Goal: Task Accomplishment & Management: Manage account settings

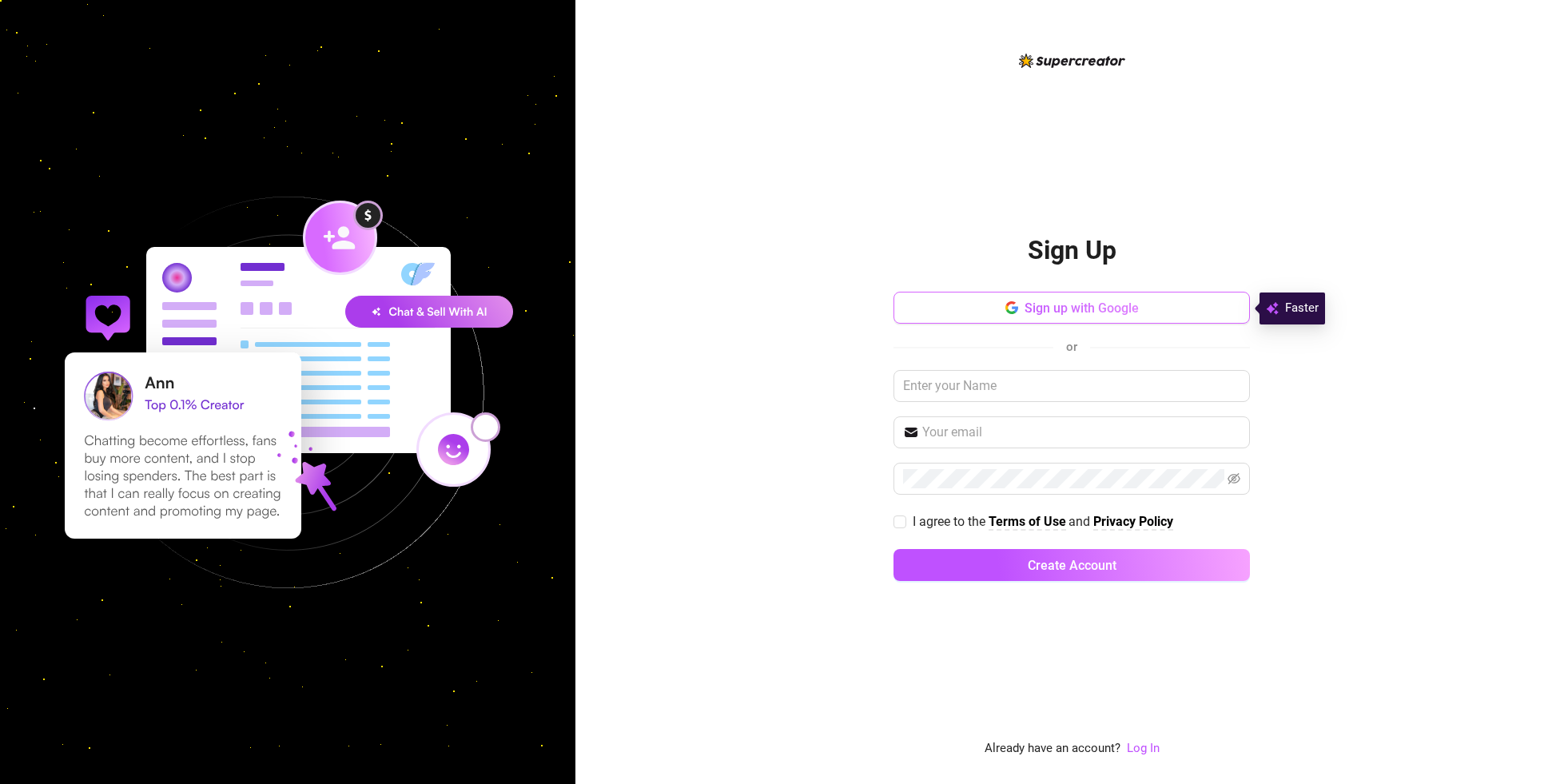
click at [1036, 311] on span "Sign up with Google" at bounding box center [1081, 308] width 114 height 15
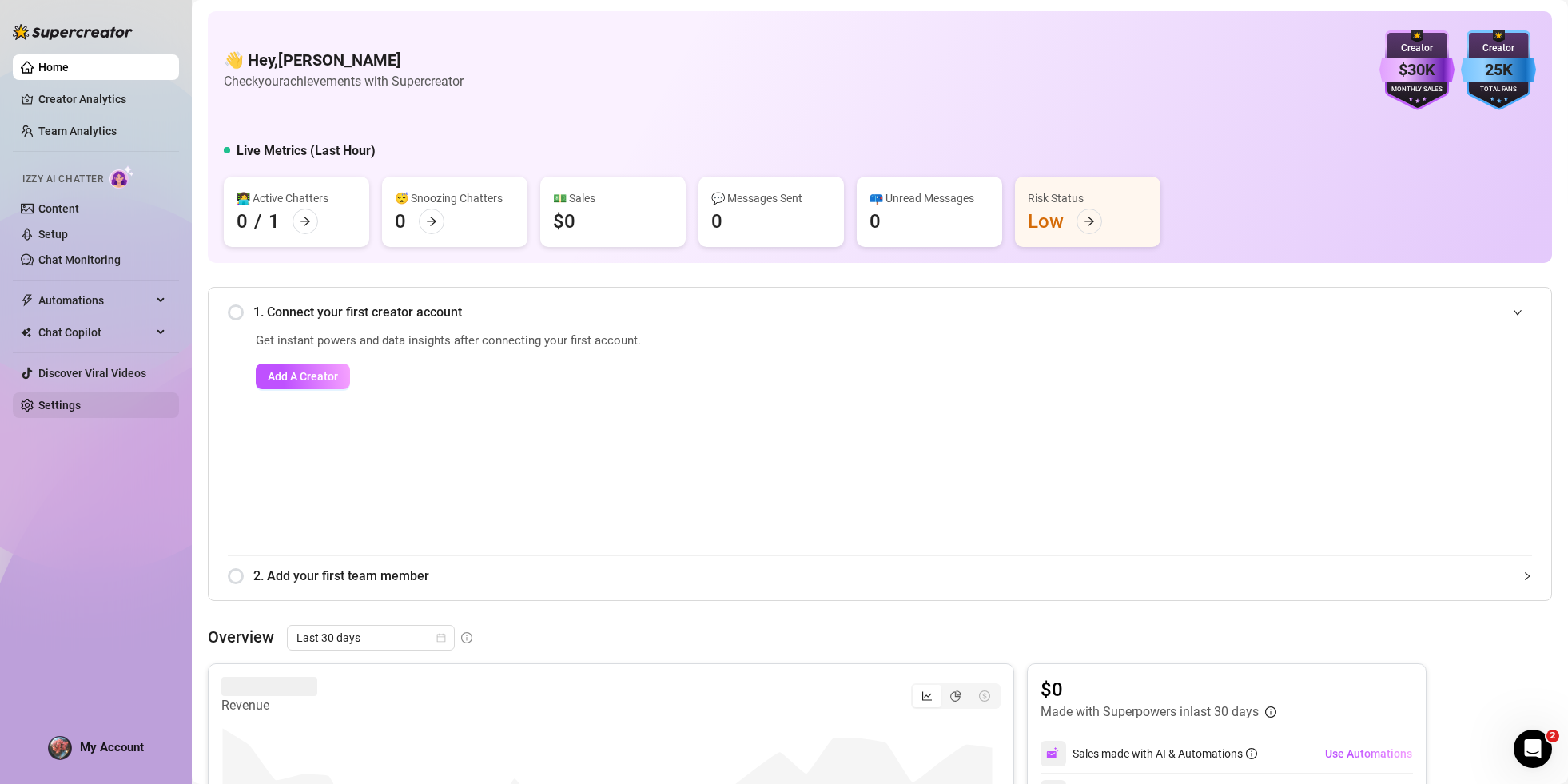
click at [81, 408] on link "Settings" at bounding box center [60, 405] width 43 height 13
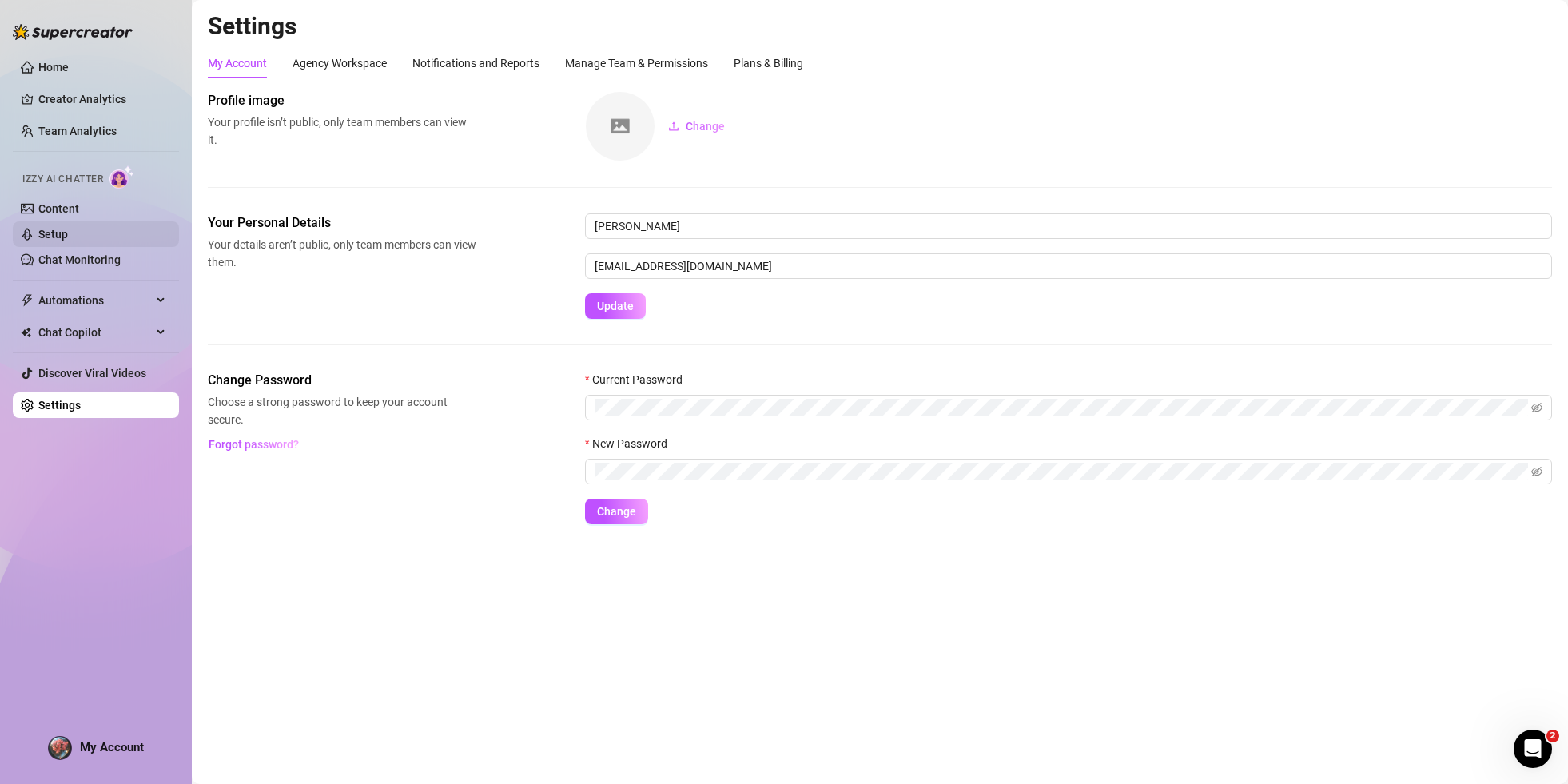
click at [68, 239] on link "Setup" at bounding box center [53, 233] width 30 height 13
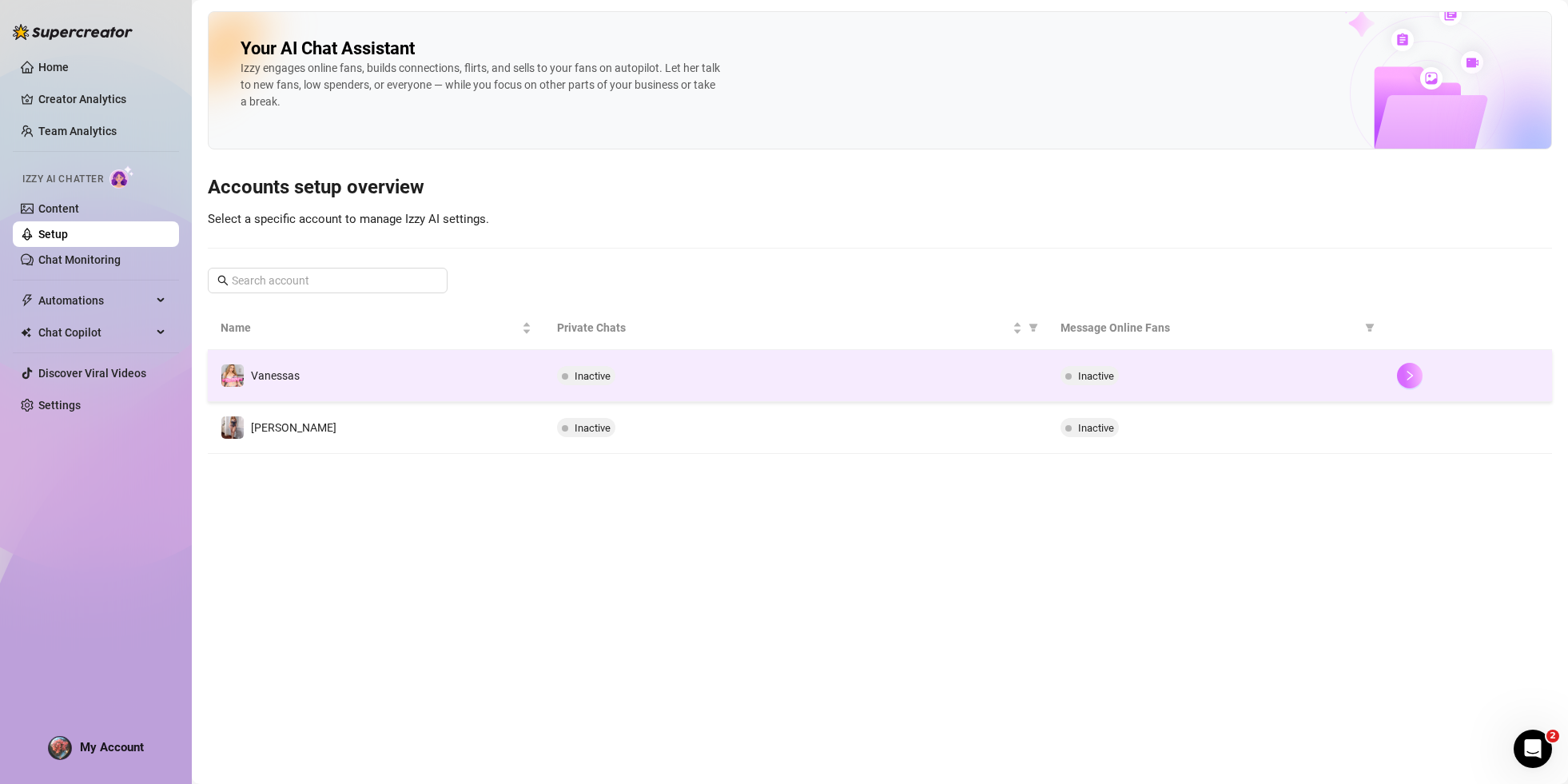
click at [1418, 377] on button "button" at bounding box center [1409, 376] width 26 height 26
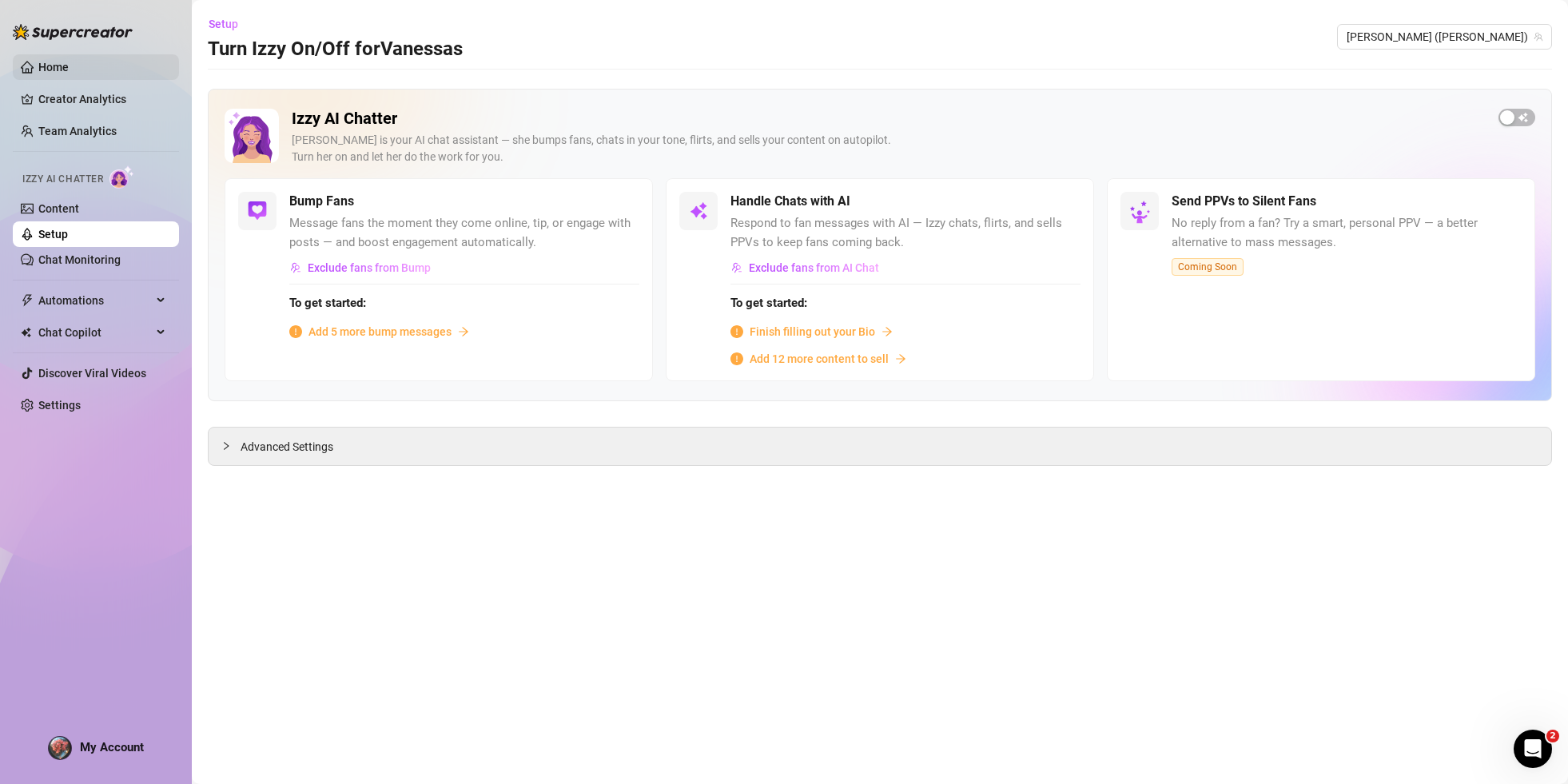
click at [69, 72] on link "Home" at bounding box center [54, 66] width 31 height 13
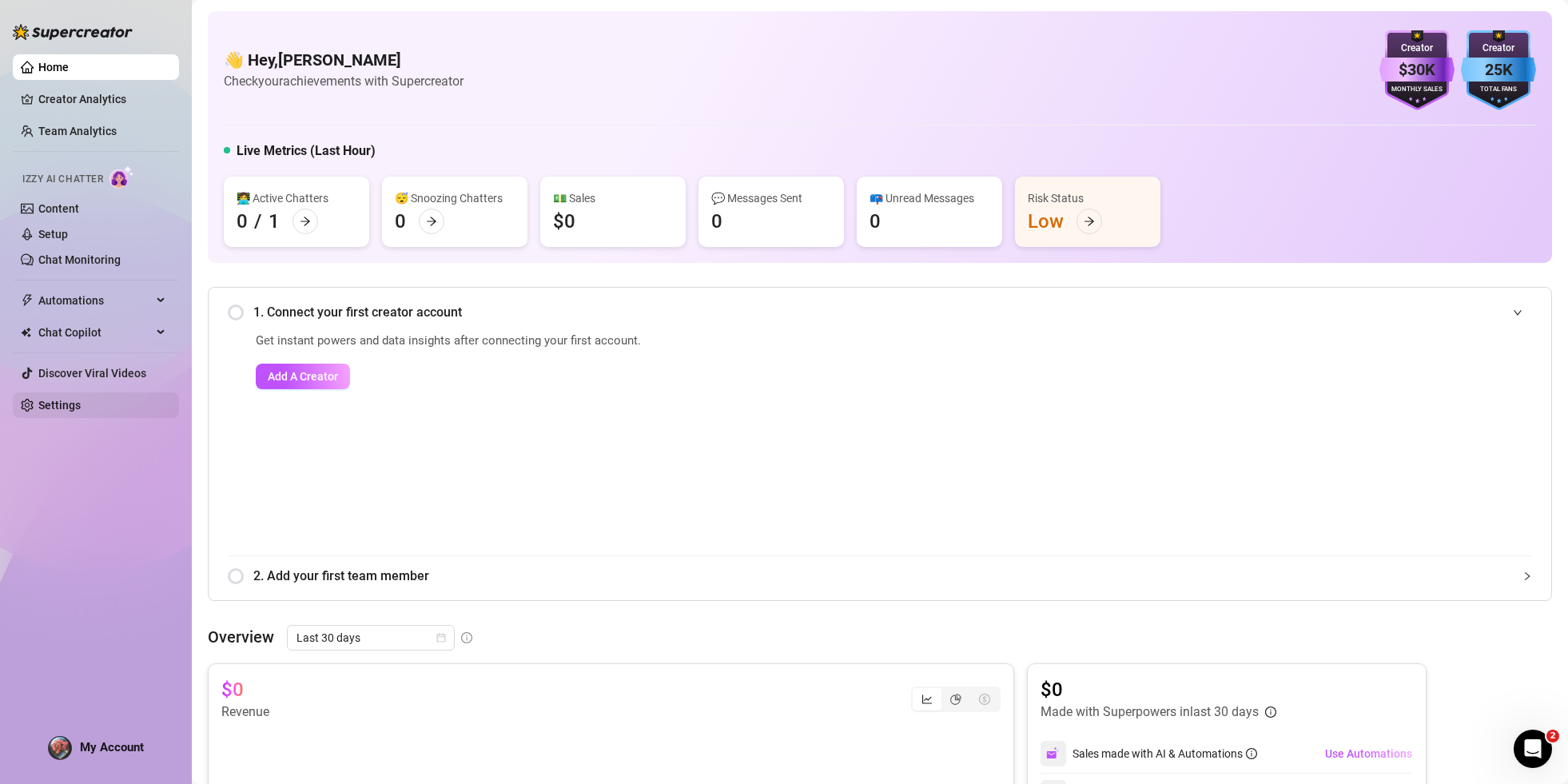
click at [73, 412] on link "Settings" at bounding box center [60, 405] width 43 height 13
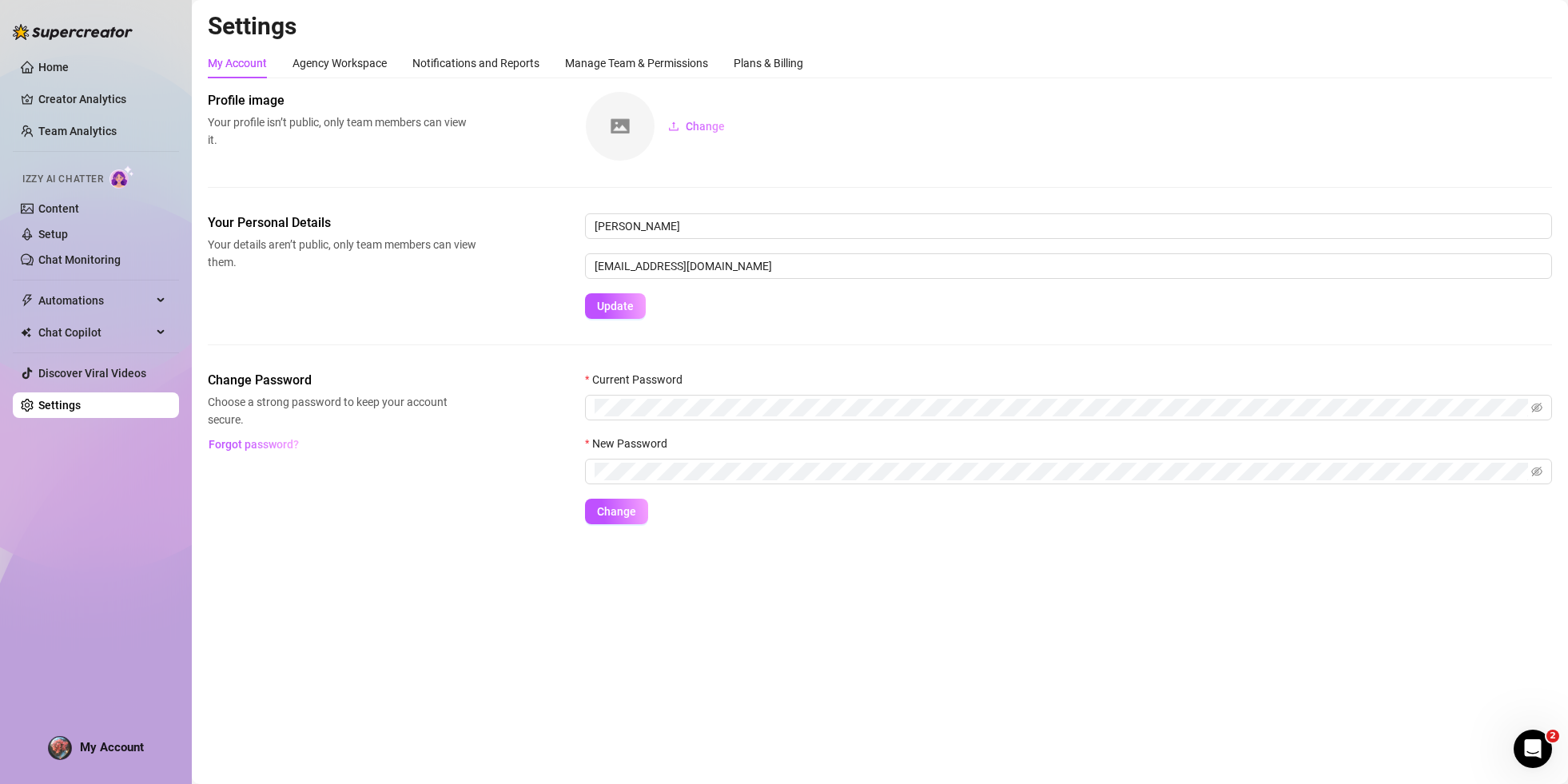
click at [734, 64] on div "My Account Agency Workspace Notifications and Reports Manage Team & Permissions…" at bounding box center [505, 63] width 596 height 31
click at [763, 66] on div "Plans & Billing" at bounding box center [769, 63] width 70 height 18
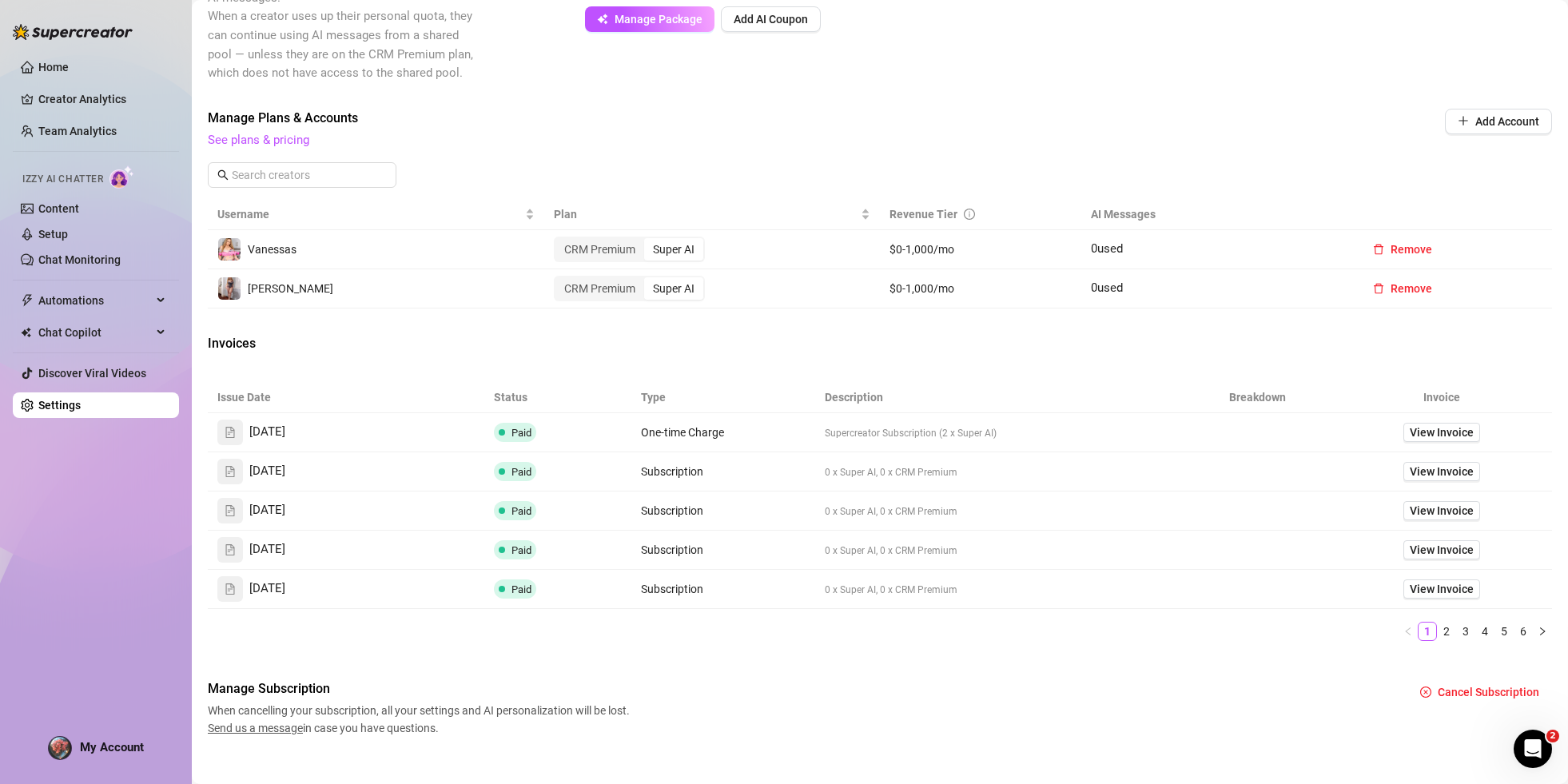
scroll to position [389, 0]
click at [682, 250] on div "Super AI" at bounding box center [673, 250] width 59 height 22
click at [648, 241] on input "Super AI" at bounding box center [648, 241] width 0 height 0
click at [277, 252] on span "Vanessas" at bounding box center [272, 250] width 49 height 13
click at [70, 206] on link "Content" at bounding box center [59, 208] width 41 height 13
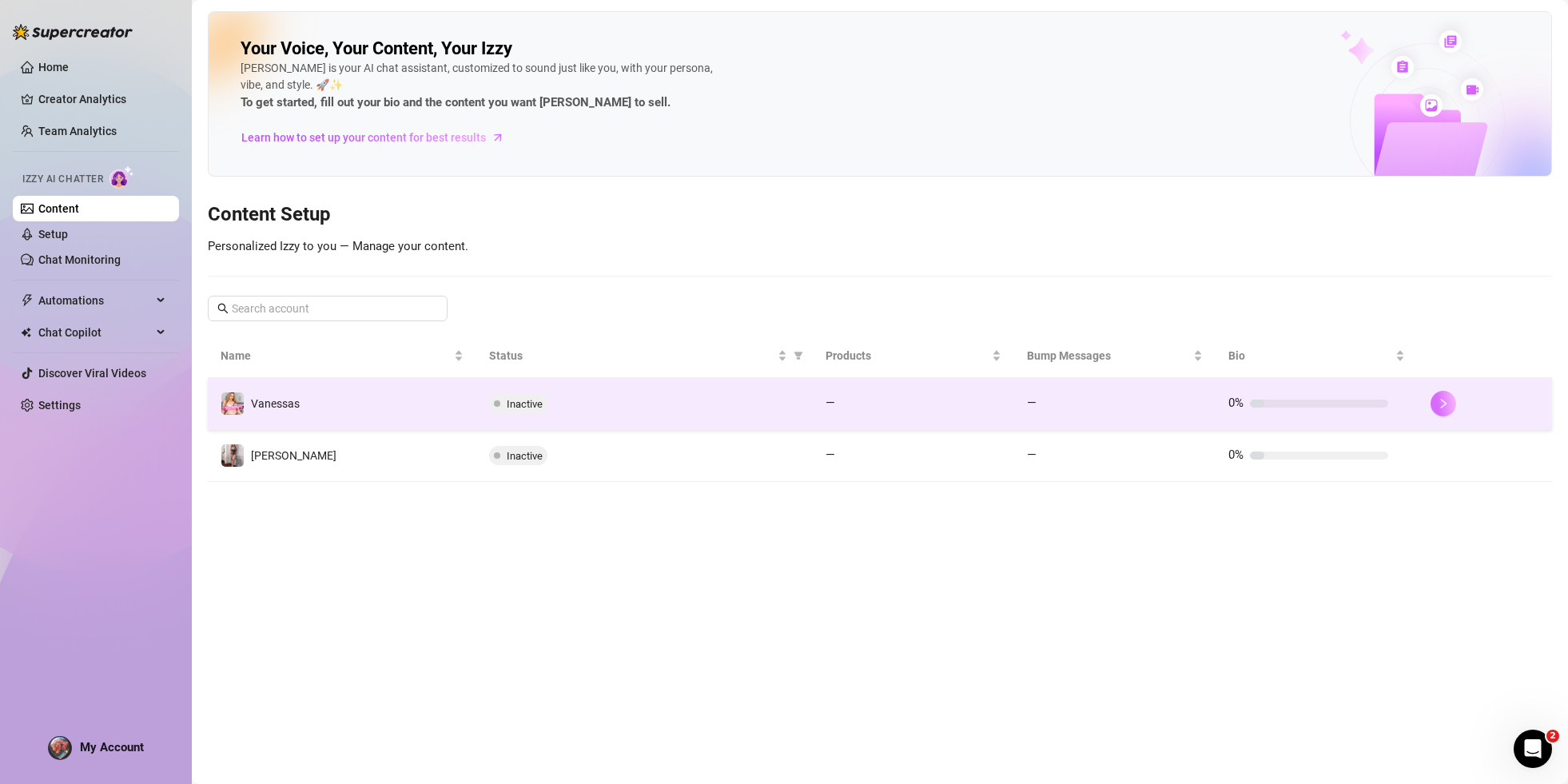
click at [1450, 406] on button "button" at bounding box center [1443, 404] width 26 height 26
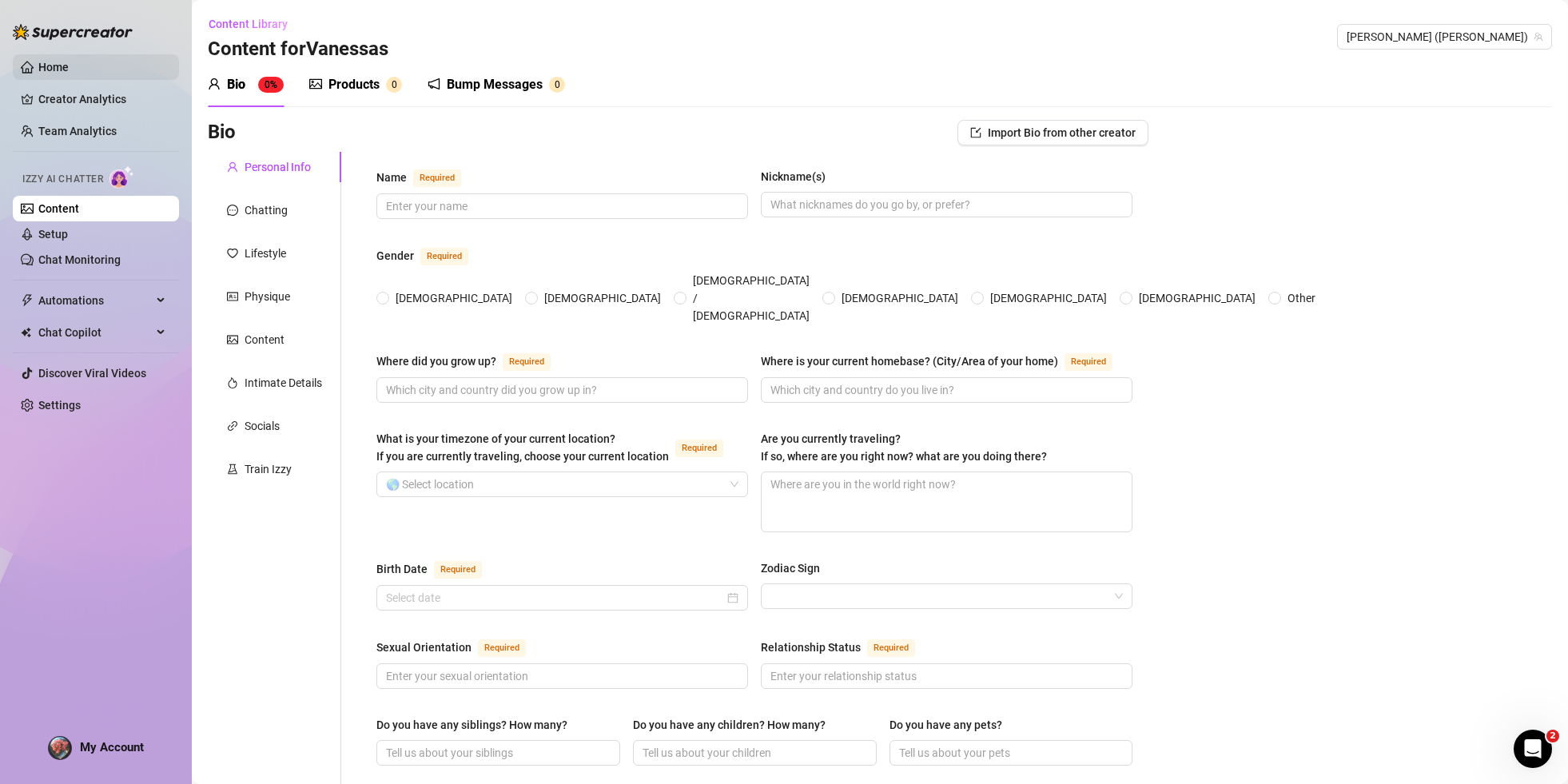
click at [61, 70] on link "Home" at bounding box center [54, 66] width 31 height 13
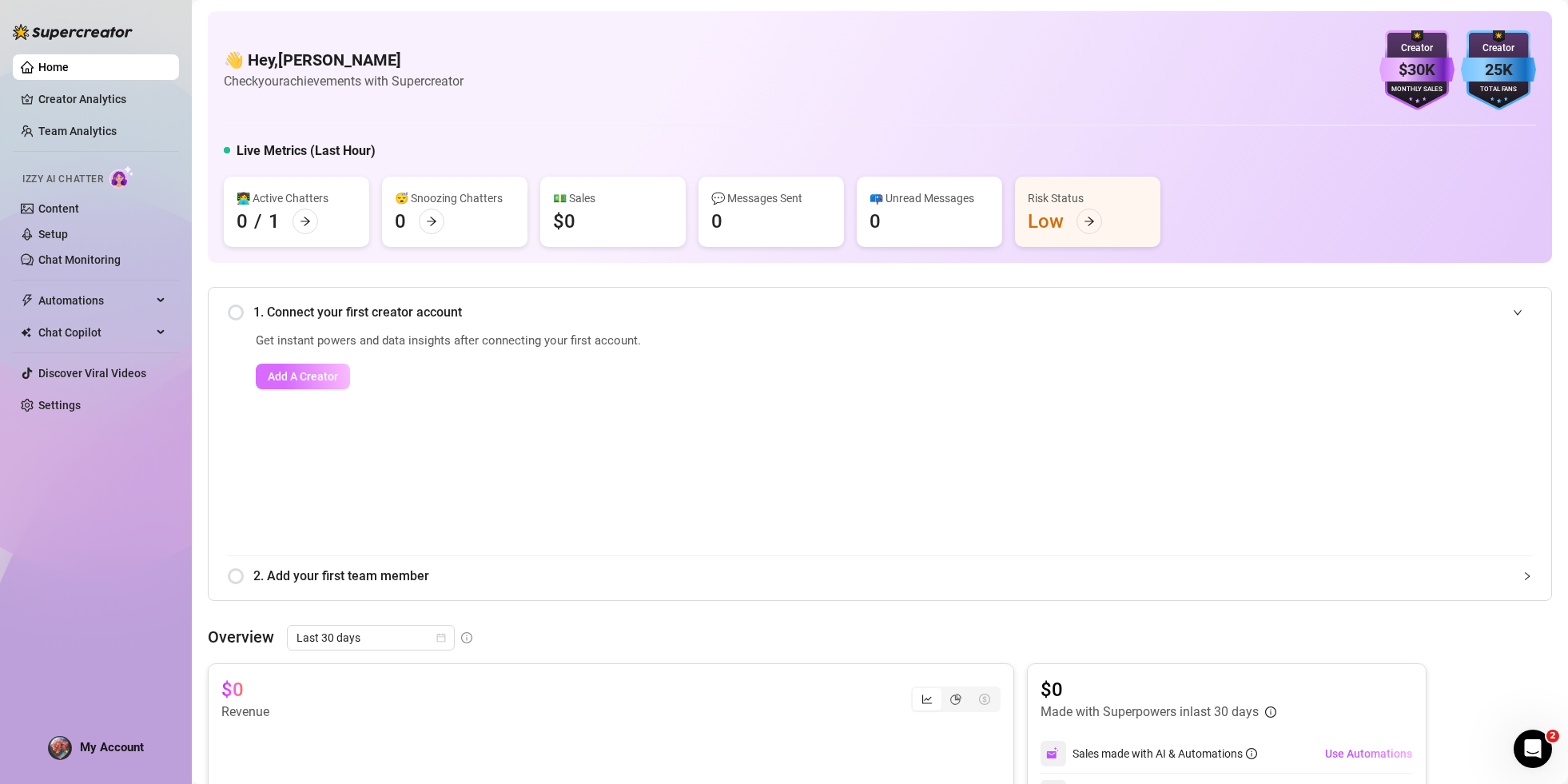
click at [283, 372] on span "Add A Creator" at bounding box center [303, 376] width 71 height 13
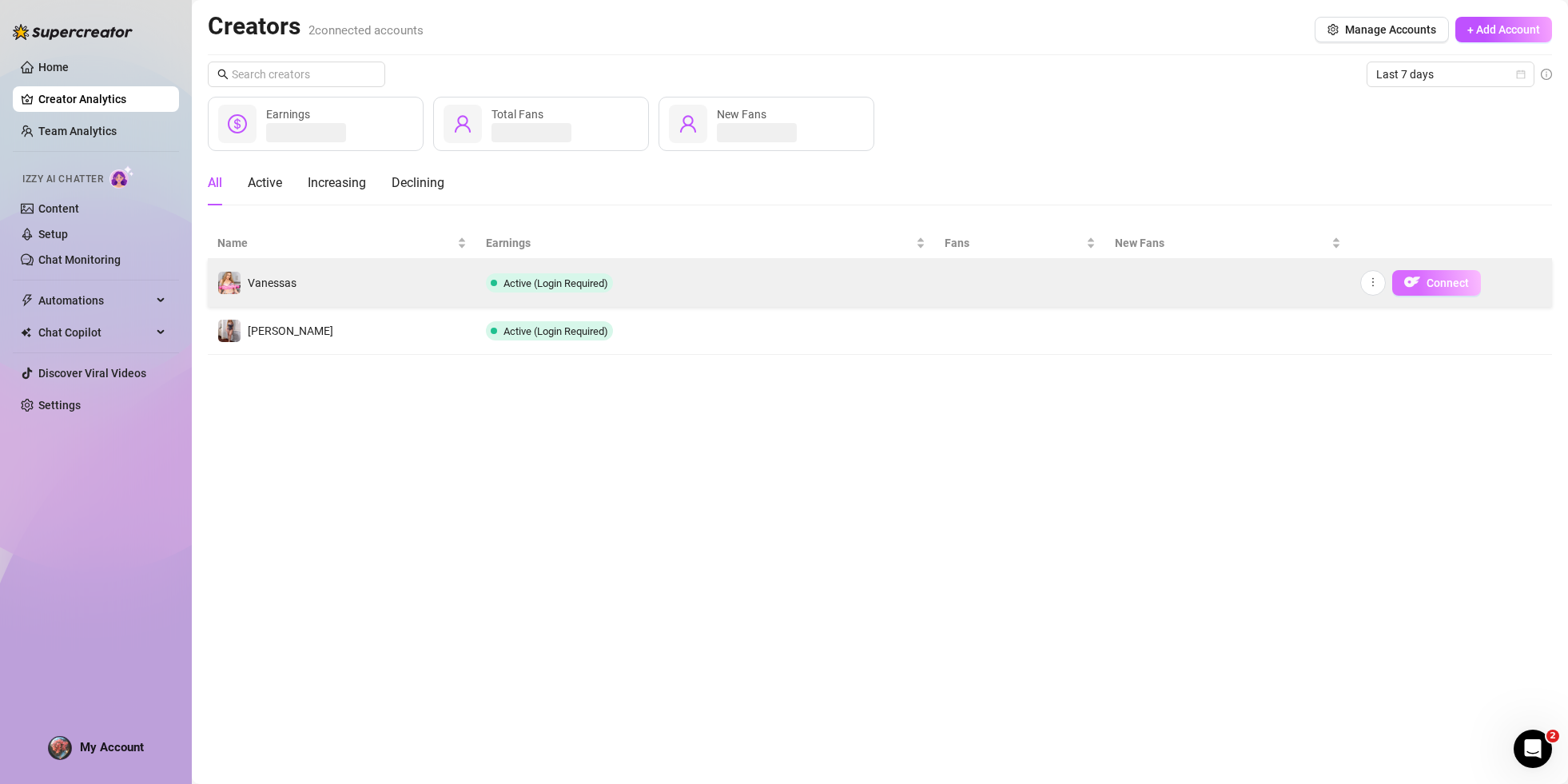
click at [1421, 275] on button "Connect" at bounding box center [1436, 283] width 89 height 26
click at [1433, 283] on span "Connect" at bounding box center [1448, 282] width 43 height 13
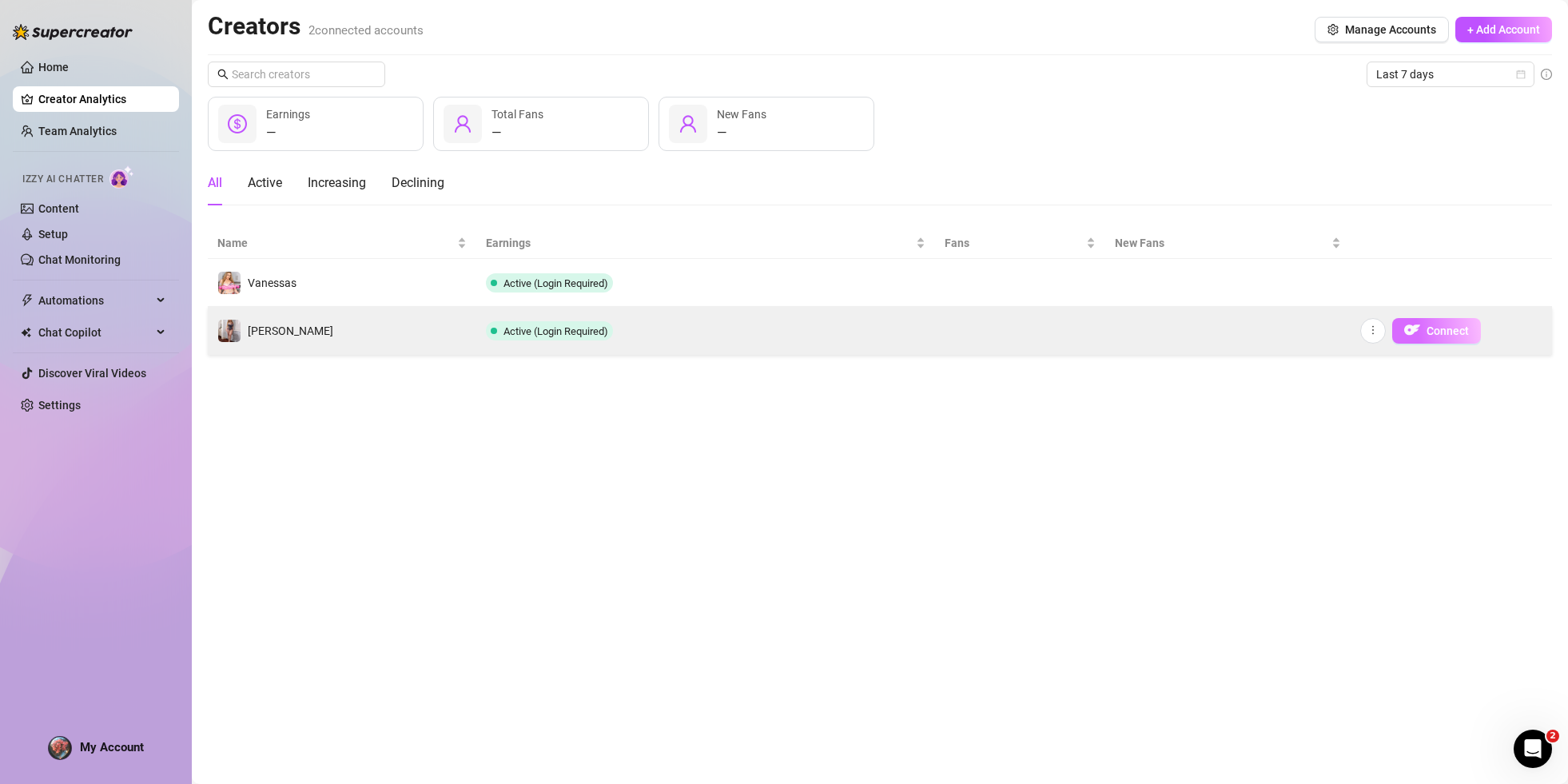
click at [1425, 330] on button "Connect" at bounding box center [1436, 331] width 89 height 26
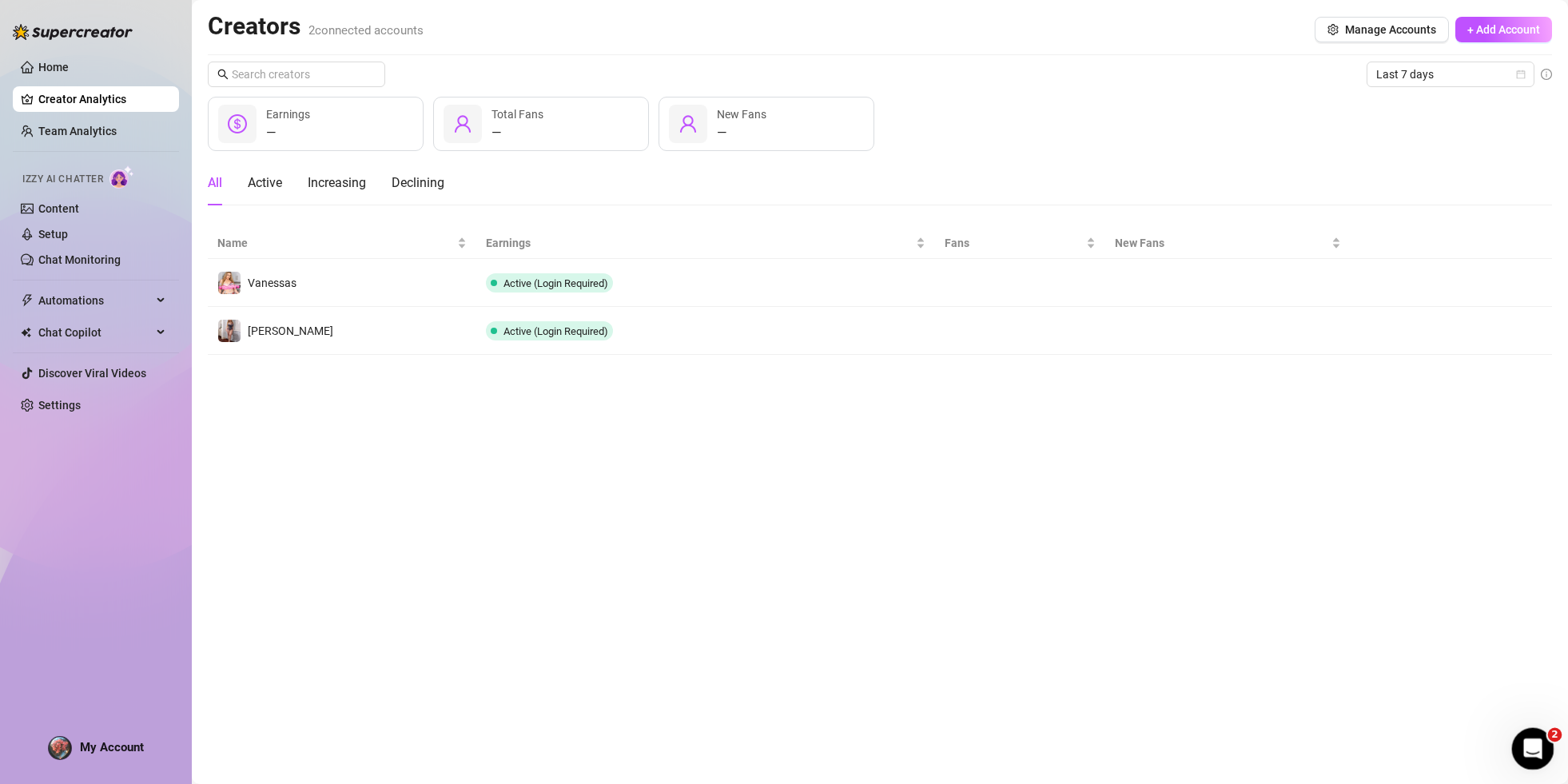
click at [1534, 728] on div "Open Intercom Messenger" at bounding box center [1531, 747] width 53 height 53
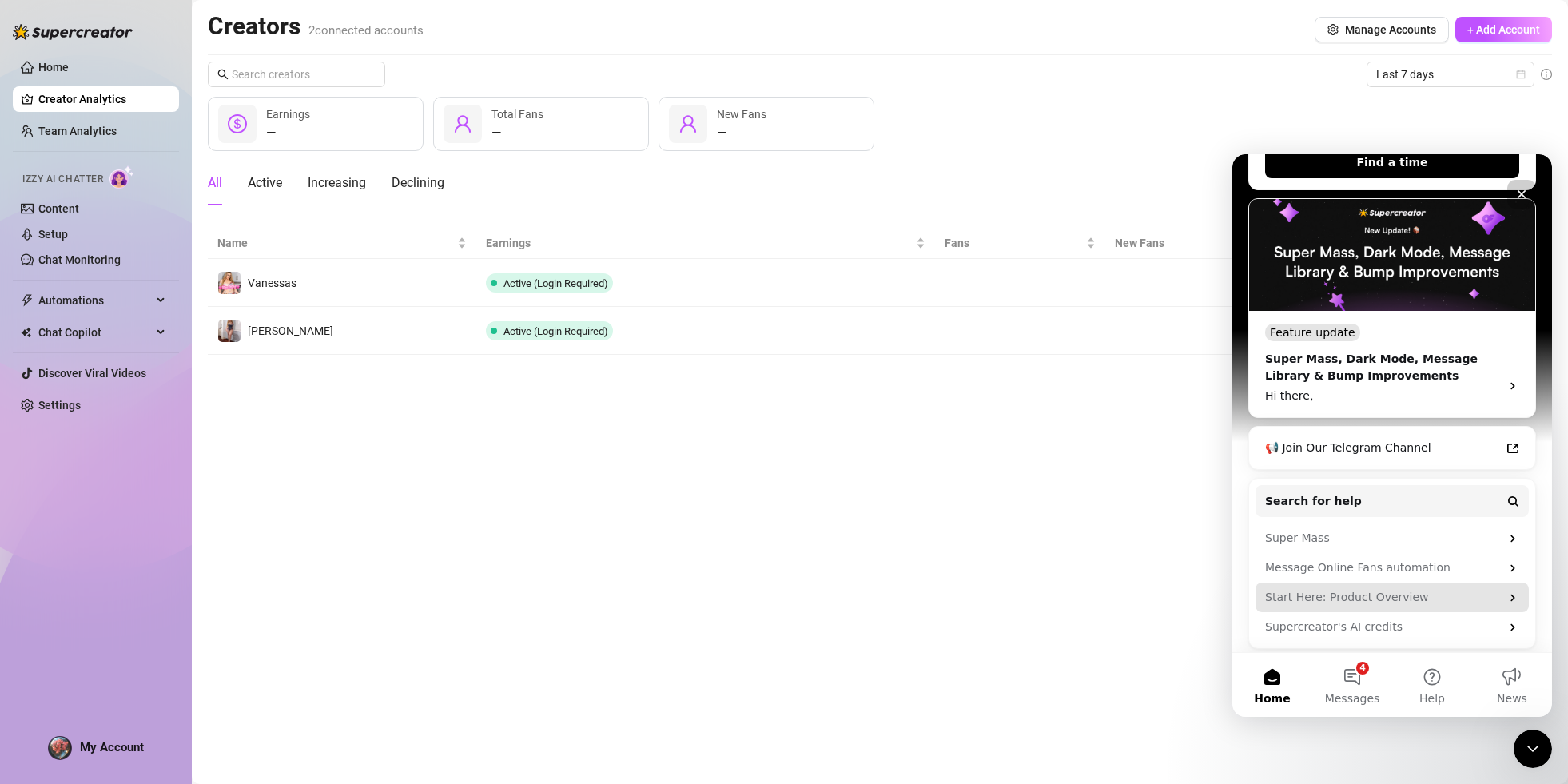
scroll to position [306, 0]
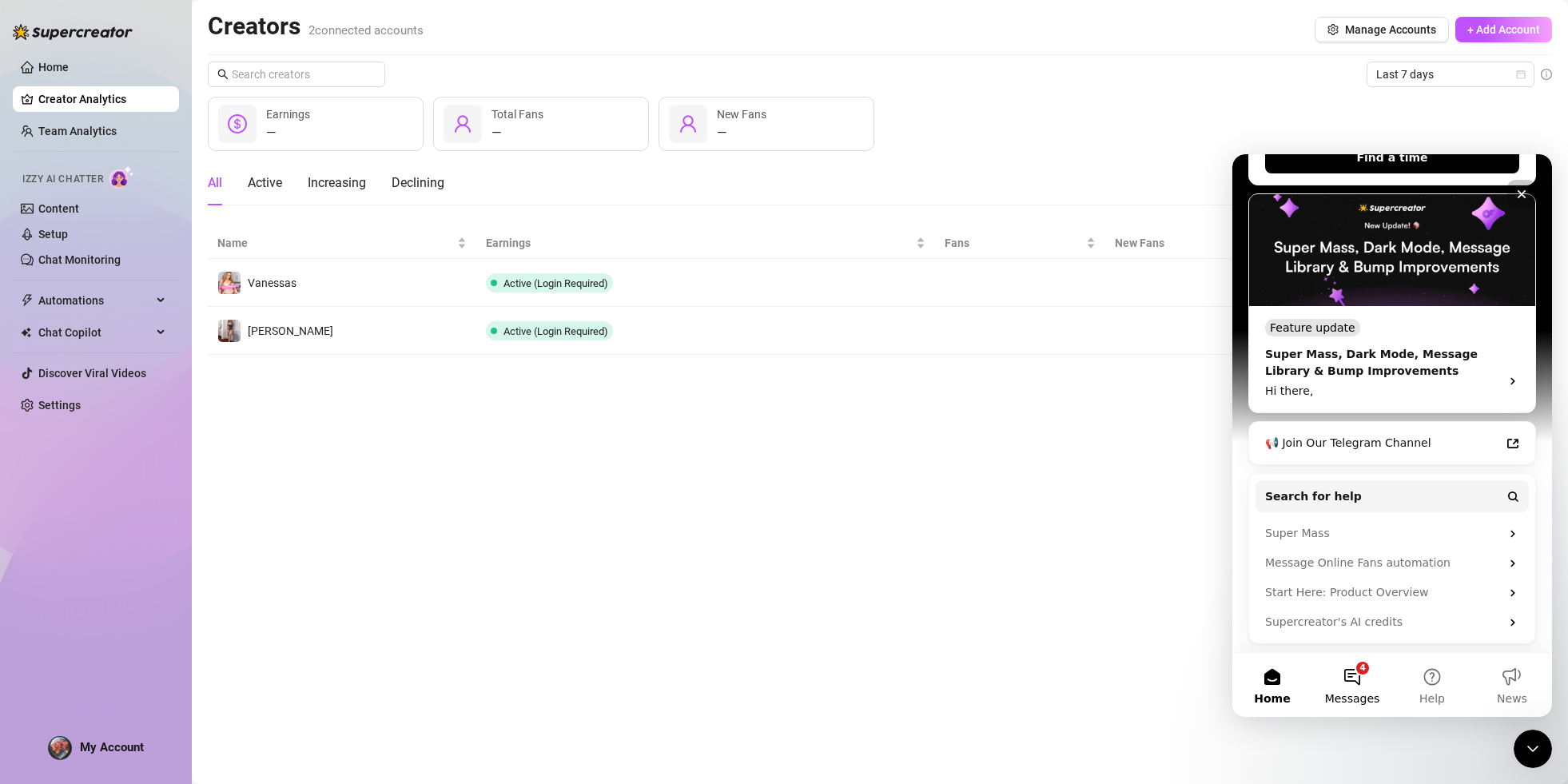
click at [1366, 677] on button "4 Messages" at bounding box center [1352, 684] width 80 height 64
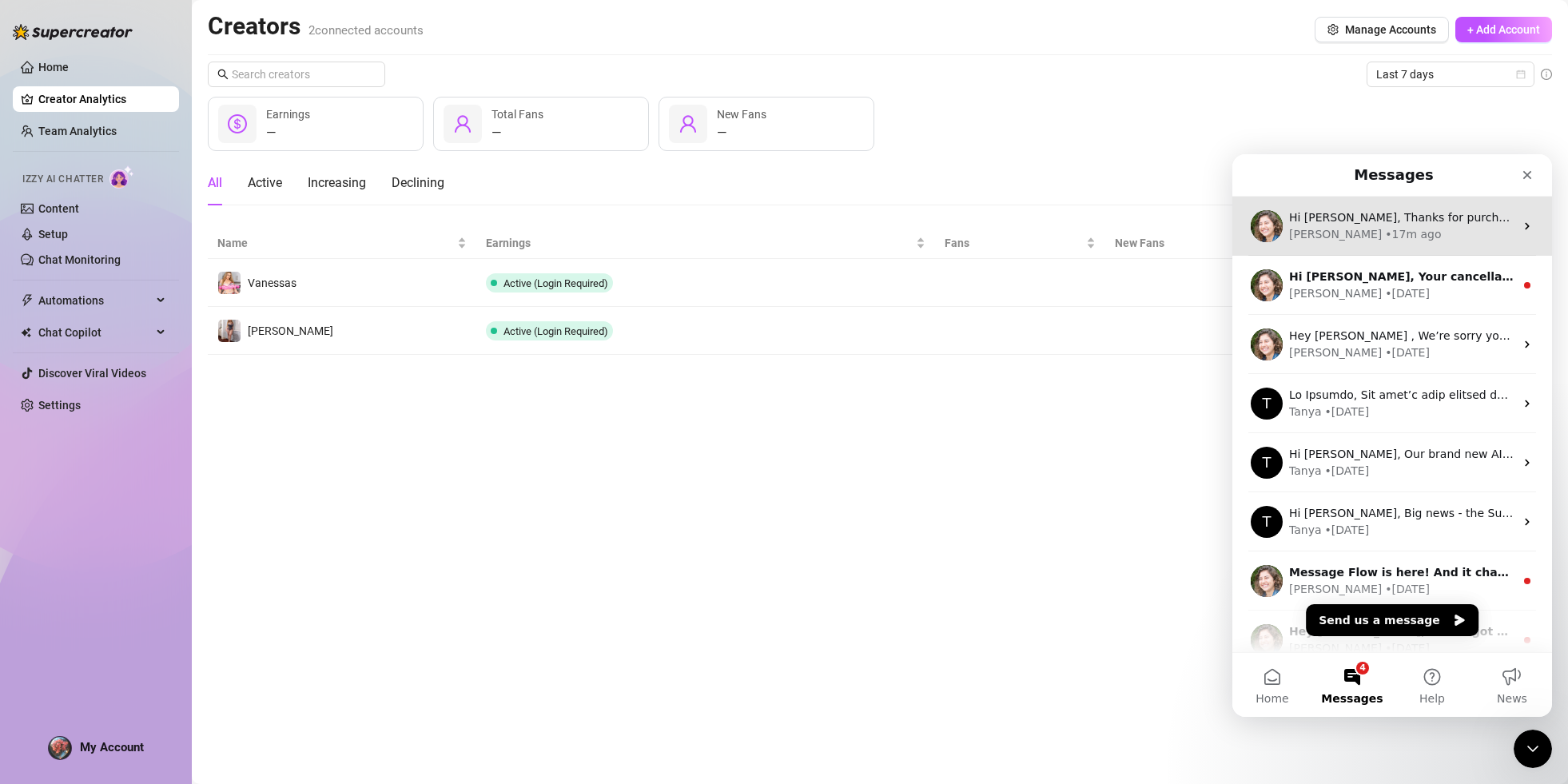
click at [1427, 231] on div "[PERSON_NAME] • 17m ago" at bounding box center [1401, 234] width 225 height 17
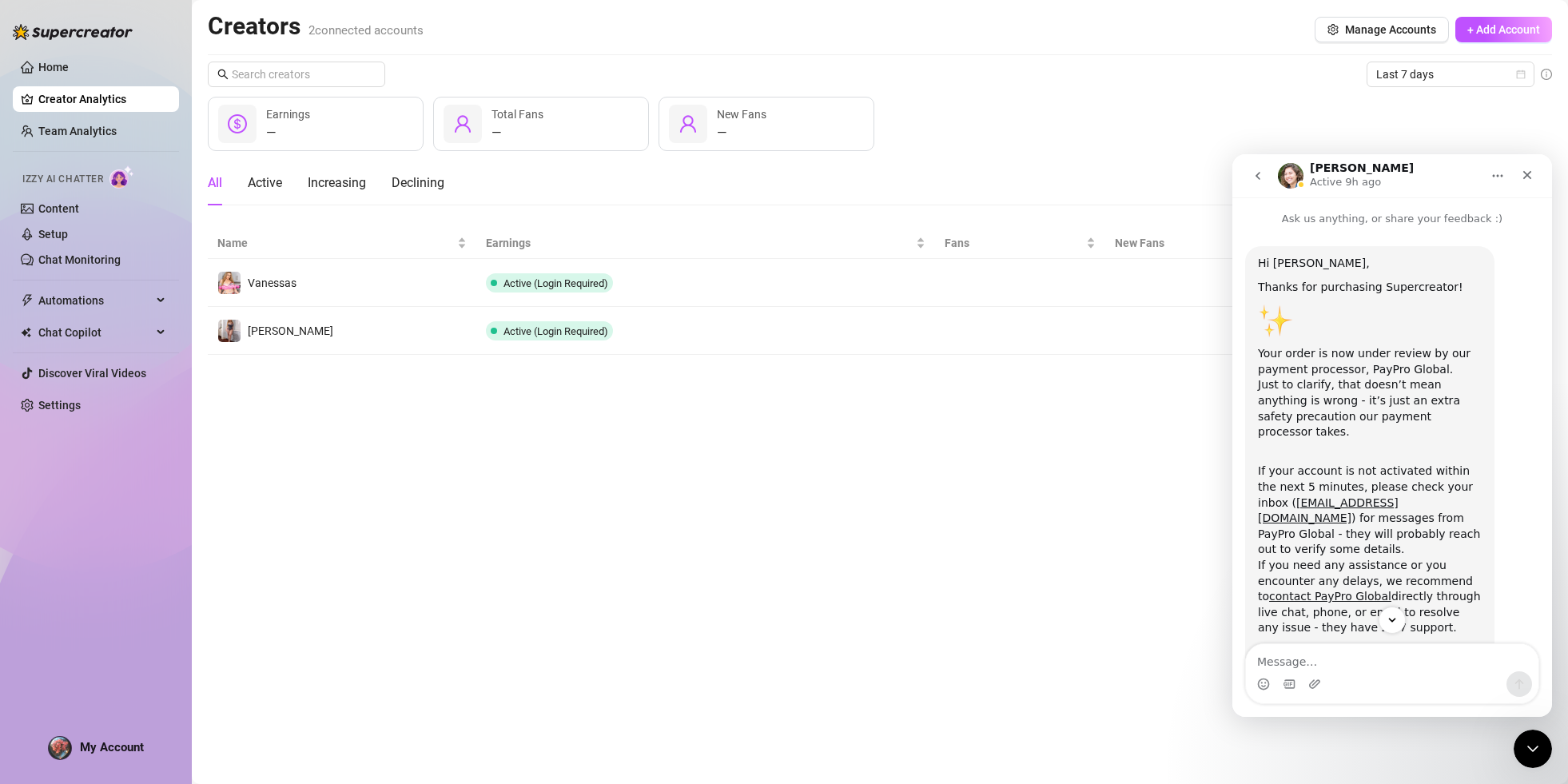
scroll to position [145, 0]
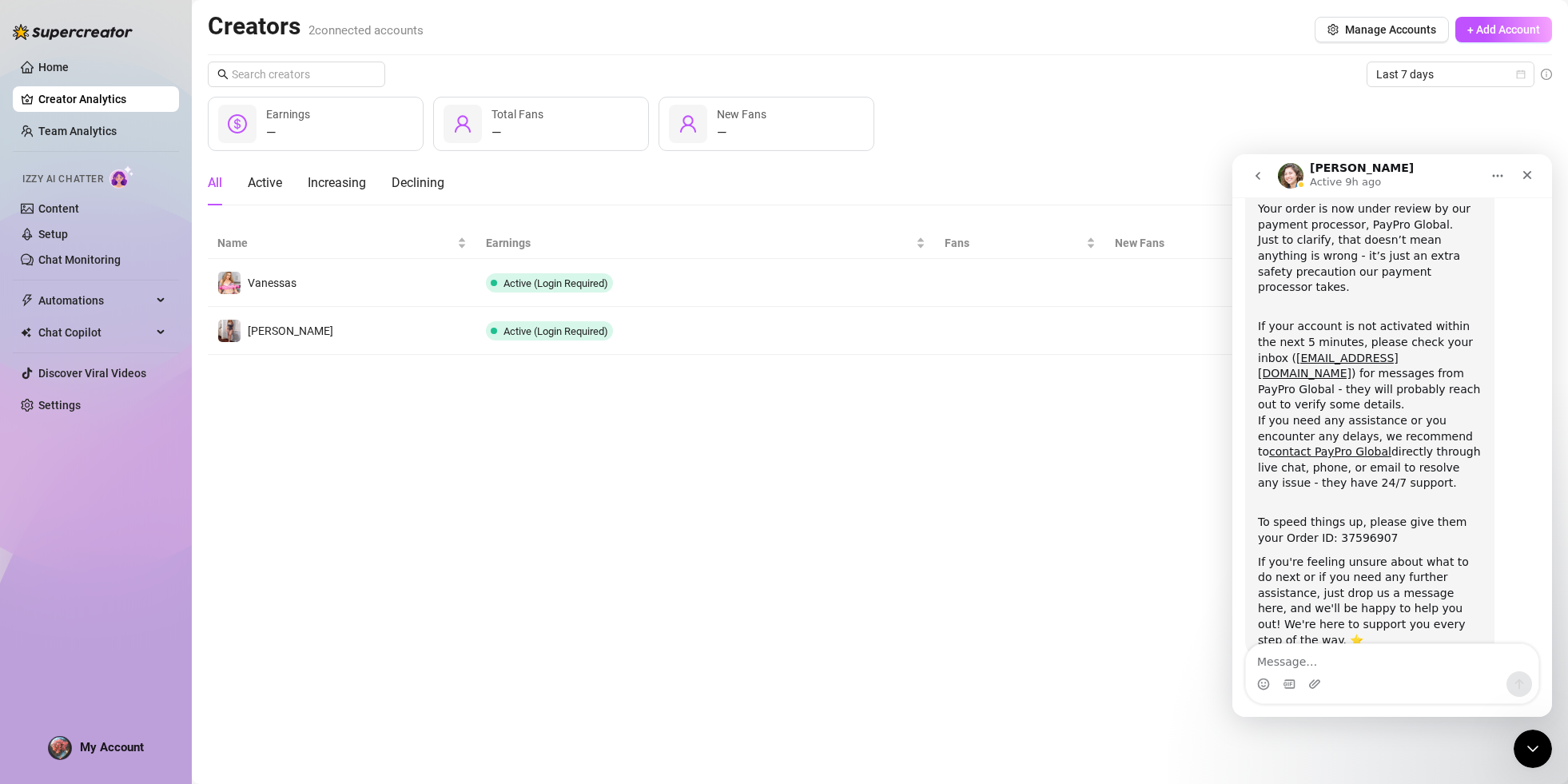
click at [699, 431] on main "Creators 2 connected accounts Manage Accounts + Add Account Last 7 days — Earni…" at bounding box center [879, 392] width 1376 height 784
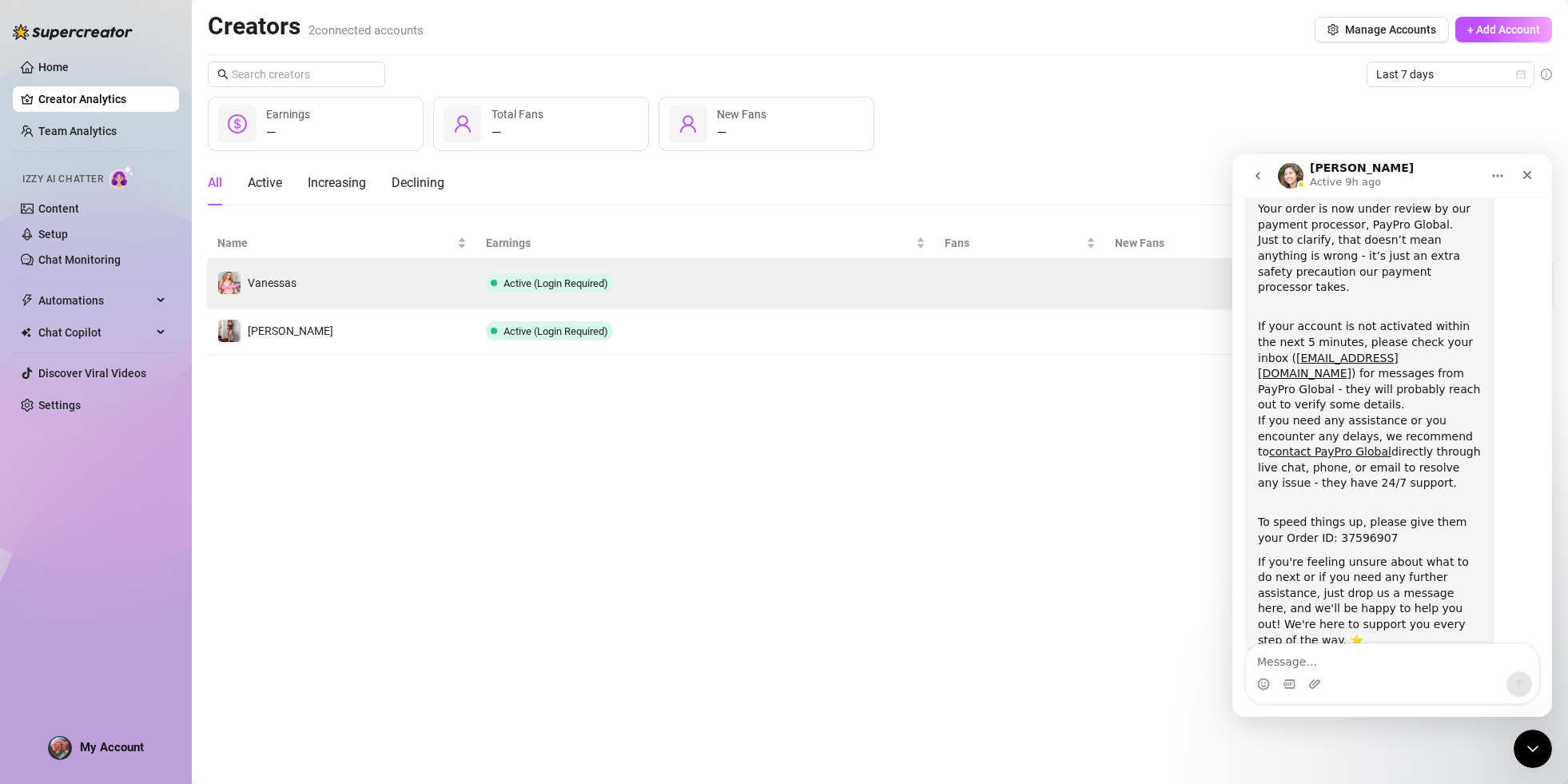
click at [501, 282] on span "Active (Login Required)" at bounding box center [549, 283] width 127 height 20
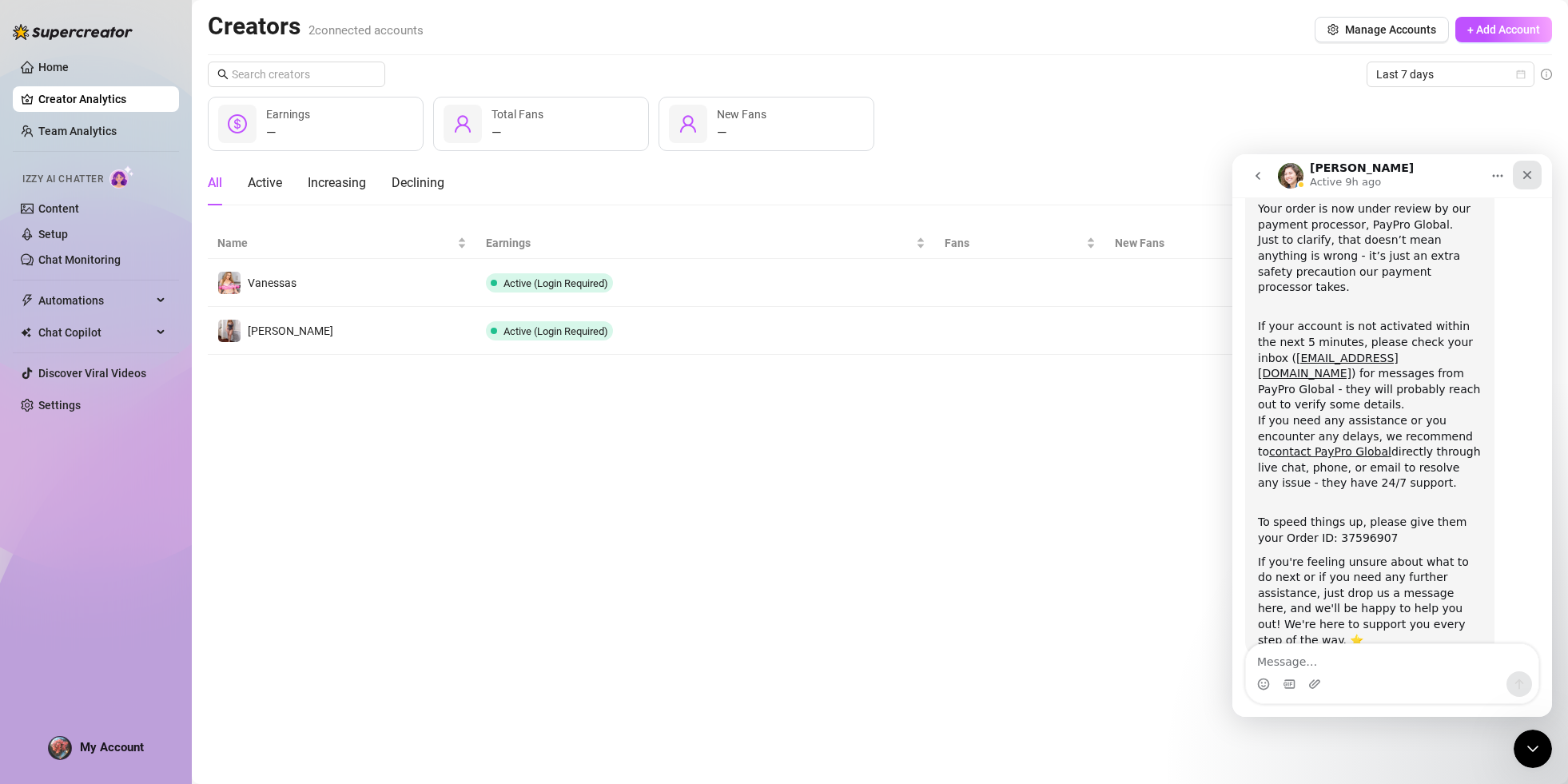
click at [1531, 176] on icon "Close" at bounding box center [1526, 175] width 13 height 13
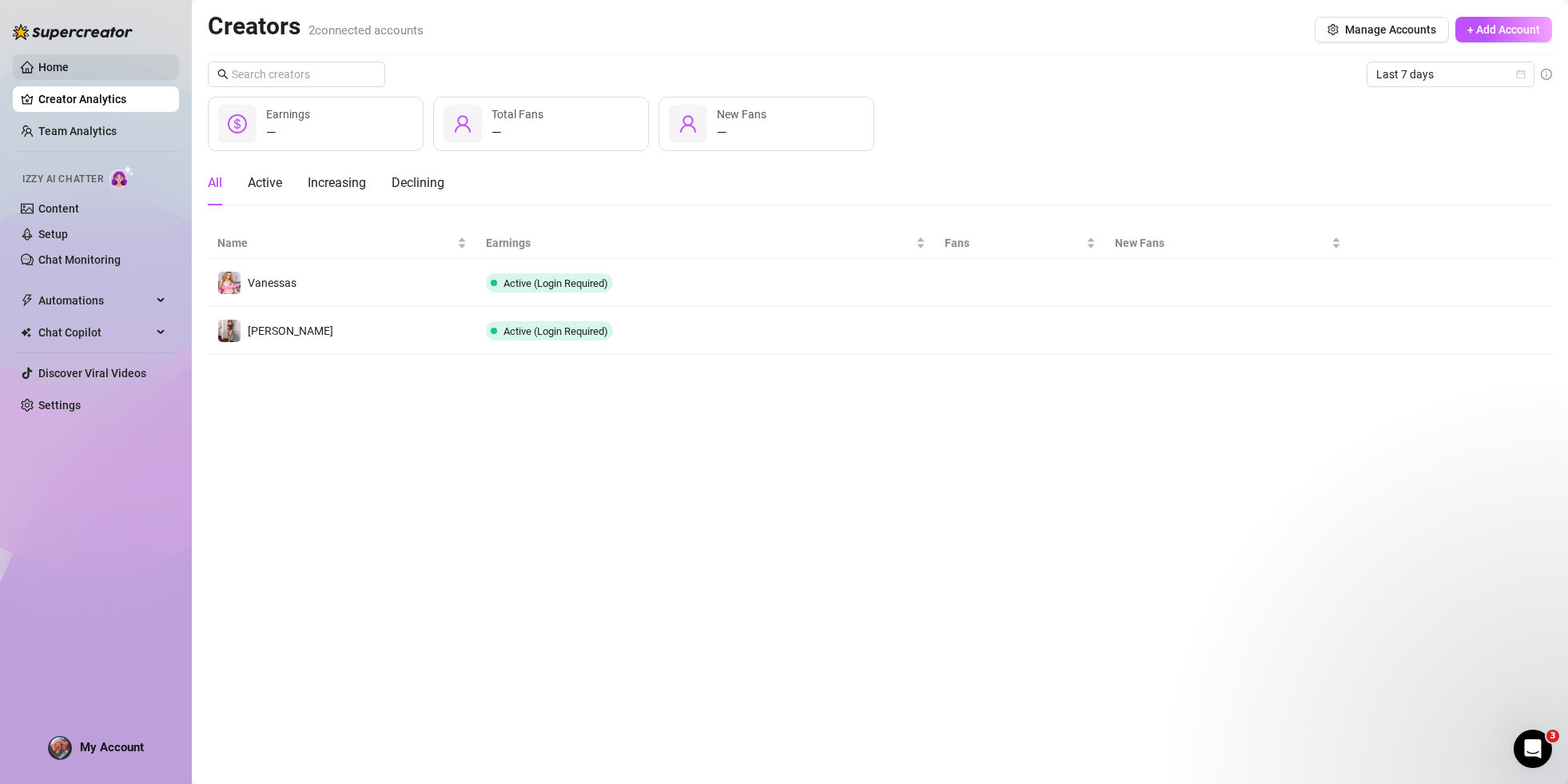
click at [56, 67] on link "Home" at bounding box center [54, 66] width 31 height 13
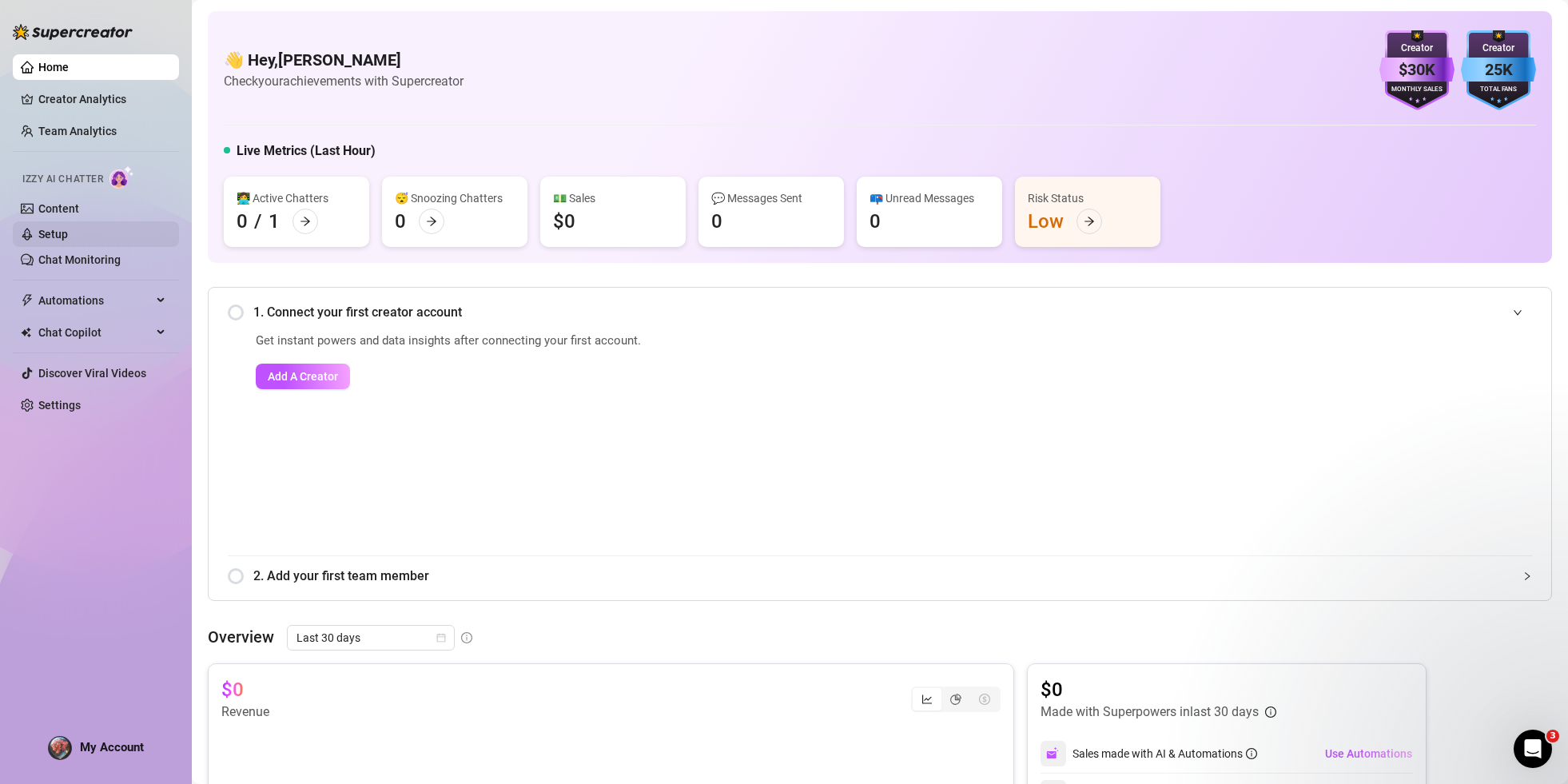
click at [68, 240] on link "Setup" at bounding box center [53, 233] width 30 height 13
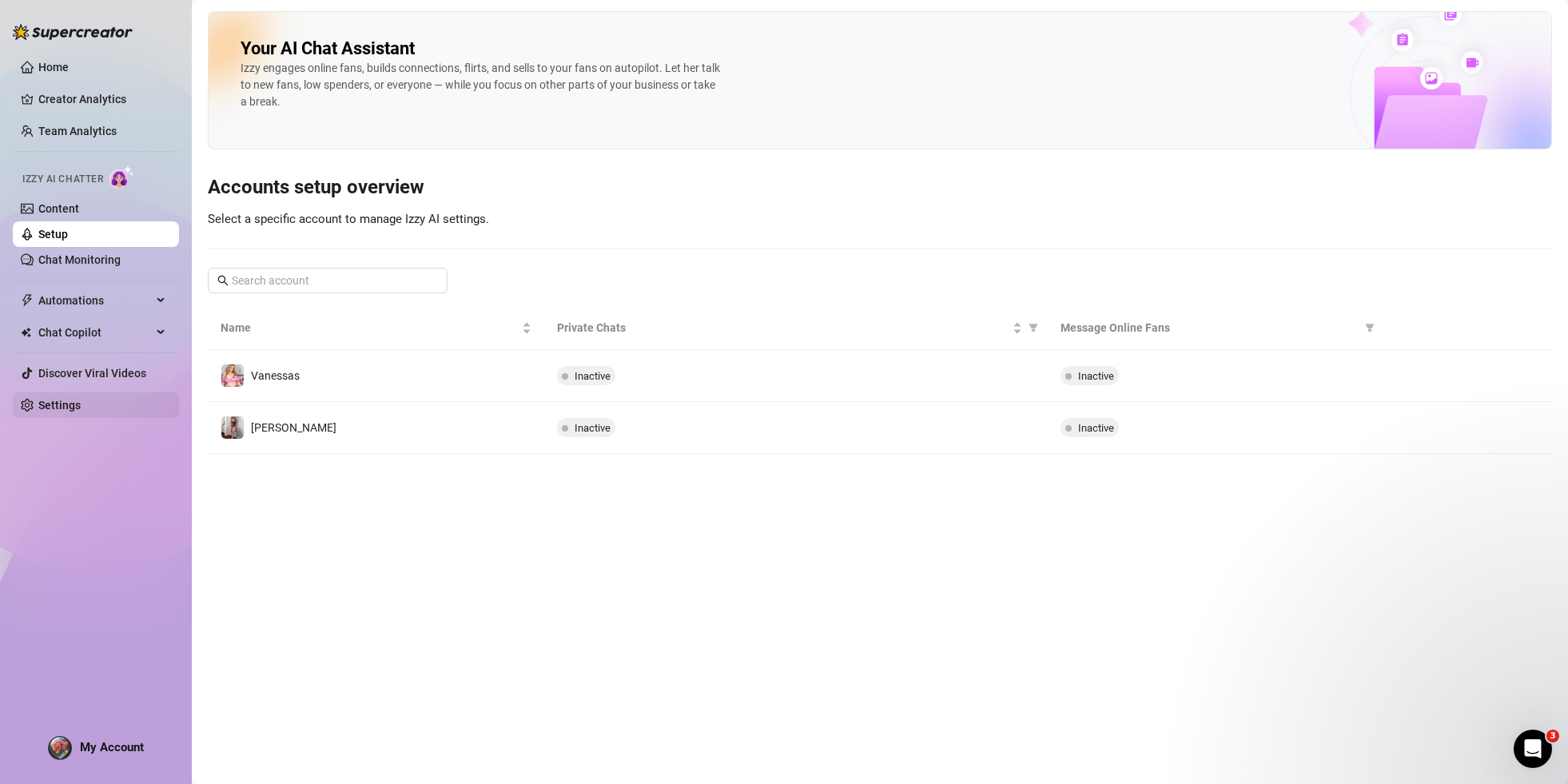
click at [81, 399] on link "Settings" at bounding box center [60, 405] width 43 height 13
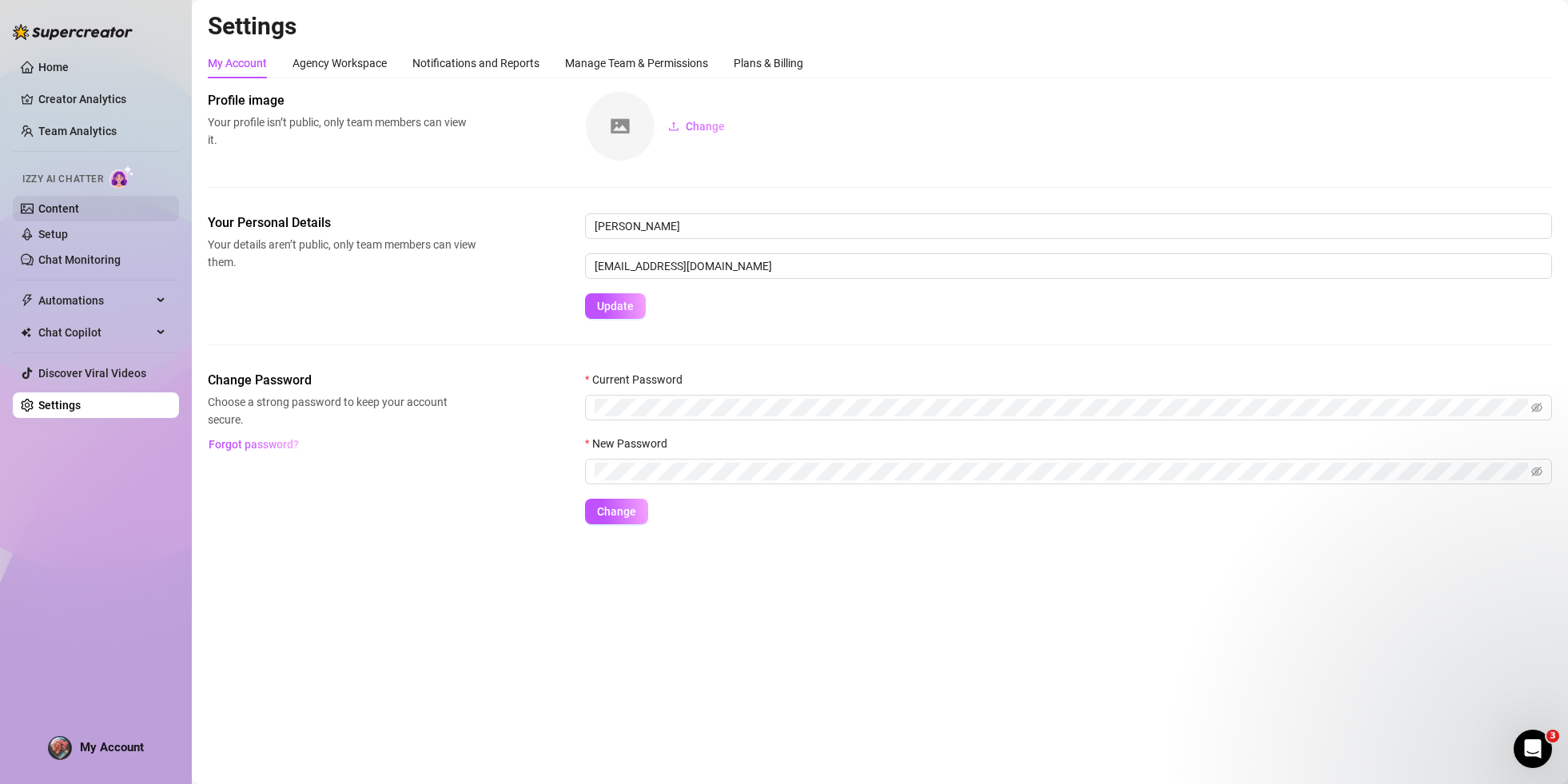
click at [64, 205] on link "Content" at bounding box center [59, 208] width 41 height 13
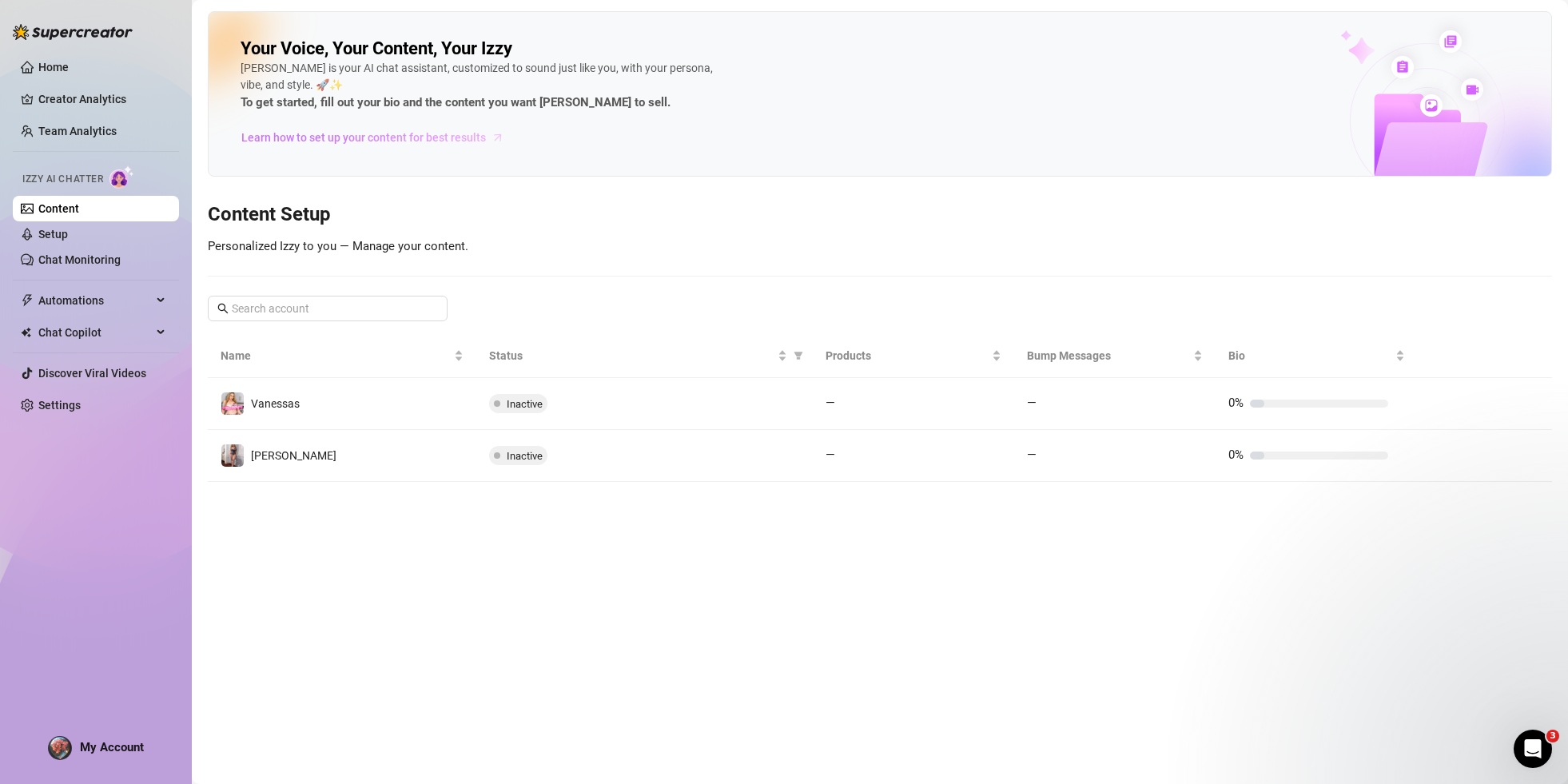
click at [343, 135] on span "Learn how to set up your content for best results" at bounding box center [363, 137] width 245 height 18
click at [68, 236] on link "Setup" at bounding box center [53, 233] width 30 height 13
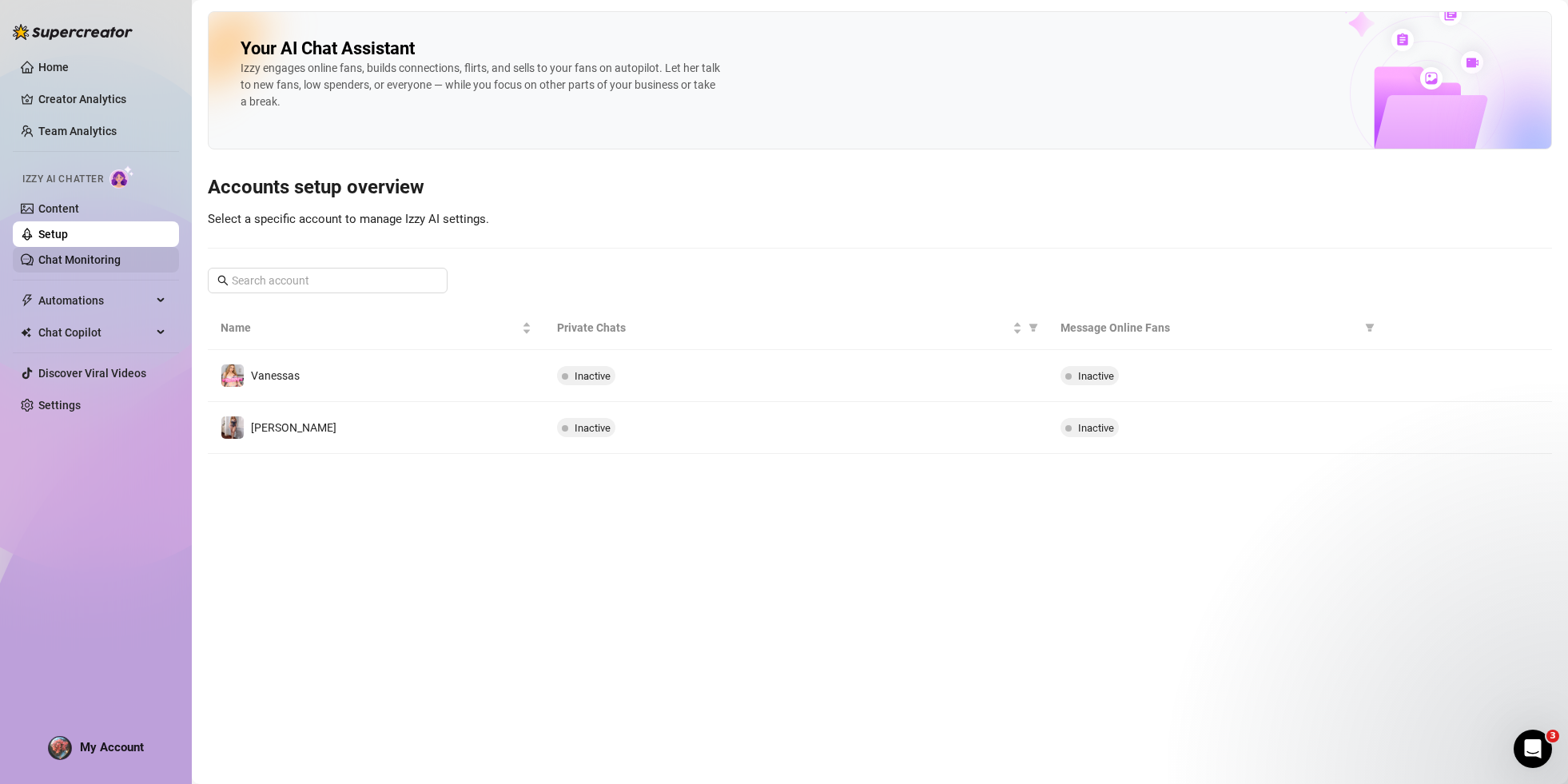
click at [121, 259] on link "Chat Monitoring" at bounding box center [79, 259] width 83 height 13
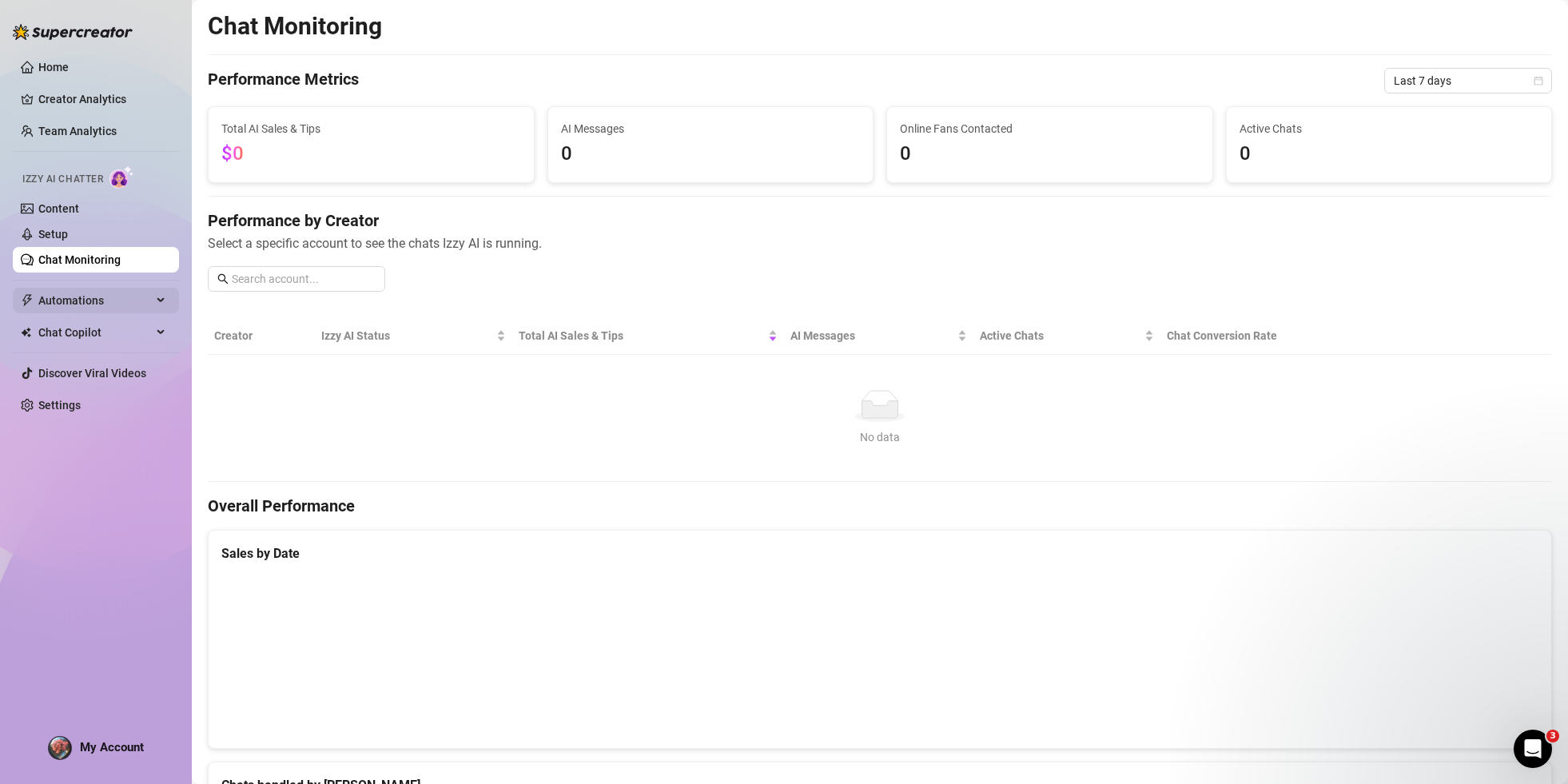
click at [103, 300] on span "Automations" at bounding box center [95, 301] width 113 height 26
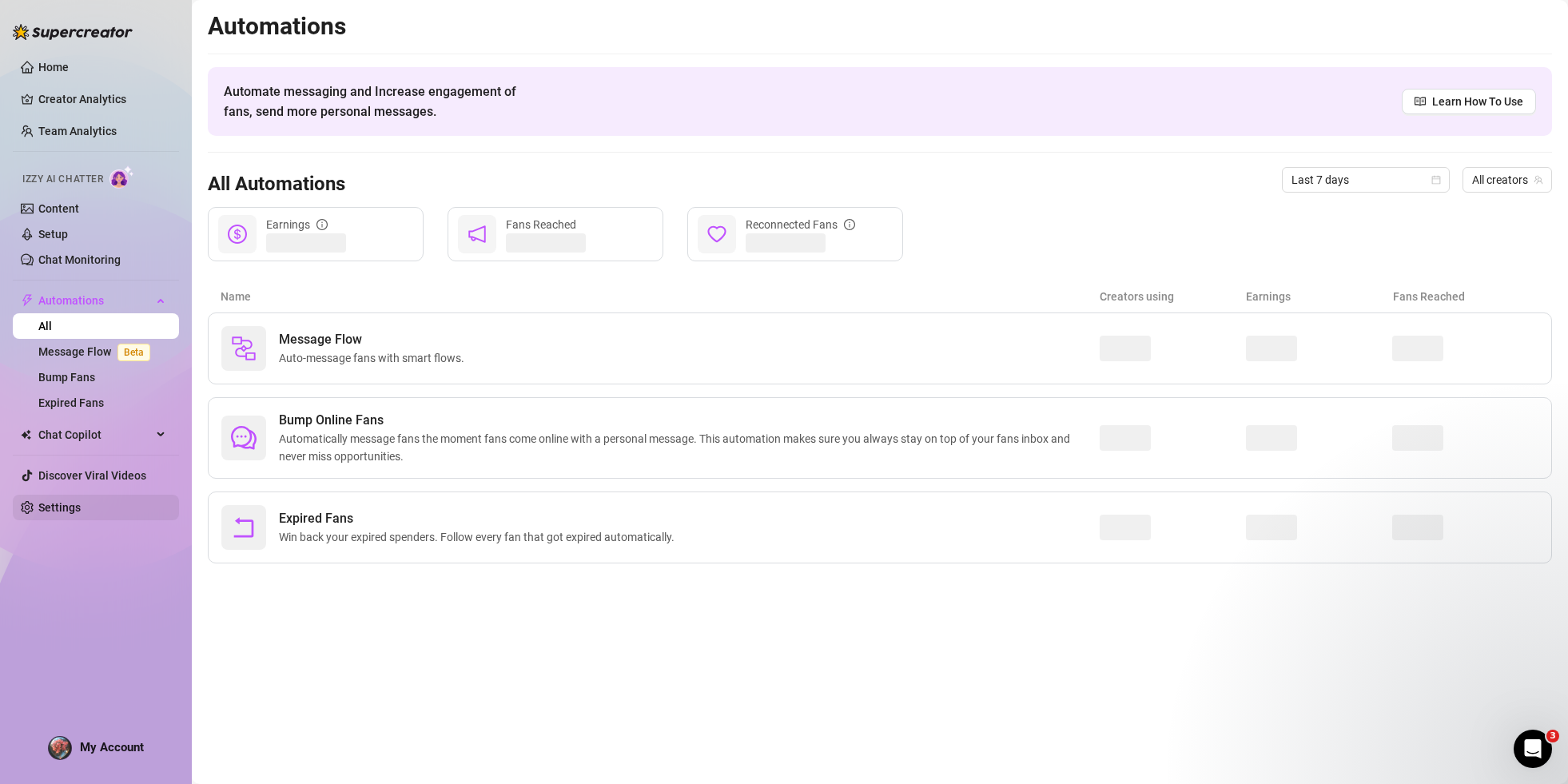
drag, startPoint x: 97, startPoint y: 474, endPoint x: 80, endPoint y: 515, distance: 44.4
click at [97, 474] on link "Discover Viral Videos" at bounding box center [92, 475] width 108 height 13
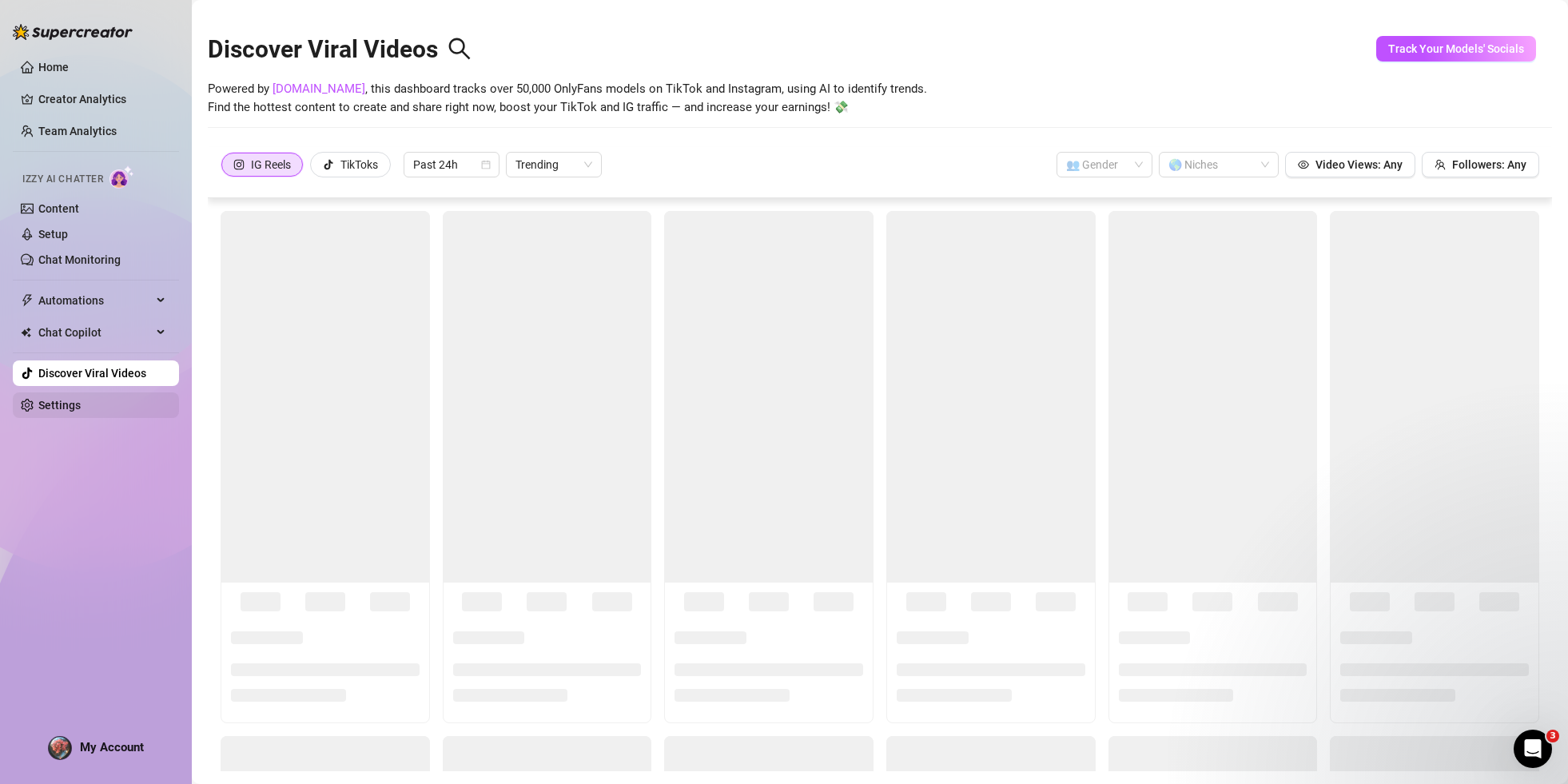
click at [71, 405] on link "Settings" at bounding box center [60, 405] width 43 height 13
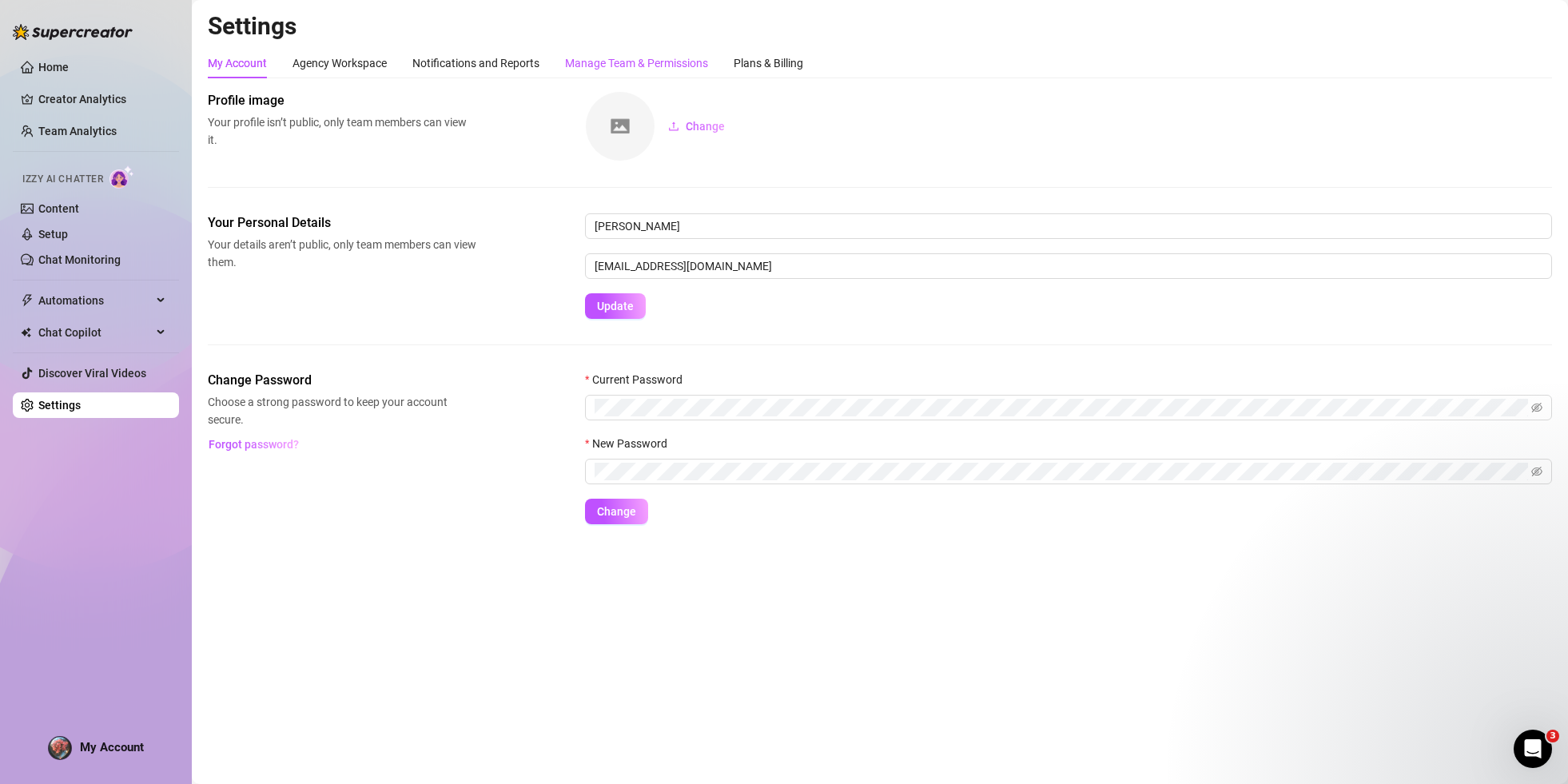
click at [609, 66] on div "Manage Team & Permissions" at bounding box center [637, 63] width 143 height 18
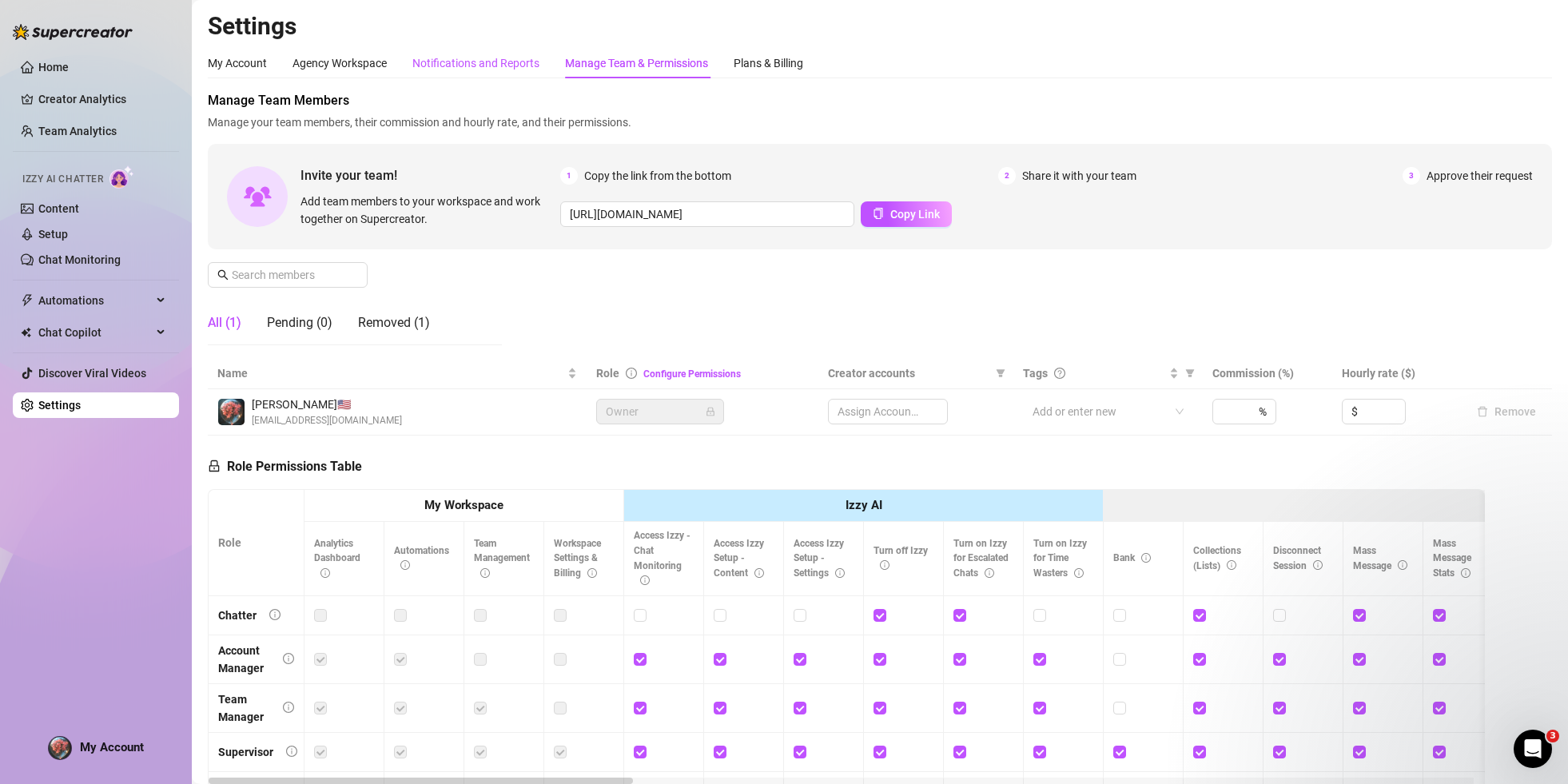
click at [454, 64] on div "Notifications and Reports" at bounding box center [476, 63] width 127 height 18
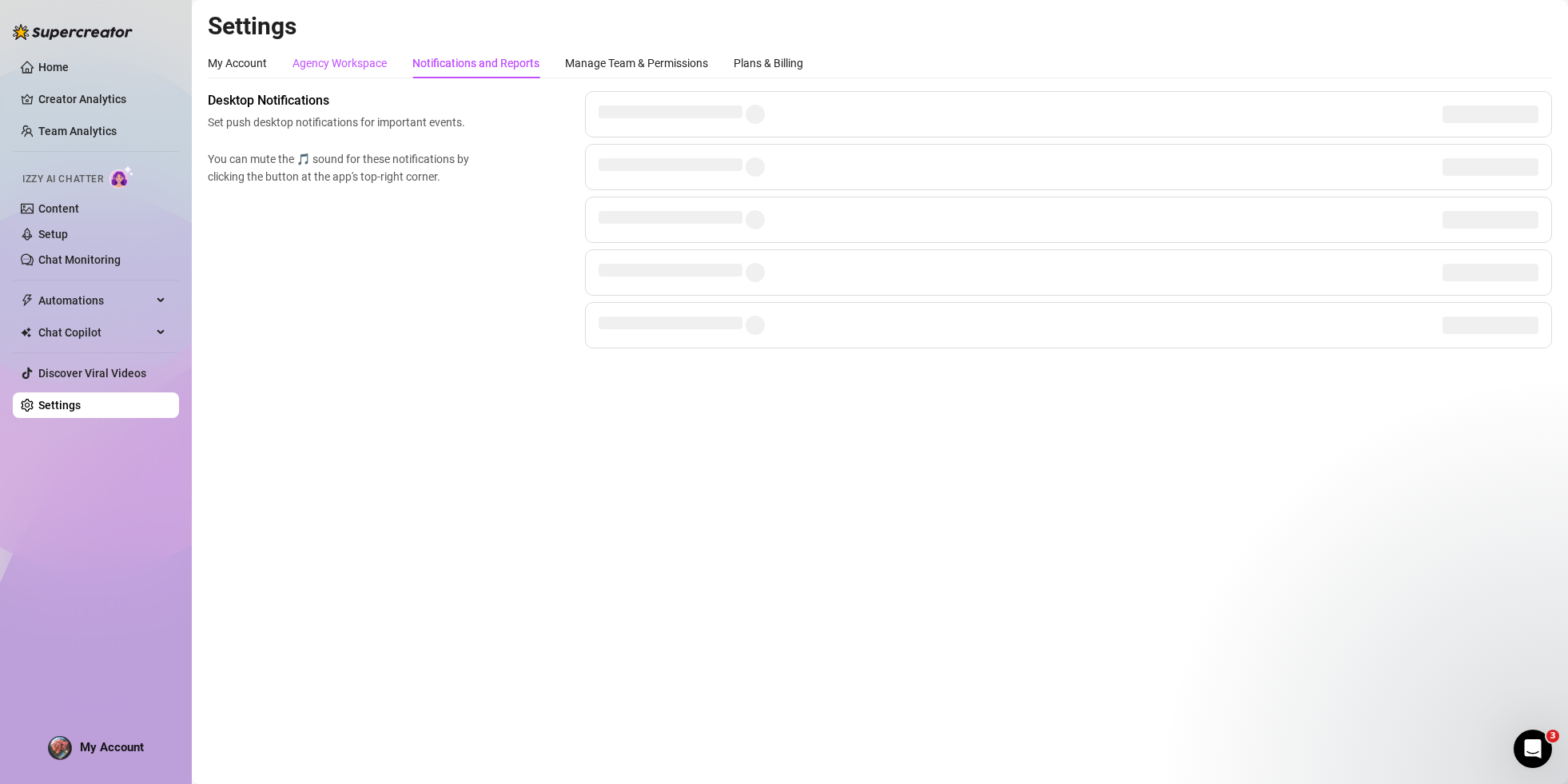
click at [357, 62] on div "Agency Workspace" at bounding box center [339, 63] width 95 height 18
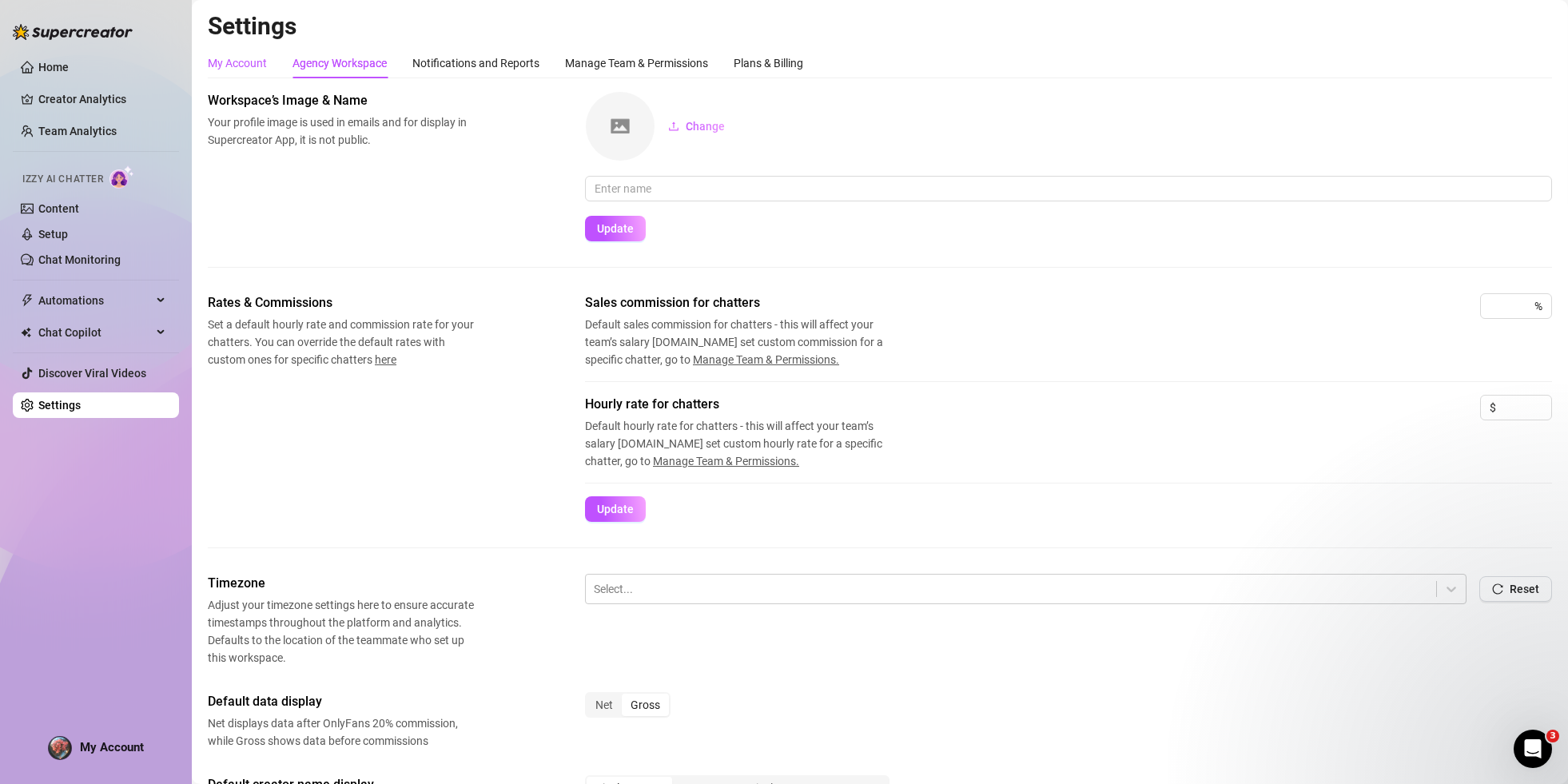
click at [265, 61] on div "My Account" at bounding box center [237, 63] width 59 height 18
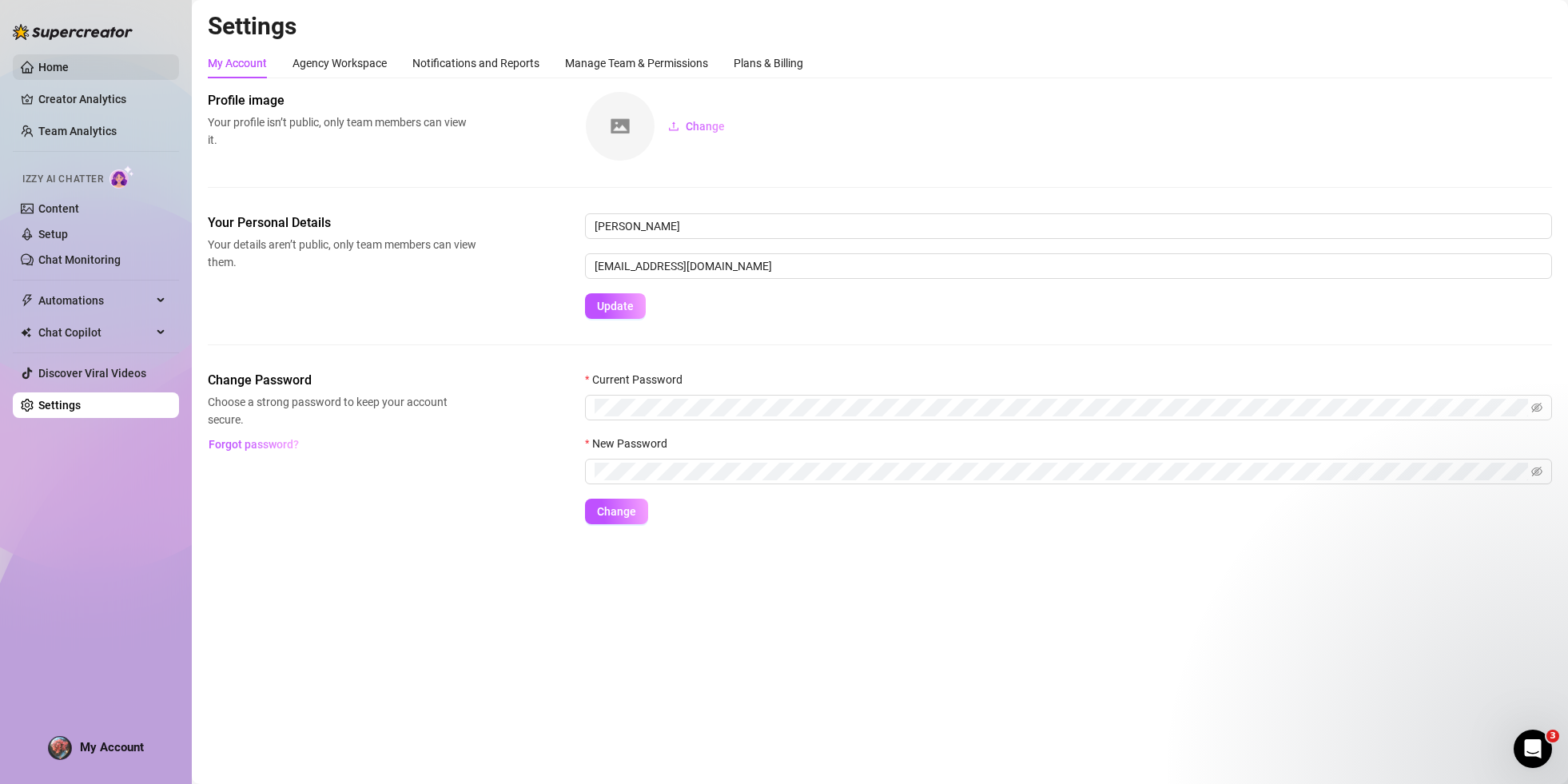
click at [69, 61] on link "Home" at bounding box center [54, 66] width 31 height 13
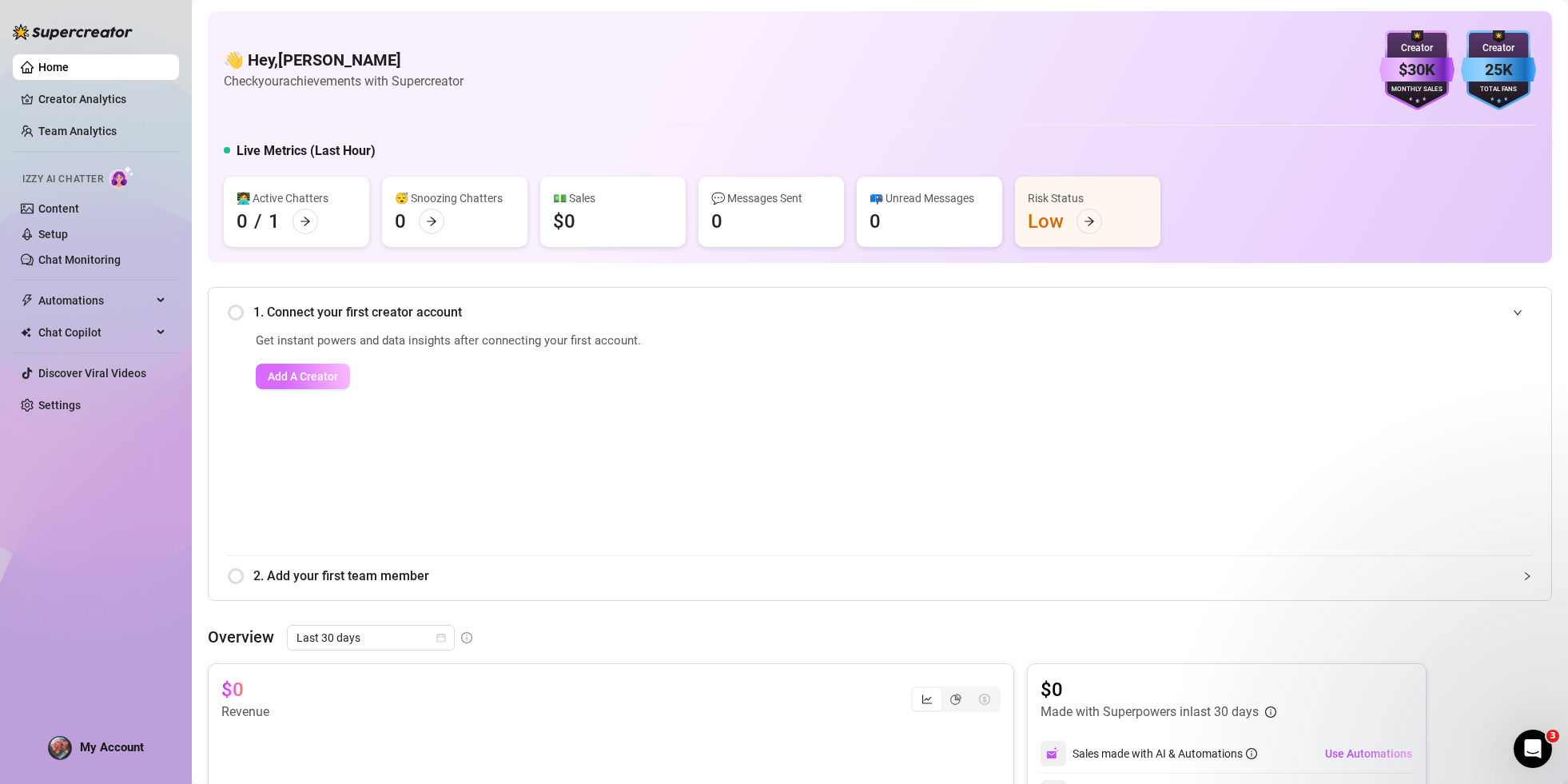
click at [321, 382] on span "Add A Creator" at bounding box center [303, 376] width 71 height 13
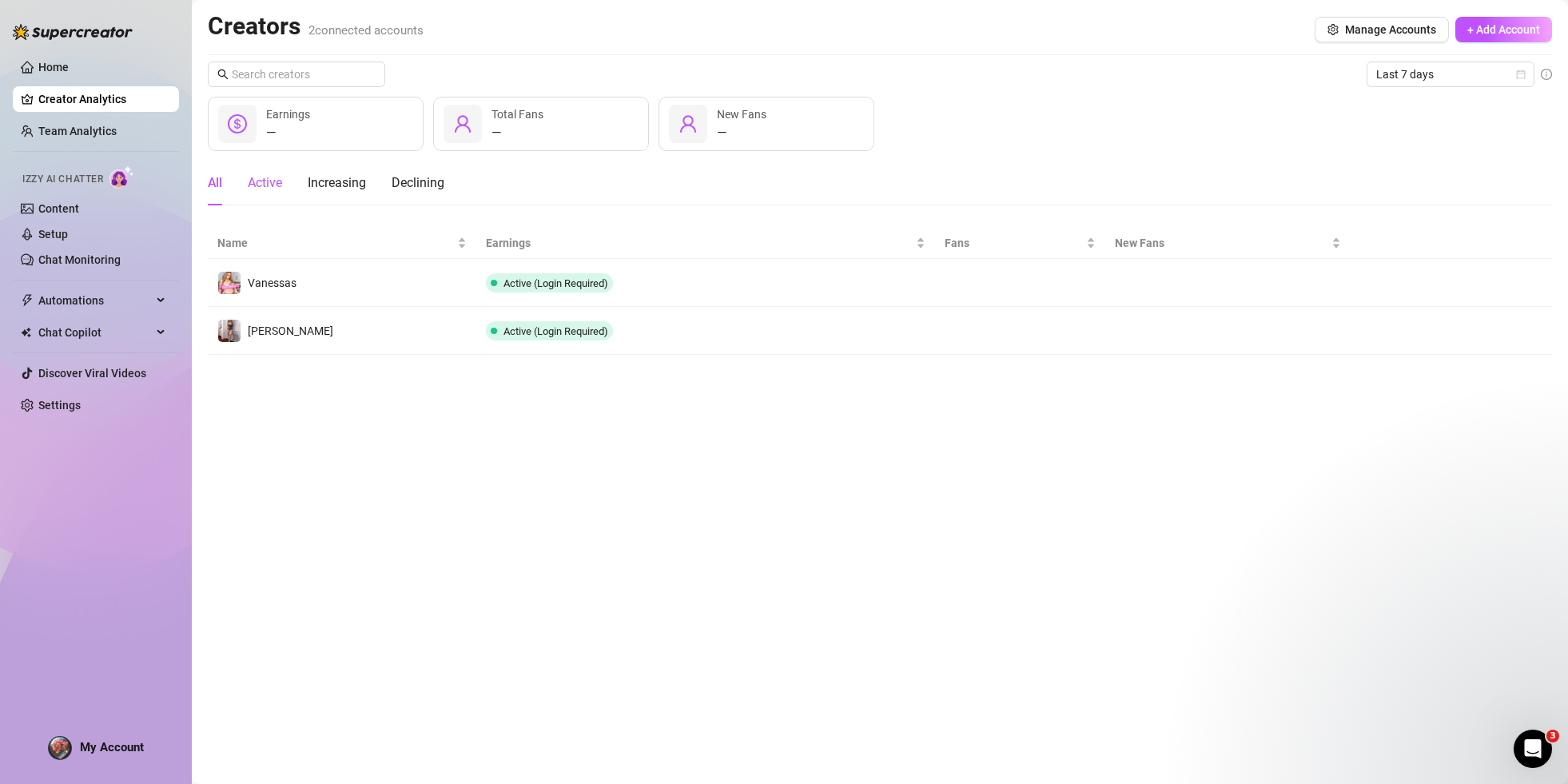
click at [265, 181] on div "Active" at bounding box center [265, 182] width 34 height 20
click at [217, 180] on div "All" at bounding box center [215, 182] width 14 height 20
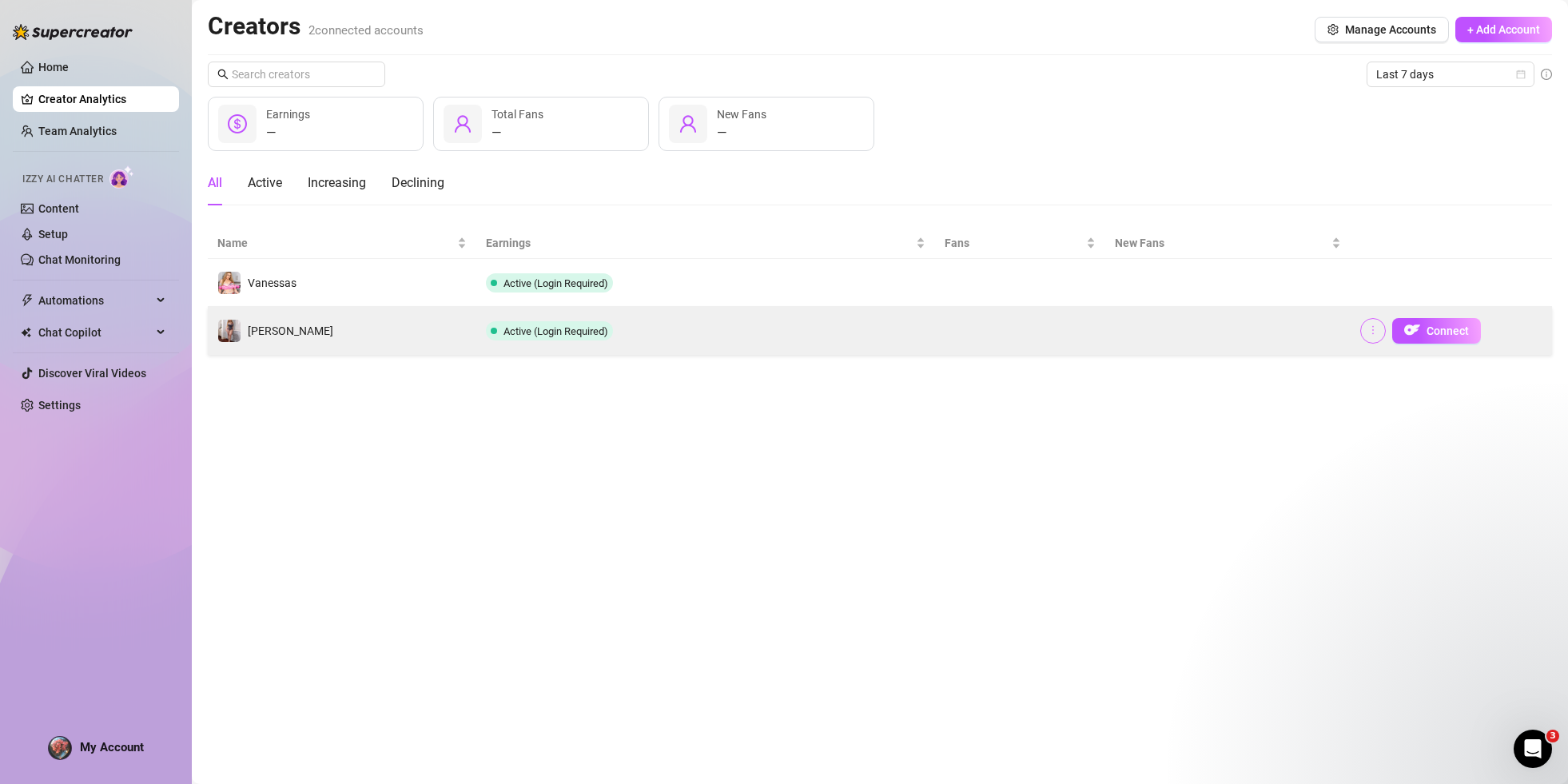
click at [1369, 335] on icon "more" at bounding box center [1372, 330] width 11 height 11
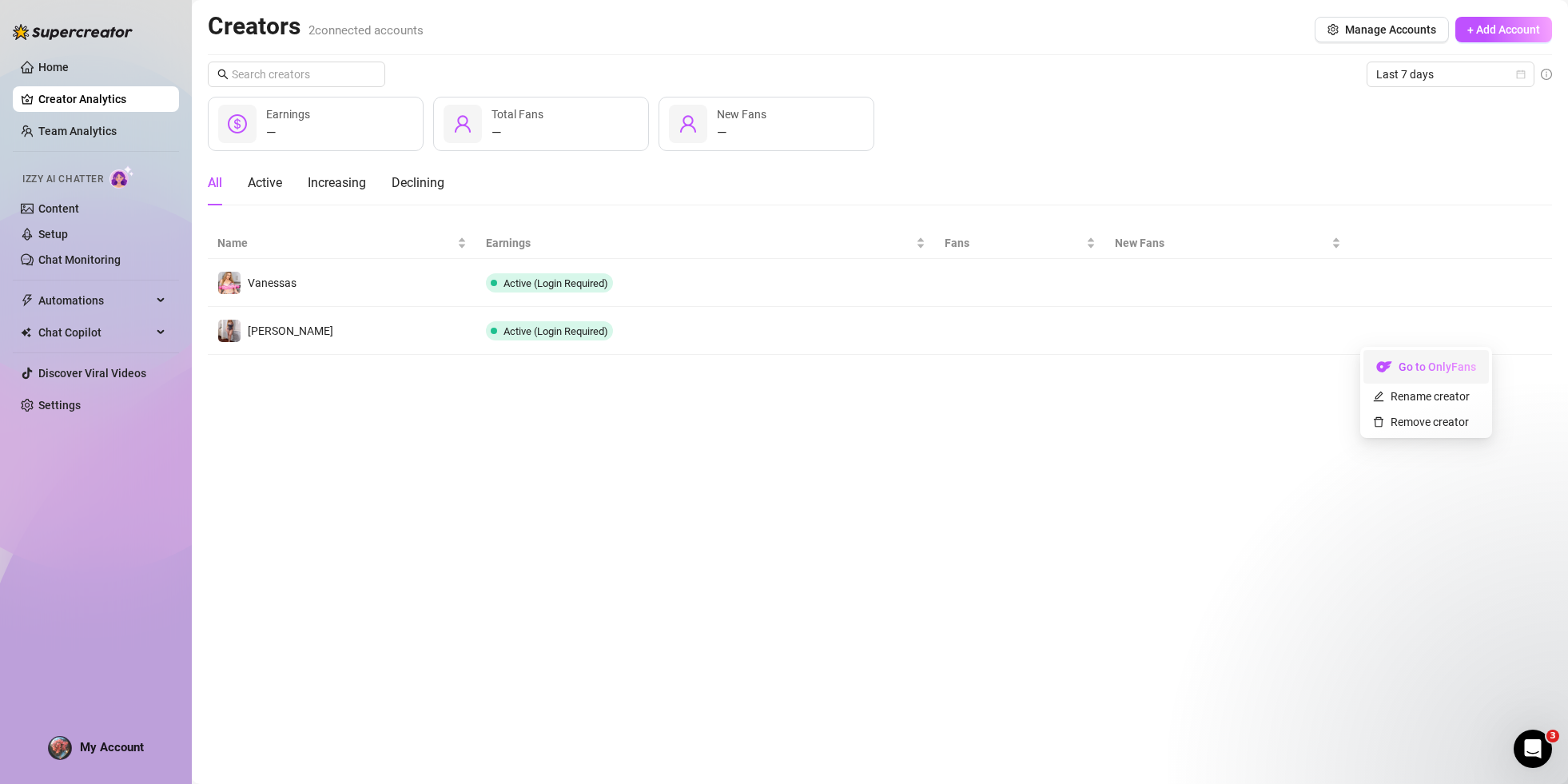
click at [1415, 365] on link "Go to OnlyFans" at bounding box center [1426, 371] width 125 height 13
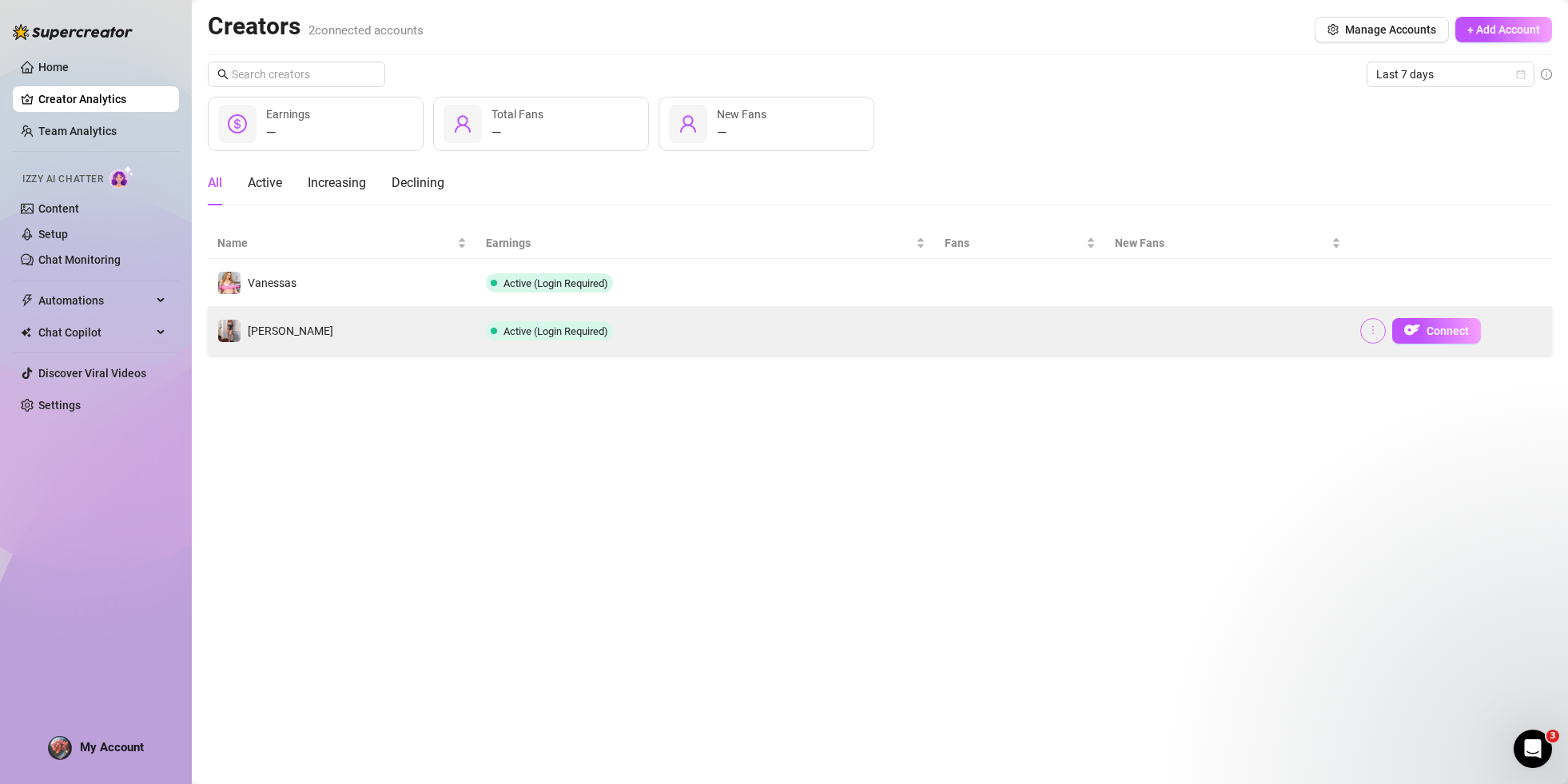
click at [1383, 334] on button "button" at bounding box center [1373, 331] width 26 height 26
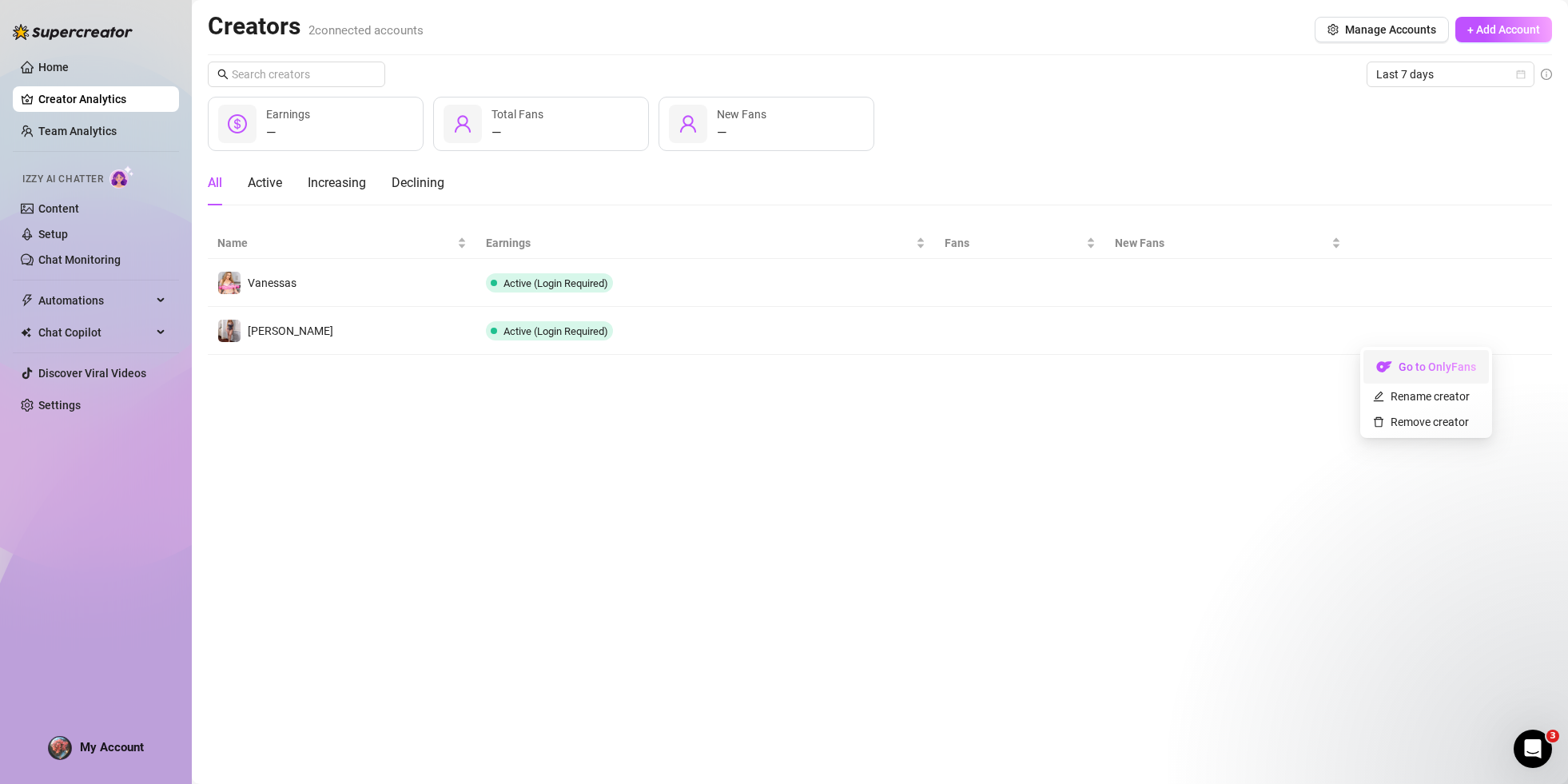
click at [1411, 367] on link "Go to OnlyFans" at bounding box center [1426, 371] width 125 height 13
click at [1069, 20] on div "Creators 2 connected accounts Manage Accounts + Add Account" at bounding box center [879, 29] width 1344 height 37
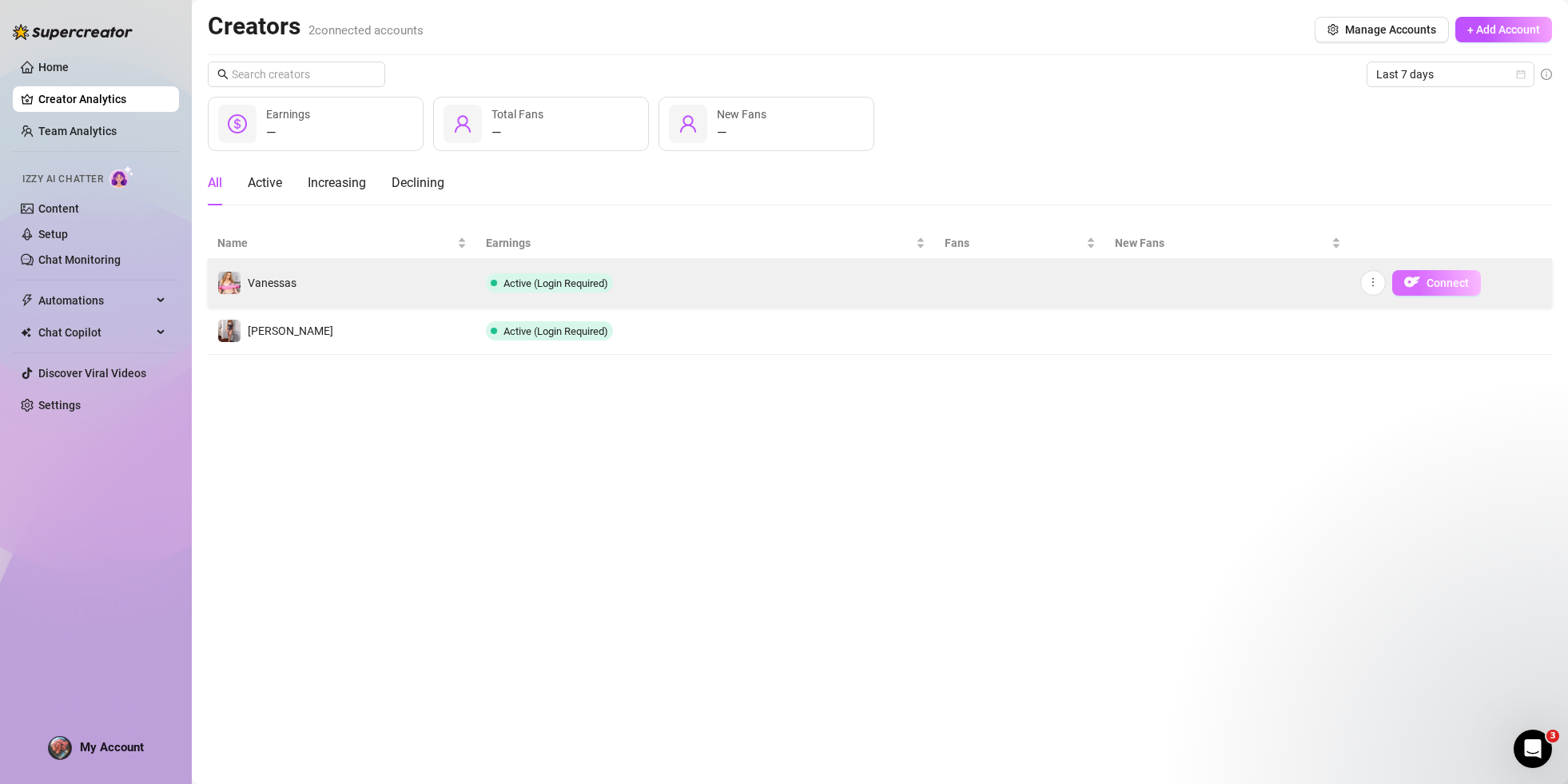
click at [1418, 281] on img "button" at bounding box center [1411, 282] width 16 height 16
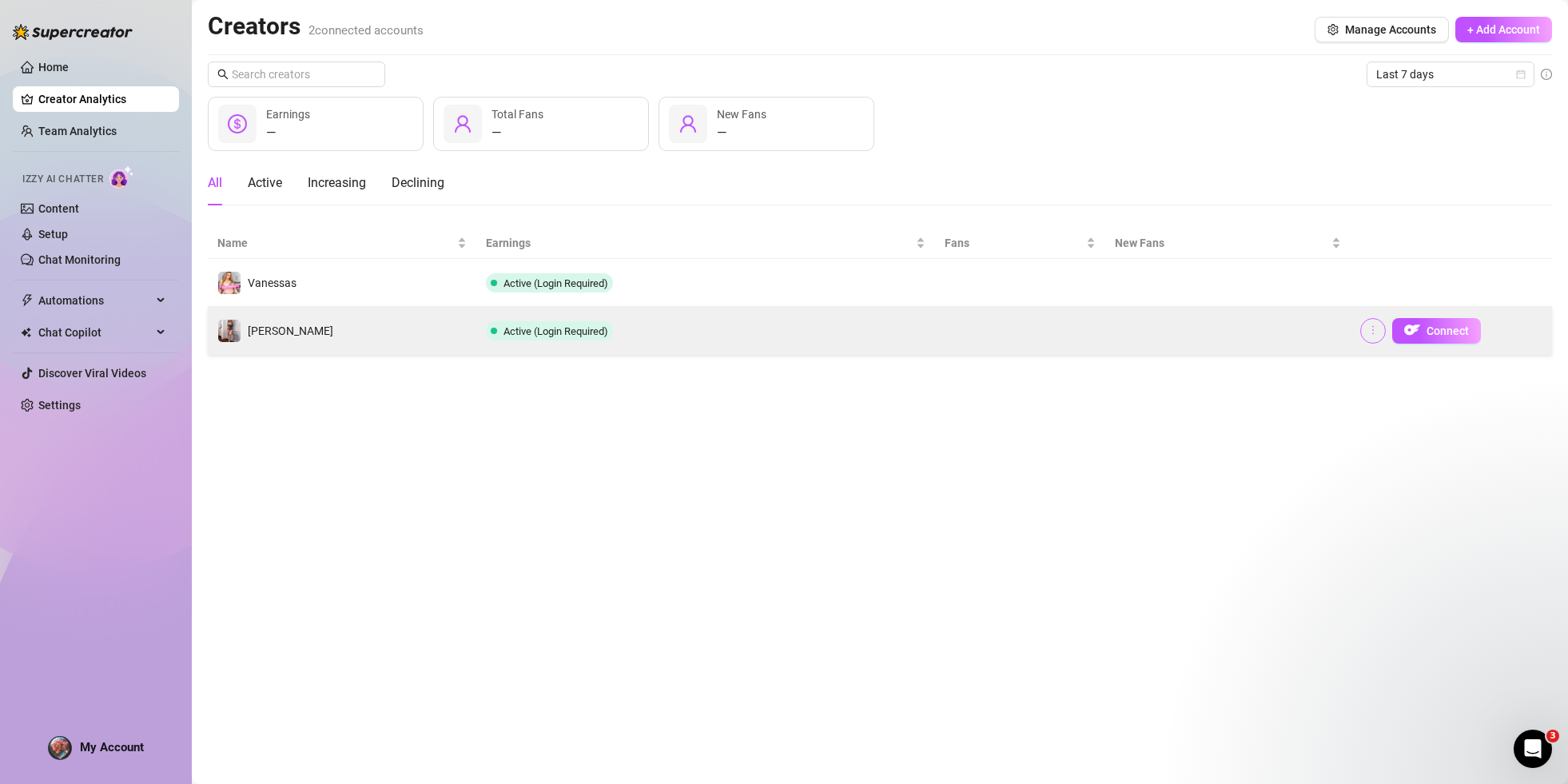
click at [1374, 327] on icon "more" at bounding box center [1372, 330] width 11 height 11
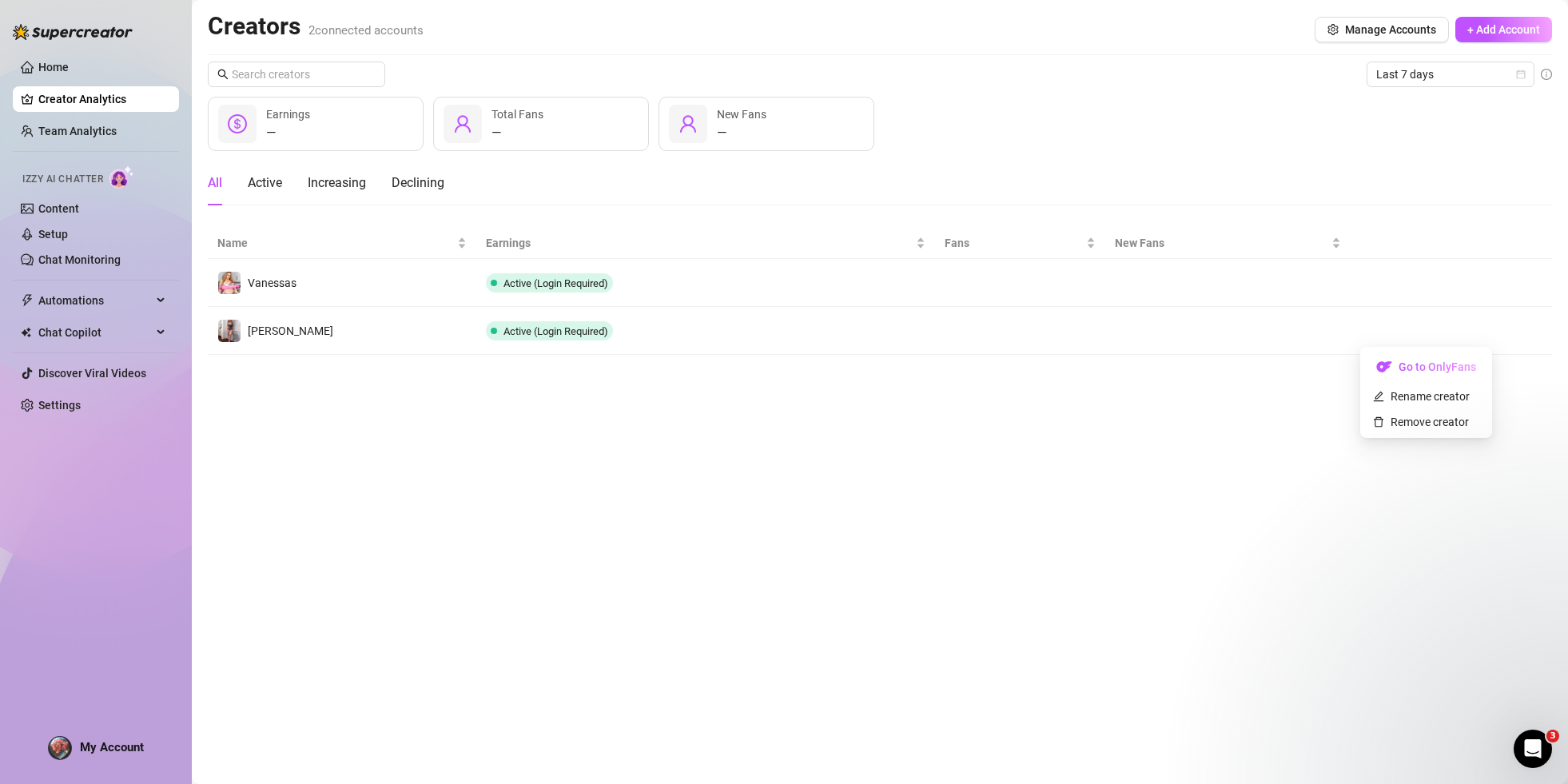
click at [1148, 397] on main "Creators 2 connected accounts Manage Accounts + Add Account Last 7 days — Earni…" at bounding box center [879, 392] width 1376 height 784
click at [1542, 752] on div "Open Intercom Messenger" at bounding box center [1531, 747] width 53 height 53
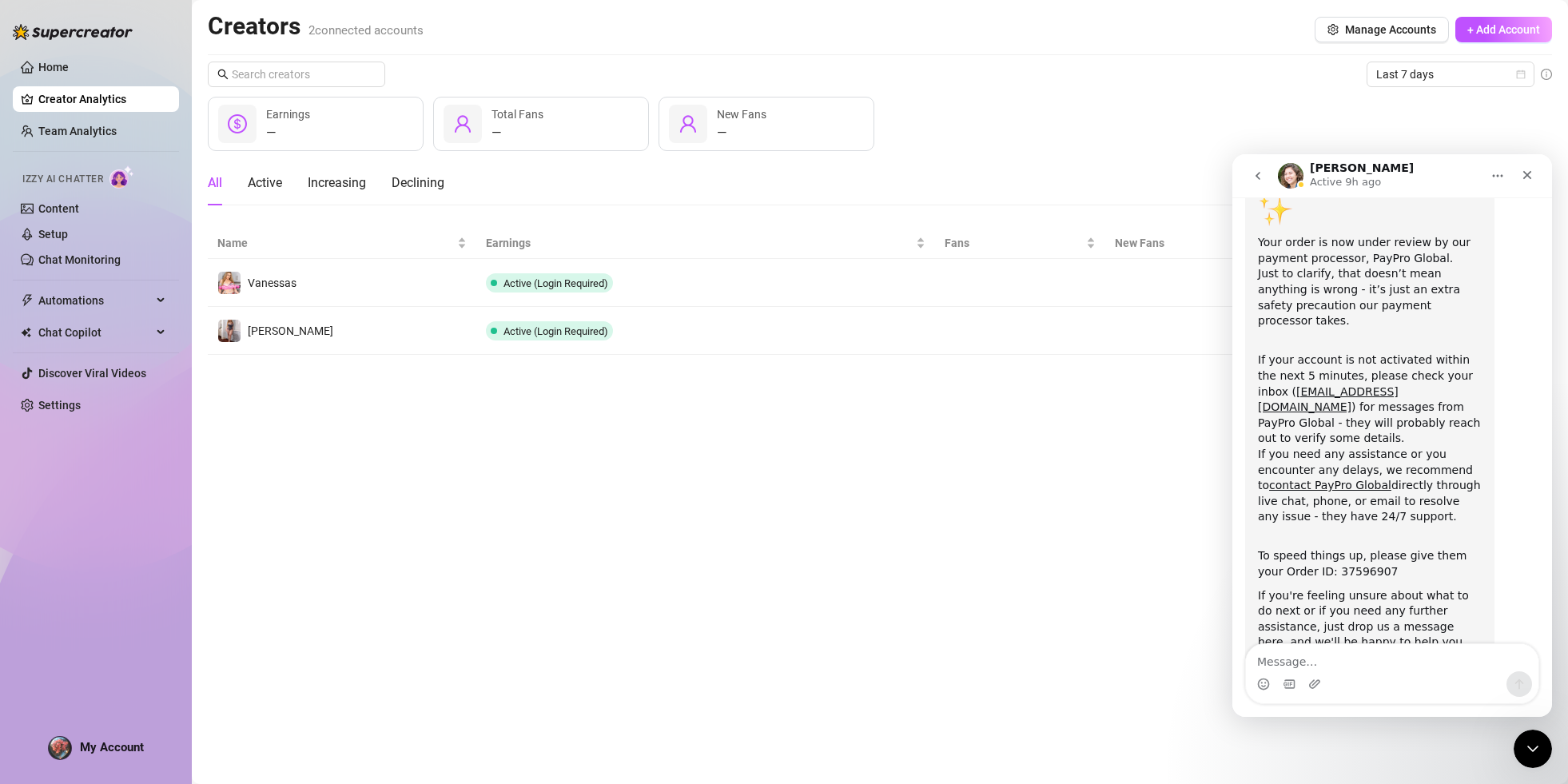
scroll to position [145, 0]
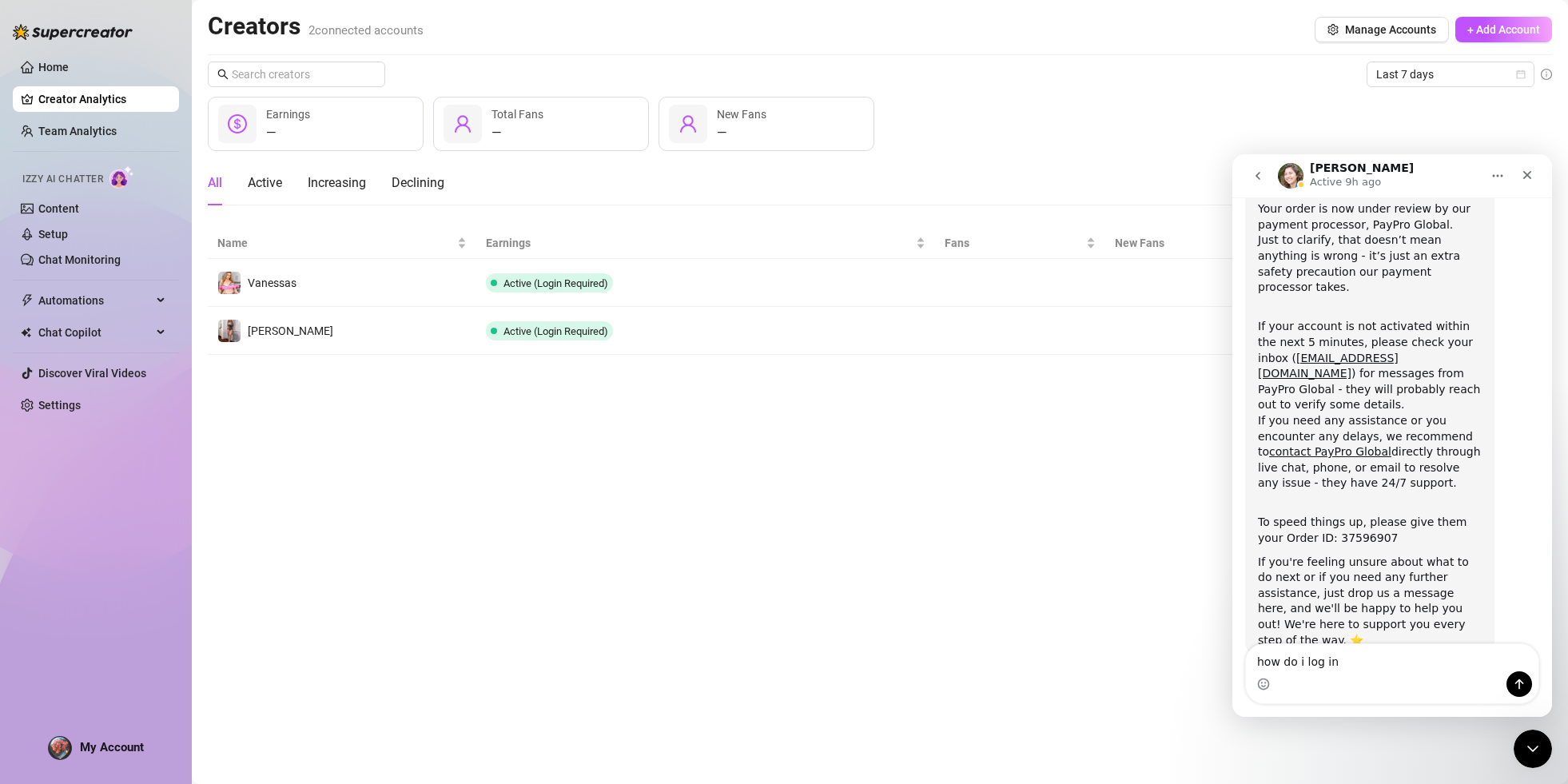
type textarea "how do i log in"
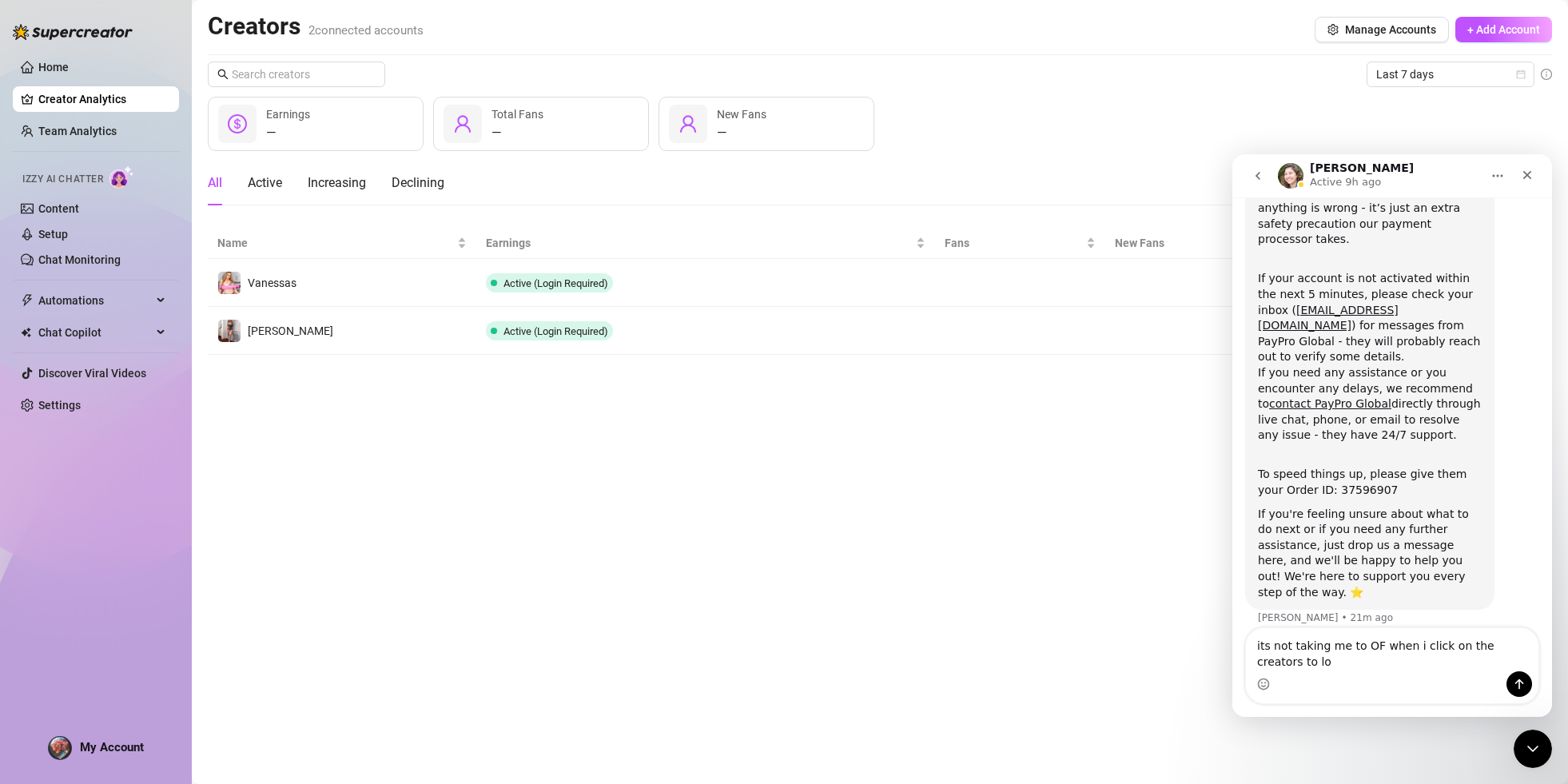
scroll to position [209, 0]
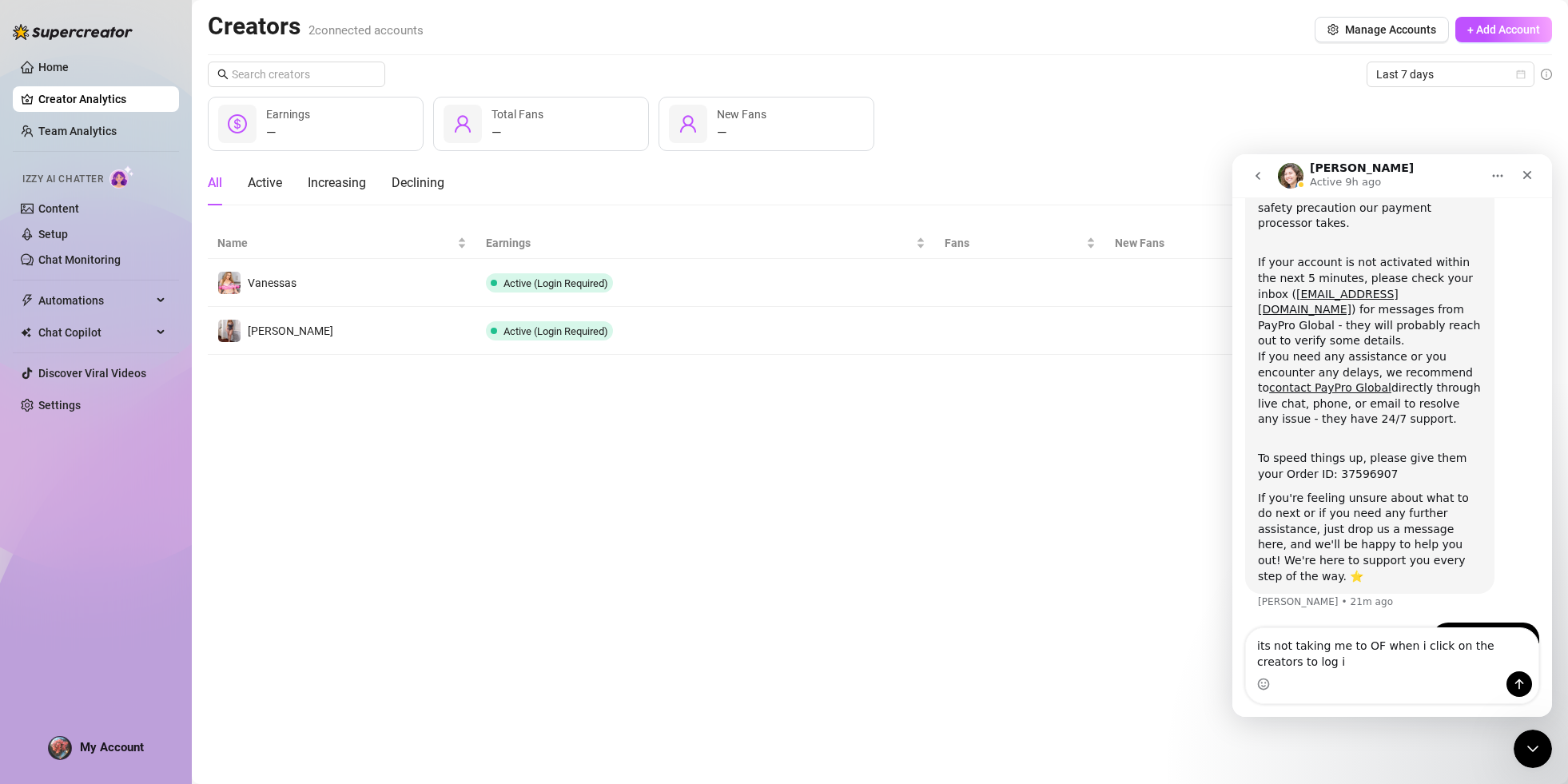
type textarea "its not taking me to OF when i click on the creators to log in"
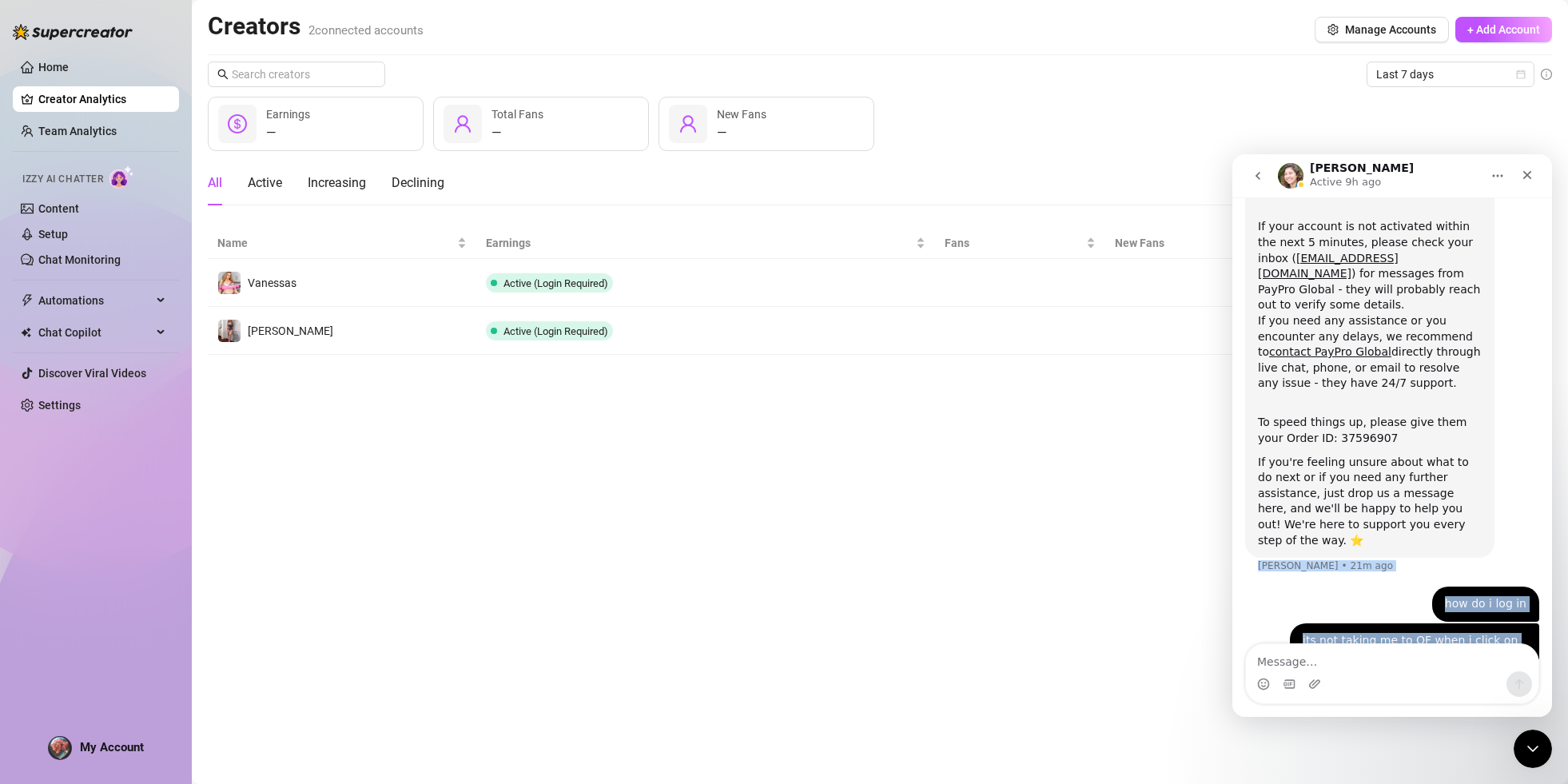
drag, startPoint x: 1344, startPoint y: 503, endPoint x: 1525, endPoint y: 724, distance: 285.7
click html "[PERSON_NAME] Active 9h ago Ask us anything, or share your feedback :) Hi [PERS…"
drag, startPoint x: 1071, startPoint y: 524, endPoint x: 1091, endPoint y: 483, distance: 45.6
click at [1071, 525] on main "Creators 2 connected accounts Manage Accounts + Add Account Last 7 days — Earni…" at bounding box center [879, 392] width 1376 height 784
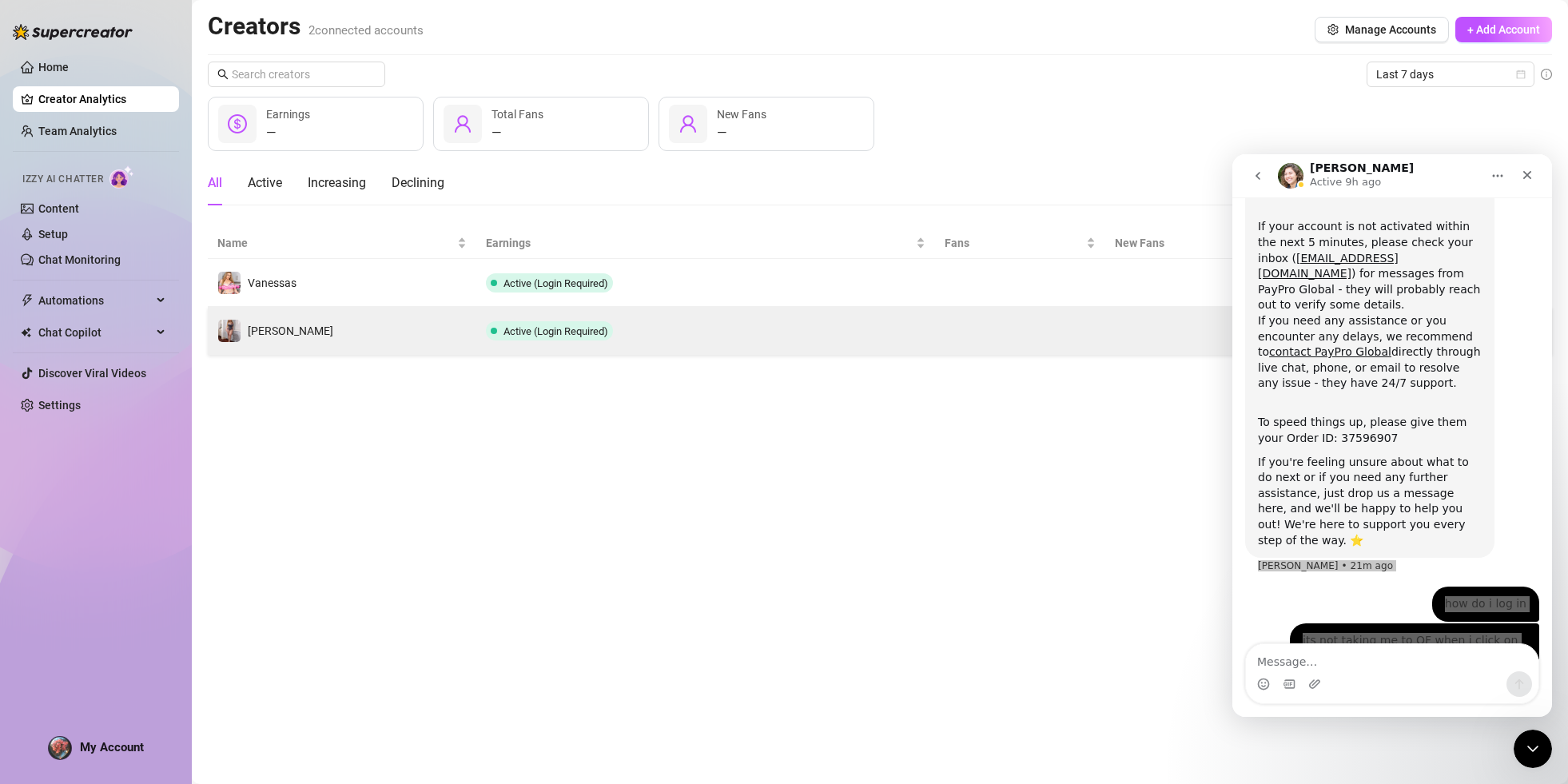
click at [1221, 343] on td at bounding box center [1227, 331] width 245 height 48
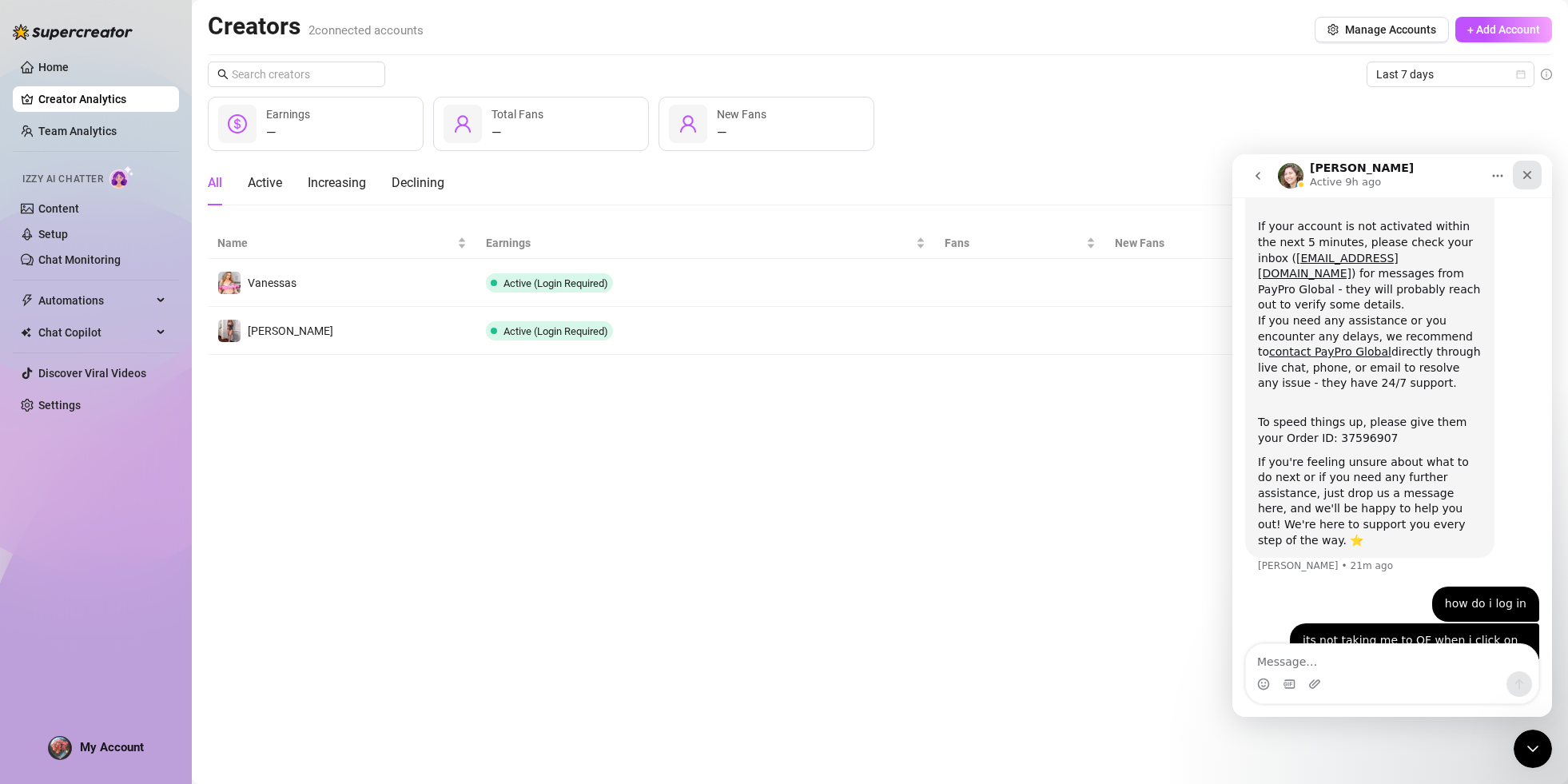
drag, startPoint x: 1531, startPoint y: 168, endPoint x: 2763, endPoint y: 322, distance: 1241.6
click at [1531, 168] on div "Close" at bounding box center [1527, 175] width 29 height 29
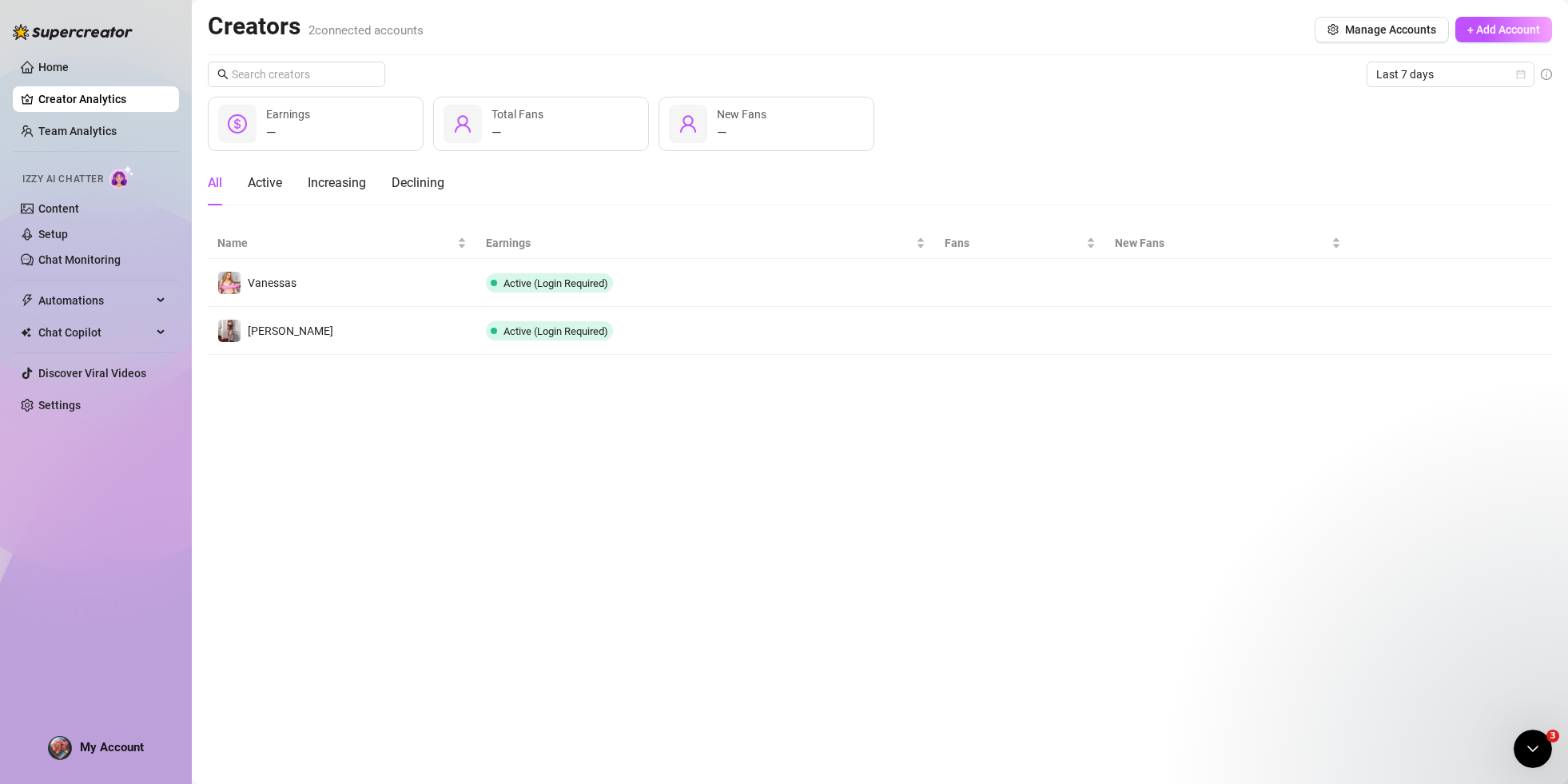
scroll to position [0, 0]
click at [1543, 740] on div "Open Intercom Messenger" at bounding box center [1531, 747] width 53 height 53
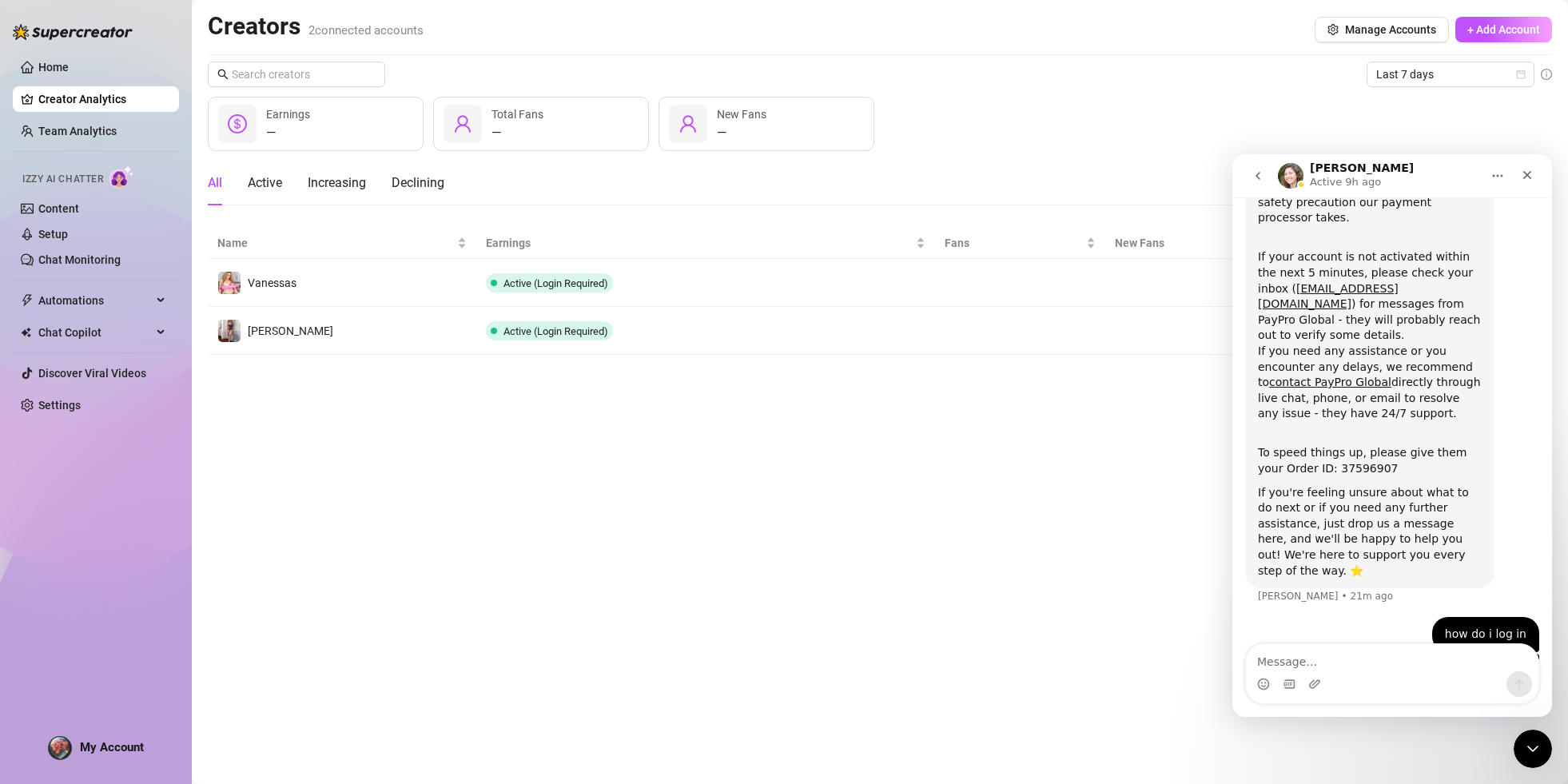
scroll to position [245, 0]
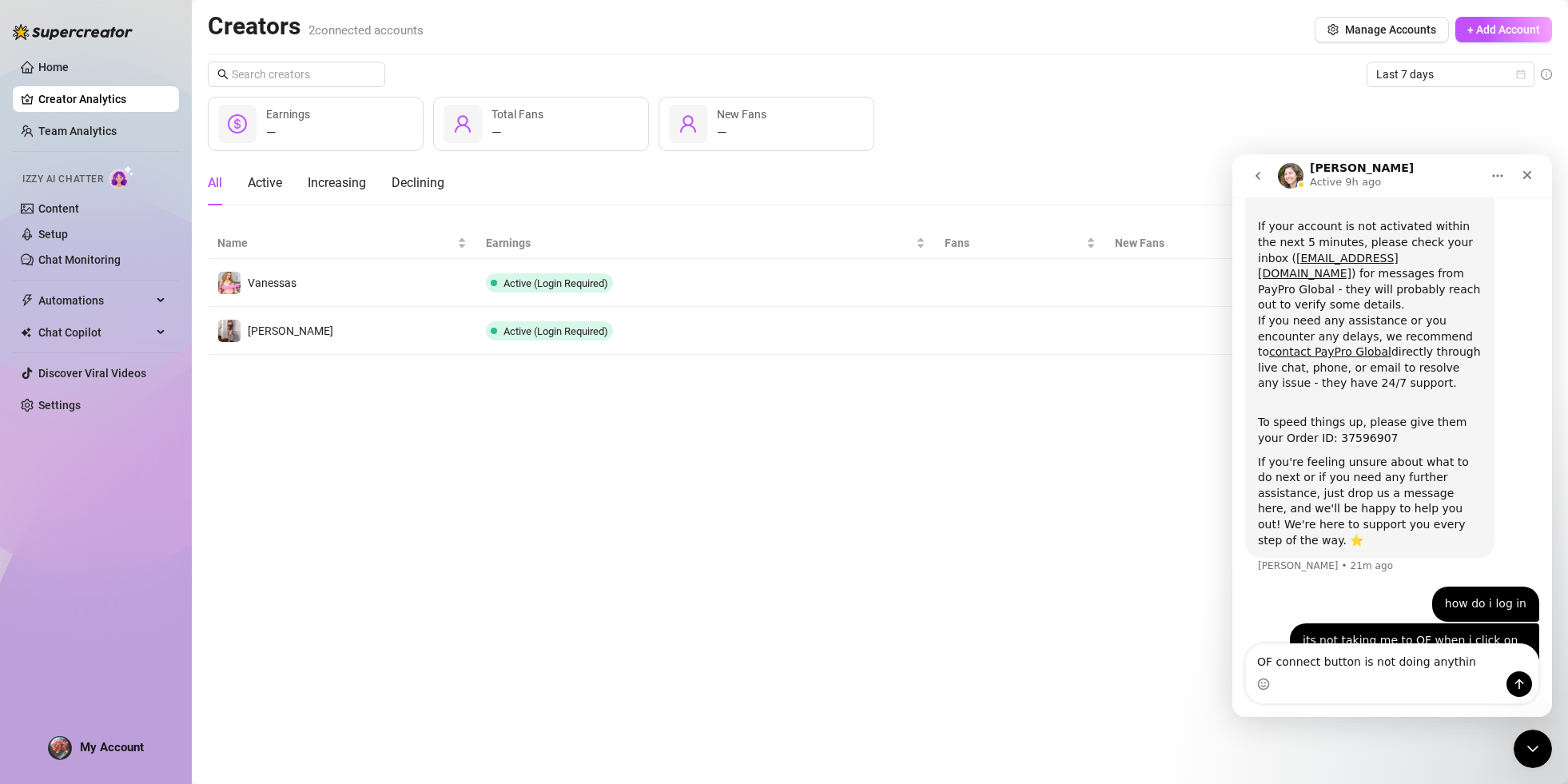
type textarea "OF connect button is not doing anything"
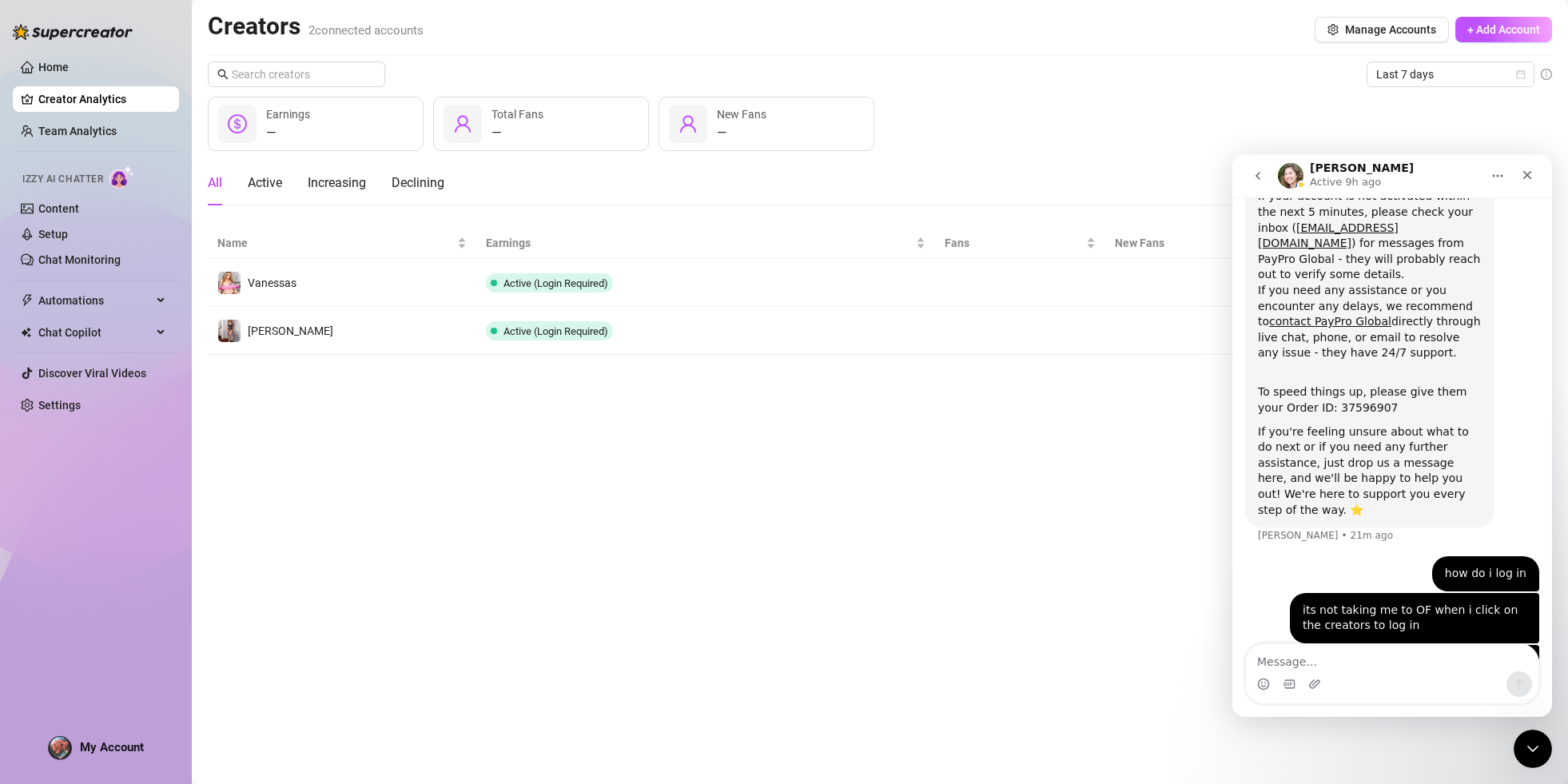
scroll to position [281, 0]
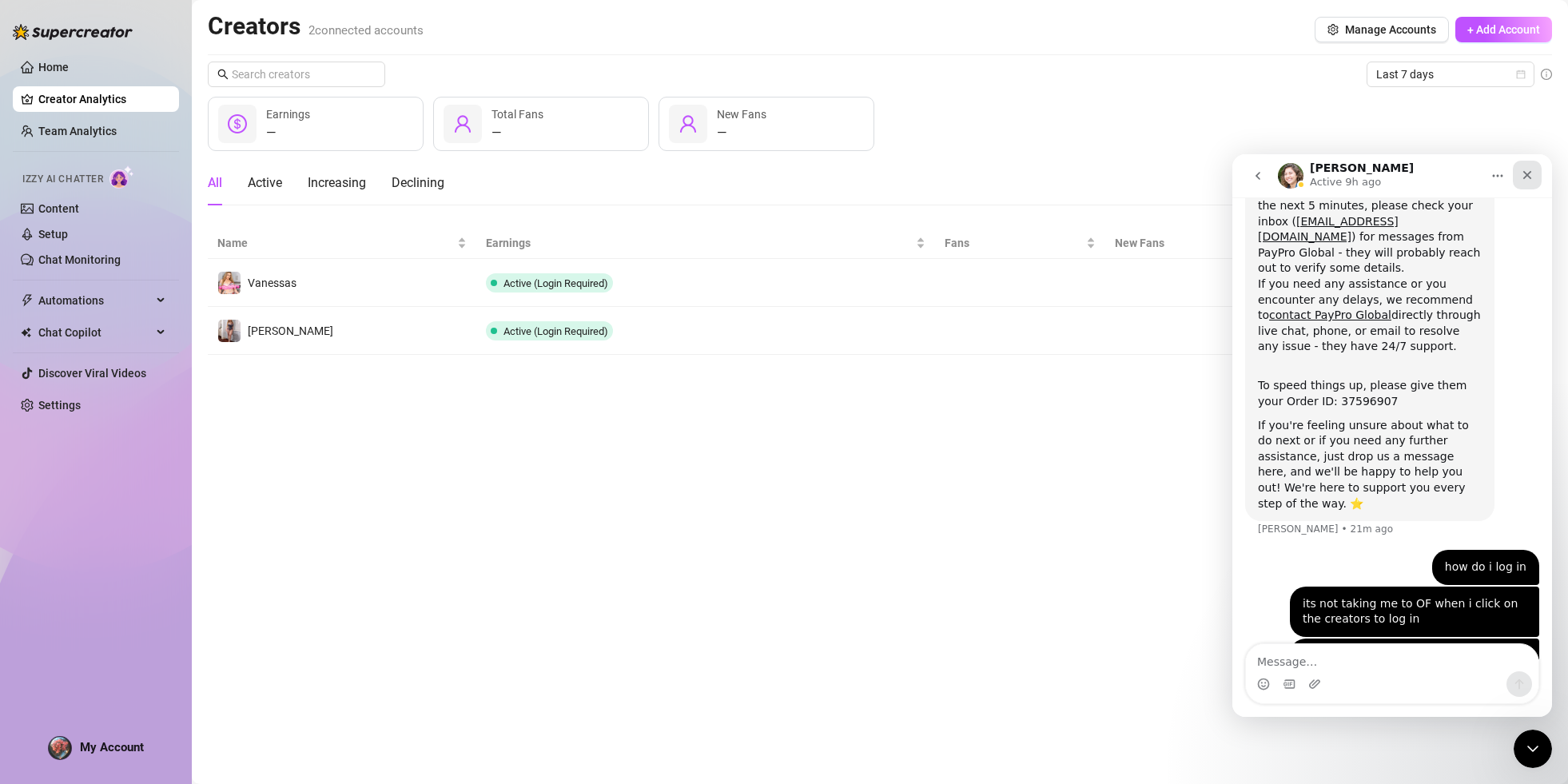
click at [1531, 177] on icon "Close" at bounding box center [1527, 176] width 9 height 9
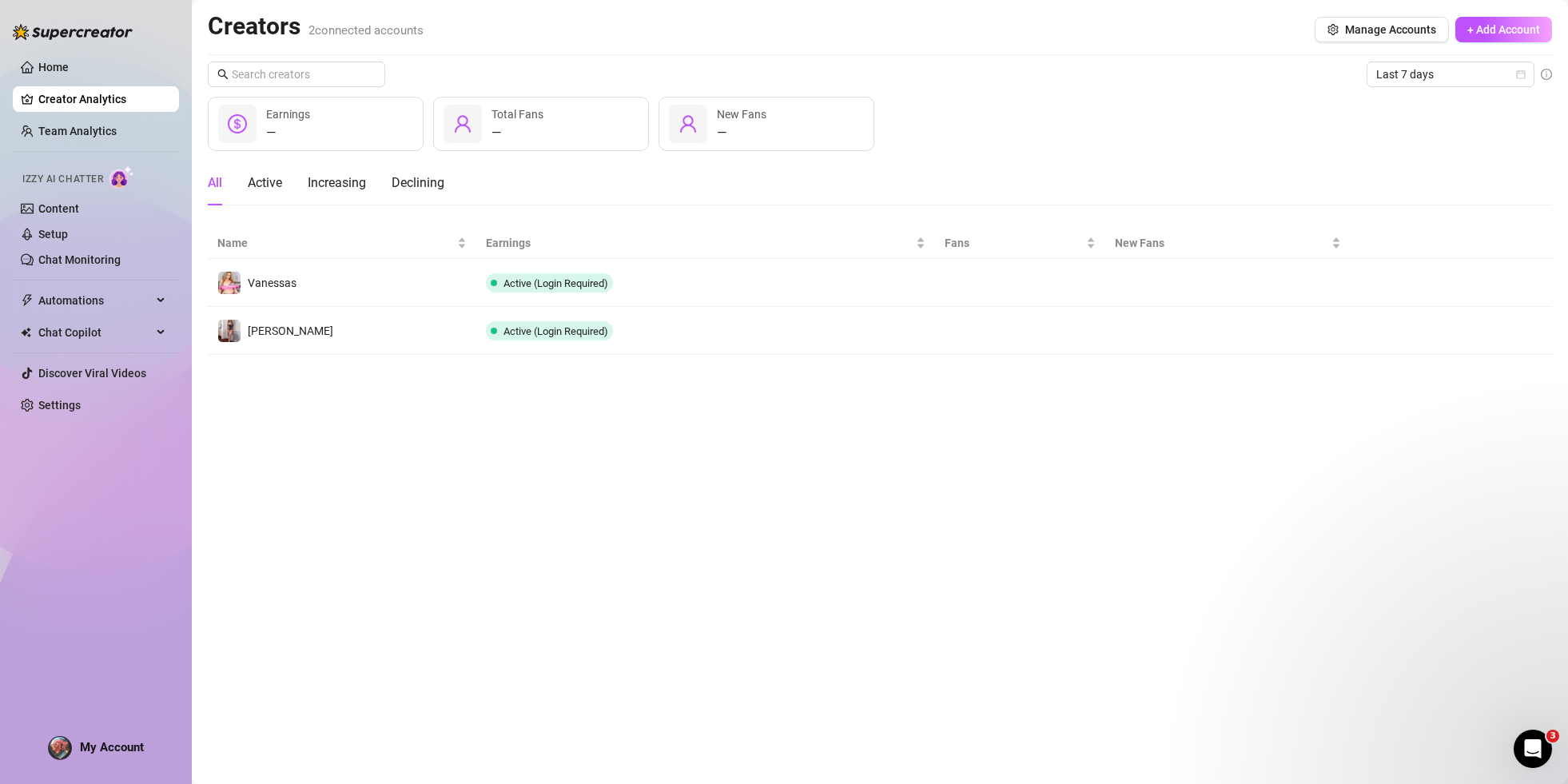
scroll to position [0, 0]
click at [1424, 33] on span "Manage Accounts" at bounding box center [1390, 29] width 91 height 13
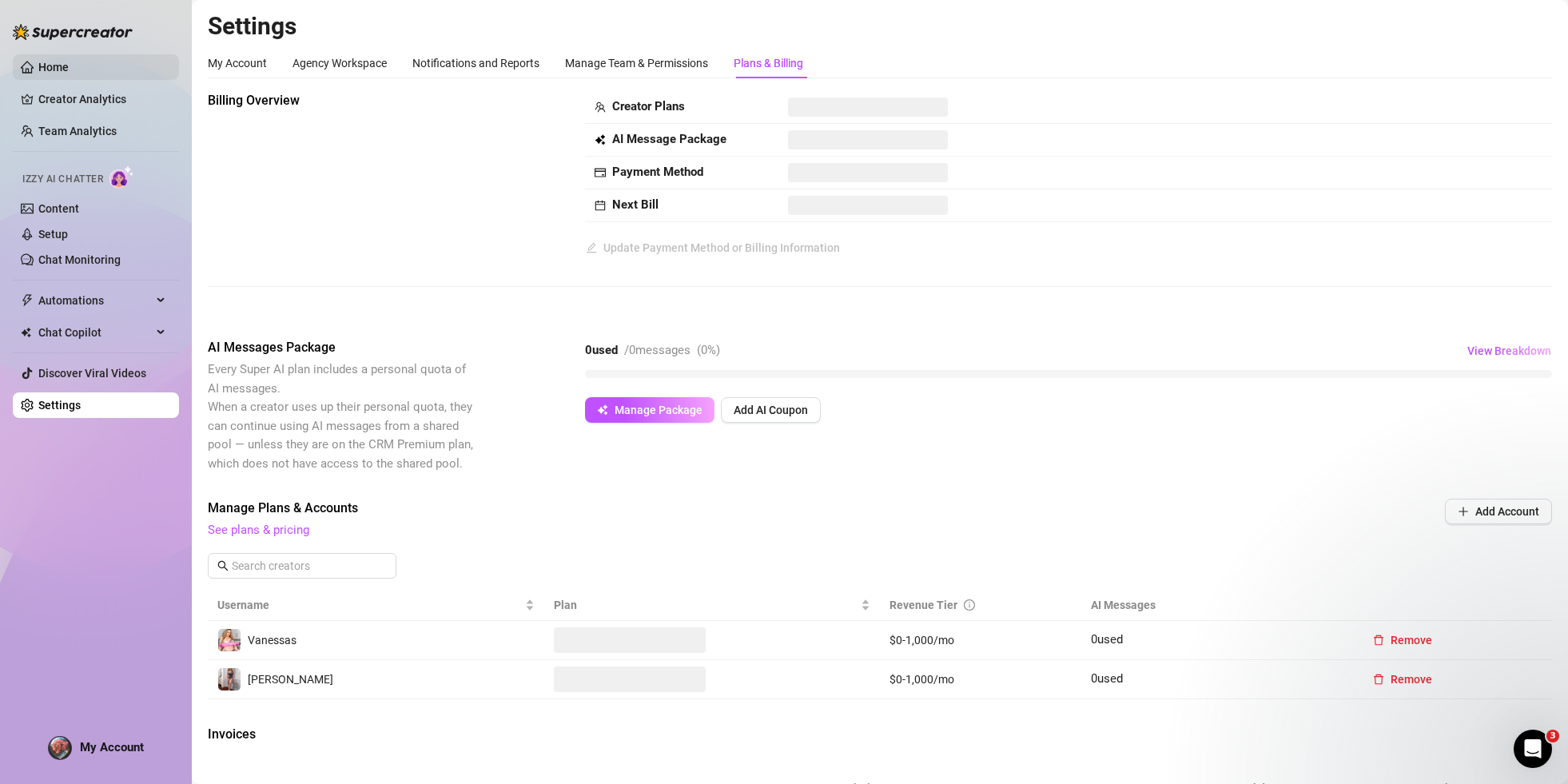
click at [58, 61] on link "Home" at bounding box center [54, 66] width 31 height 13
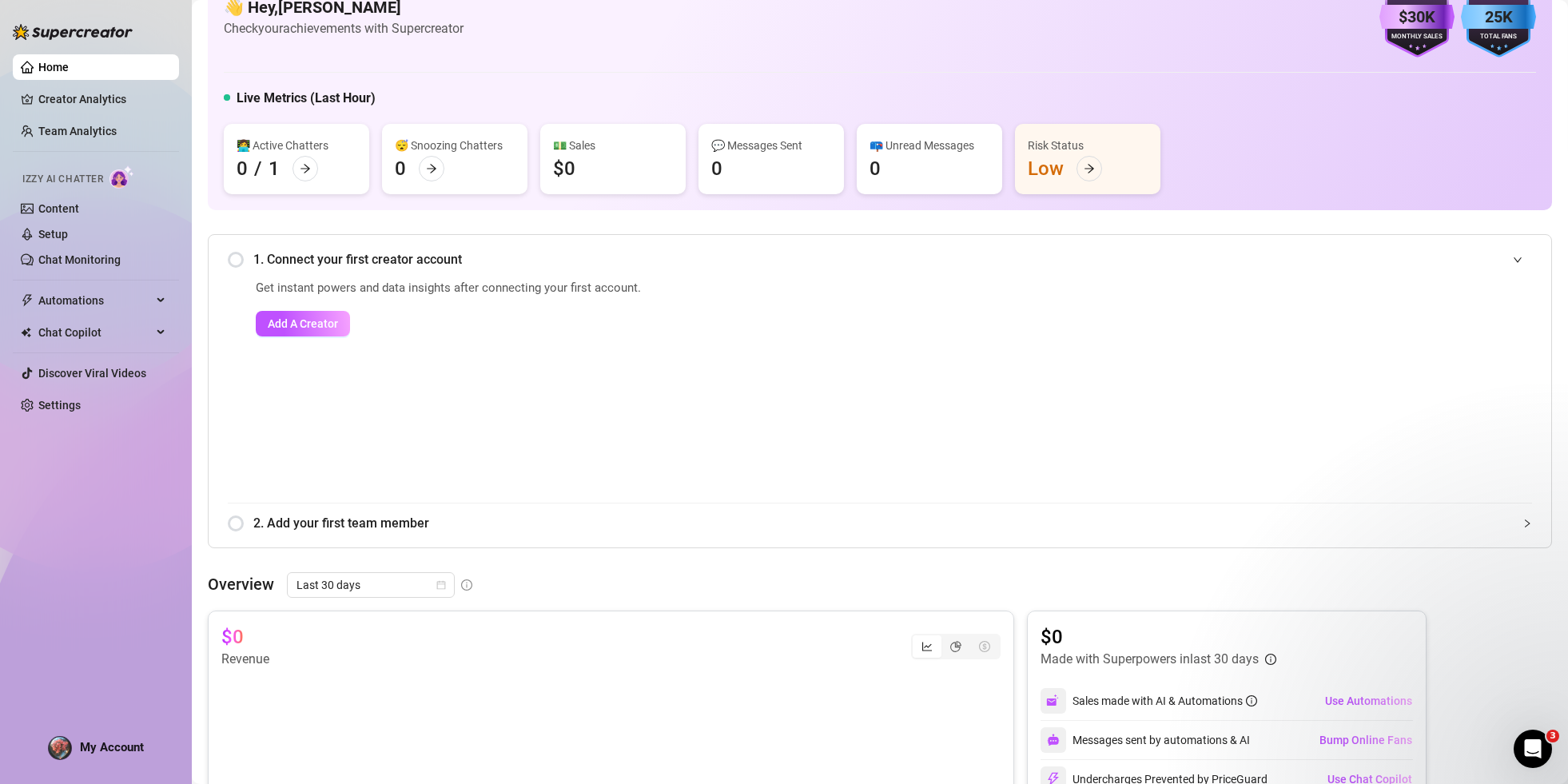
scroll to position [135, 0]
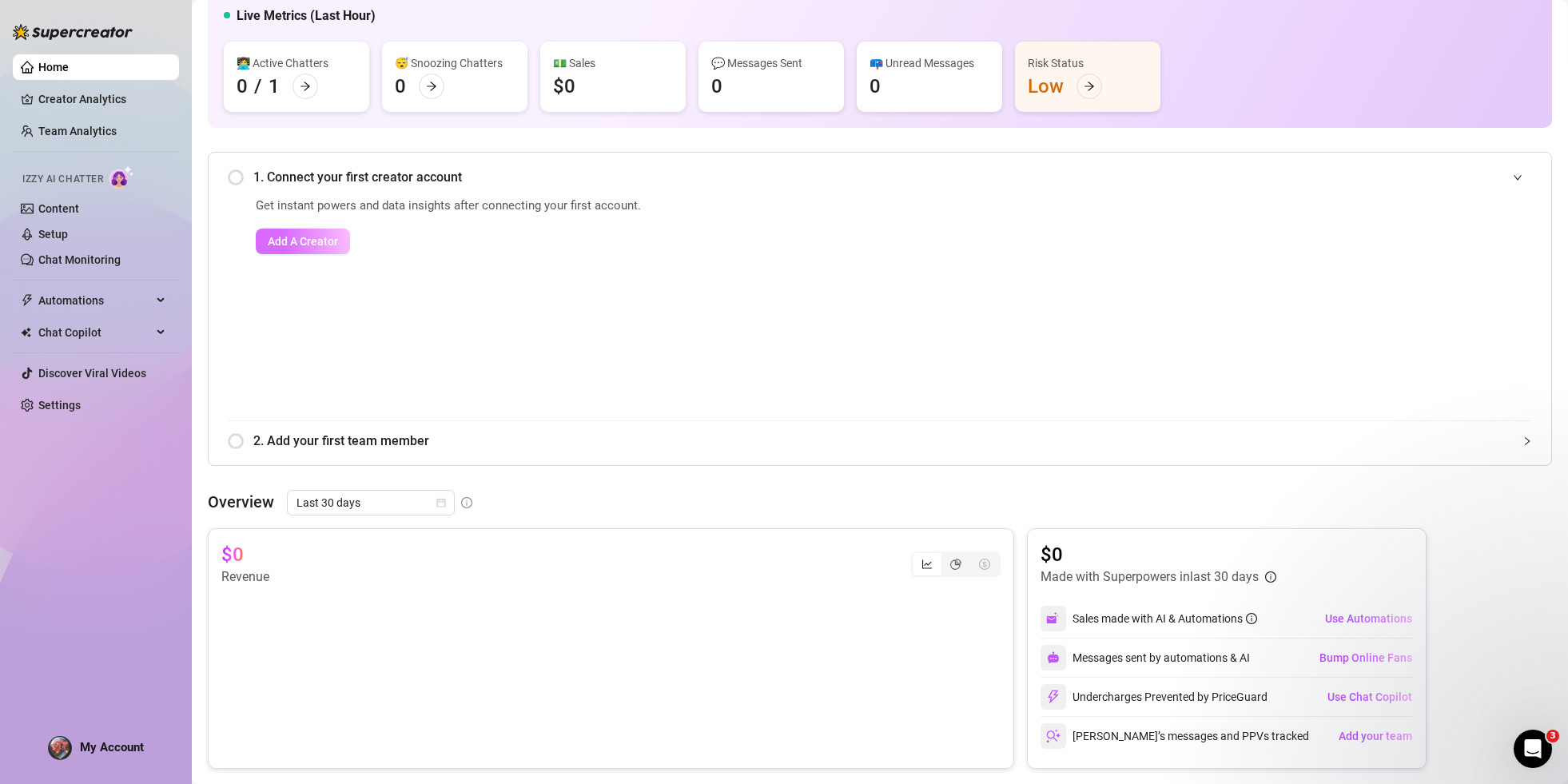
click at [274, 250] on button "Add A Creator" at bounding box center [303, 241] width 95 height 26
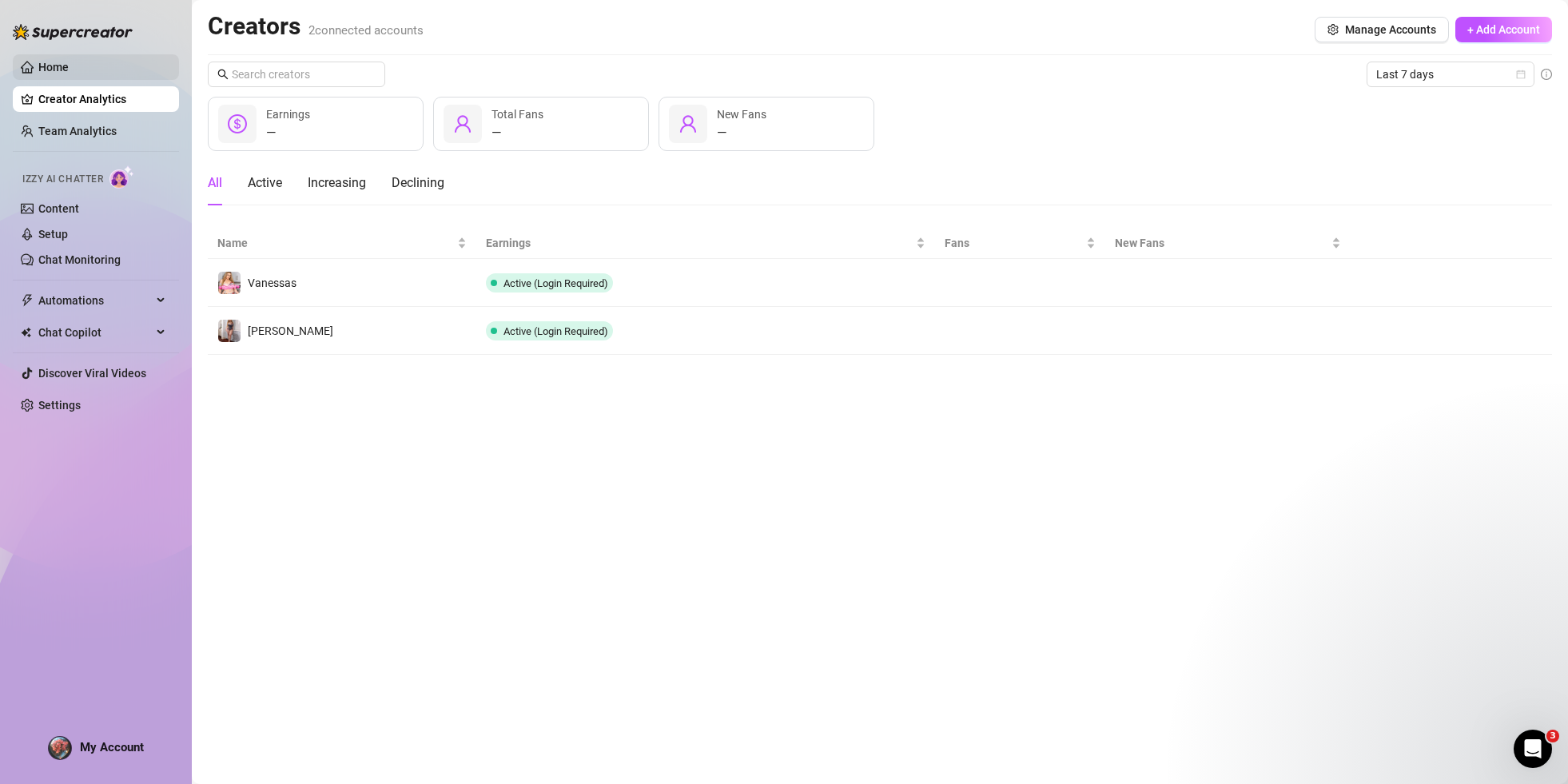
click at [54, 61] on link "Home" at bounding box center [54, 66] width 31 height 13
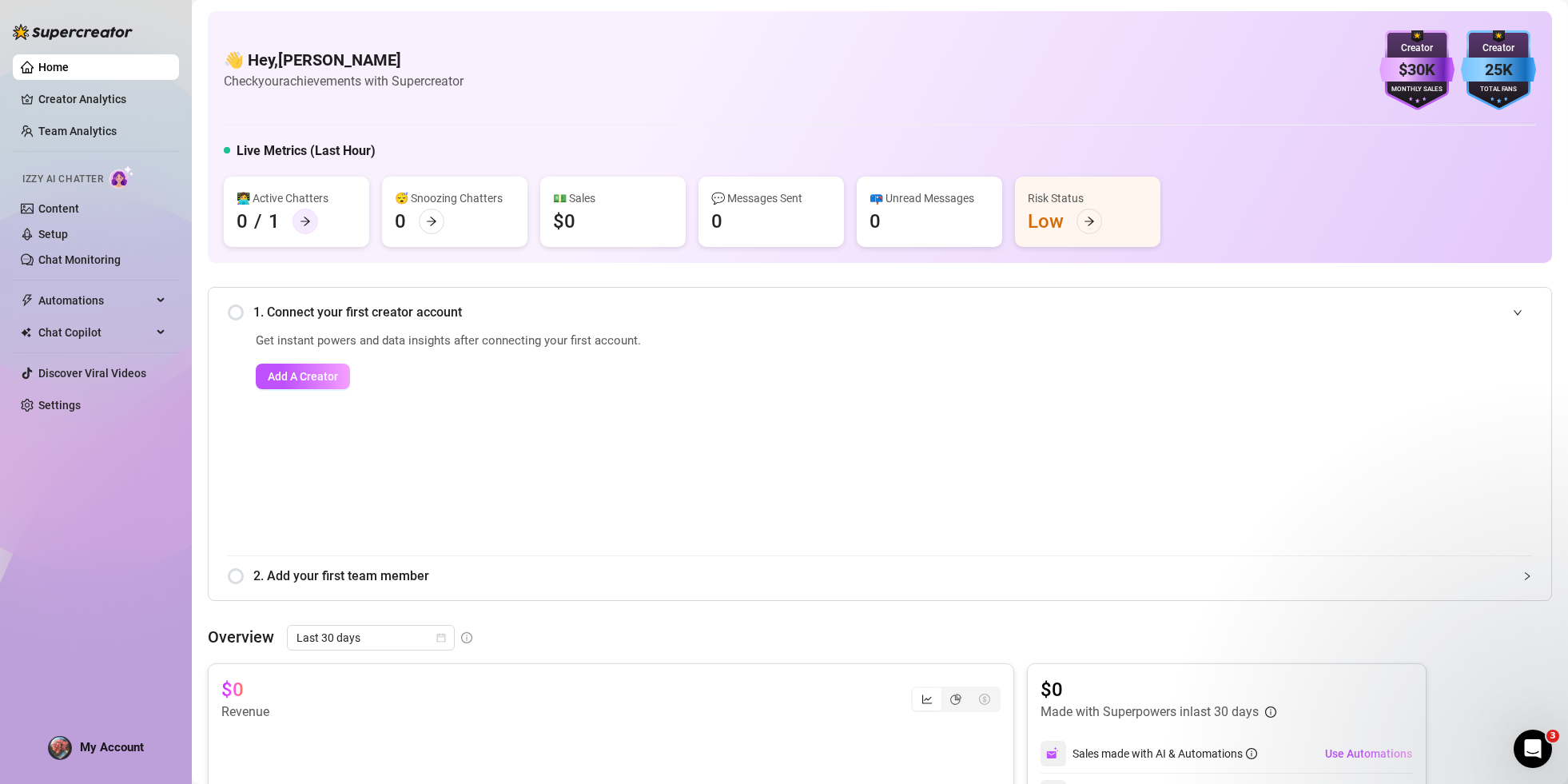
click at [304, 224] on icon "arrow-right" at bounding box center [305, 221] width 9 height 9
click at [109, 315] on ul "Home Creator Analytics Team Analytics Izzy AI Chatter Content Setup Chat Monito…" at bounding box center [95, 236] width 166 height 377
click at [117, 295] on span "Automations" at bounding box center [95, 301] width 113 height 26
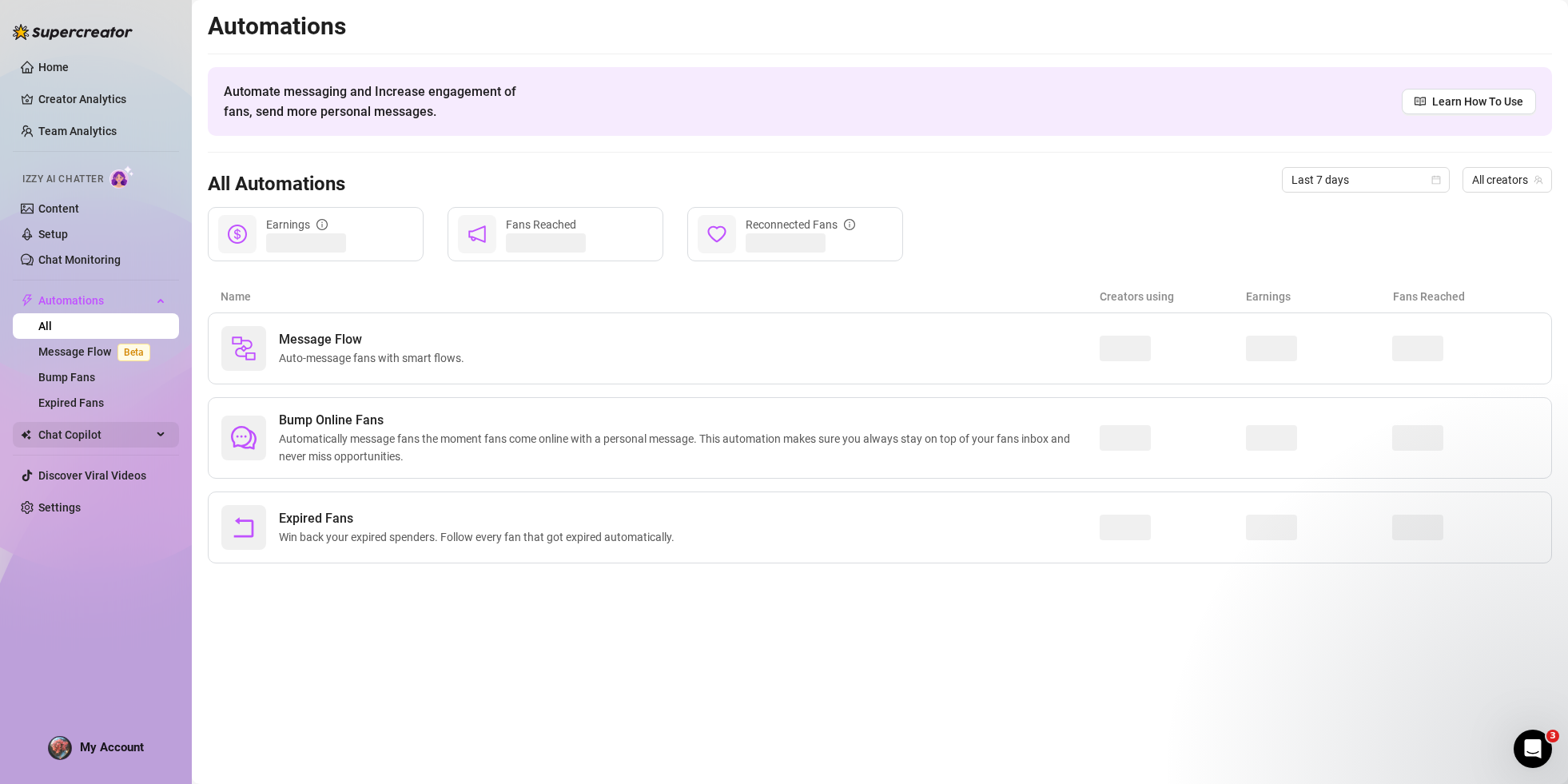
click at [161, 440] on div "Chat Copilot" at bounding box center [95, 435] width 166 height 26
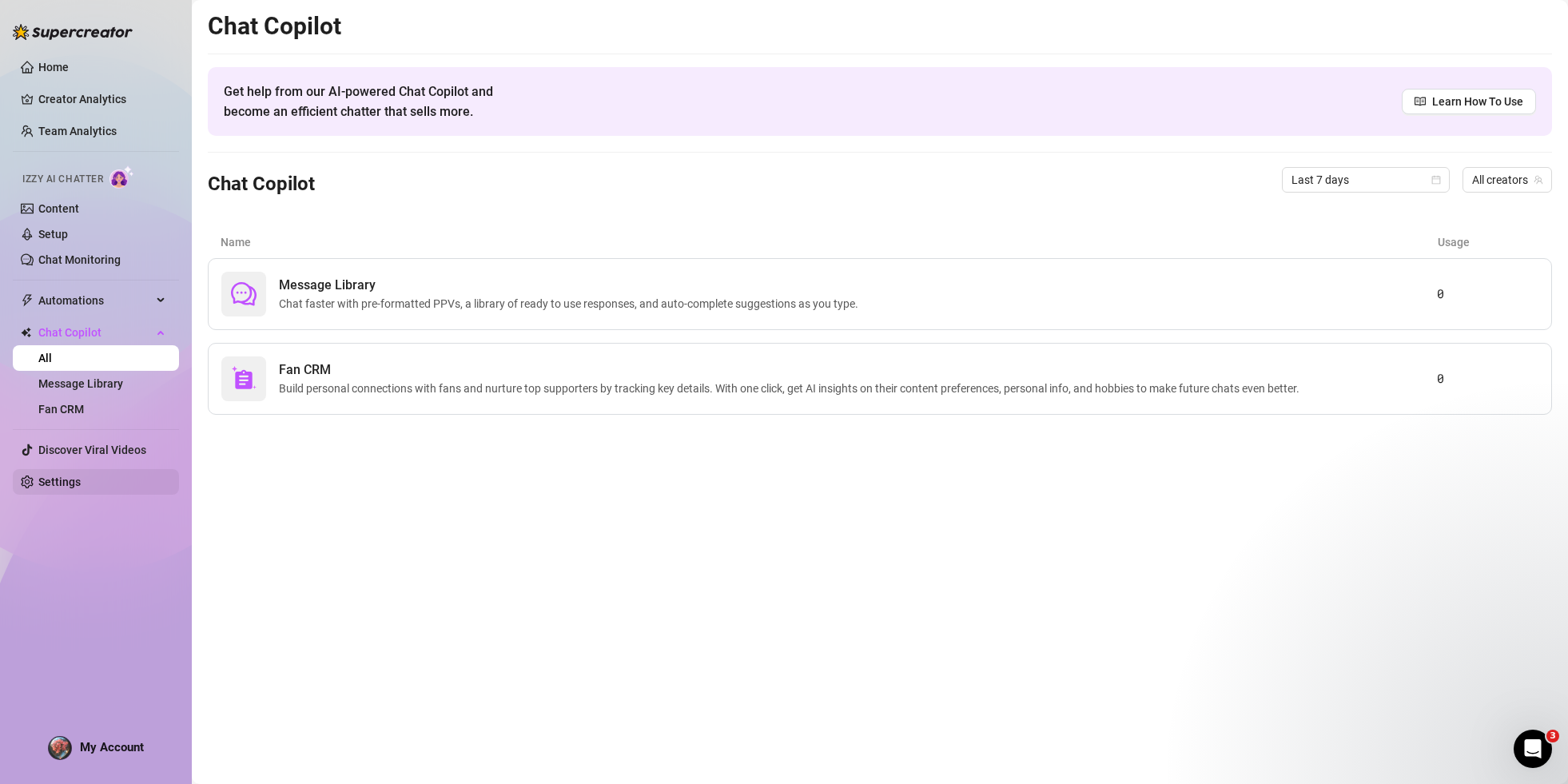
click at [81, 485] on link "Settings" at bounding box center [60, 481] width 43 height 13
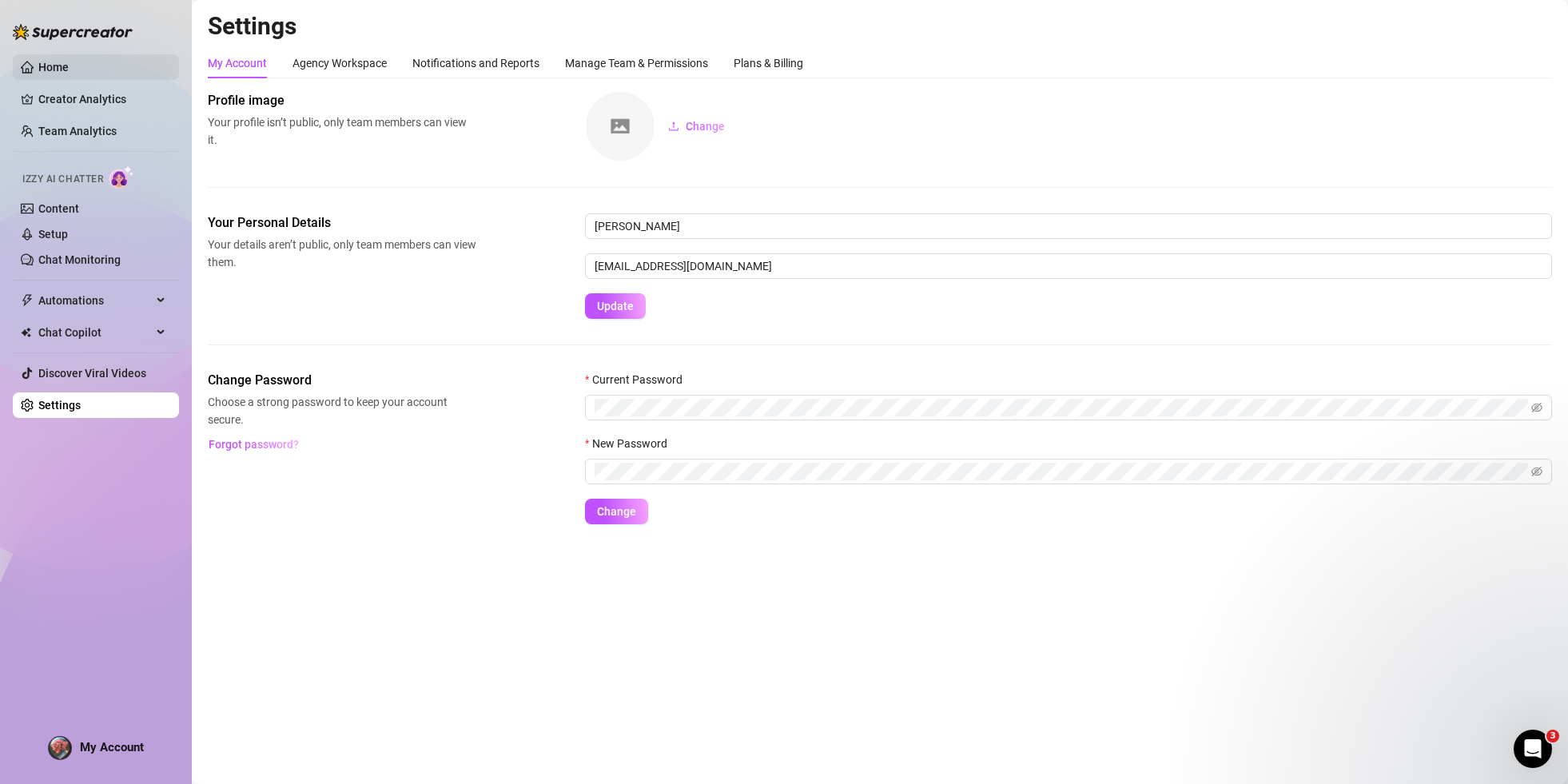
click at [55, 65] on link "Home" at bounding box center [54, 66] width 31 height 13
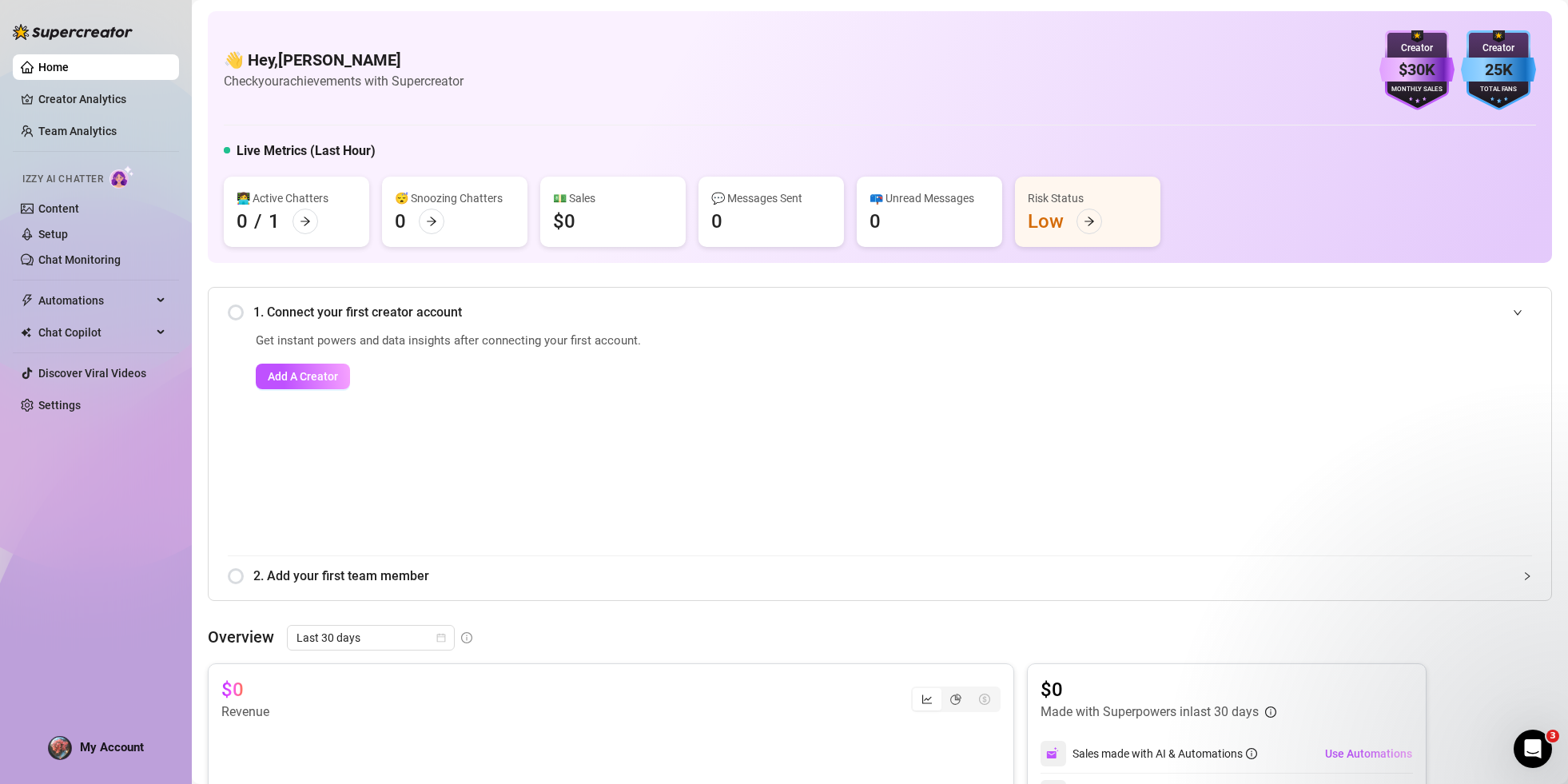
click at [70, 33] on img at bounding box center [72, 32] width 120 height 16
click at [74, 35] on img at bounding box center [72, 32] width 120 height 16
click at [118, 442] on div "Home Creator Analytics Team Analytics Izzy AI Chatter Content Setup Chat Monito…" at bounding box center [95, 384] width 166 height 770
click at [159, 306] on div "Automations" at bounding box center [95, 301] width 166 height 26
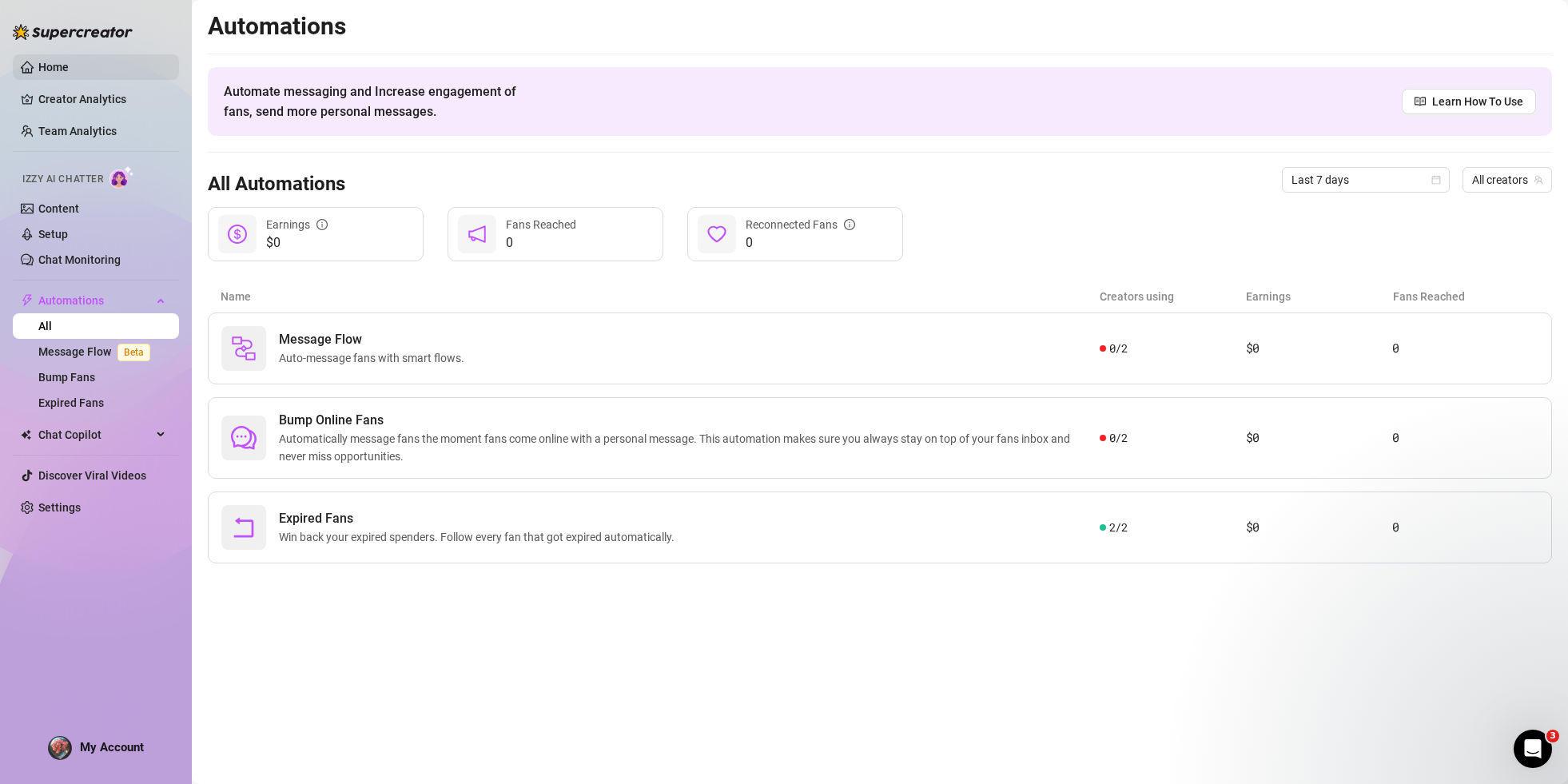
click at [69, 69] on link "Home" at bounding box center [54, 66] width 31 height 13
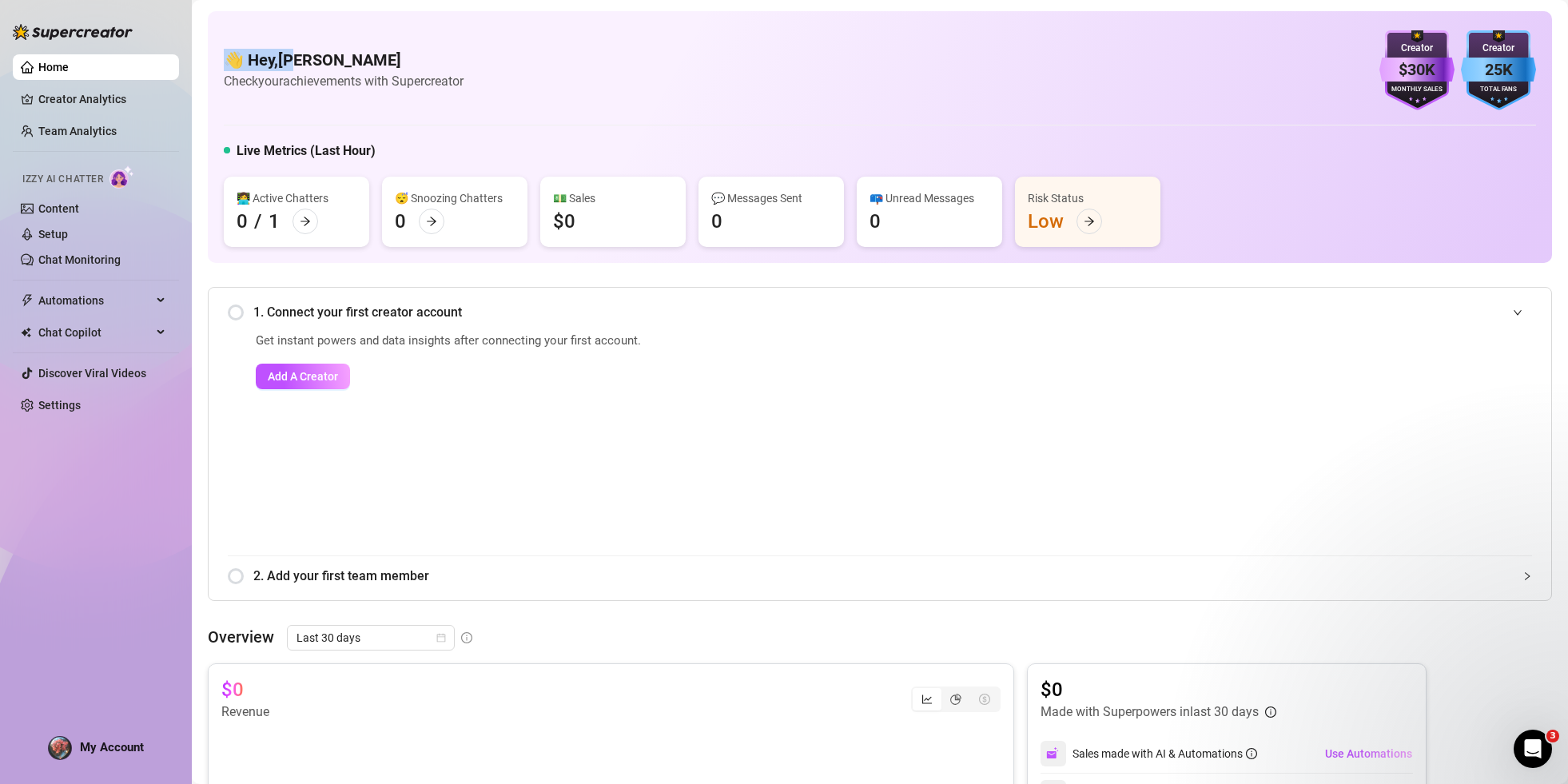
drag, startPoint x: 223, startPoint y: 58, endPoint x: 294, endPoint y: 59, distance: 71.0
click at [294, 59] on div "👋 Hey, [PERSON_NAME] Check your achievements with Supercreator $30K Creator Mon…" at bounding box center [879, 136] width 1344 height 251
click at [481, 84] on div "👋 Hey, [PERSON_NAME] Check your achievements with Supercreator $30K Creator Mon…" at bounding box center [880, 71] width 1312 height 80
click at [81, 412] on link "Settings" at bounding box center [60, 405] width 43 height 13
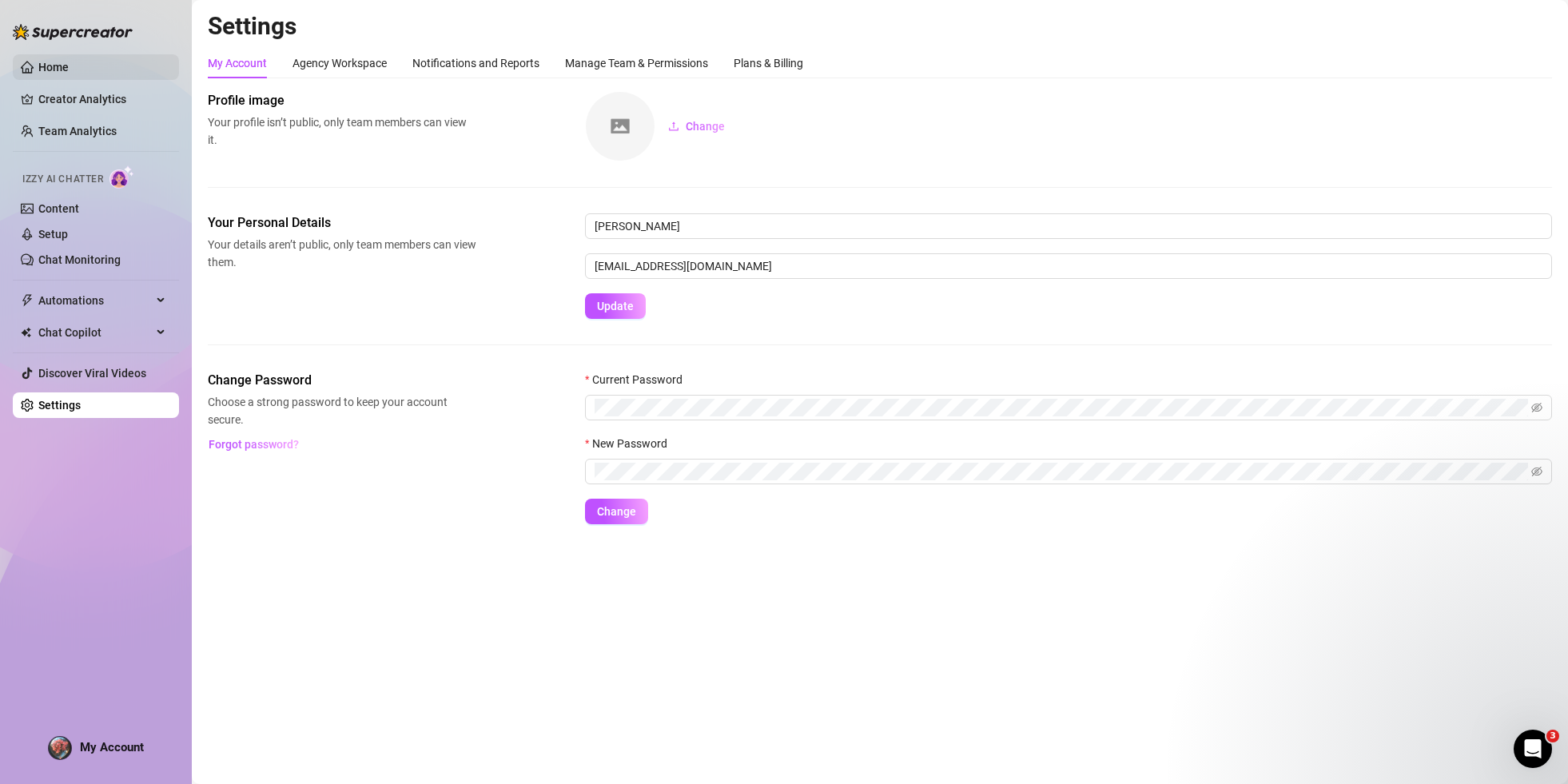
click at [47, 68] on link "Home" at bounding box center [54, 66] width 31 height 13
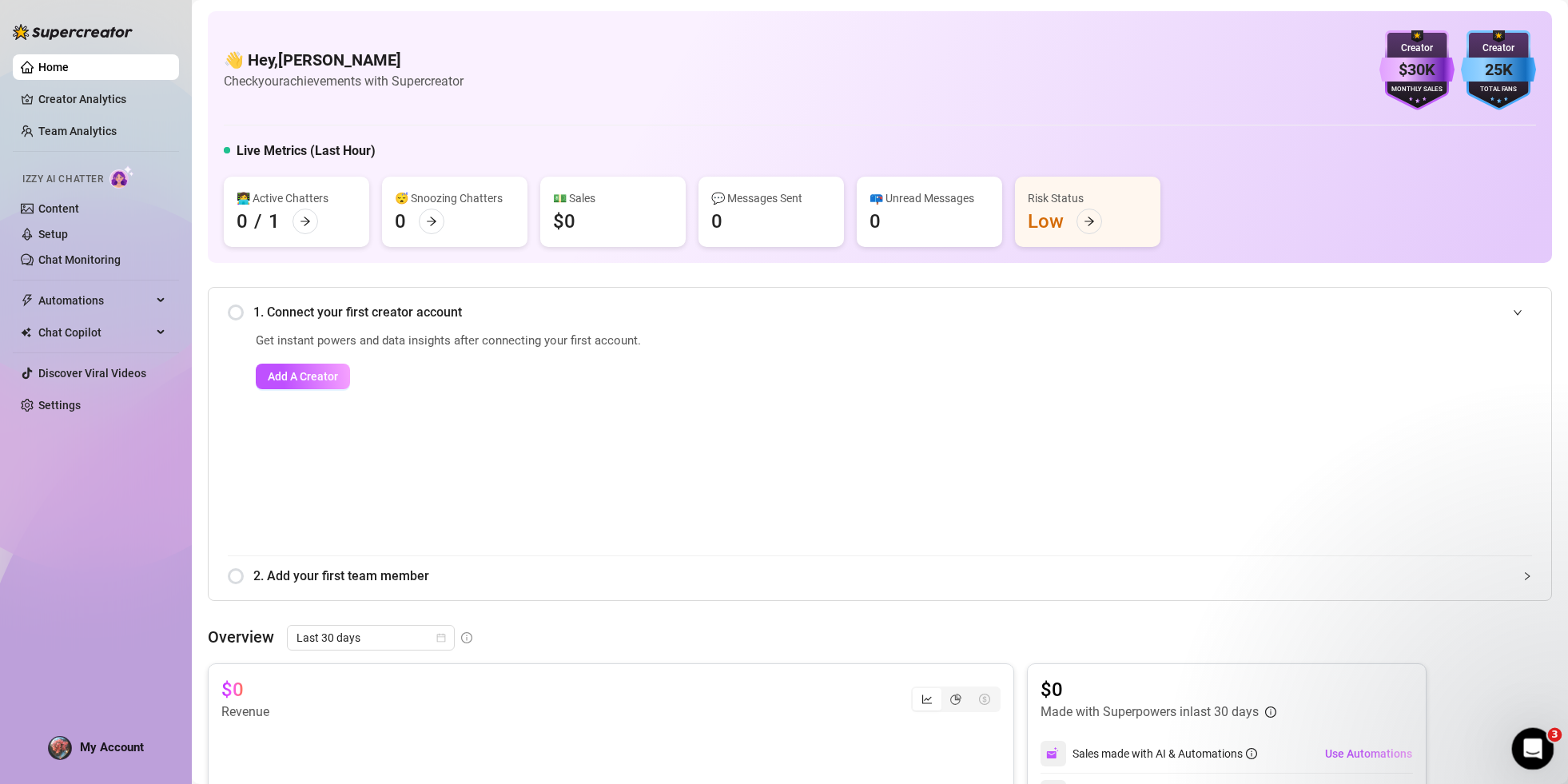
click at [1546, 740] on div "Open Intercom Messenger" at bounding box center [1531, 747] width 53 height 53
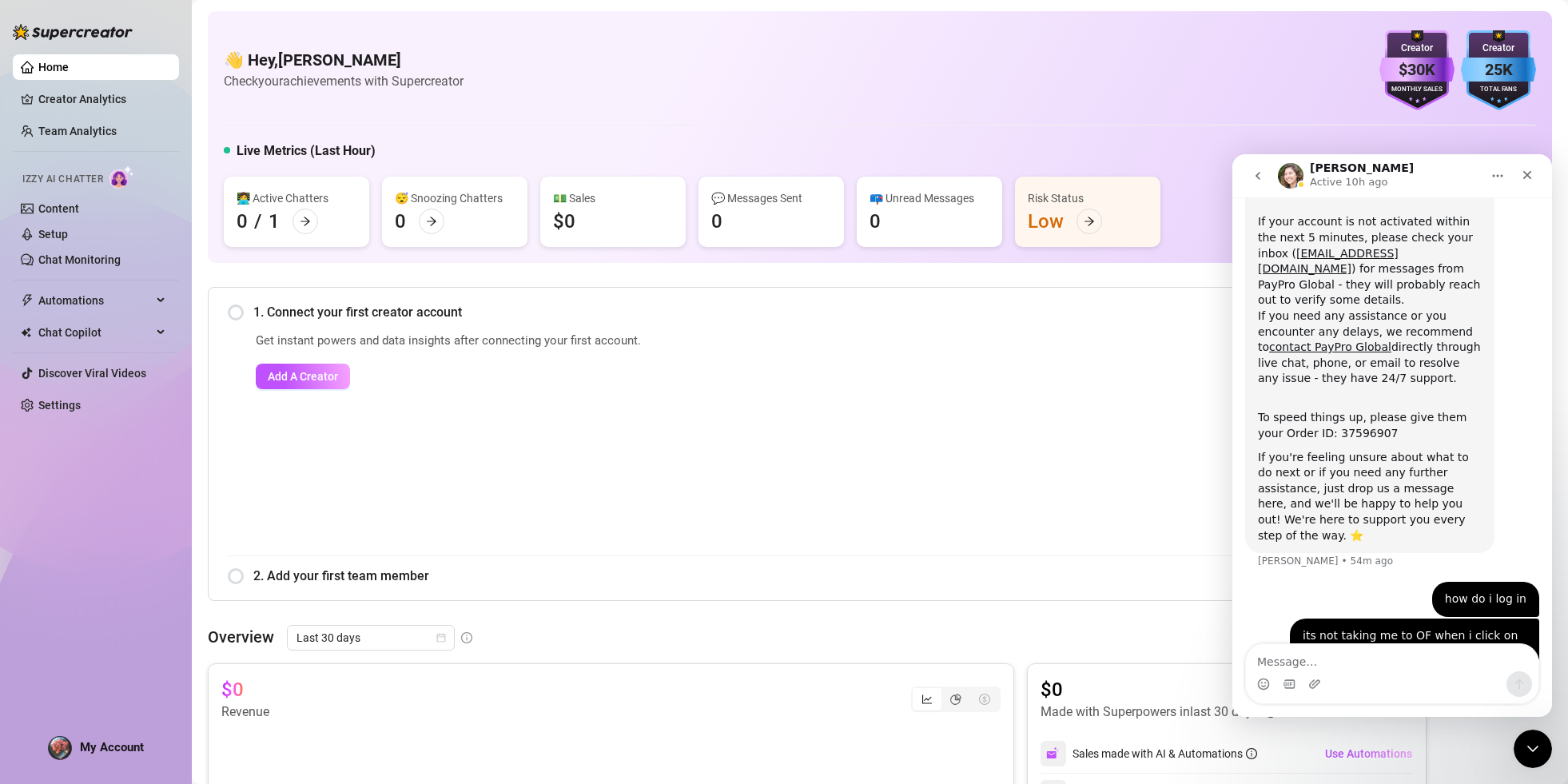
scroll to position [281, 0]
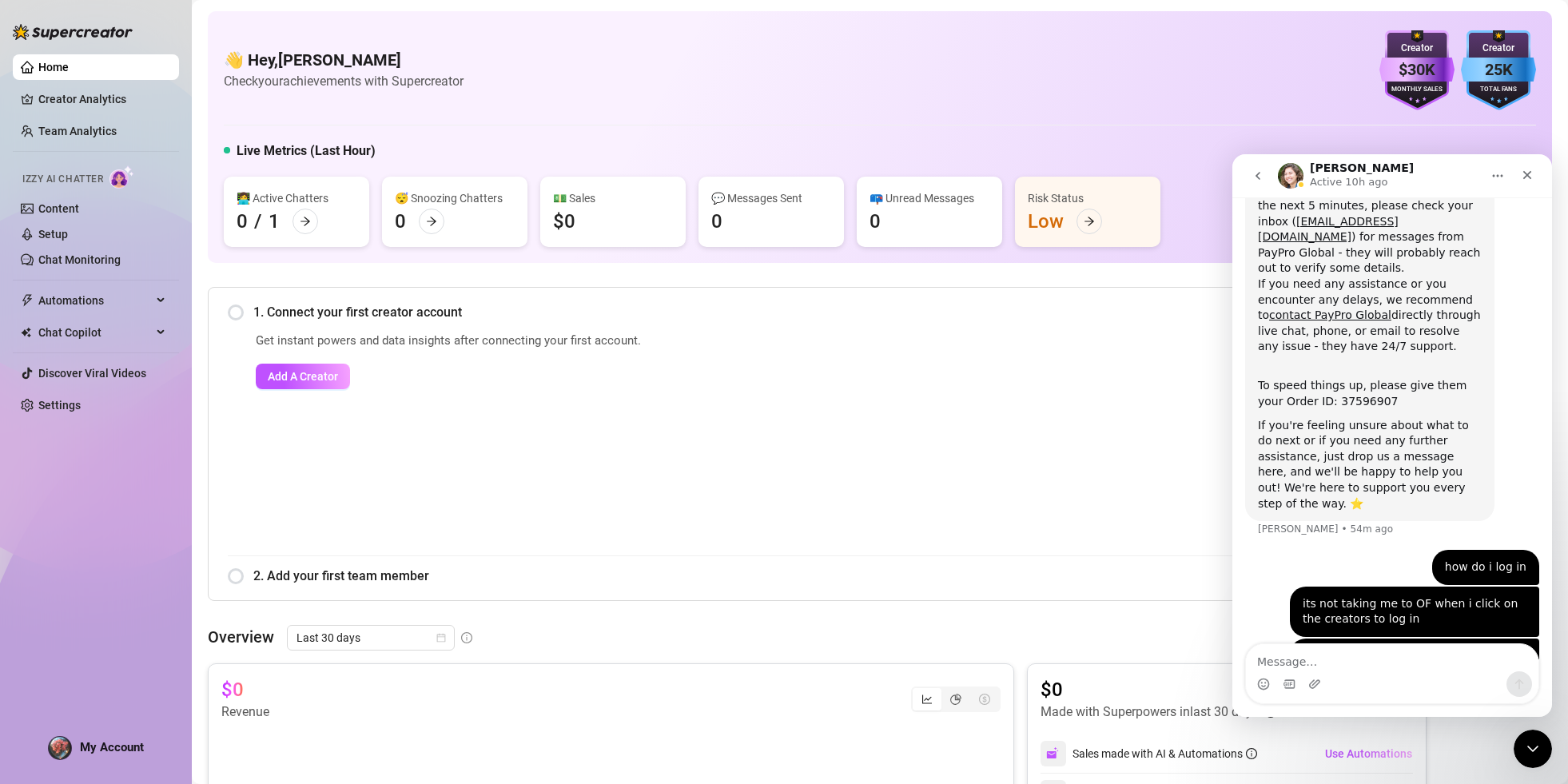
click at [195, 421] on main "👋 Hey, [PERSON_NAME] Check your achievements with Supercreator $30K Creator Mon…" at bounding box center [879, 764] width 1376 height 1529
click at [1528, 180] on icon "Close" at bounding box center [1526, 175] width 13 height 13
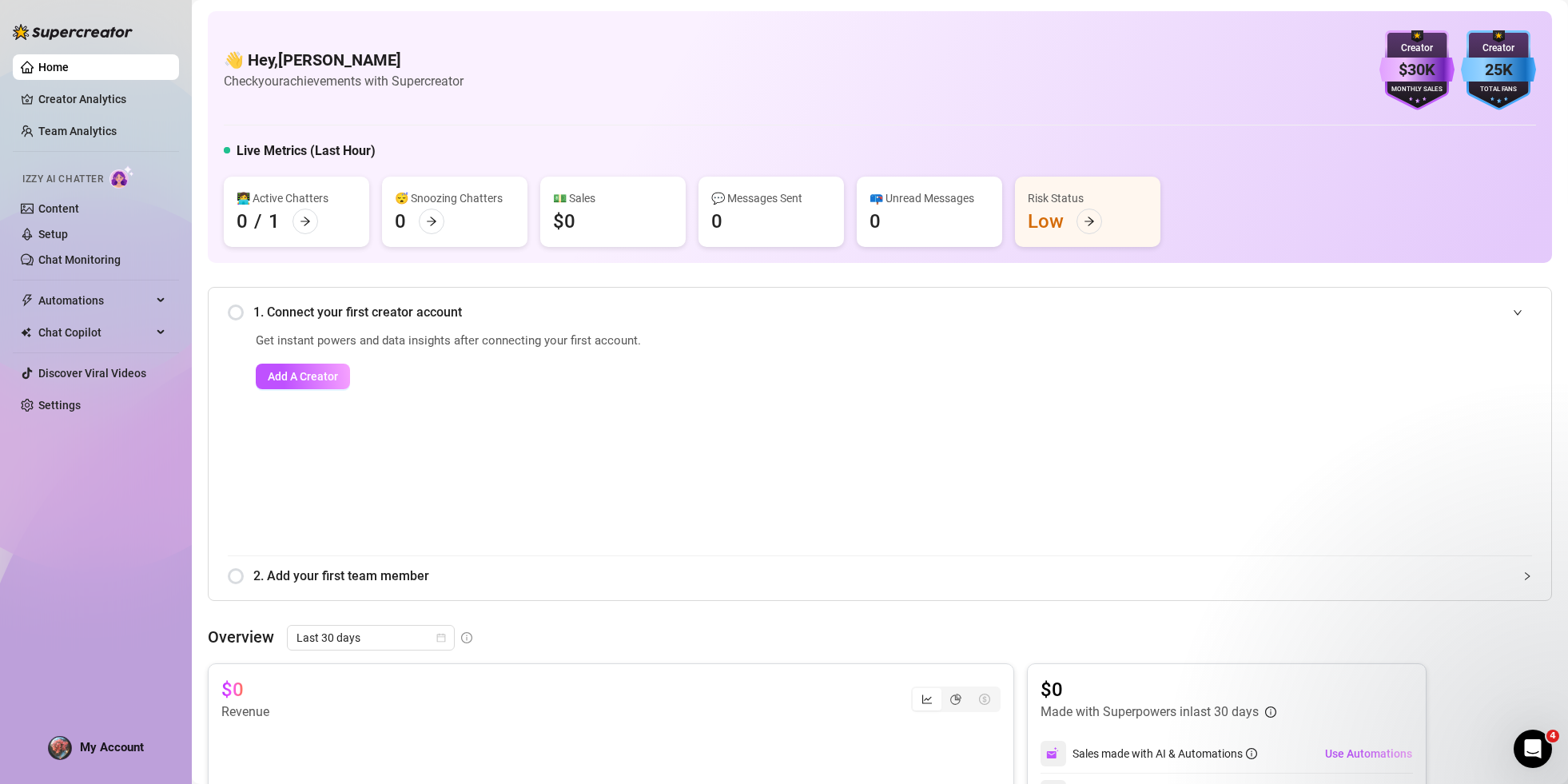
scroll to position [0, 0]
click at [69, 67] on link "Home" at bounding box center [54, 66] width 31 height 13
click at [69, 69] on link "Home" at bounding box center [54, 66] width 31 height 13
click at [66, 240] on link "Setup" at bounding box center [53, 233] width 30 height 13
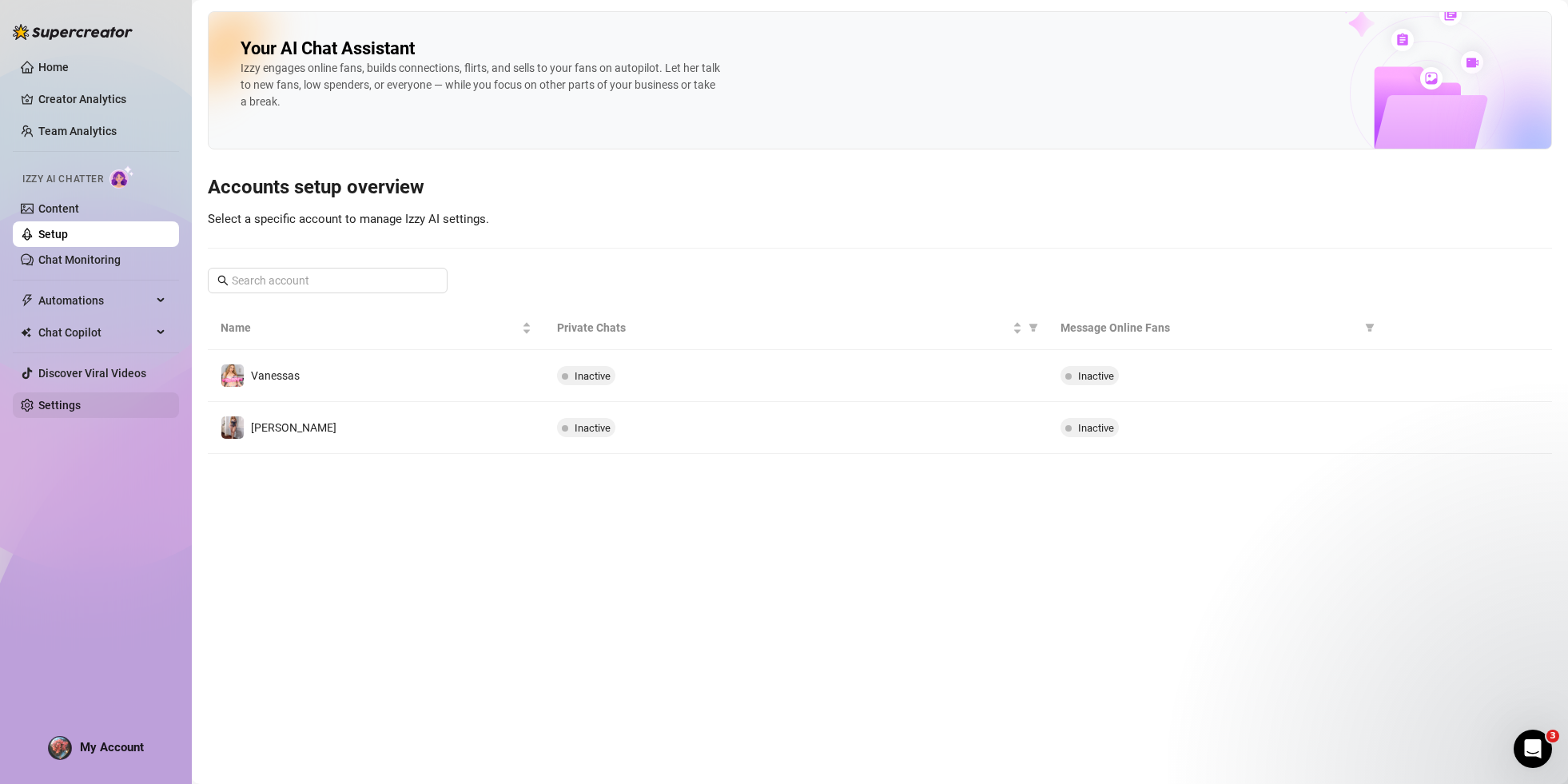
click at [74, 404] on link "Settings" at bounding box center [60, 405] width 43 height 13
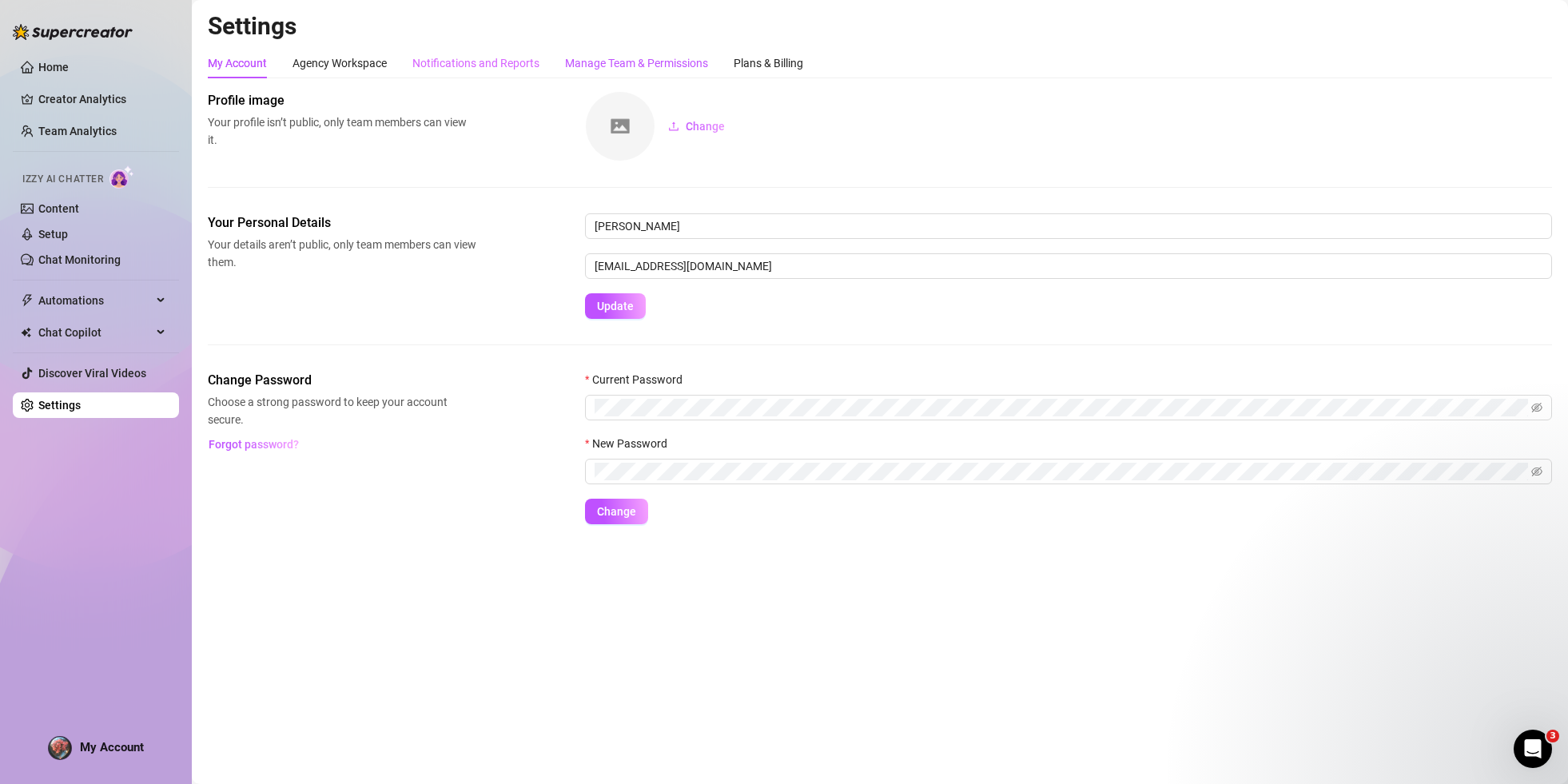
click at [651, 61] on div "Manage Team & Permissions" at bounding box center [637, 63] width 143 height 18
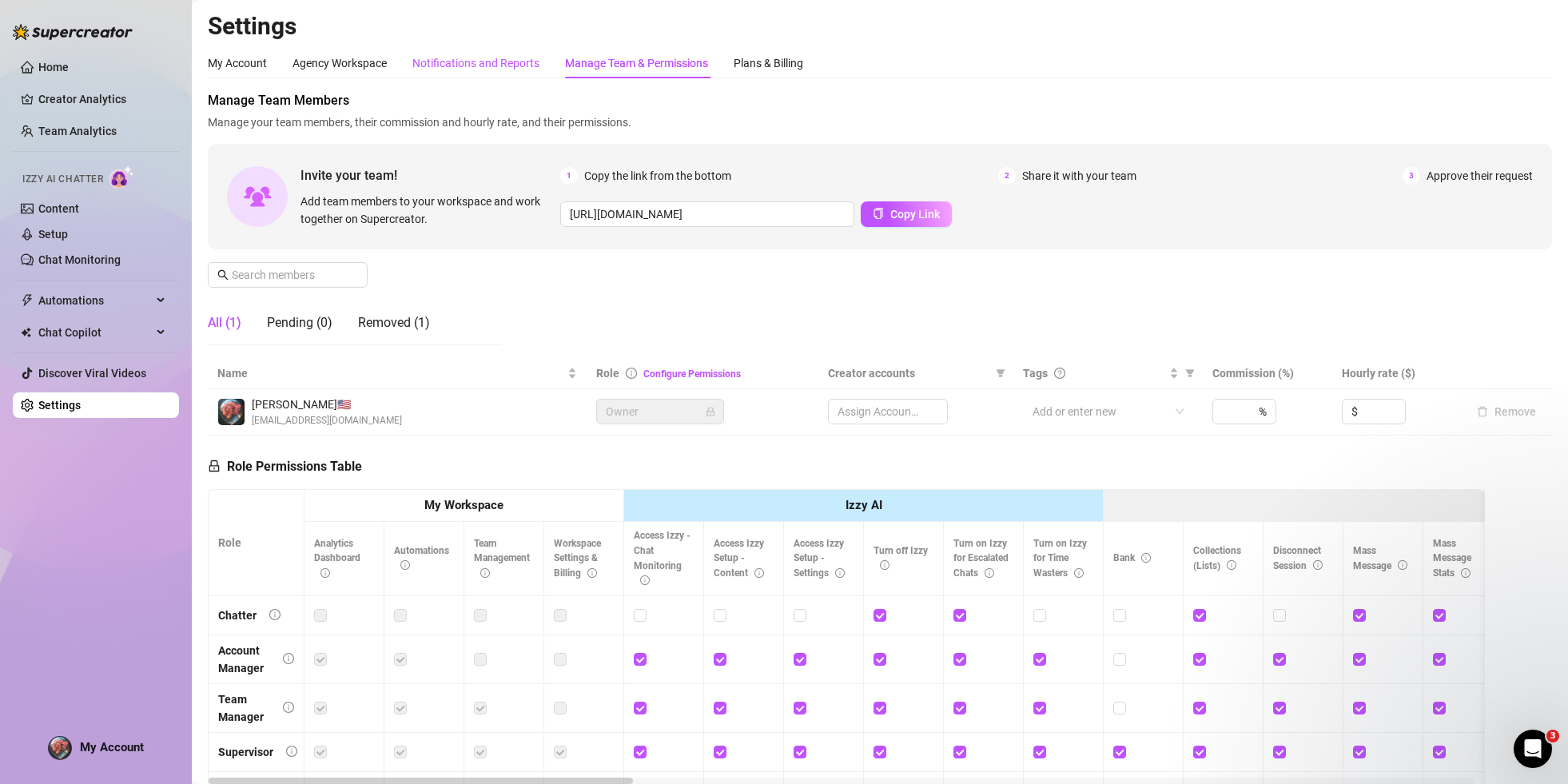
click at [506, 63] on div "Notifications and Reports" at bounding box center [476, 63] width 127 height 18
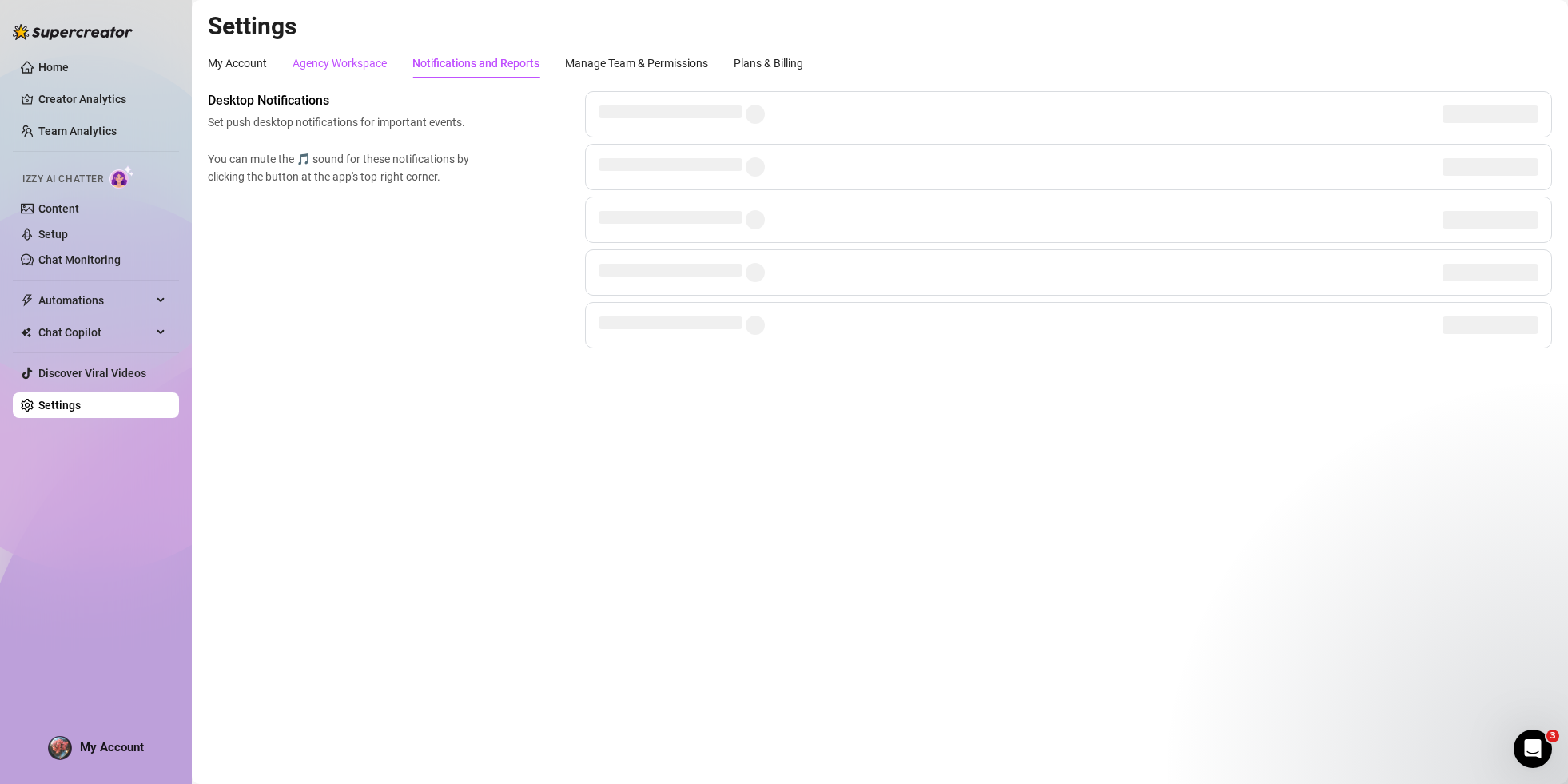
click at [338, 57] on div "Agency Workspace" at bounding box center [339, 63] width 95 height 18
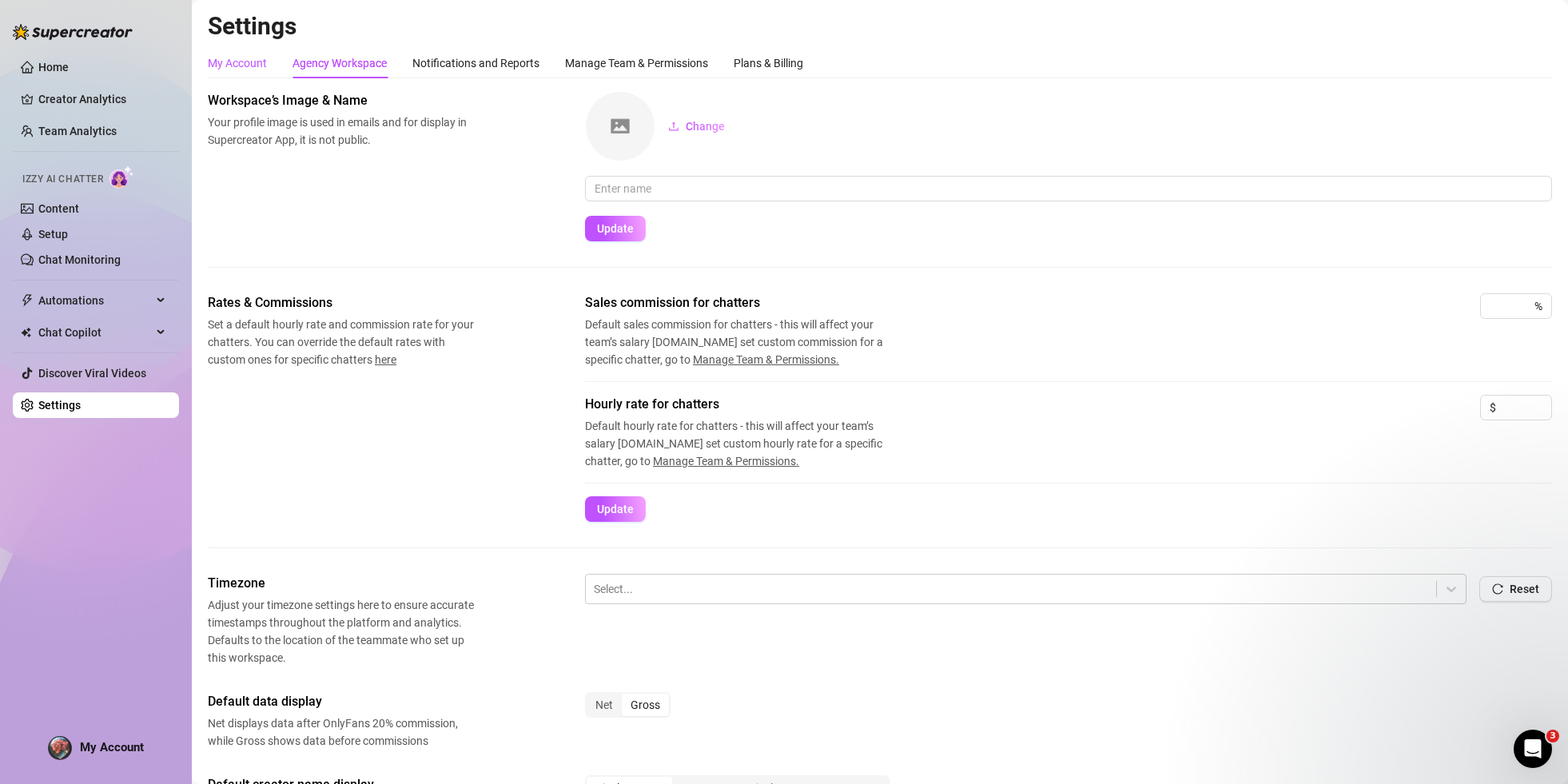
click at [255, 62] on div "My Account" at bounding box center [237, 63] width 59 height 18
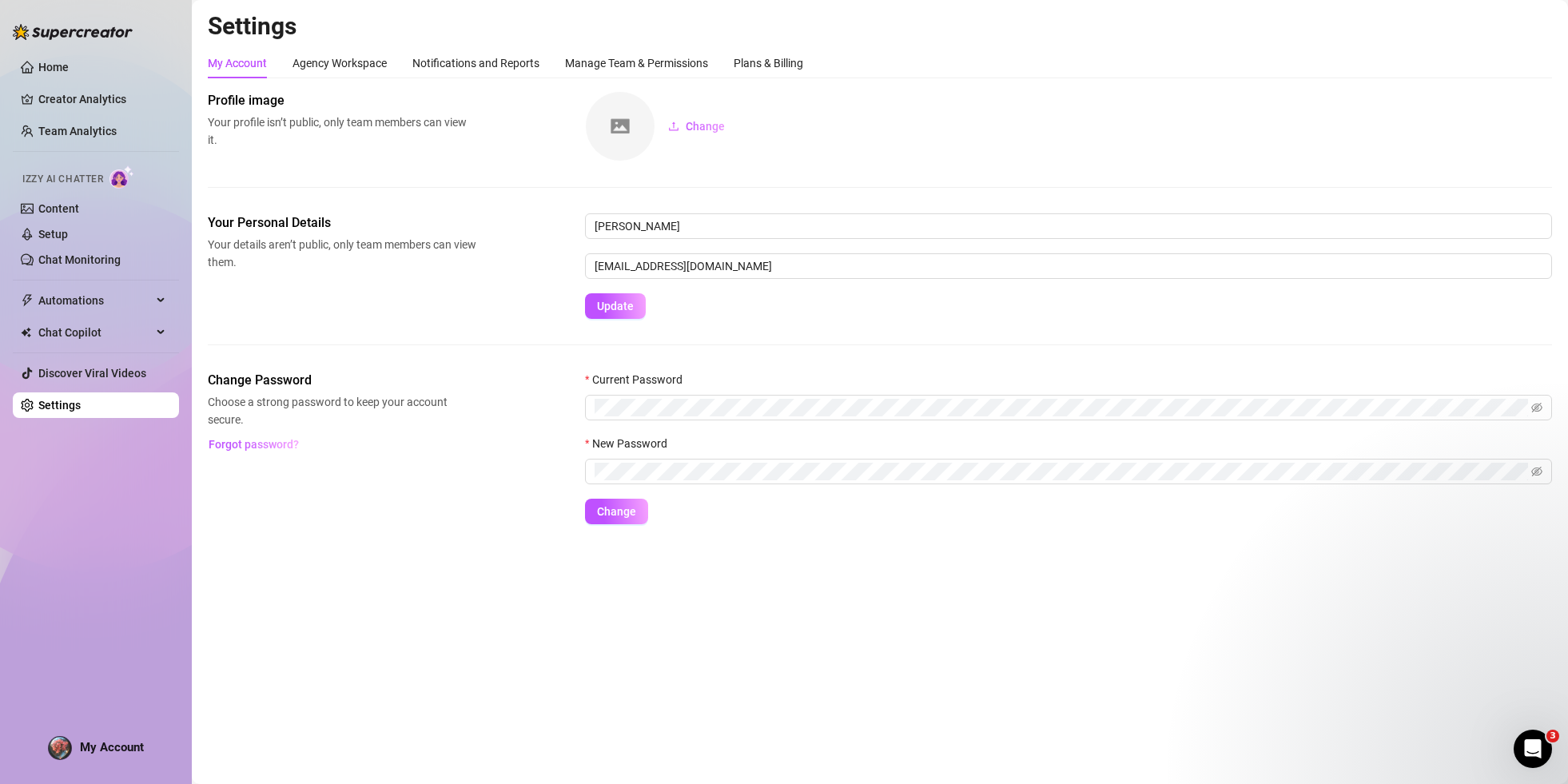
drag, startPoint x: 58, startPoint y: 65, endPoint x: 60, endPoint y: 82, distance: 17.1
click at [58, 66] on link "Home" at bounding box center [54, 66] width 31 height 13
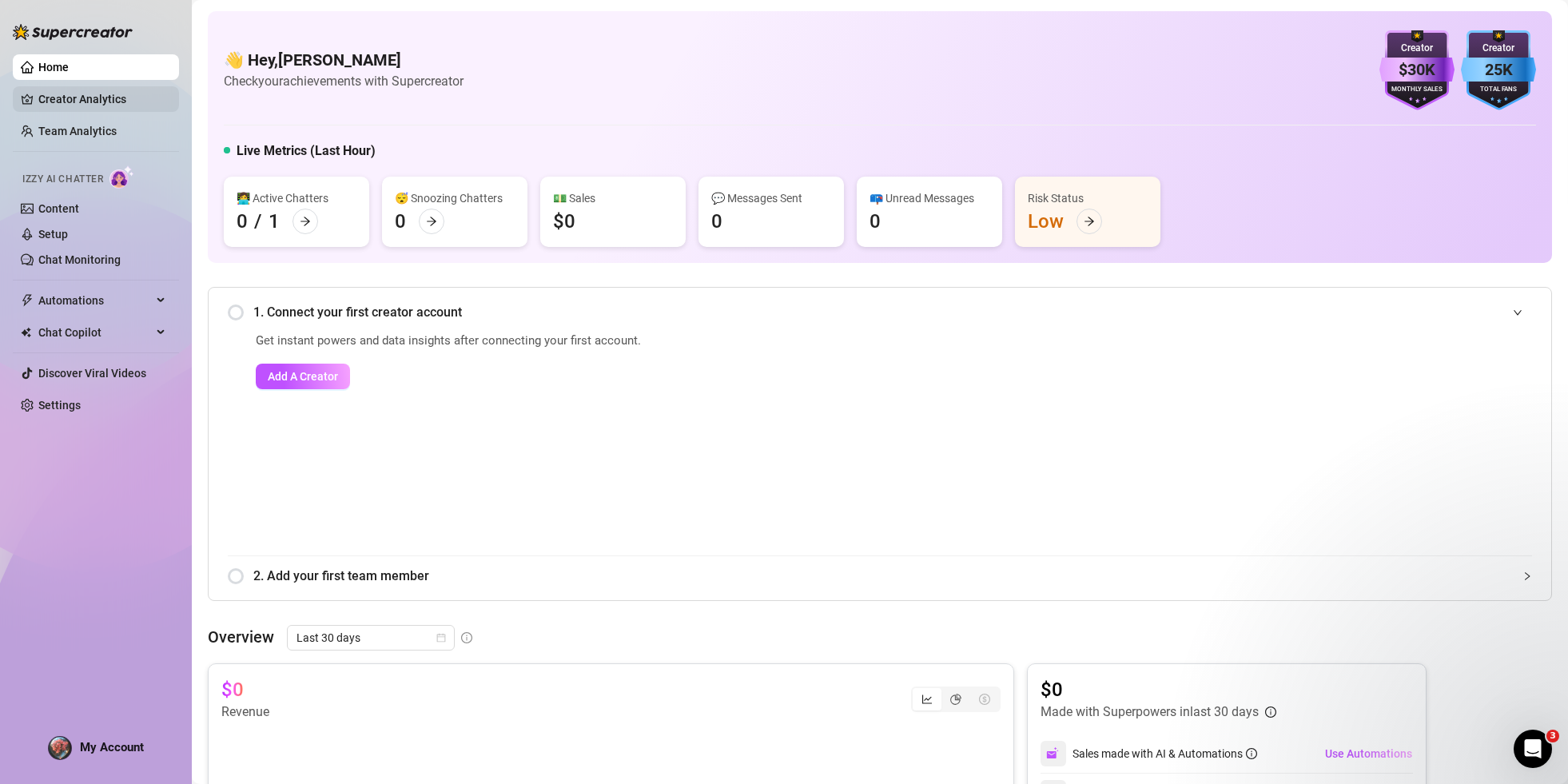
click at [67, 95] on link "Creator Analytics" at bounding box center [102, 99] width 128 height 26
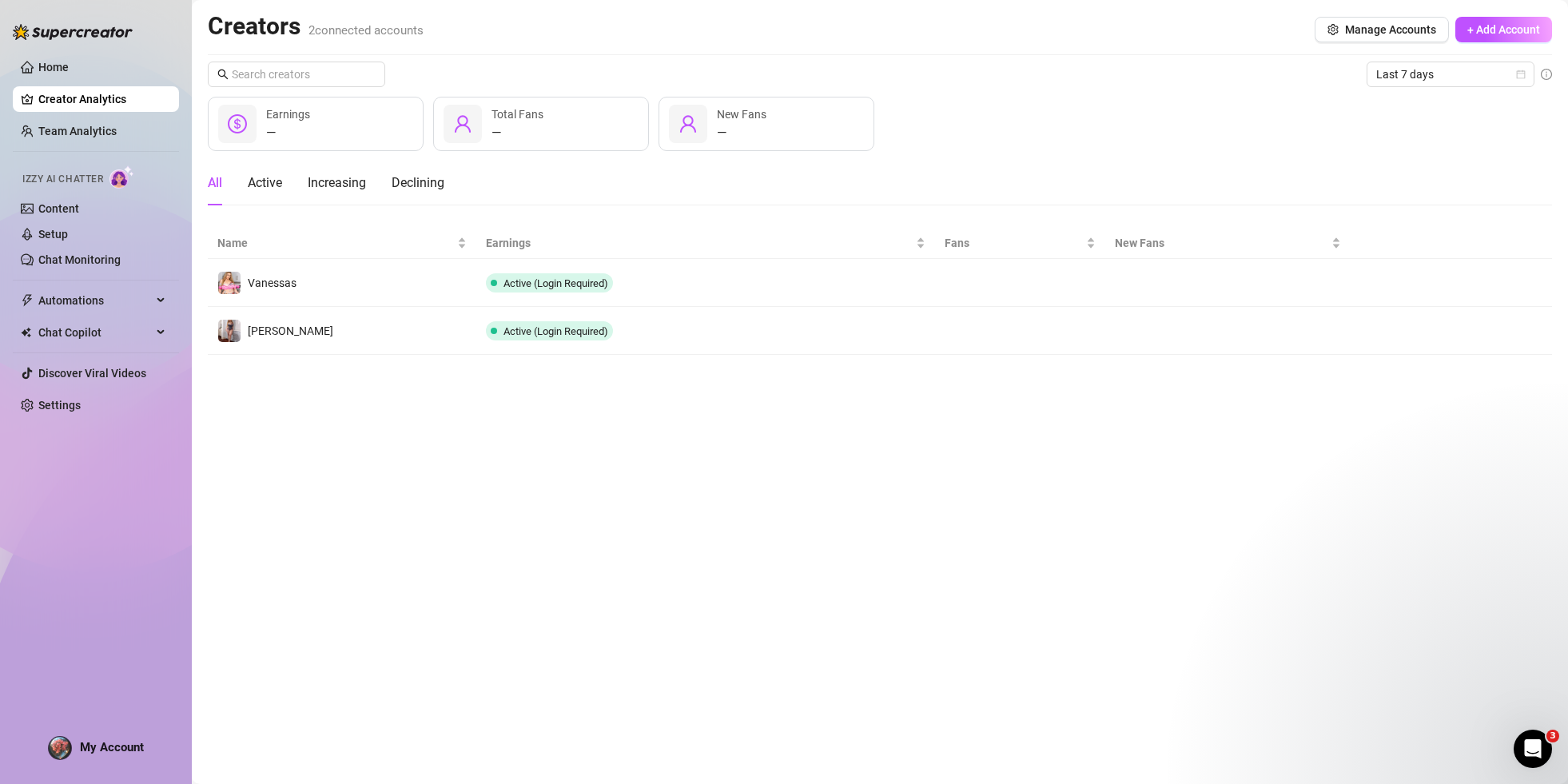
click at [60, 145] on ul "Home Creator Analytics Team Analytics Izzy AI Chatter Content Setup Chat Monito…" at bounding box center [95, 236] width 166 height 377
click at [61, 137] on link "Team Analytics" at bounding box center [78, 130] width 78 height 13
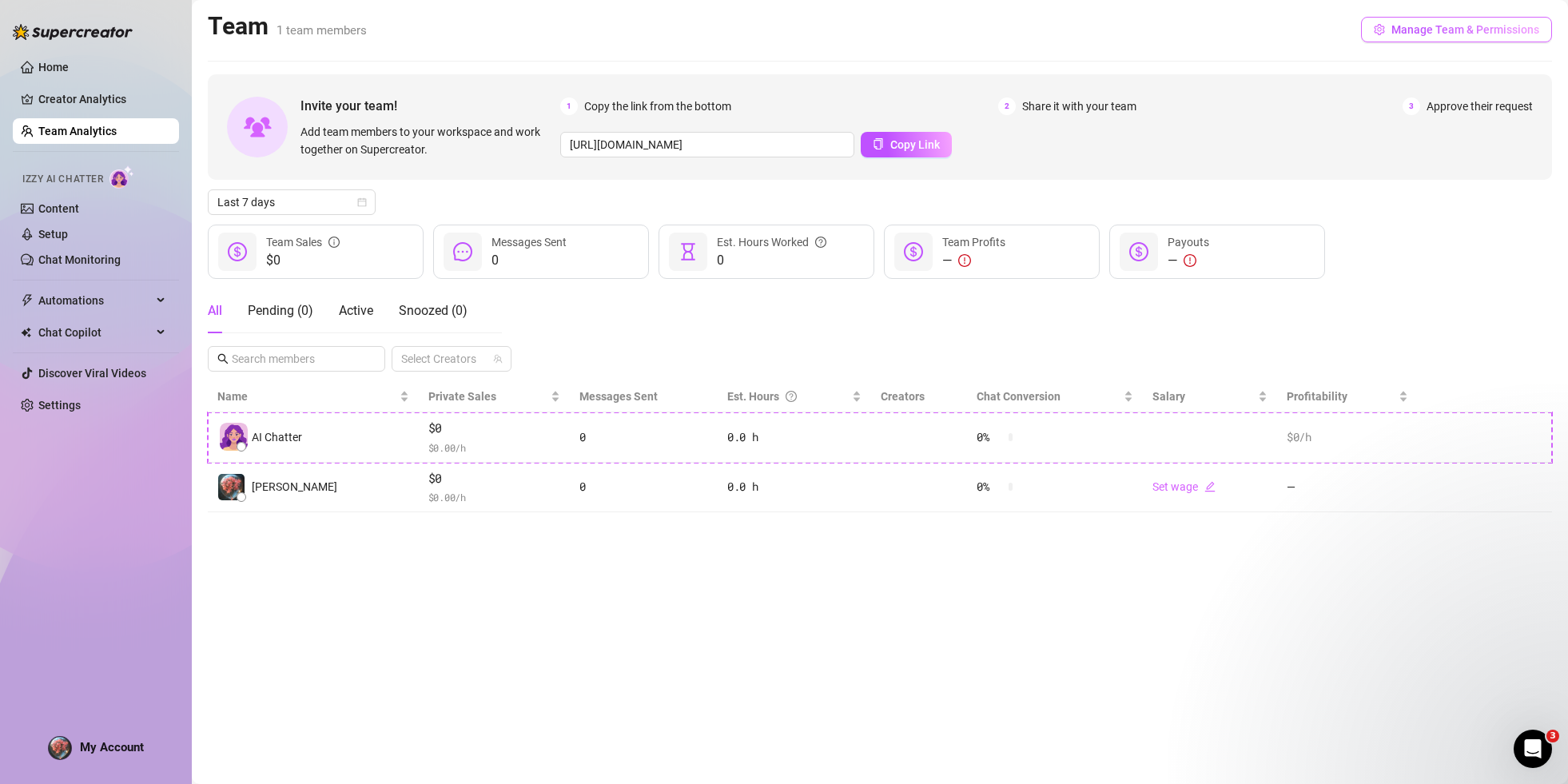
click at [1467, 34] on span "Manage Team & Permissions" at bounding box center [1464, 29] width 147 height 13
click at [640, 146] on input "[URL][DOMAIN_NAME]" at bounding box center [706, 145] width 294 height 26
click at [931, 142] on span "Copy Link" at bounding box center [915, 144] width 49 height 13
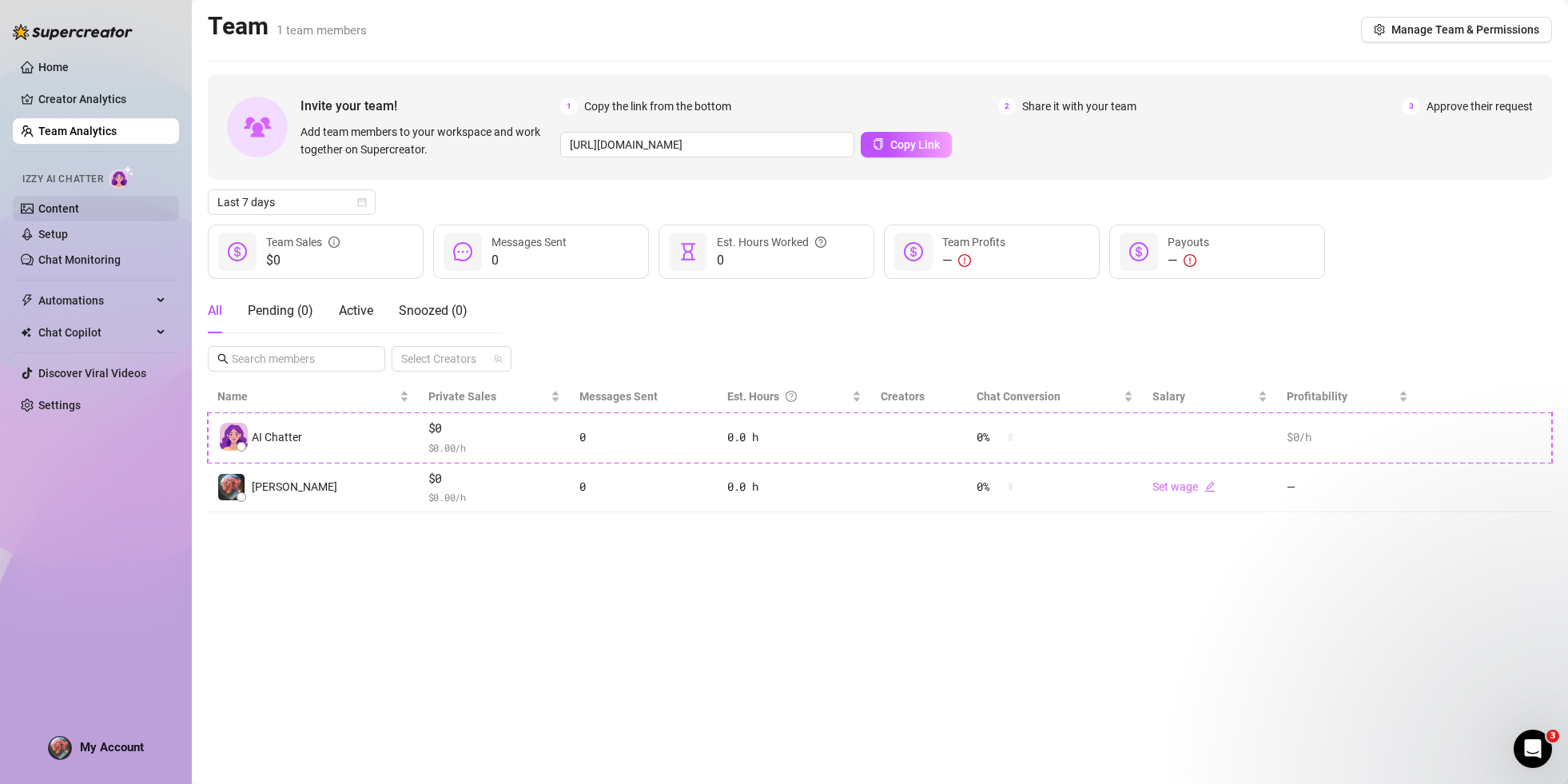
click at [71, 214] on link "Content" at bounding box center [59, 208] width 41 height 13
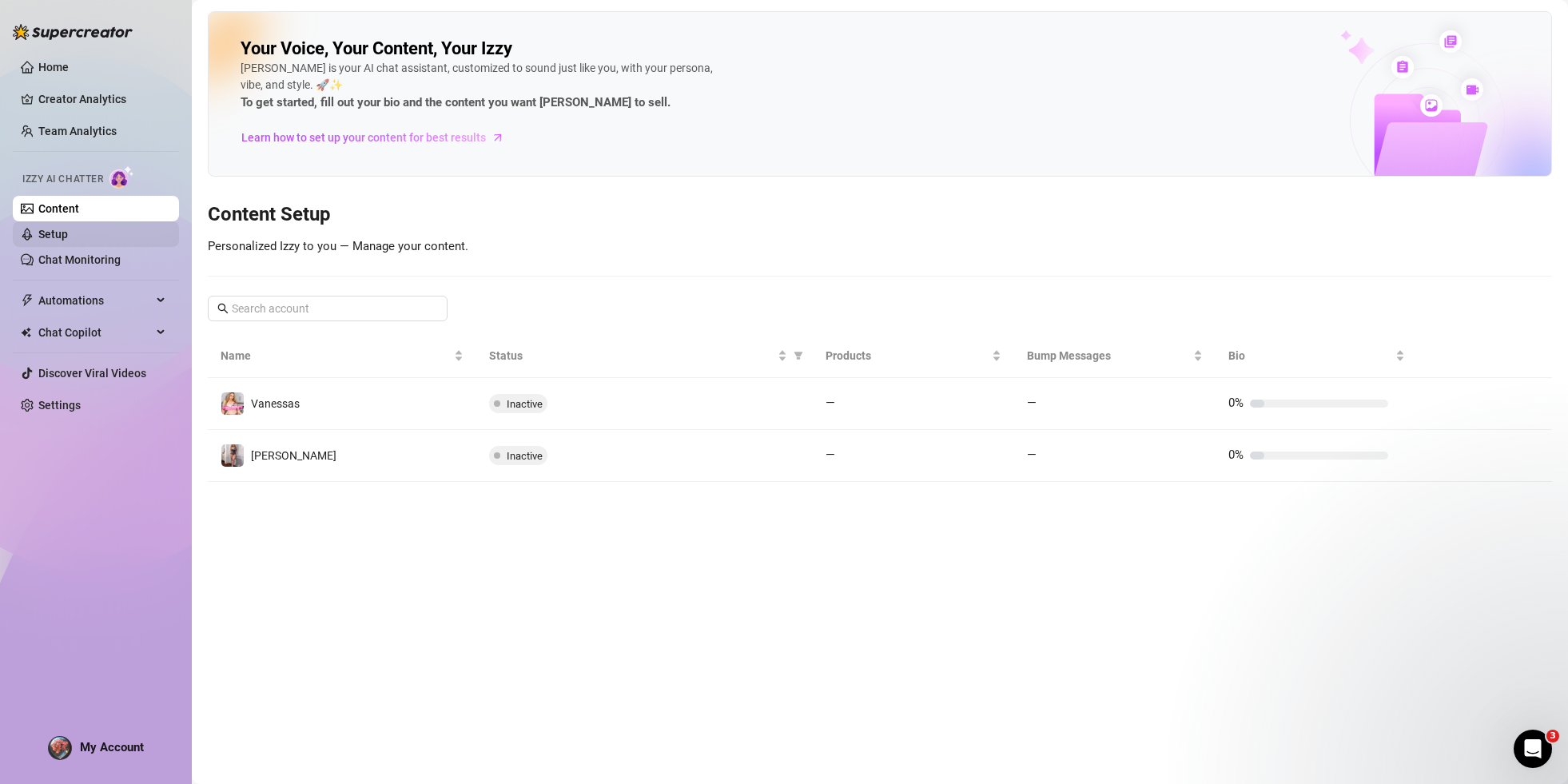
click at [61, 235] on link "Setup" at bounding box center [53, 233] width 30 height 13
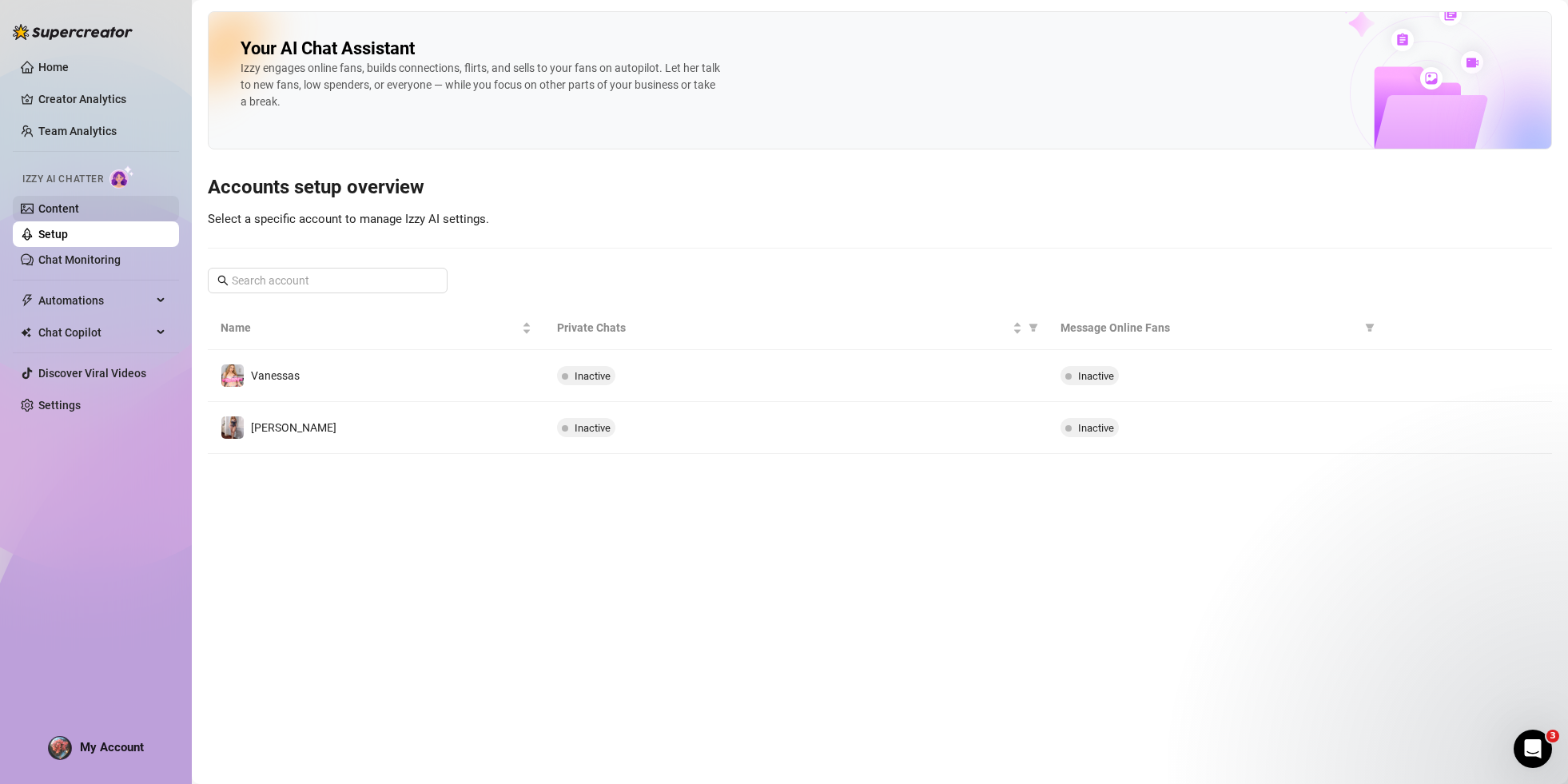
click at [79, 211] on link "Content" at bounding box center [59, 208] width 41 height 13
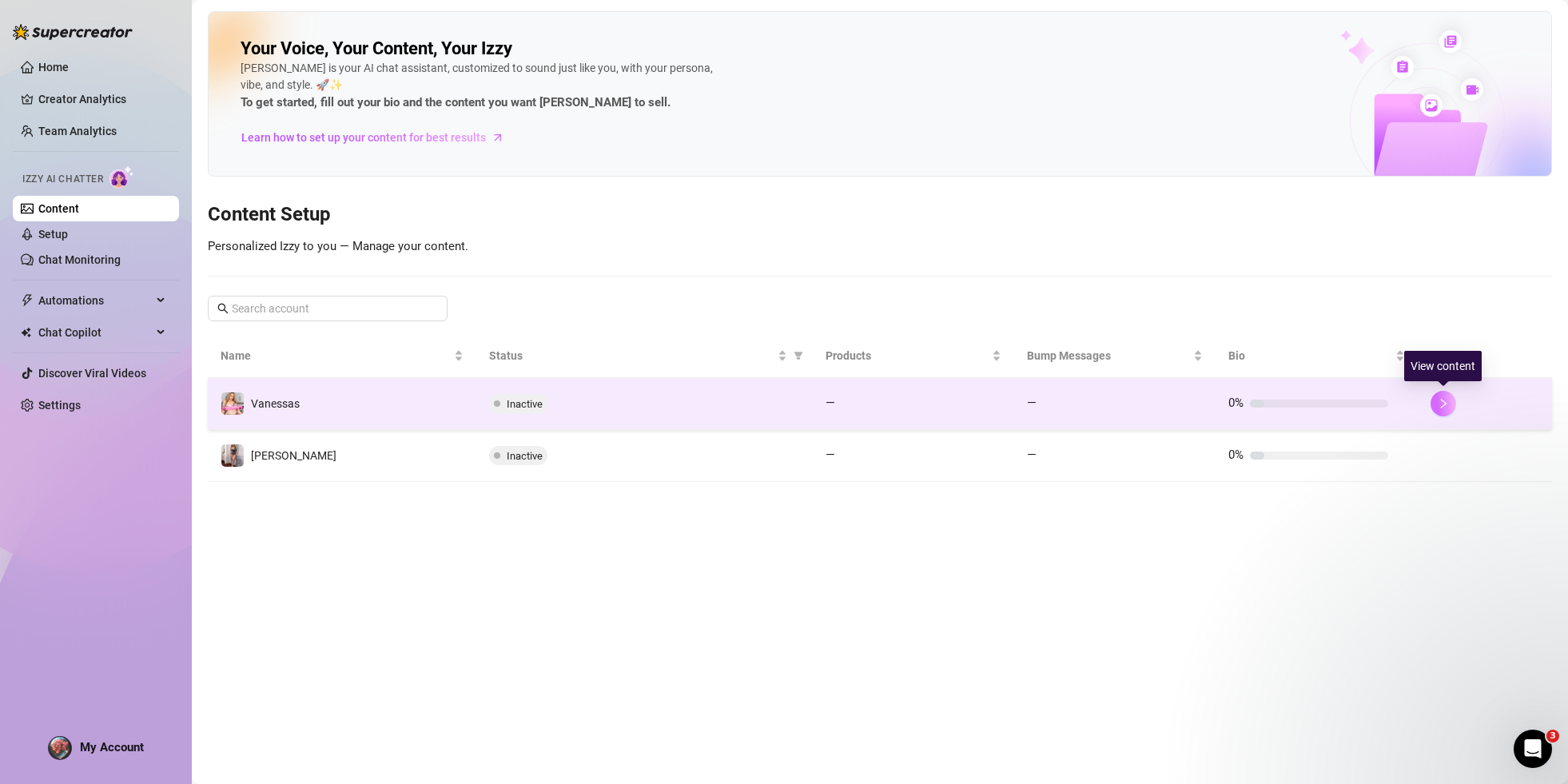
click at [1453, 399] on button "button" at bounding box center [1443, 404] width 26 height 26
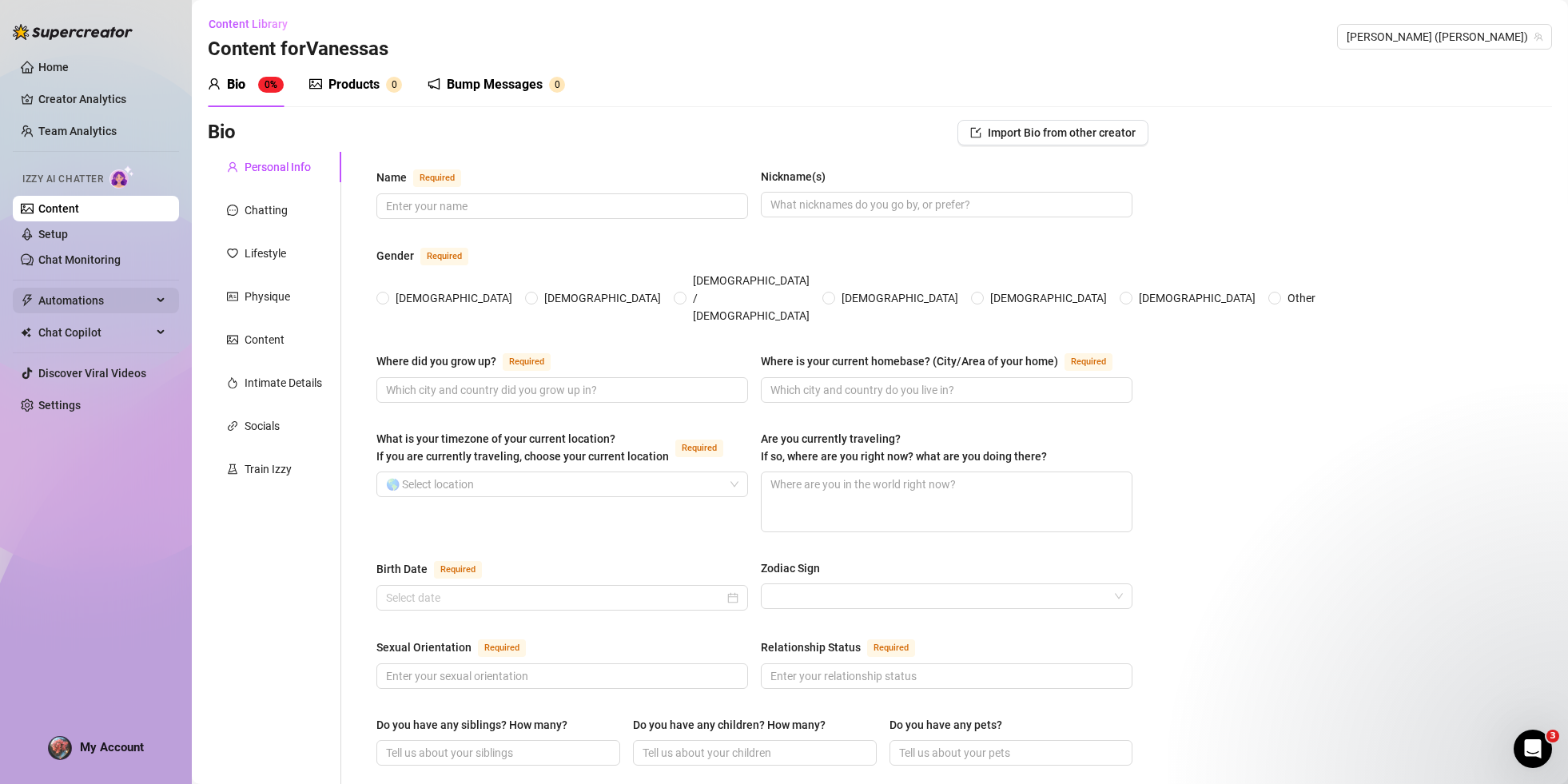
click at [114, 306] on span "Automations" at bounding box center [95, 301] width 113 height 26
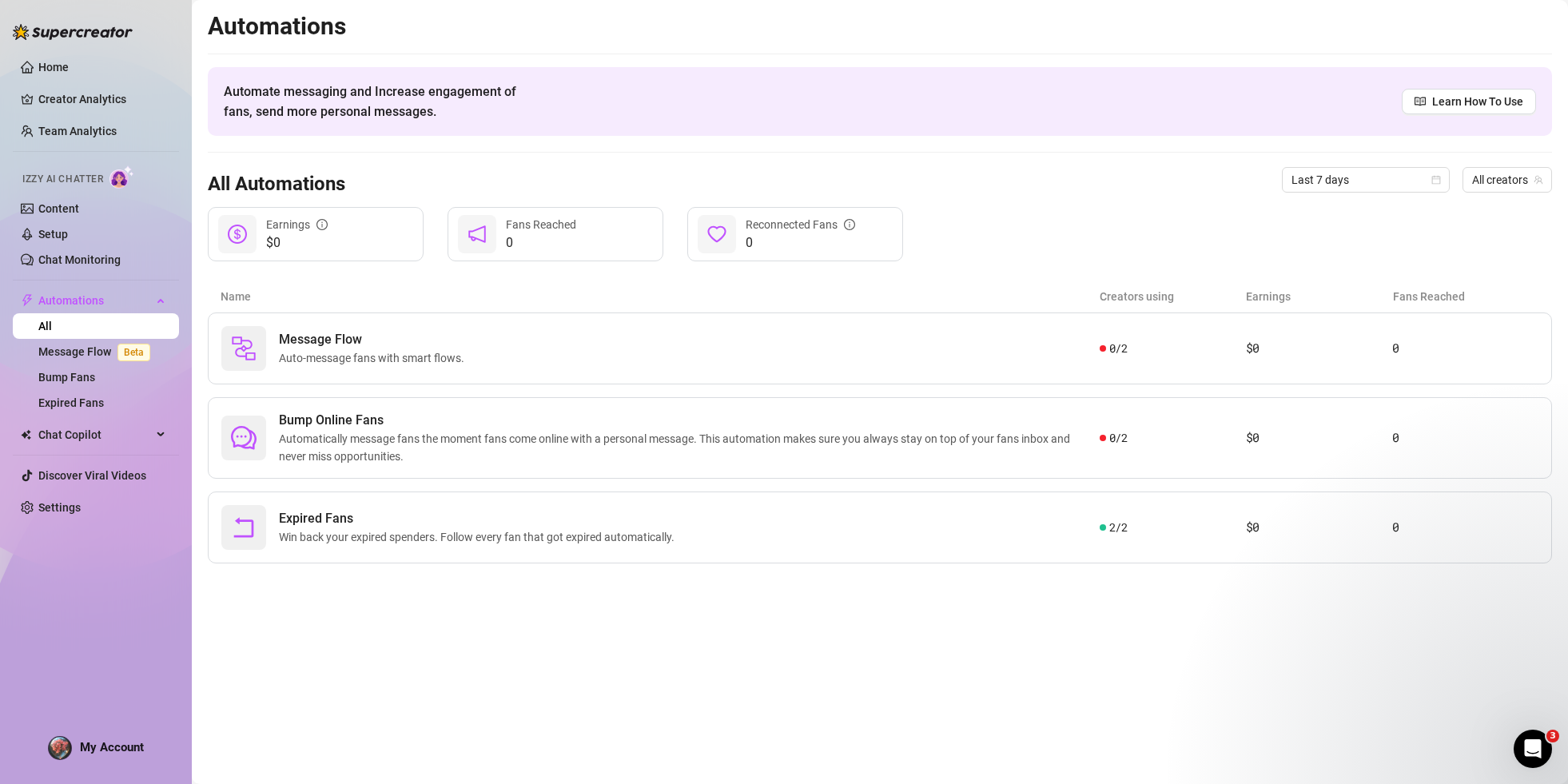
click at [103, 182] on span "Izzy AI Chatter" at bounding box center [62, 180] width 81 height 15
click at [57, 73] on link "Home" at bounding box center [54, 66] width 31 height 13
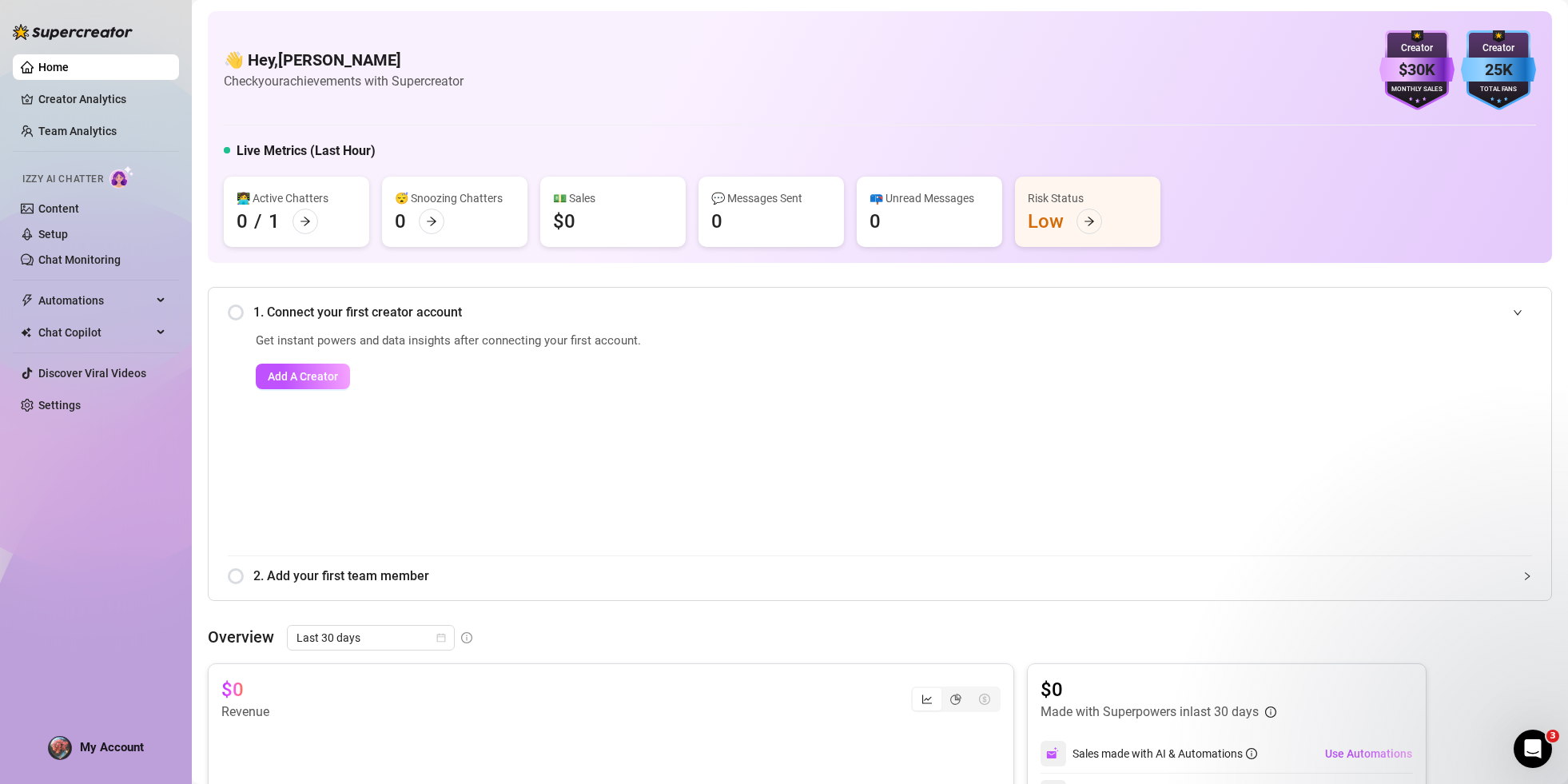
click at [234, 314] on div "1. Connect your first creator account" at bounding box center [879, 312] width 1304 height 39
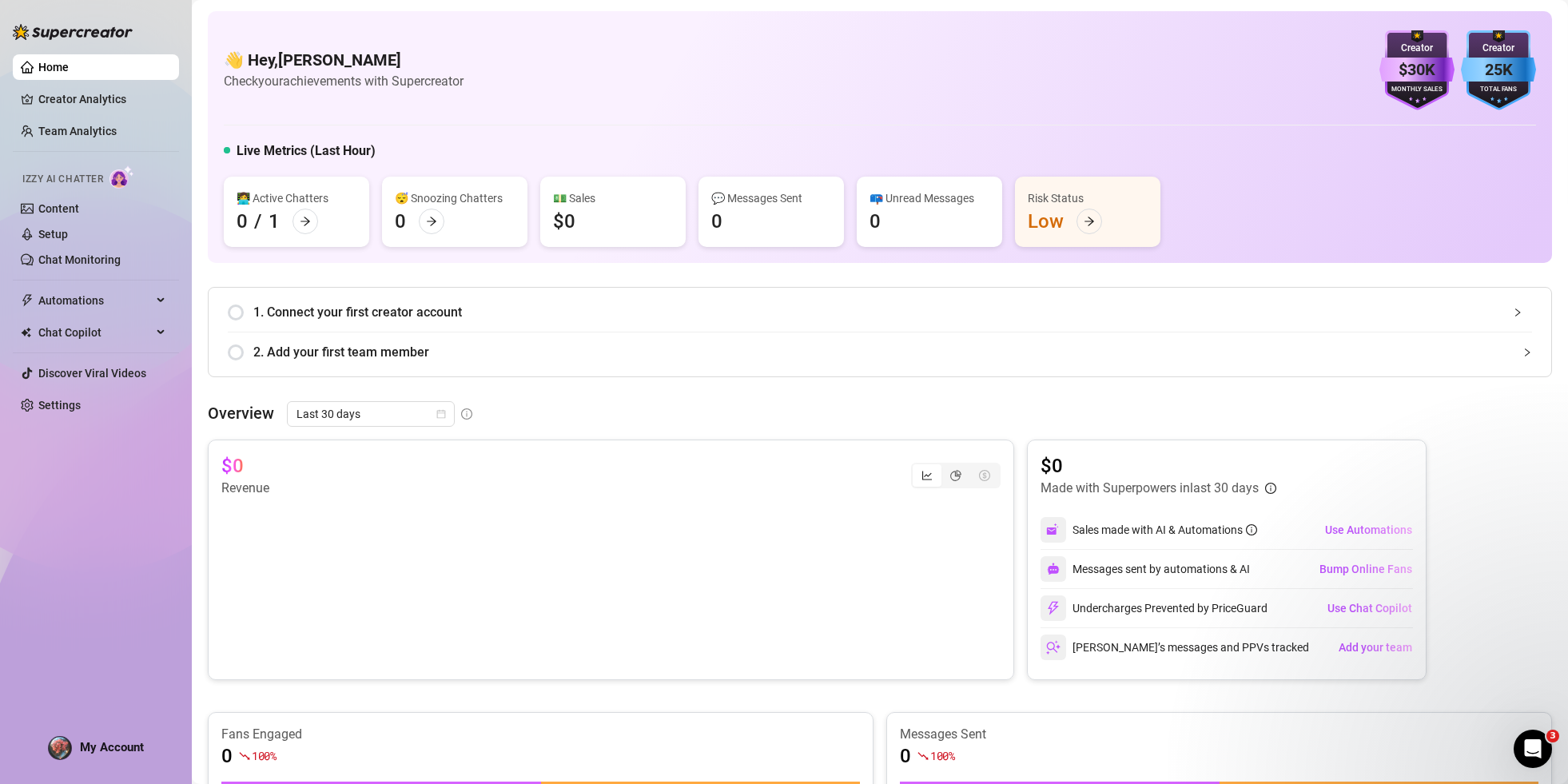
click at [401, 309] on span "1. Connect your first creator account" at bounding box center [892, 311] width 1278 height 20
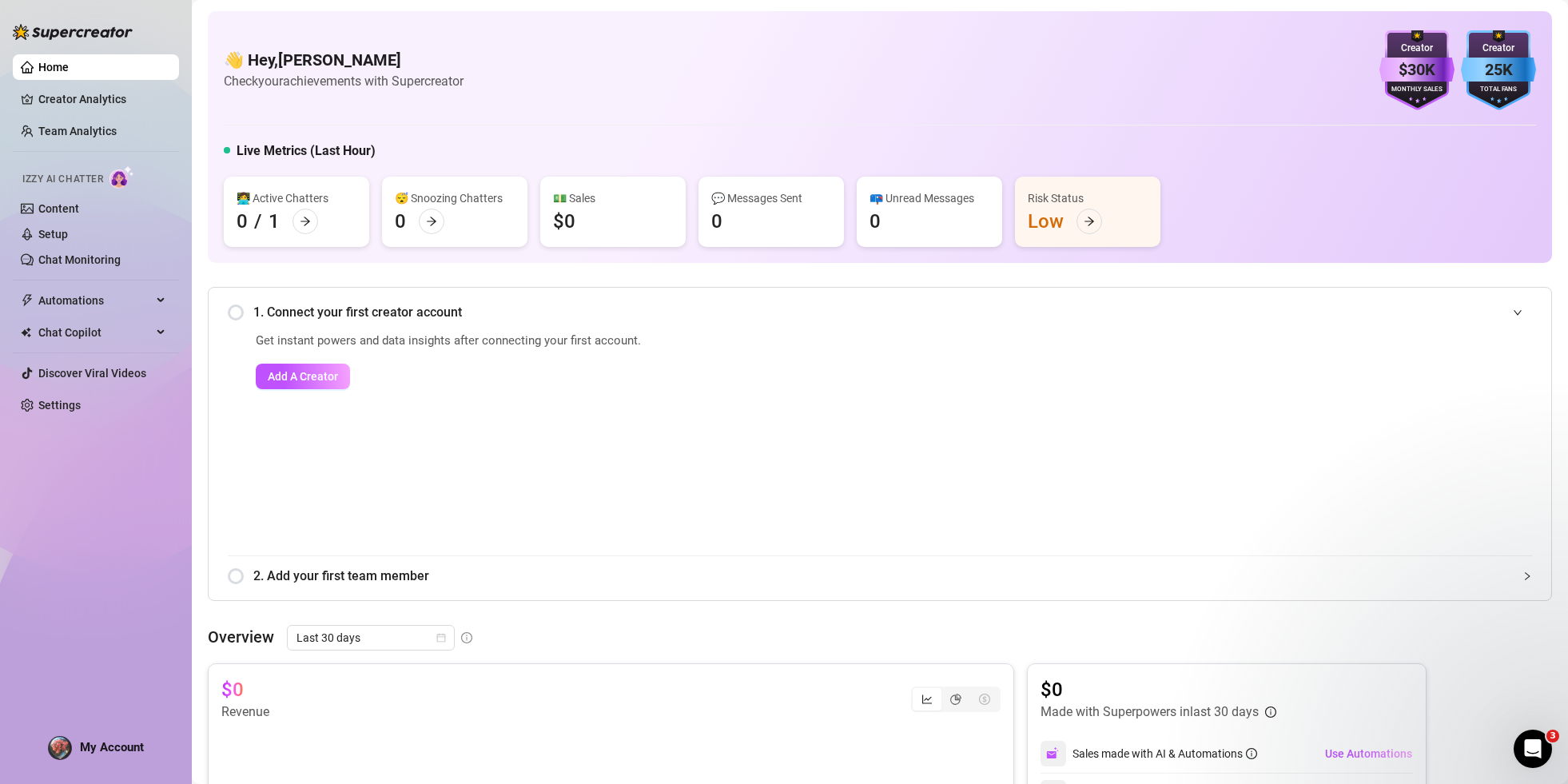
click at [304, 382] on span "Add A Creator" at bounding box center [303, 376] width 71 height 13
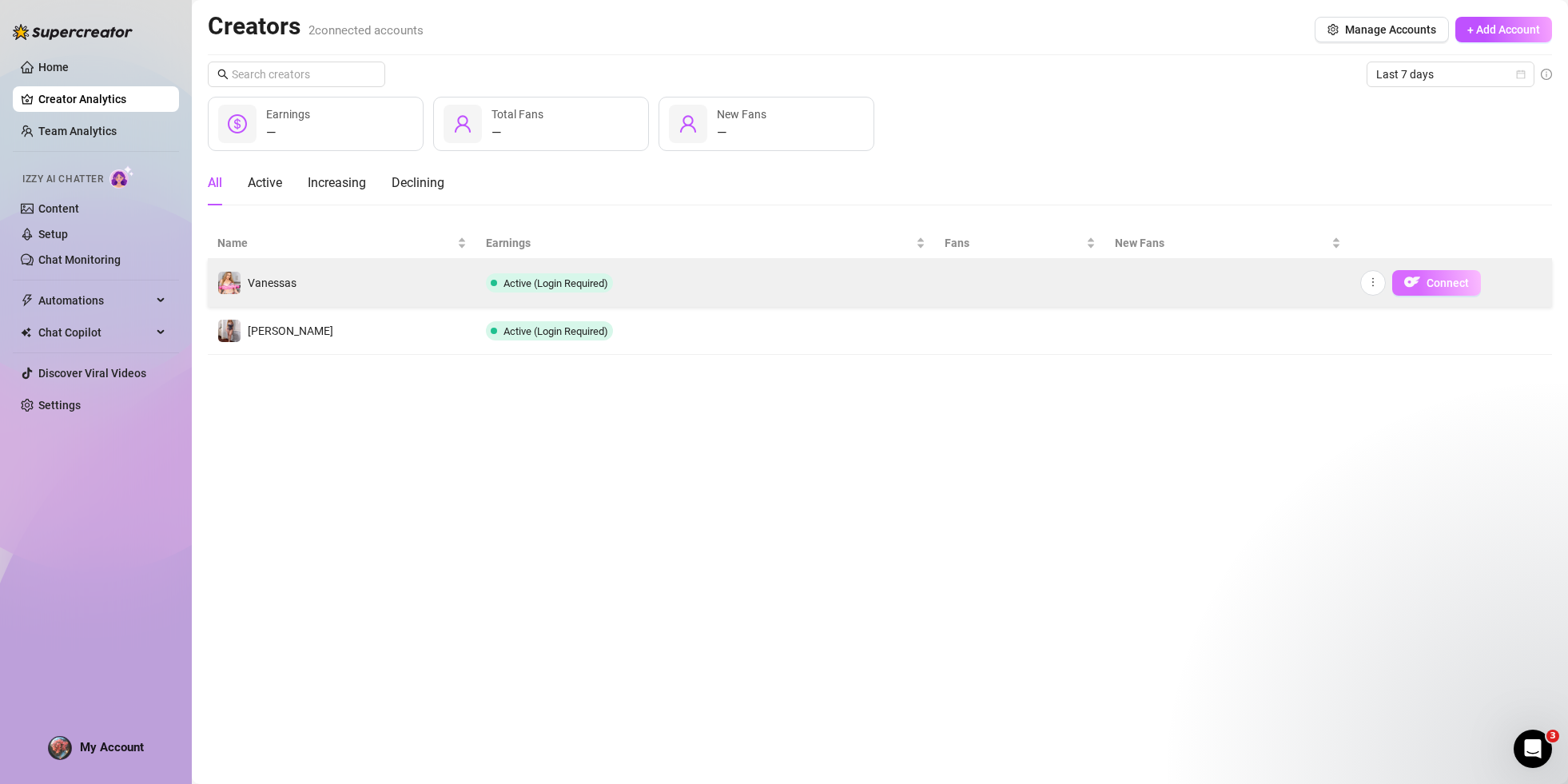
click at [1438, 288] on span "Connect" at bounding box center [1448, 282] width 43 height 13
click at [1375, 285] on icon "more" at bounding box center [1372, 281] width 11 height 11
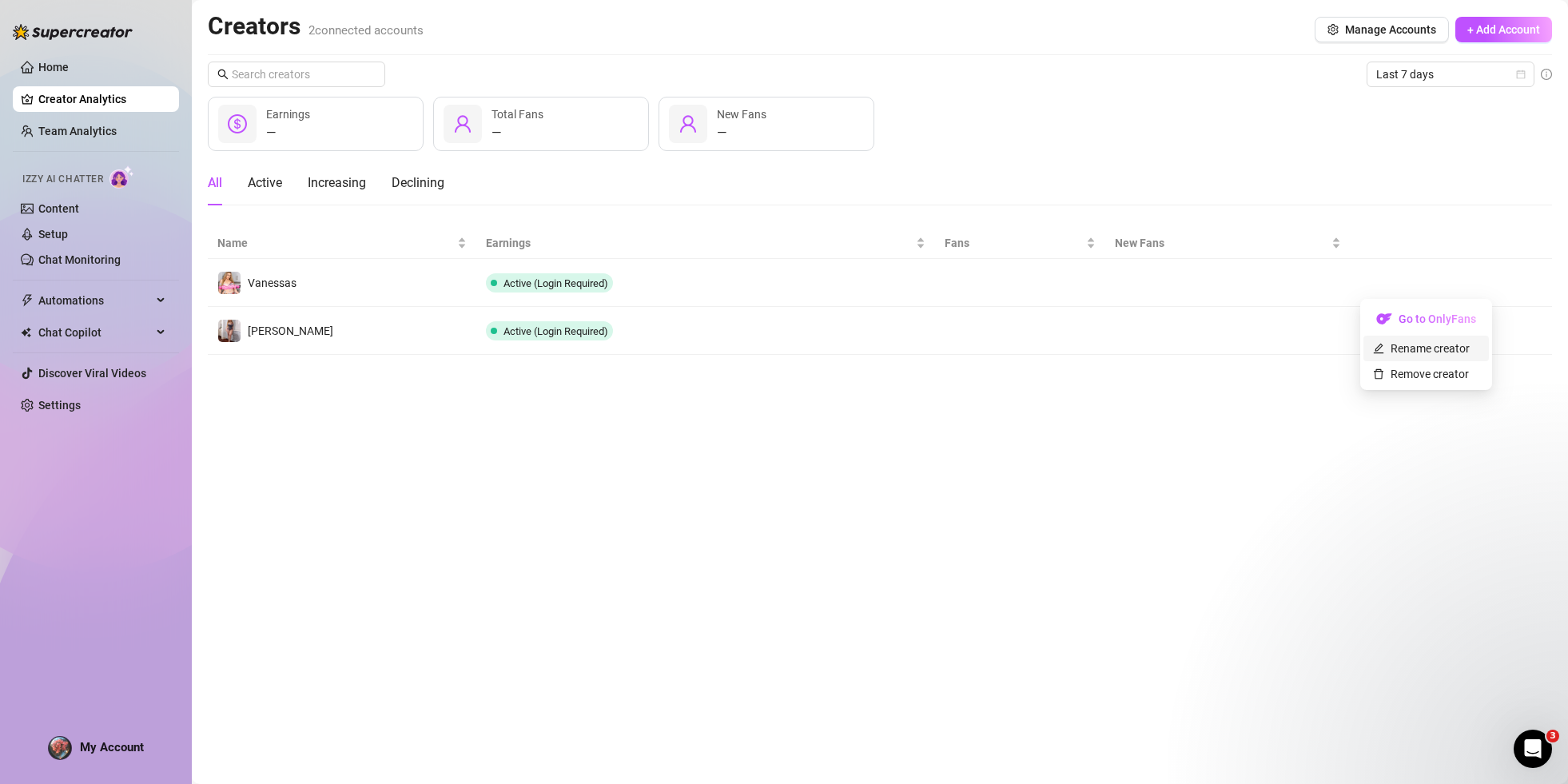
click at [1436, 351] on link "Rename creator" at bounding box center [1421, 348] width 96 height 13
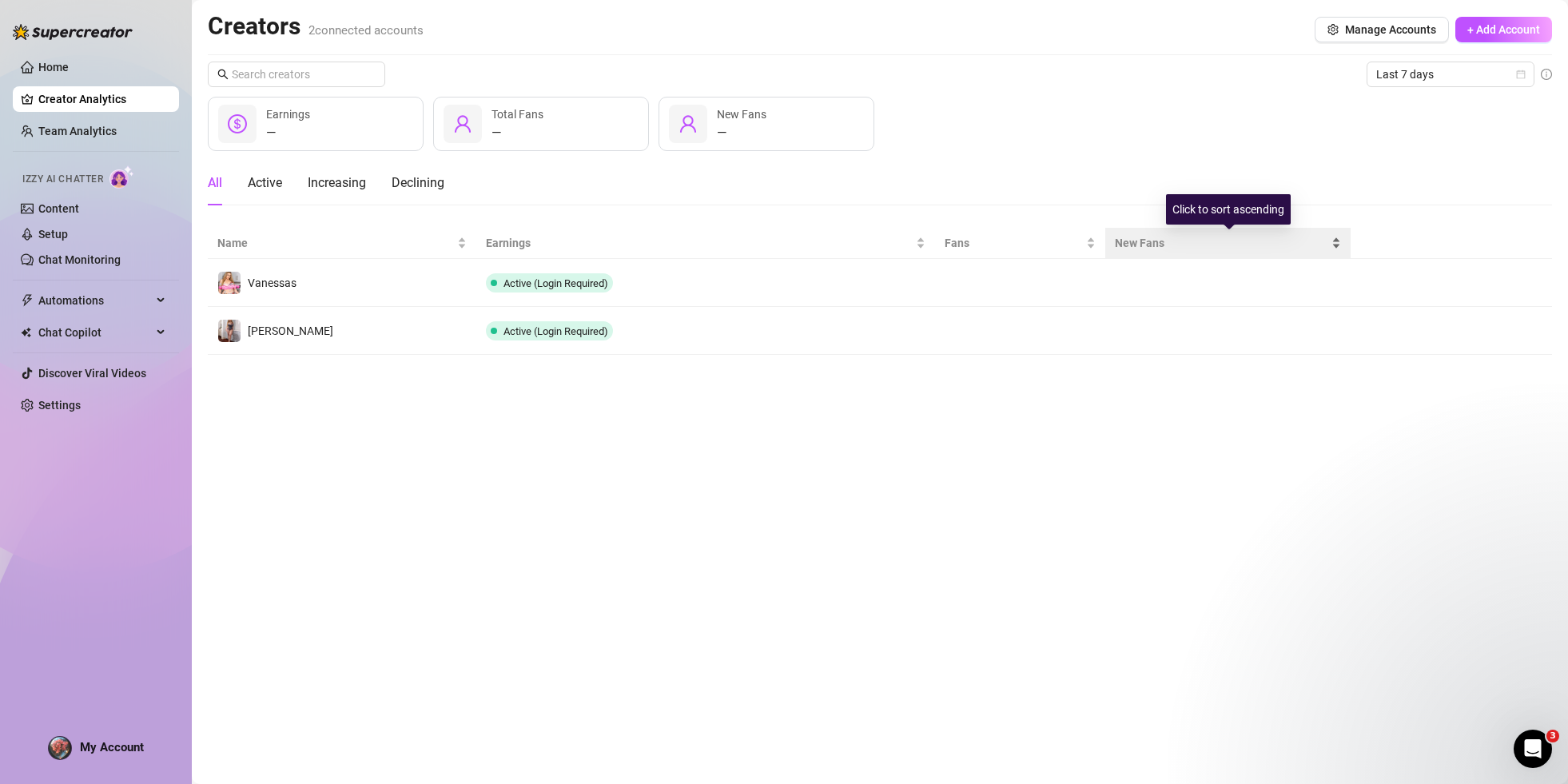
click at [1335, 251] on div "New Fans" at bounding box center [1227, 243] width 225 height 18
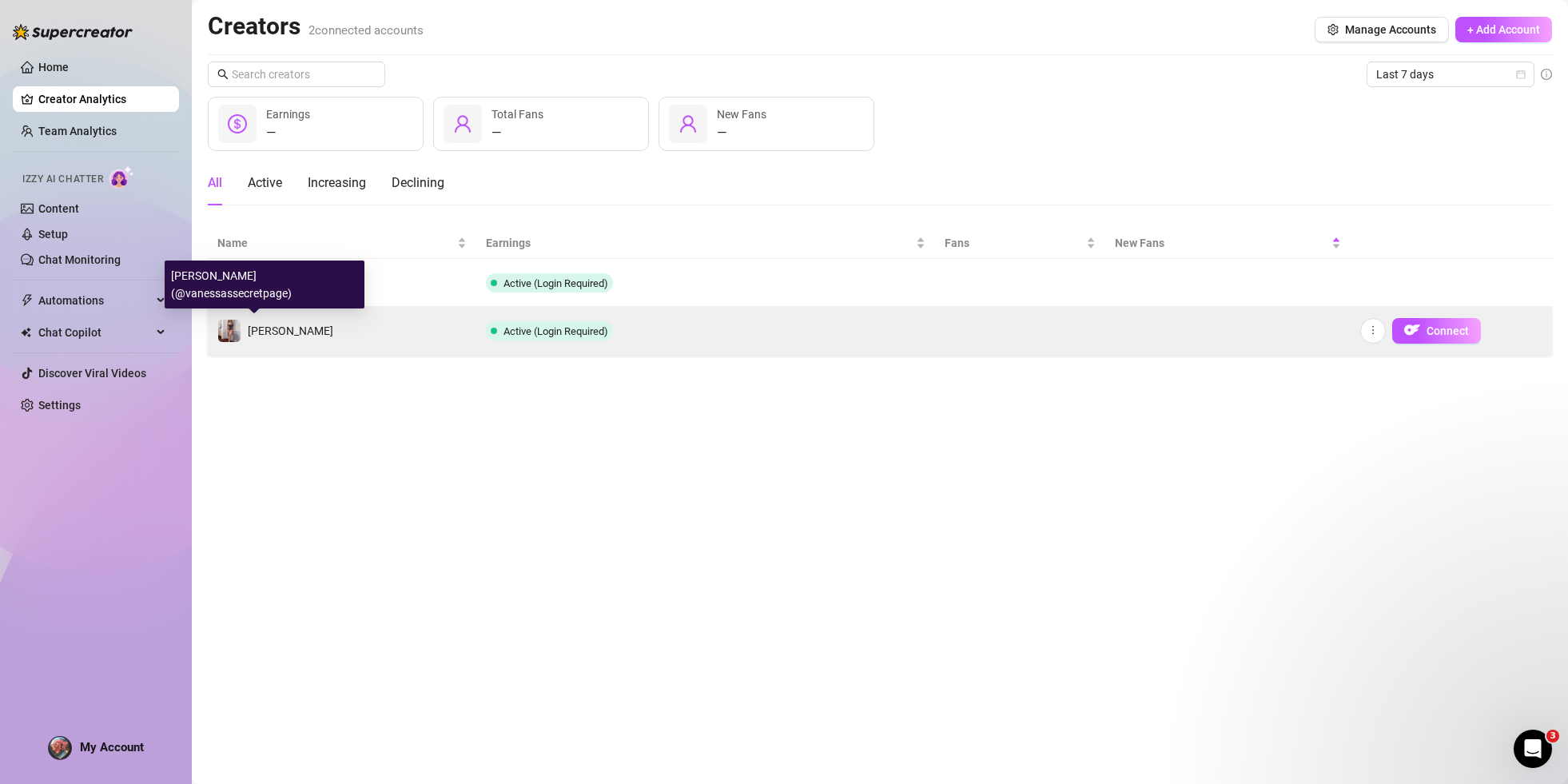
click at [289, 320] on div "[PERSON_NAME]" at bounding box center [275, 331] width 116 height 24
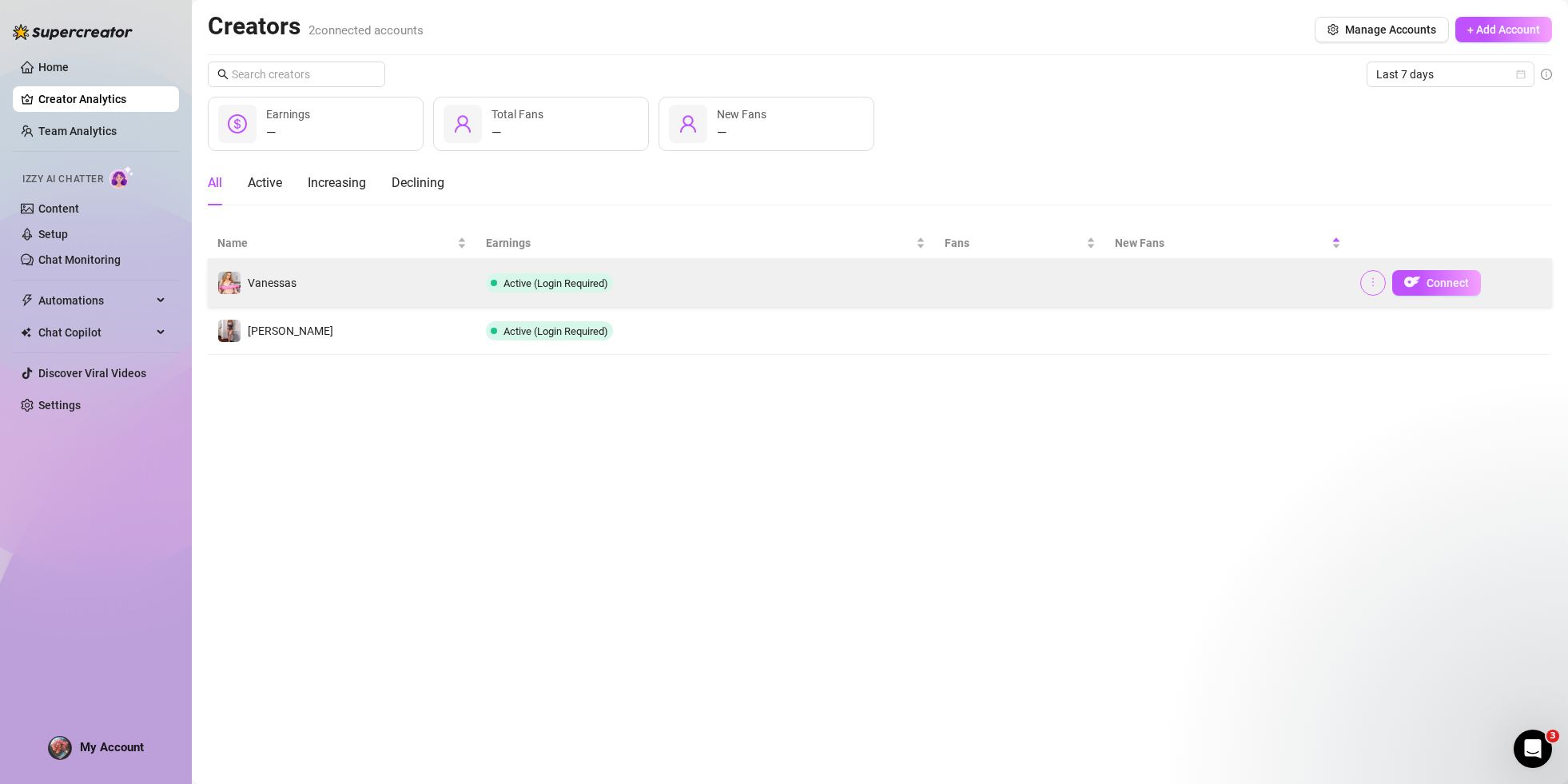
click at [1375, 277] on icon "more" at bounding box center [1372, 281] width 11 height 11
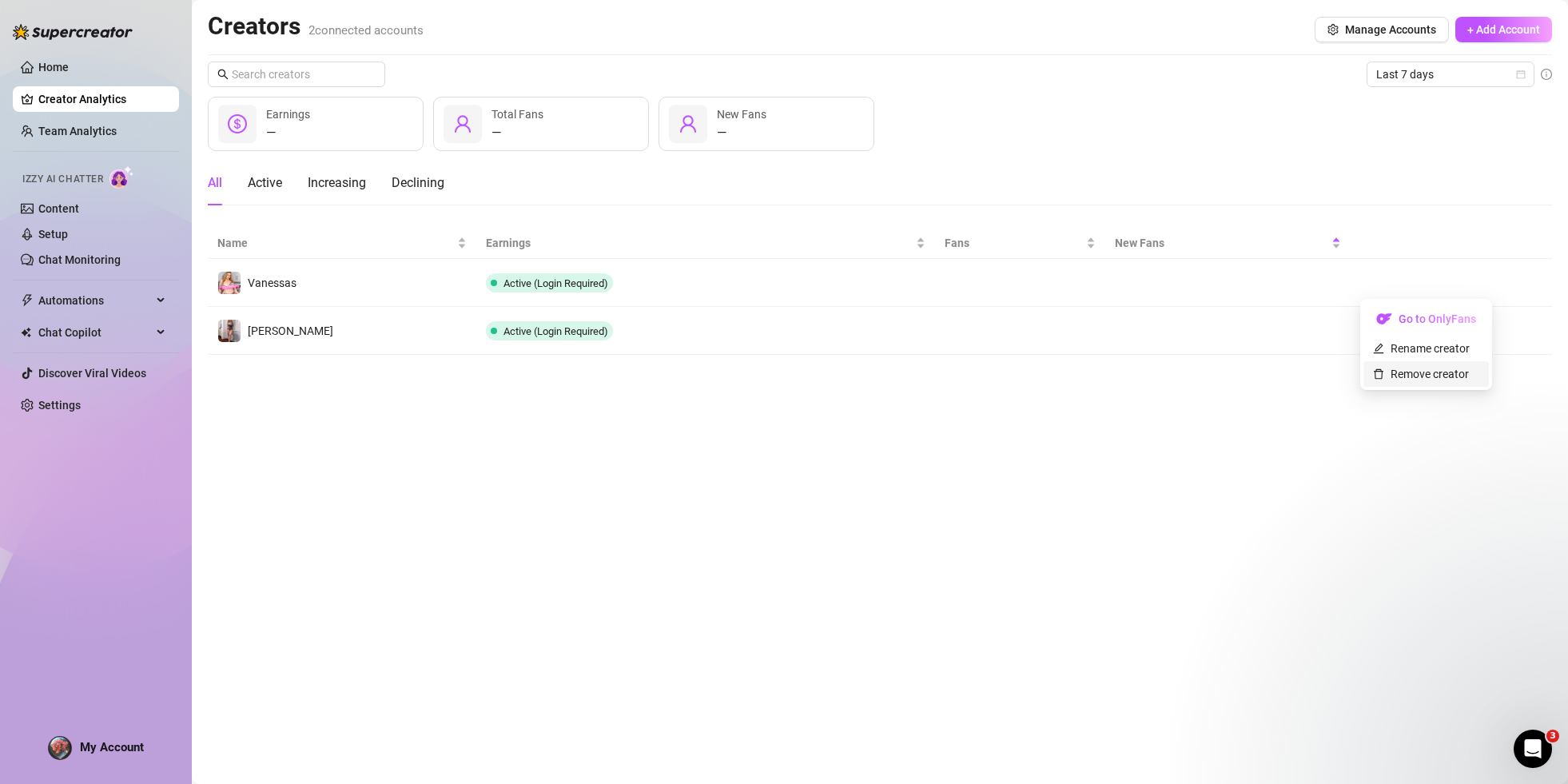
click at [1409, 374] on link "Remove creator" at bounding box center [1421, 373] width 96 height 13
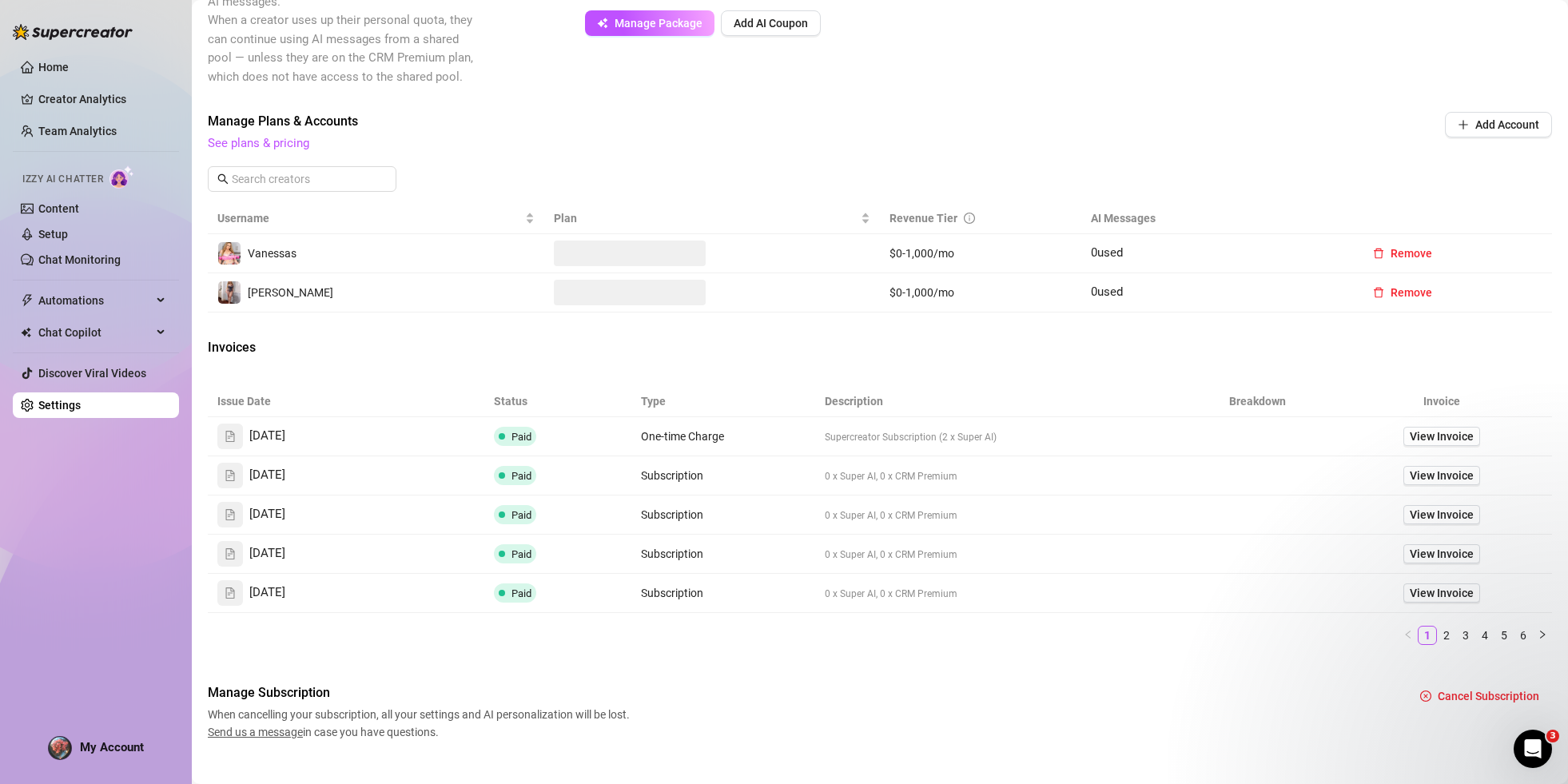
scroll to position [386, 0]
click at [296, 730] on span "Send us a message" at bounding box center [256, 730] width 95 height 13
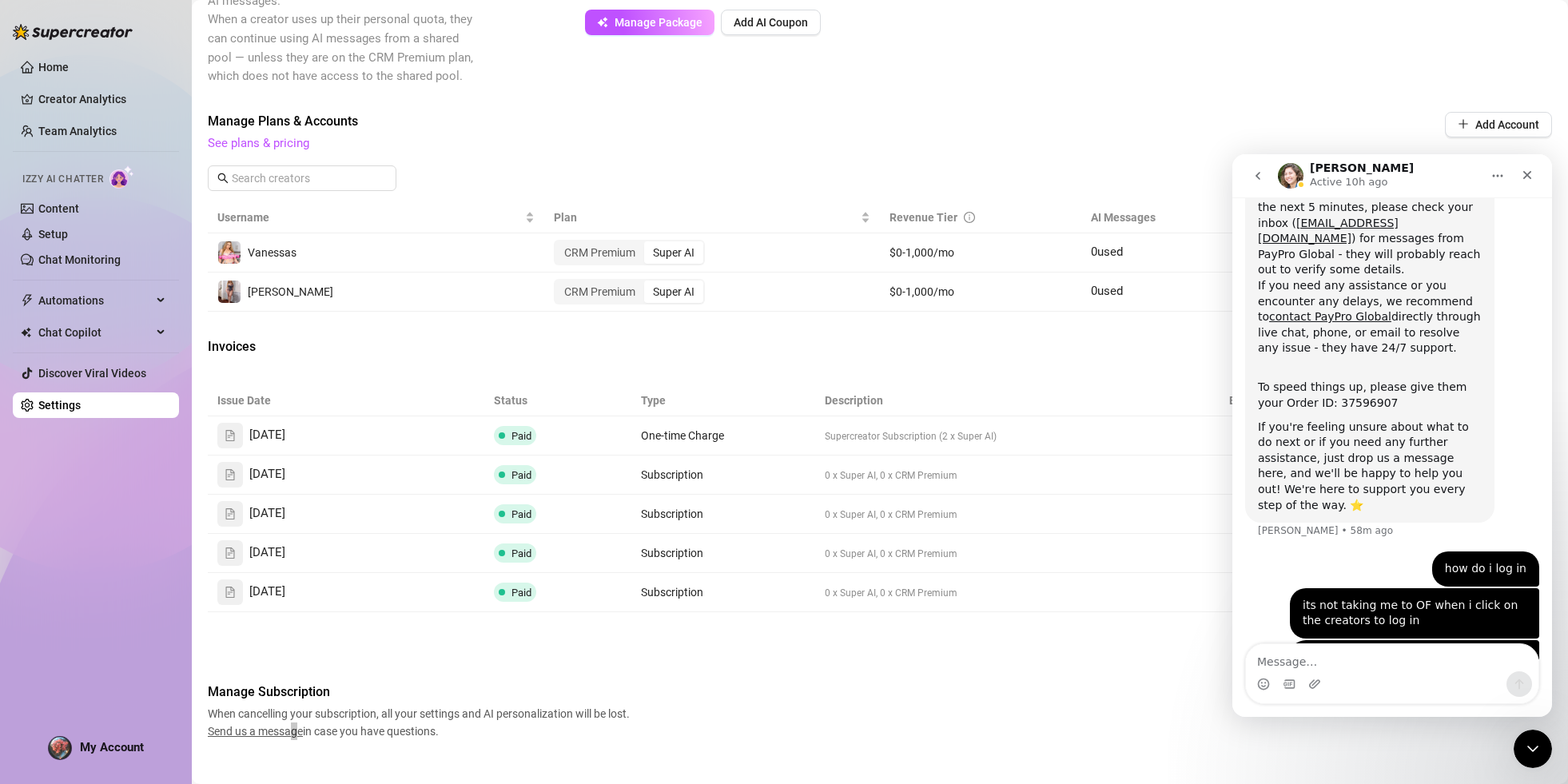
scroll to position [281, 0]
click at [1156, 675] on div "Billing Overview Creator Plans 2 x Super AI, 0 x CRM Premium AI Message Package…" at bounding box center [879, 222] width 1344 height 1035
click at [1531, 180] on icon "Close" at bounding box center [1526, 175] width 13 height 13
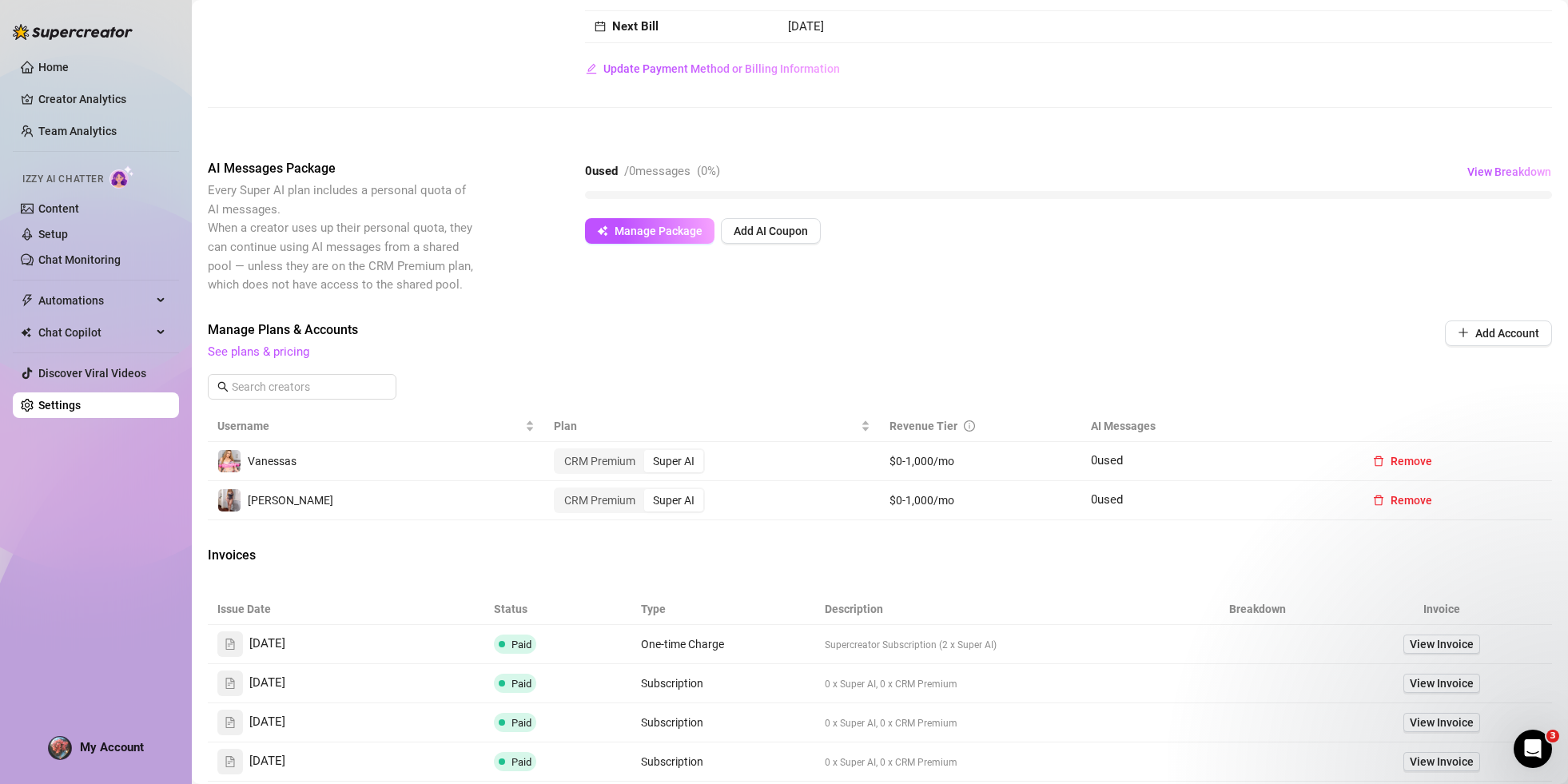
scroll to position [0, 0]
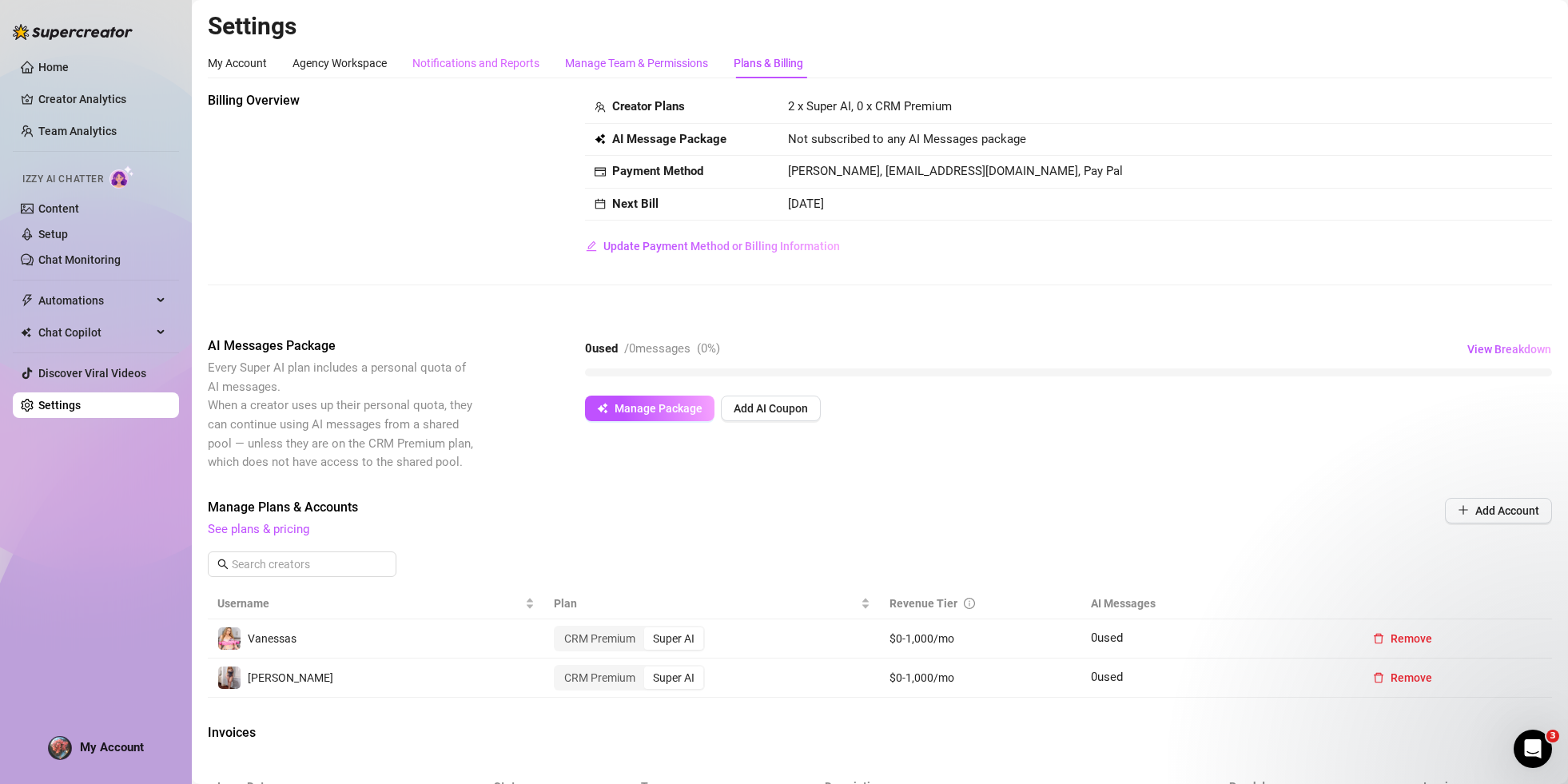
click at [657, 62] on div "Manage Team & Permissions" at bounding box center [637, 63] width 143 height 18
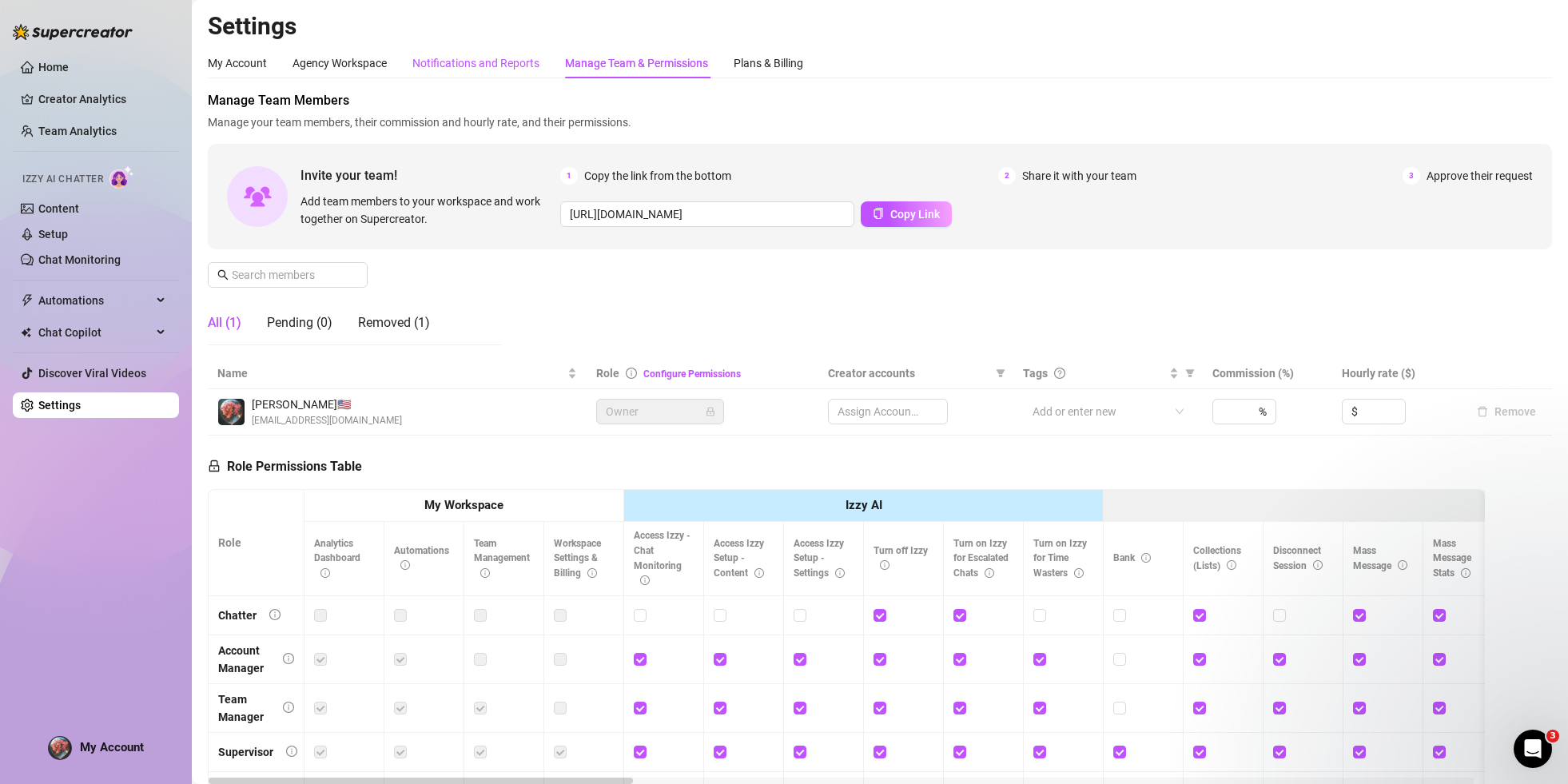
click at [461, 66] on div "Notifications and Reports" at bounding box center [476, 63] width 127 height 18
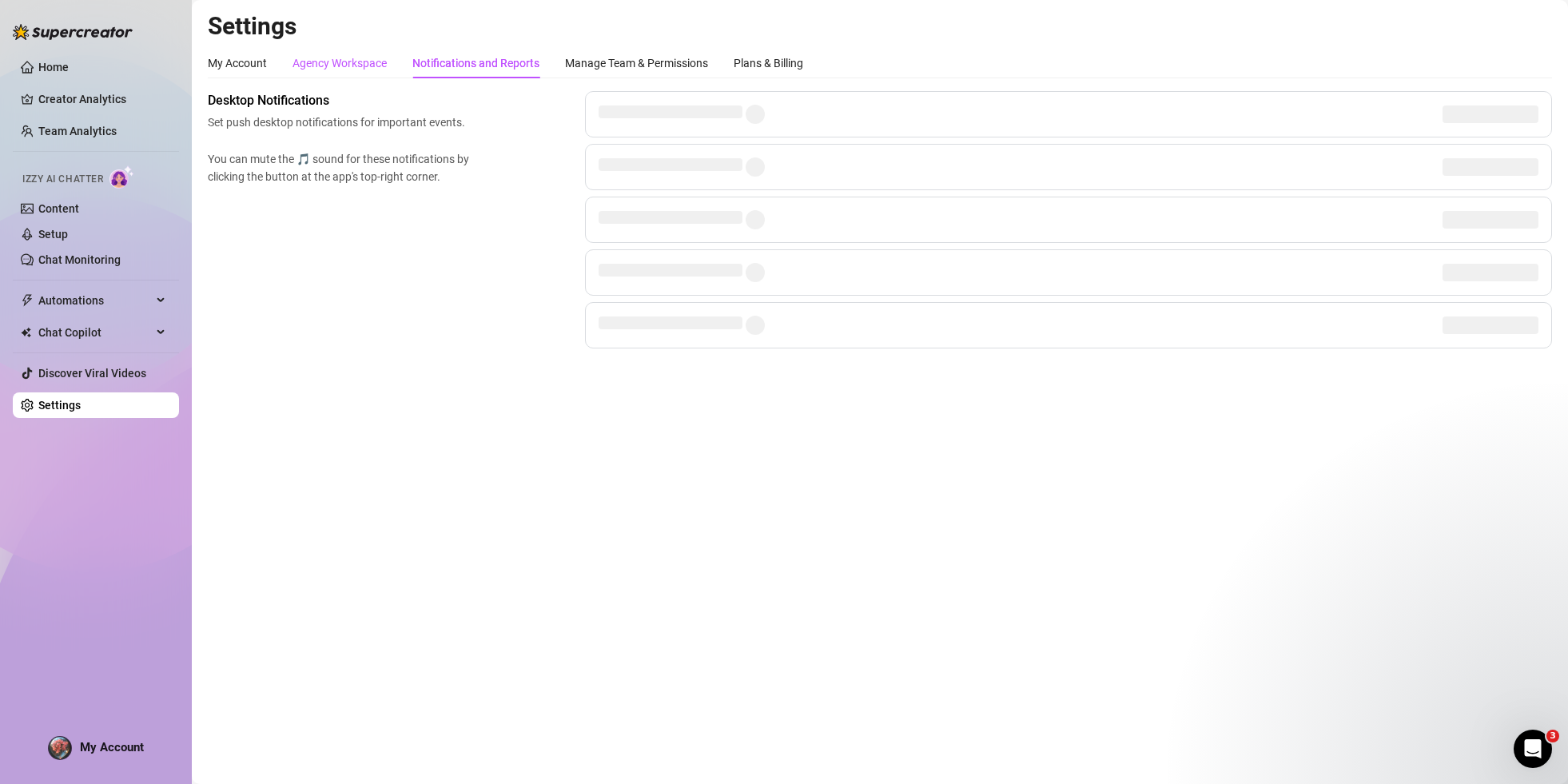
click at [375, 61] on div "Agency Workspace" at bounding box center [339, 63] width 95 height 18
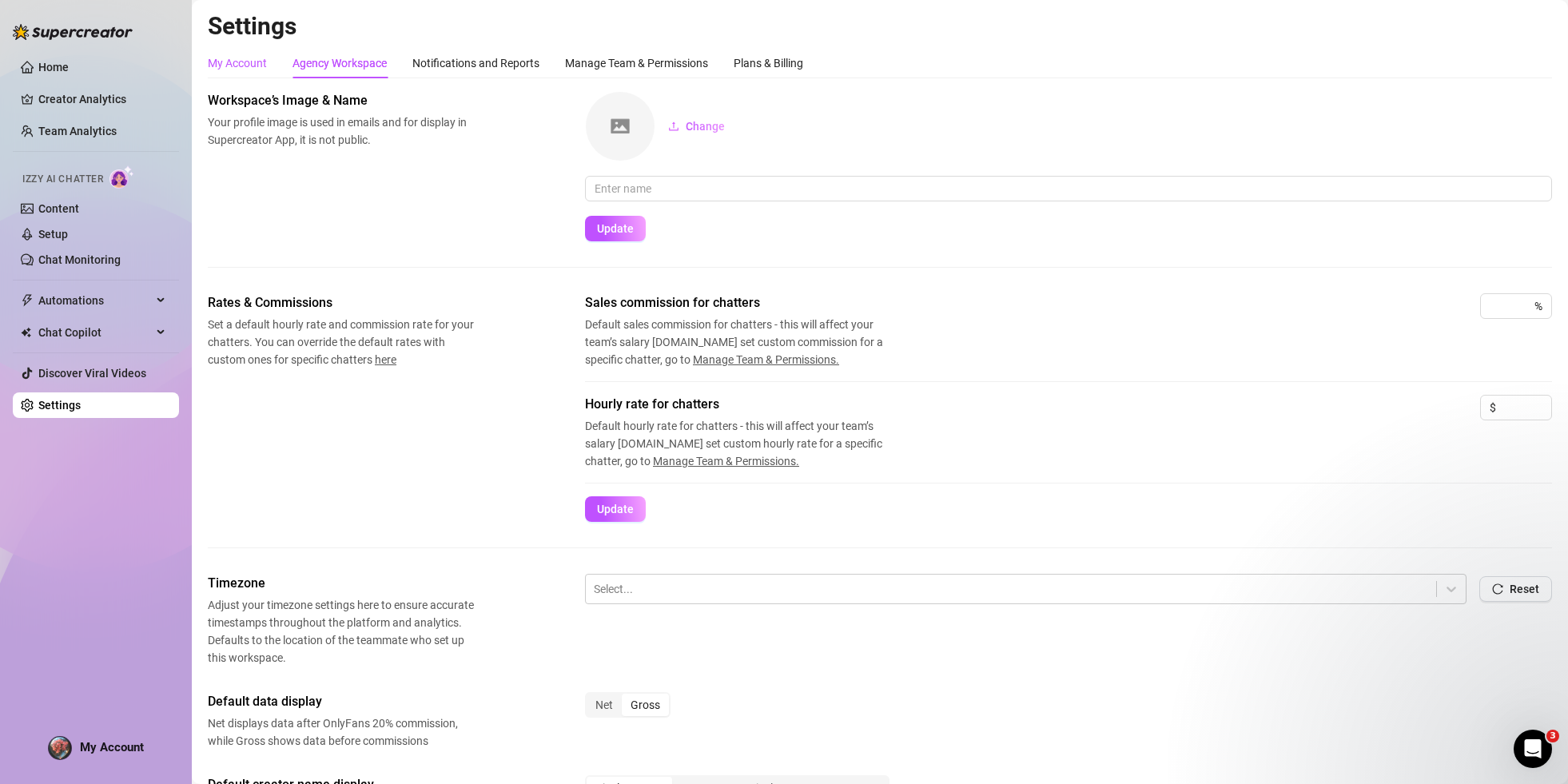
click at [244, 63] on div "My Account" at bounding box center [237, 63] width 59 height 18
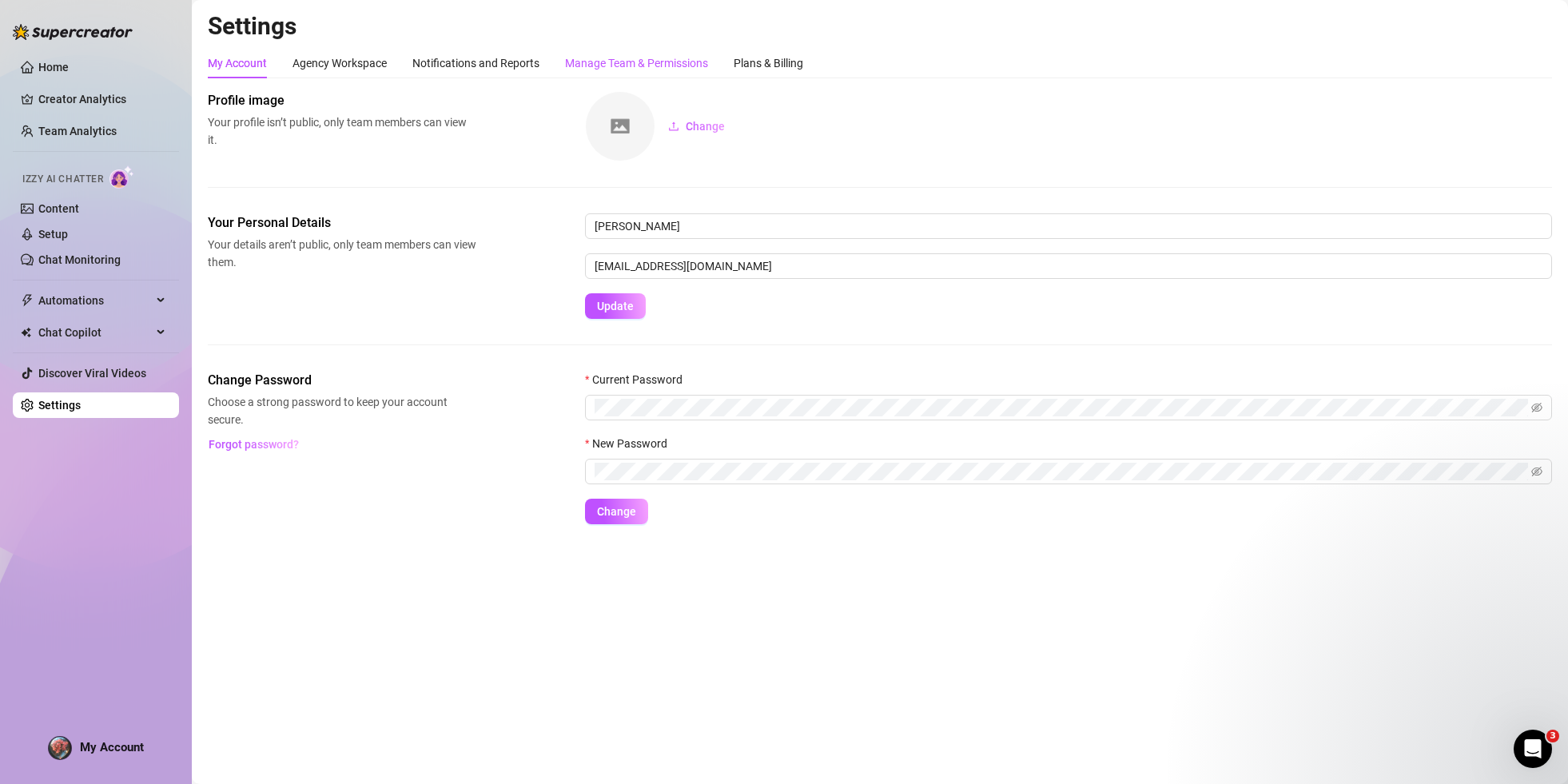
click at [657, 68] on div "Manage Team & Permissions" at bounding box center [637, 63] width 143 height 18
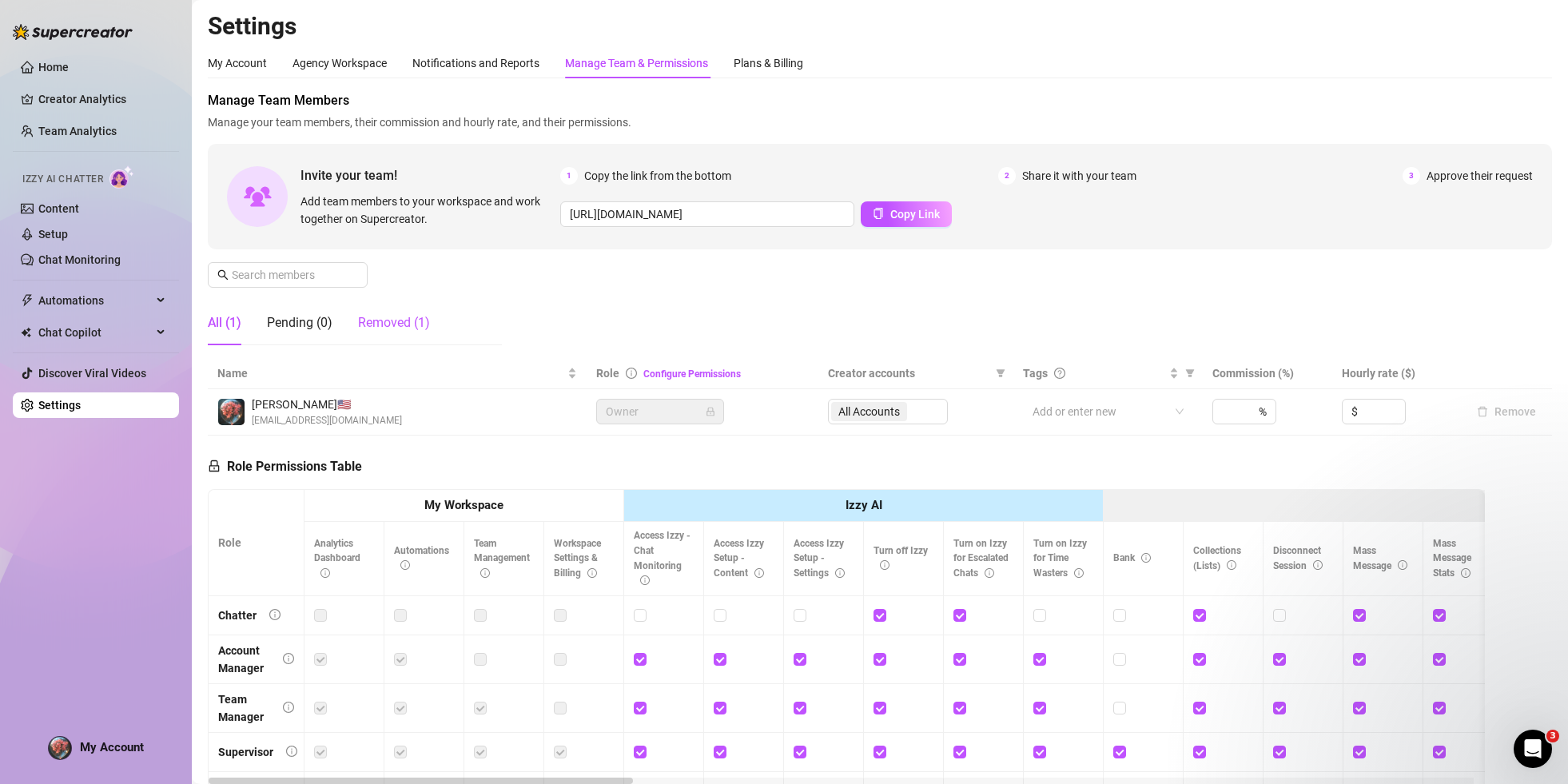
click at [397, 328] on div "Removed (1)" at bounding box center [394, 323] width 72 height 20
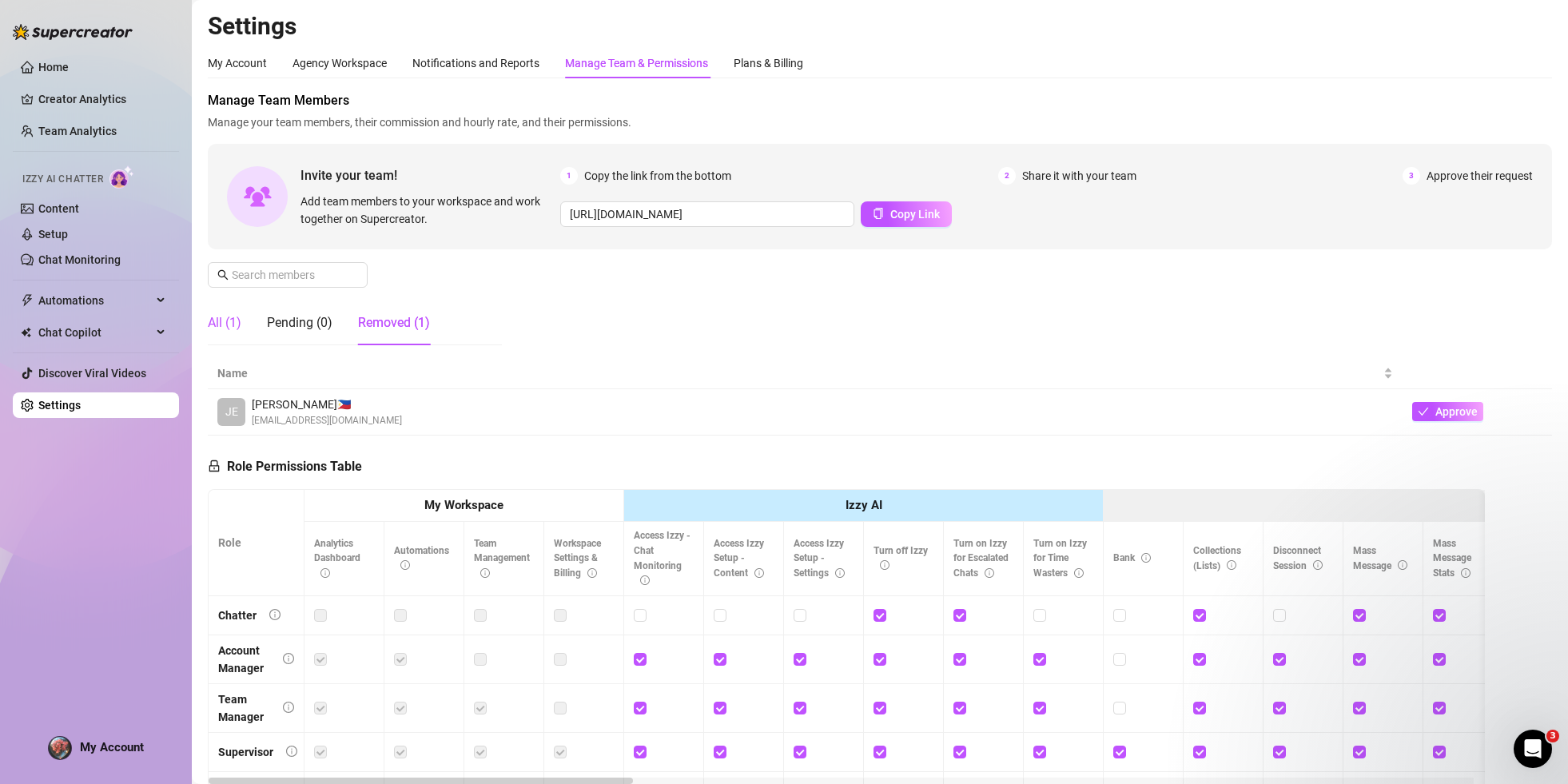
click at [227, 322] on div "All (1)" at bounding box center [224, 323] width 33 height 20
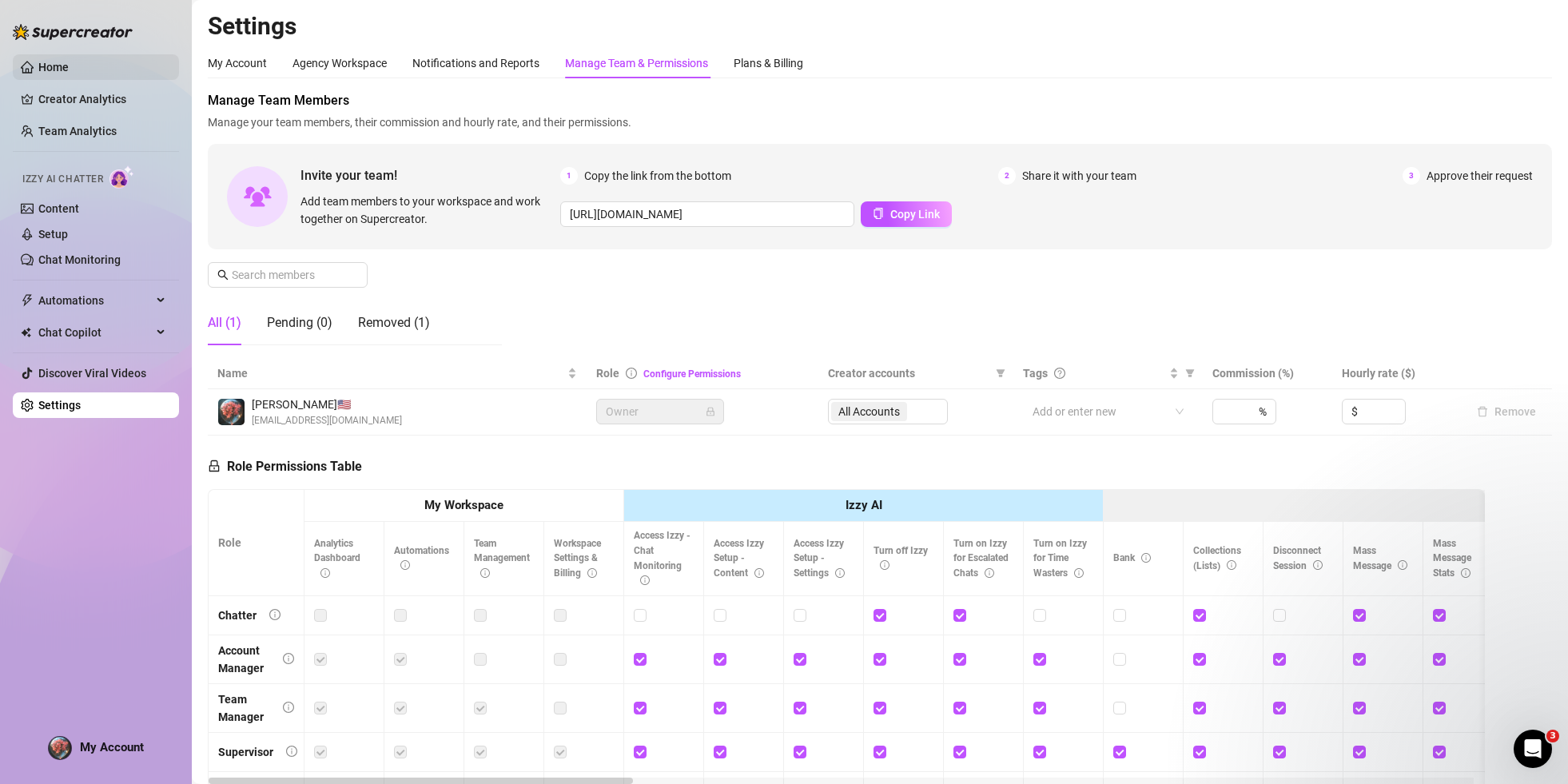
click at [69, 68] on link "Home" at bounding box center [54, 66] width 31 height 13
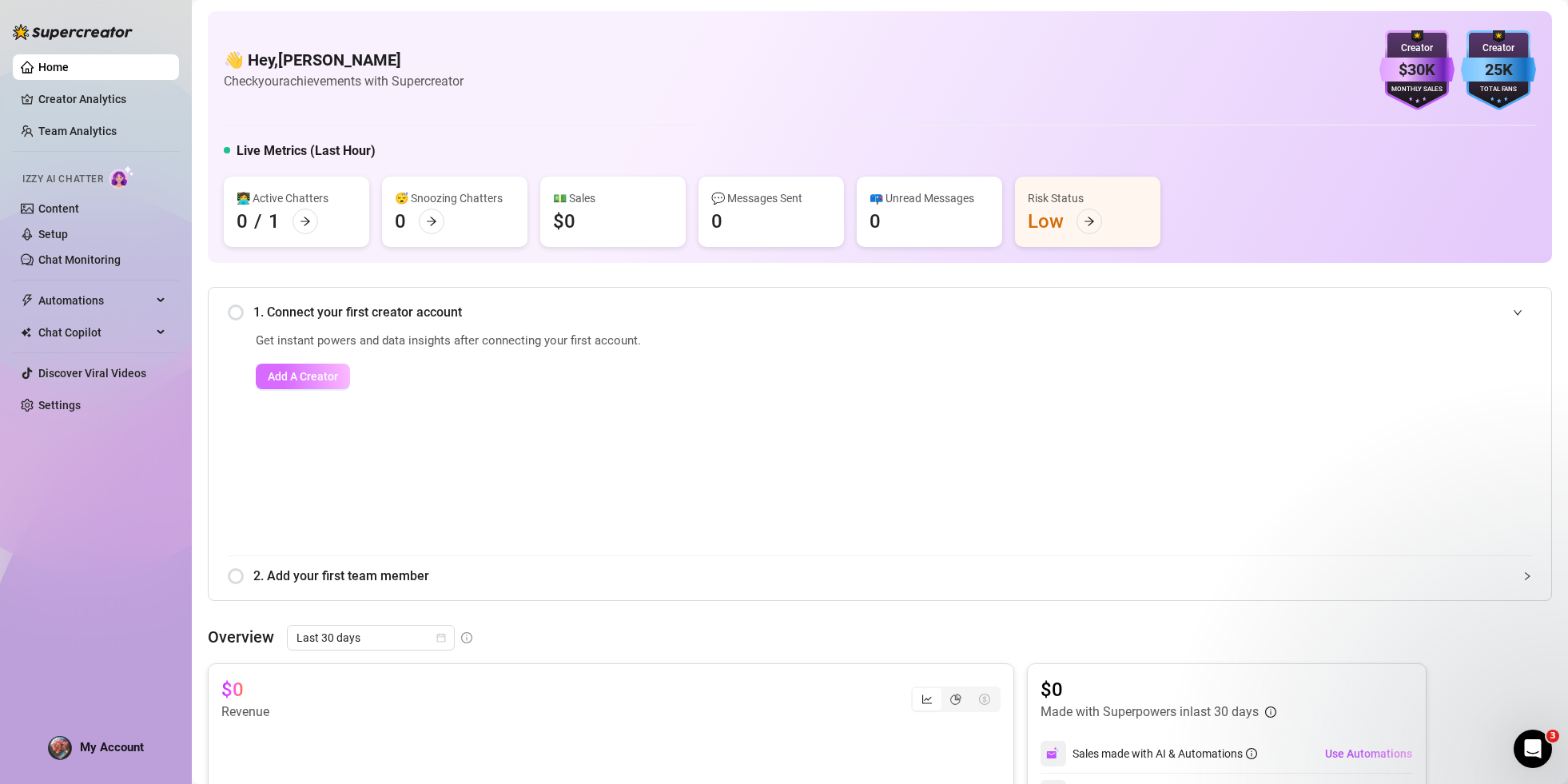
click at [329, 379] on span "Add A Creator" at bounding box center [303, 376] width 71 height 13
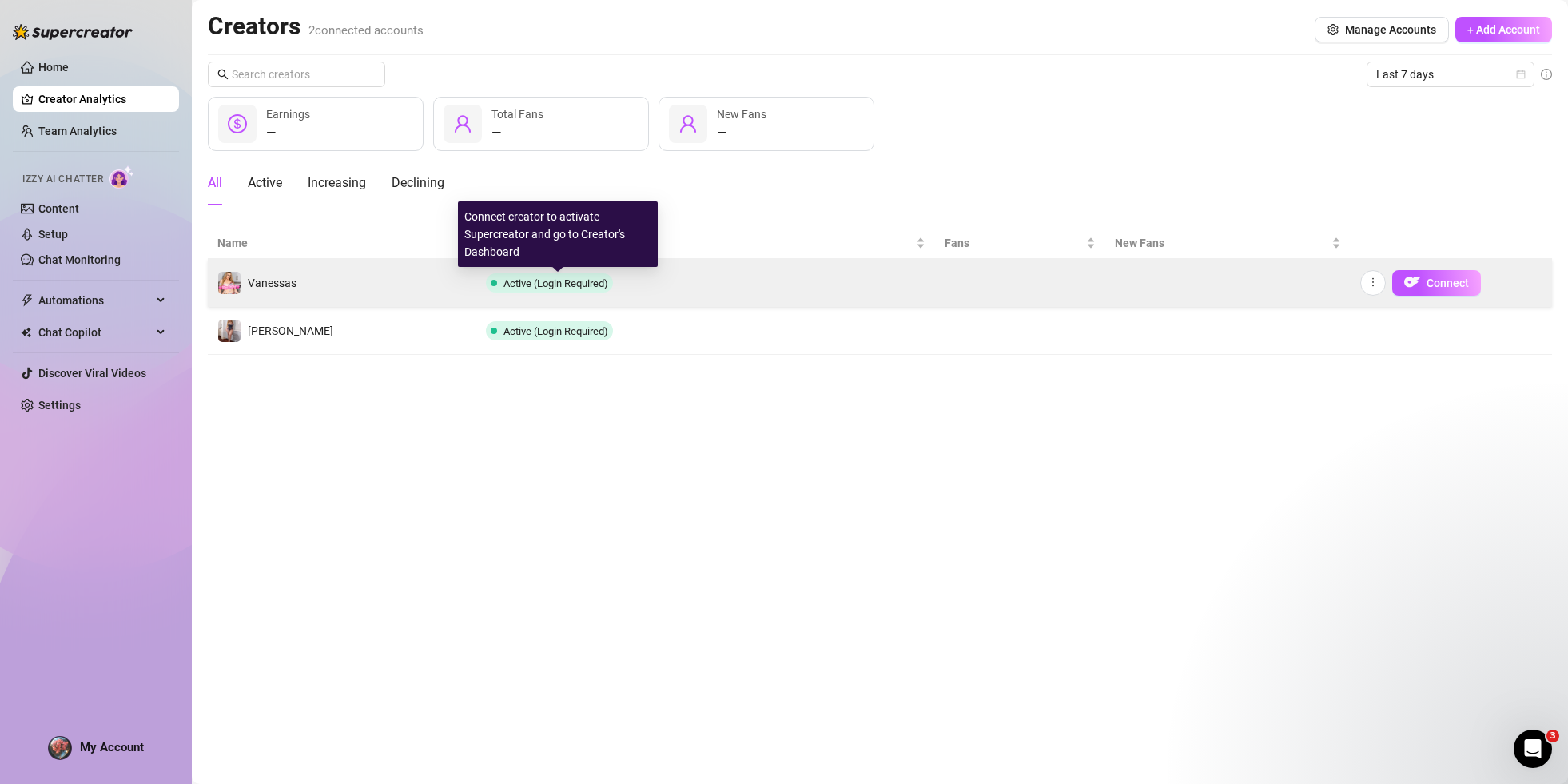
click at [545, 285] on span "Active (Login Required)" at bounding box center [556, 283] width 105 height 12
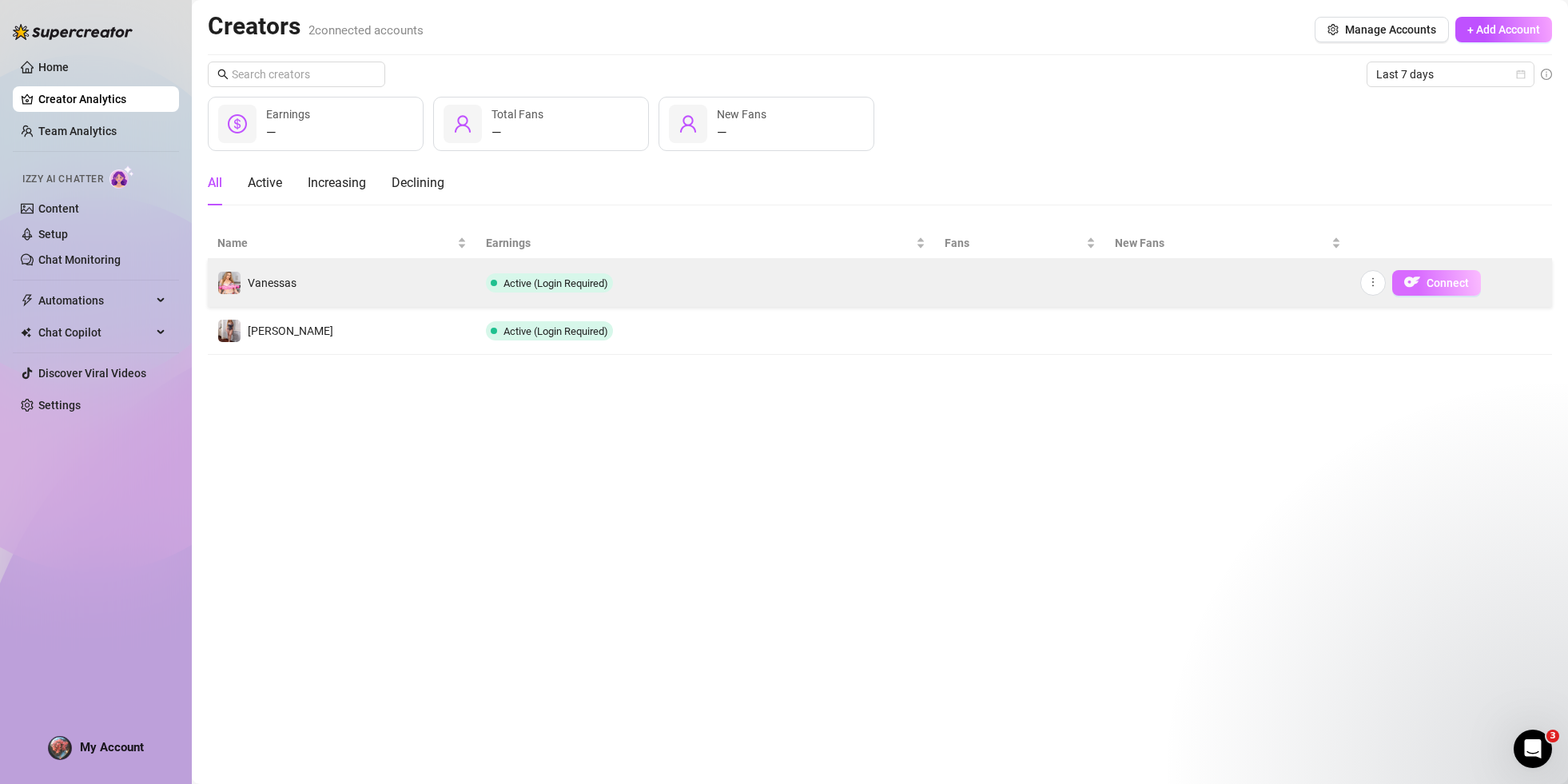
click at [1436, 278] on span "Connect" at bounding box center [1448, 282] width 43 height 13
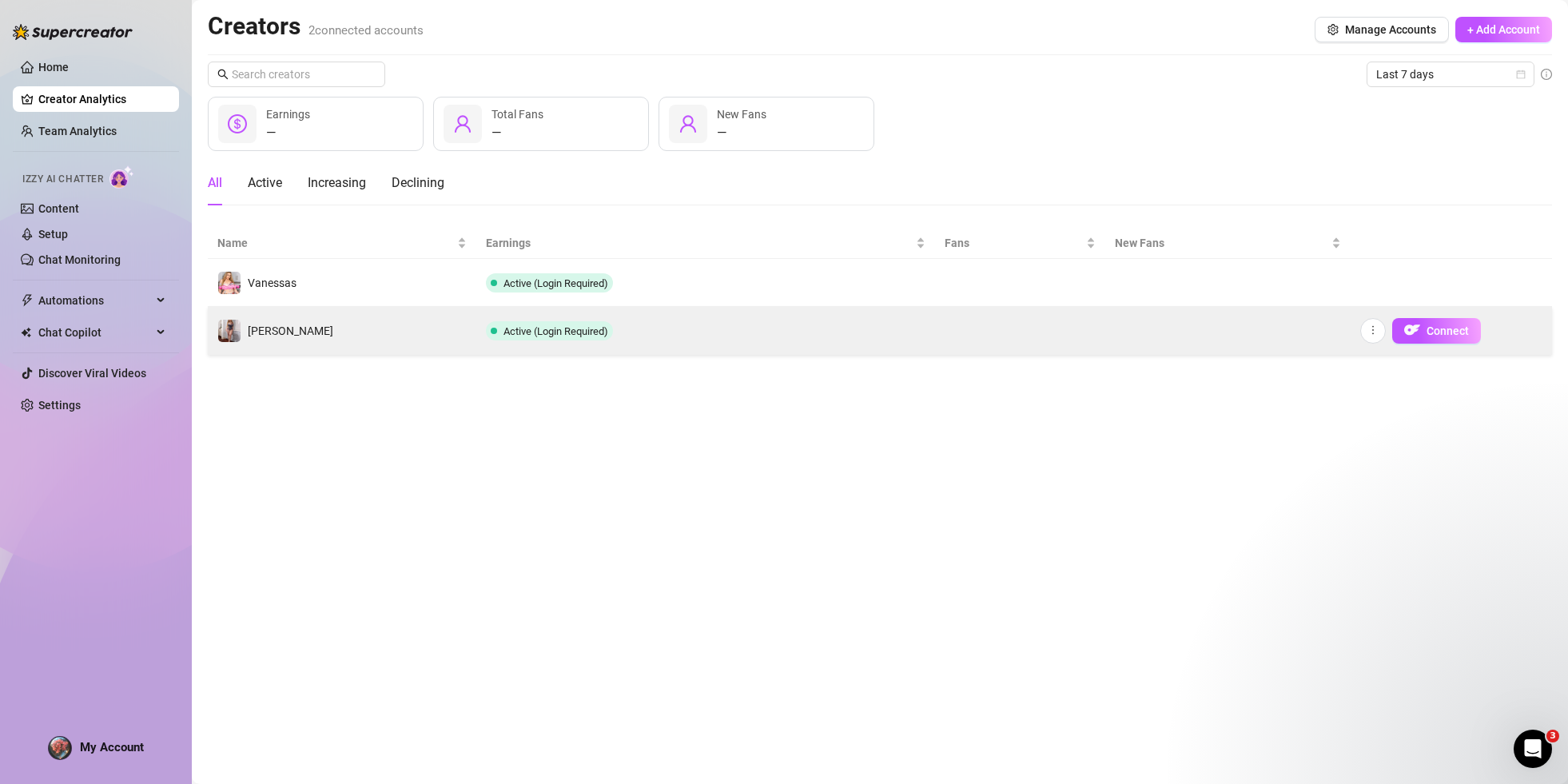
click at [653, 328] on td "Active (Login Required)" at bounding box center [706, 331] width 458 height 48
click at [1376, 327] on icon "more" at bounding box center [1372, 330] width 11 height 11
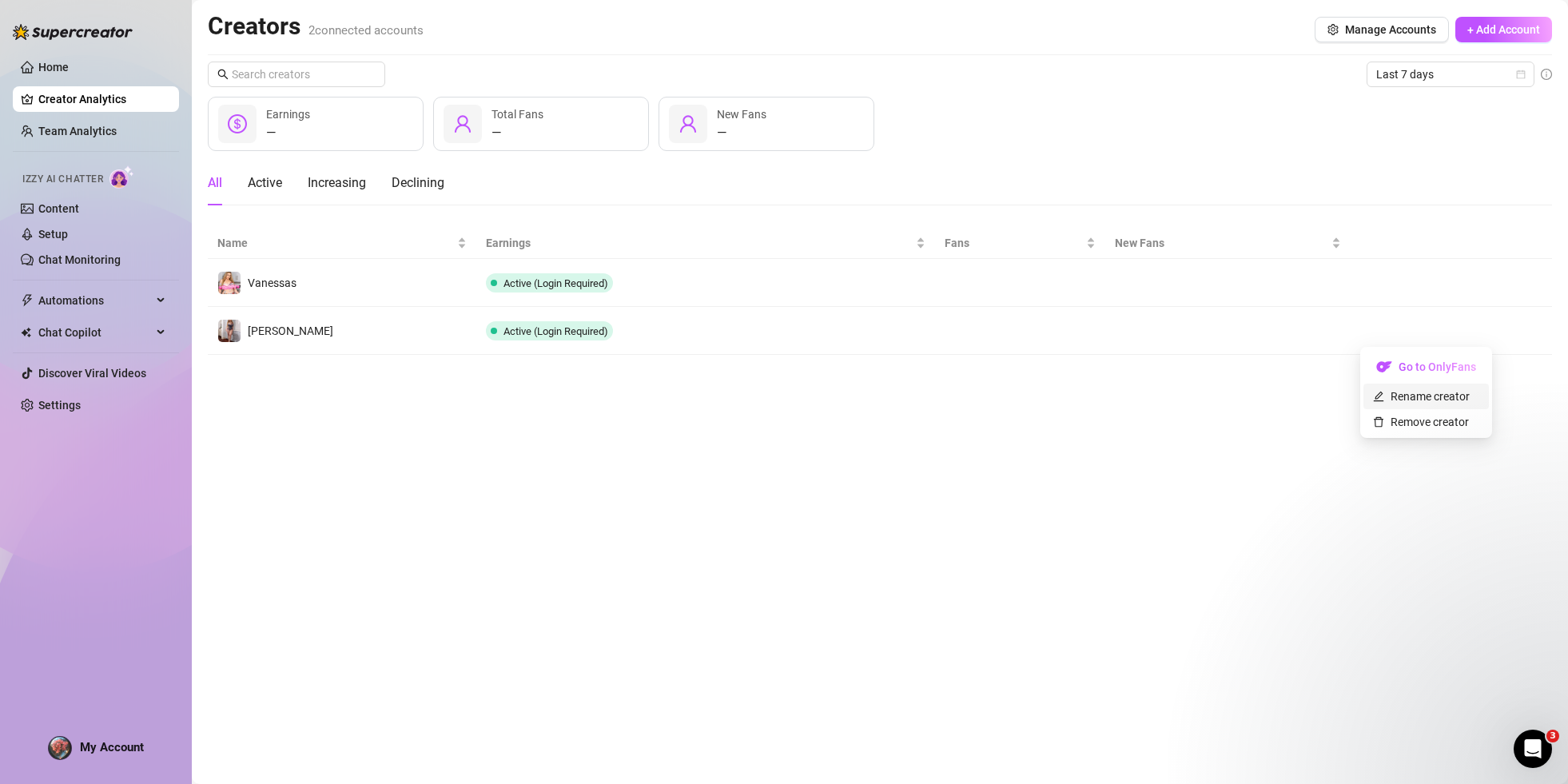
click at [1422, 392] on link "Rename creator" at bounding box center [1421, 396] width 96 height 13
click at [1417, 321] on input "text" at bounding box center [1433, 317] width 161 height 26
type input "vanessassecretpage"
click at [1352, 344] on button "Save" at bounding box center [1376, 357] width 49 height 26
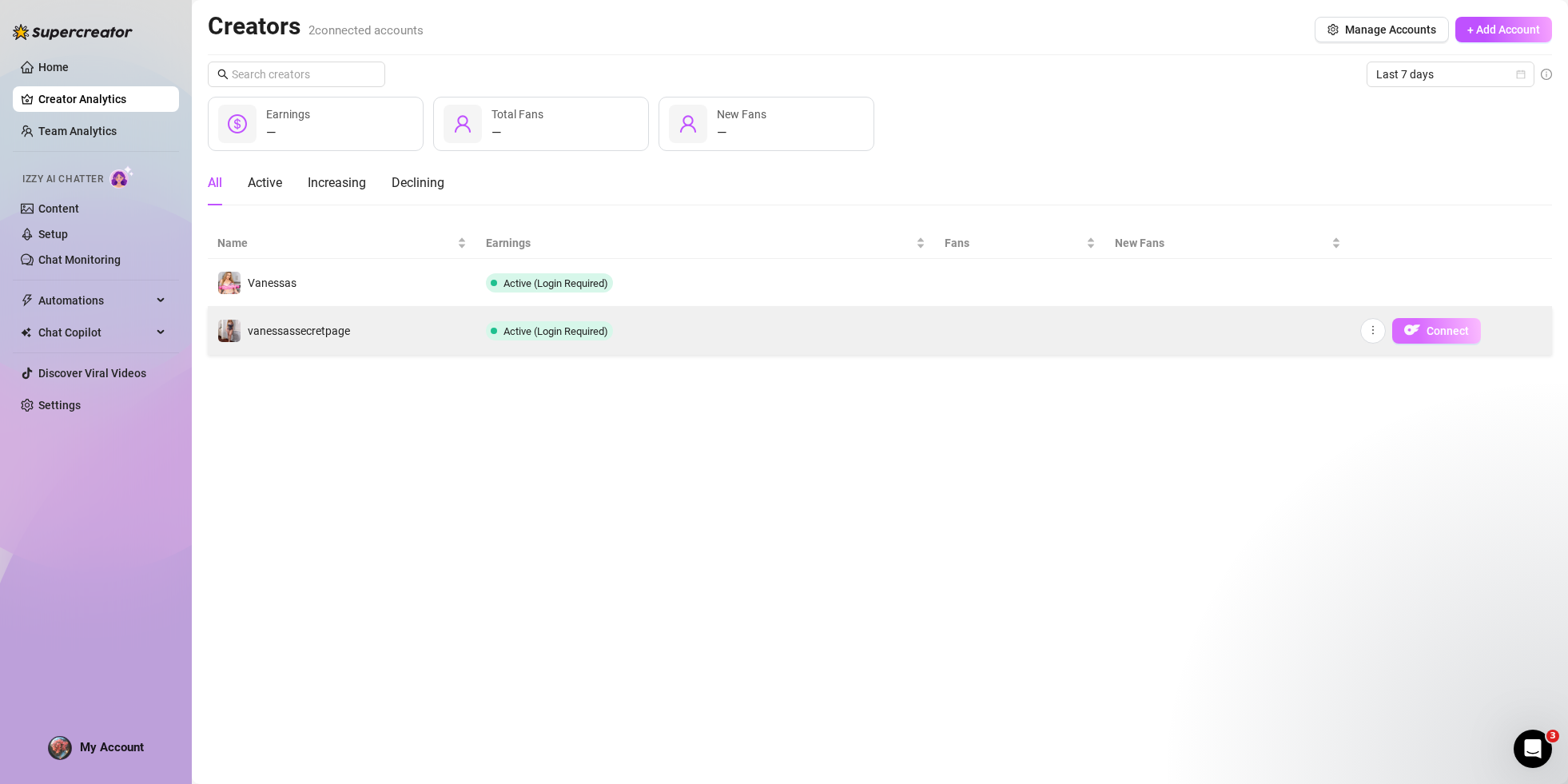
click at [1441, 330] on span "Connect" at bounding box center [1448, 331] width 43 height 13
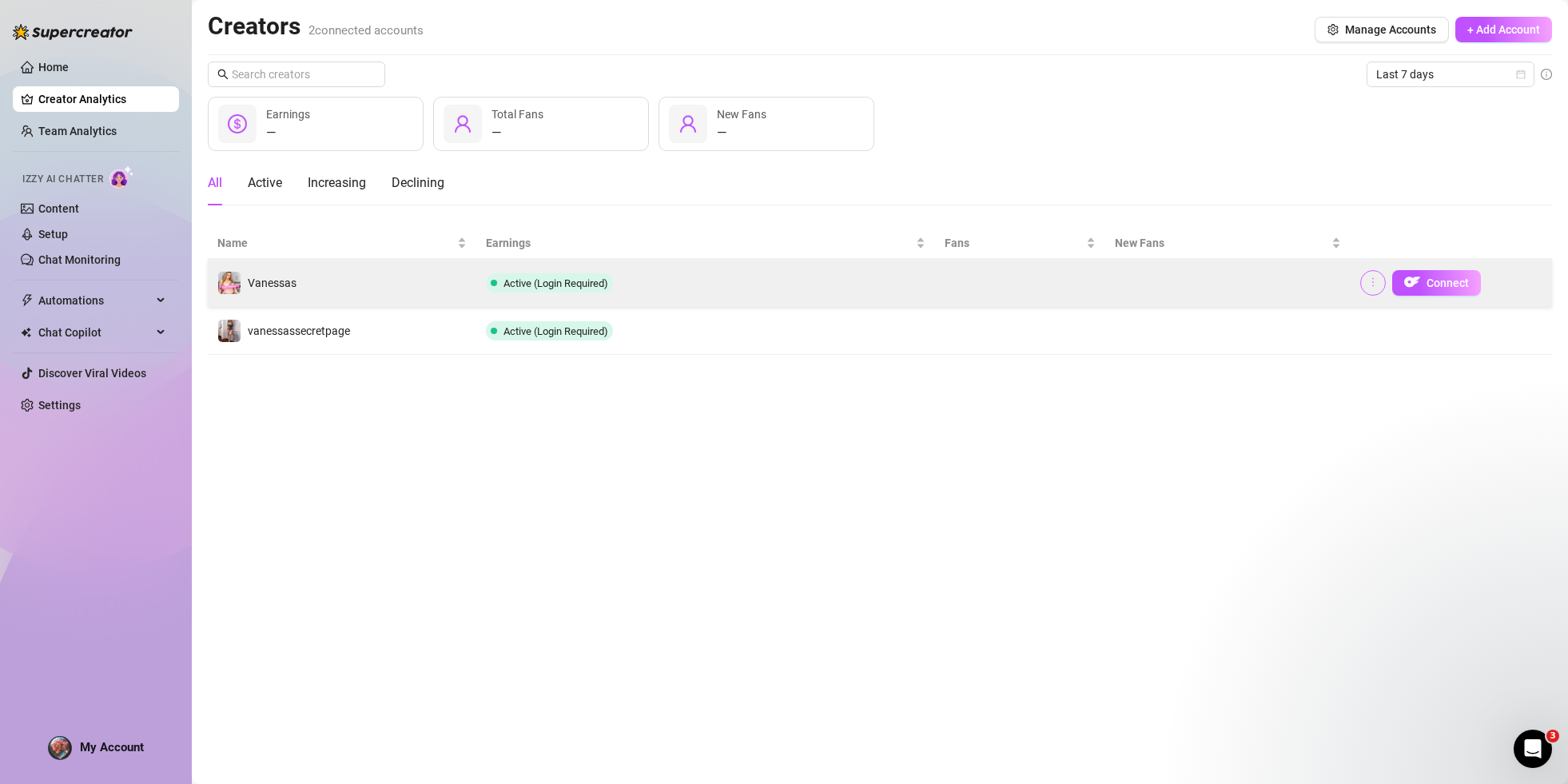
click at [1363, 285] on button "button" at bounding box center [1373, 283] width 26 height 26
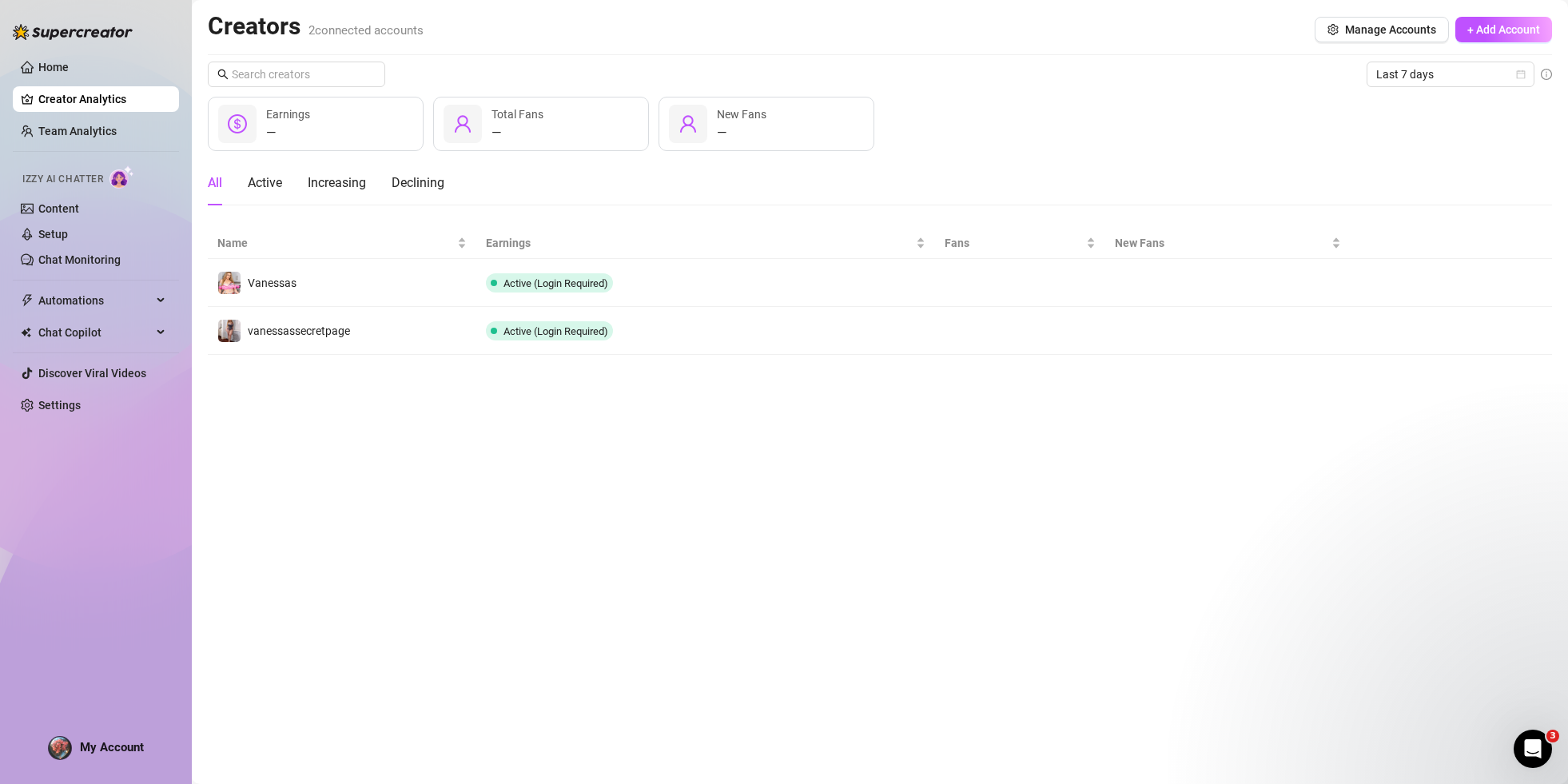
click at [1181, 381] on main "Creators 2 connected accounts Manage Accounts + Add Account Last 7 days — Earni…" at bounding box center [879, 392] width 1376 height 784
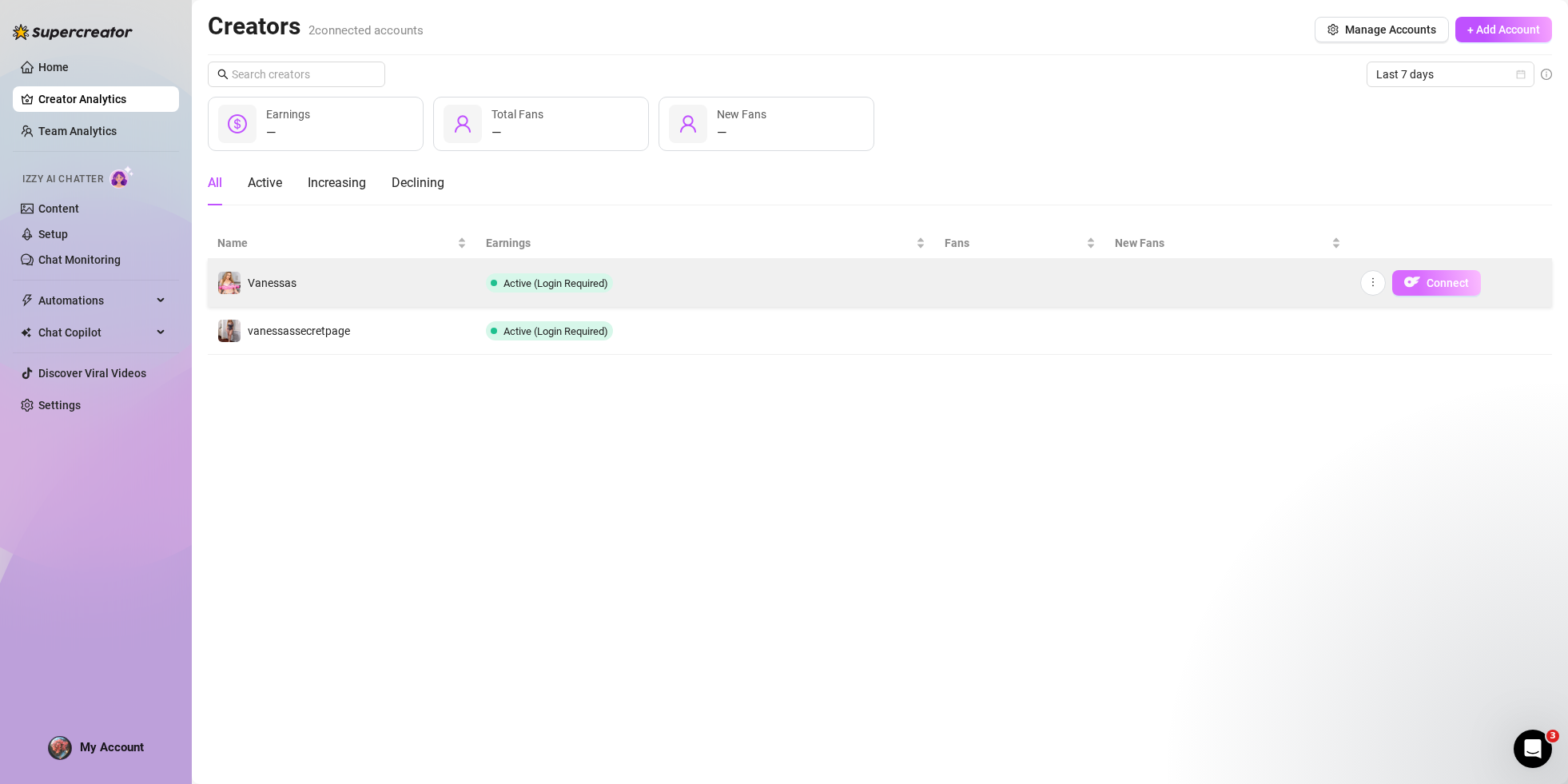
click at [1421, 286] on button "Connect" at bounding box center [1436, 283] width 89 height 26
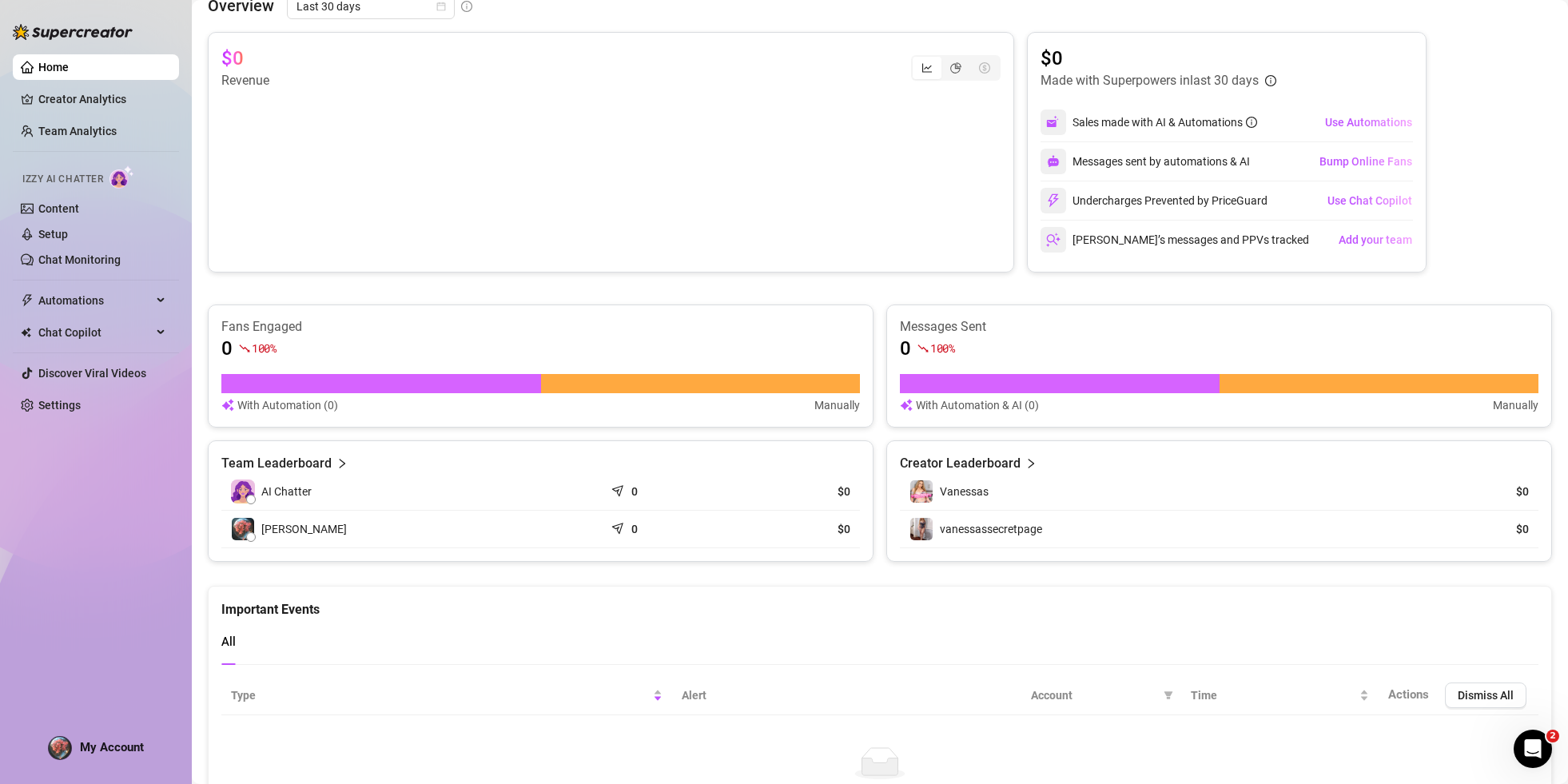
scroll to position [612, 0]
